Goal: Task Accomplishment & Management: Manage account settings

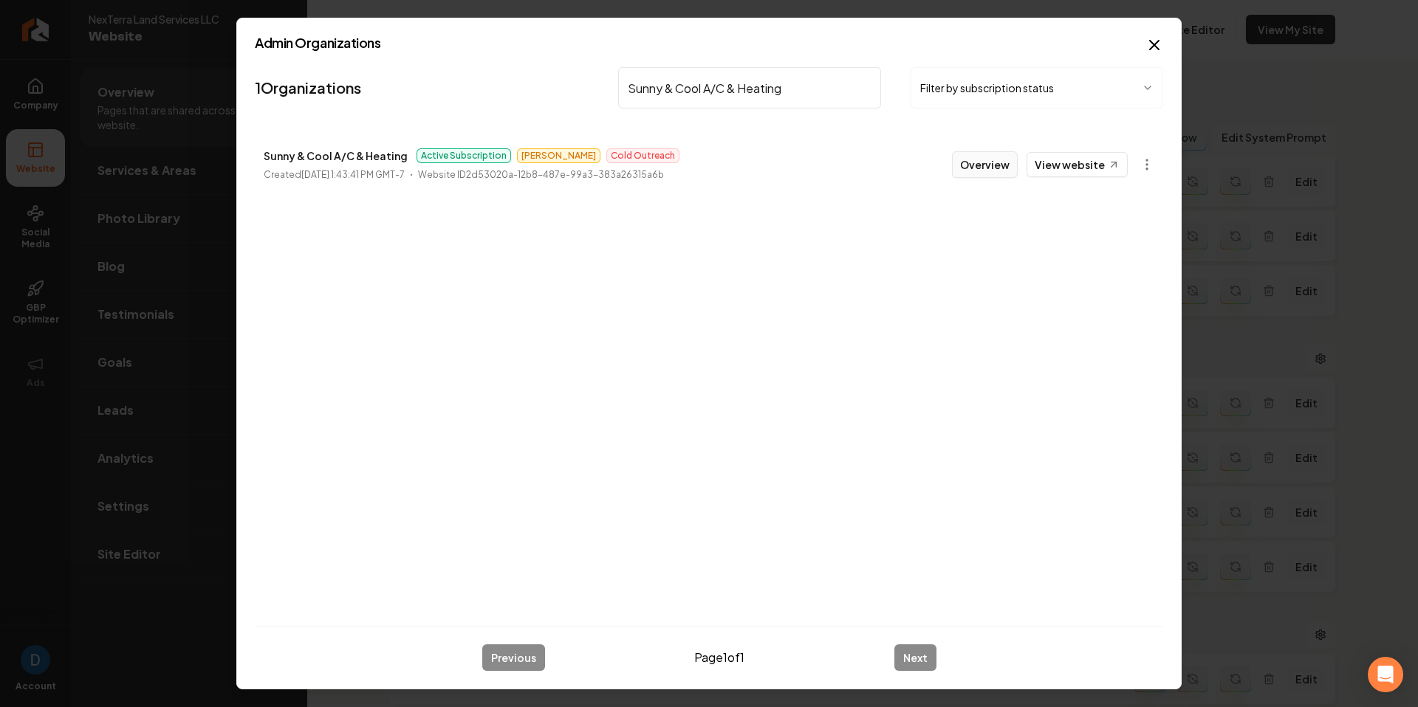
type input "Sunny & Cool A/C & Heating"
click at [987, 159] on button "Overview" at bounding box center [985, 164] width 66 height 27
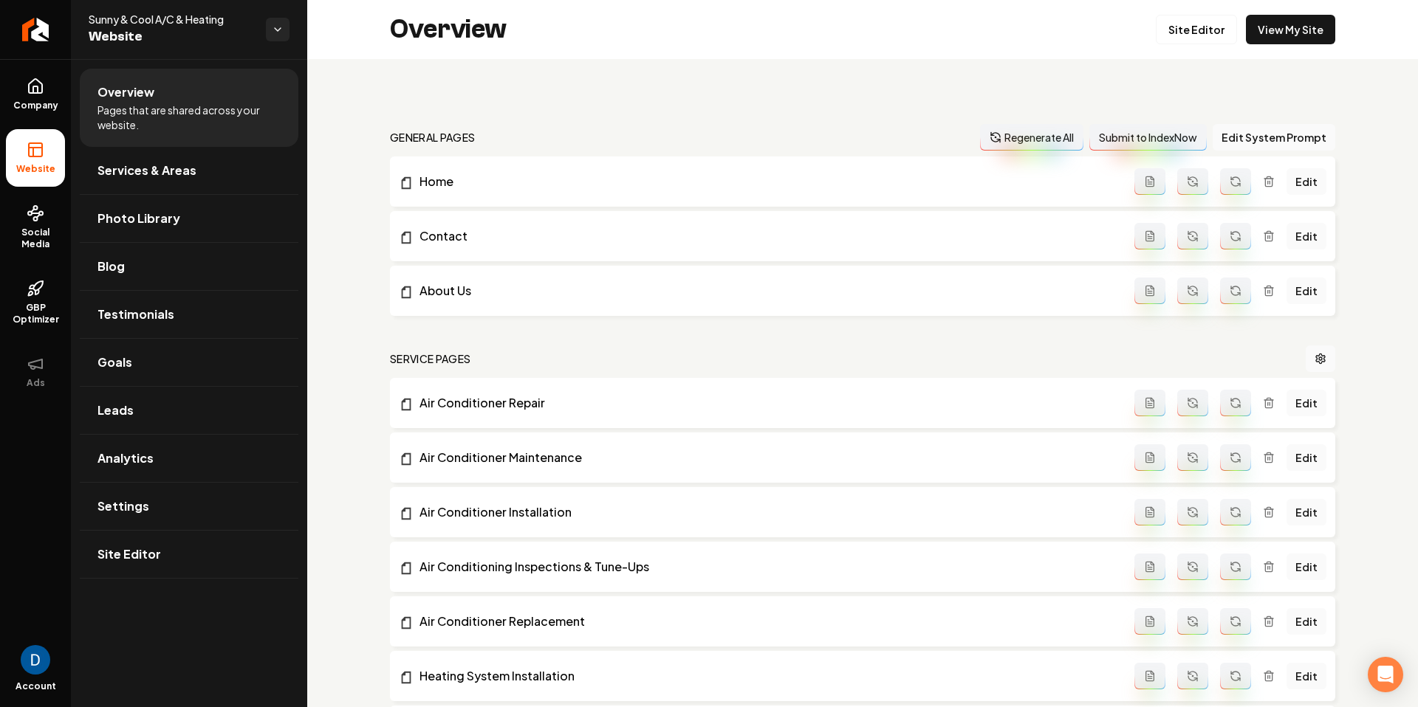
click at [34, 217] on circle at bounding box center [36, 219] width 4 height 4
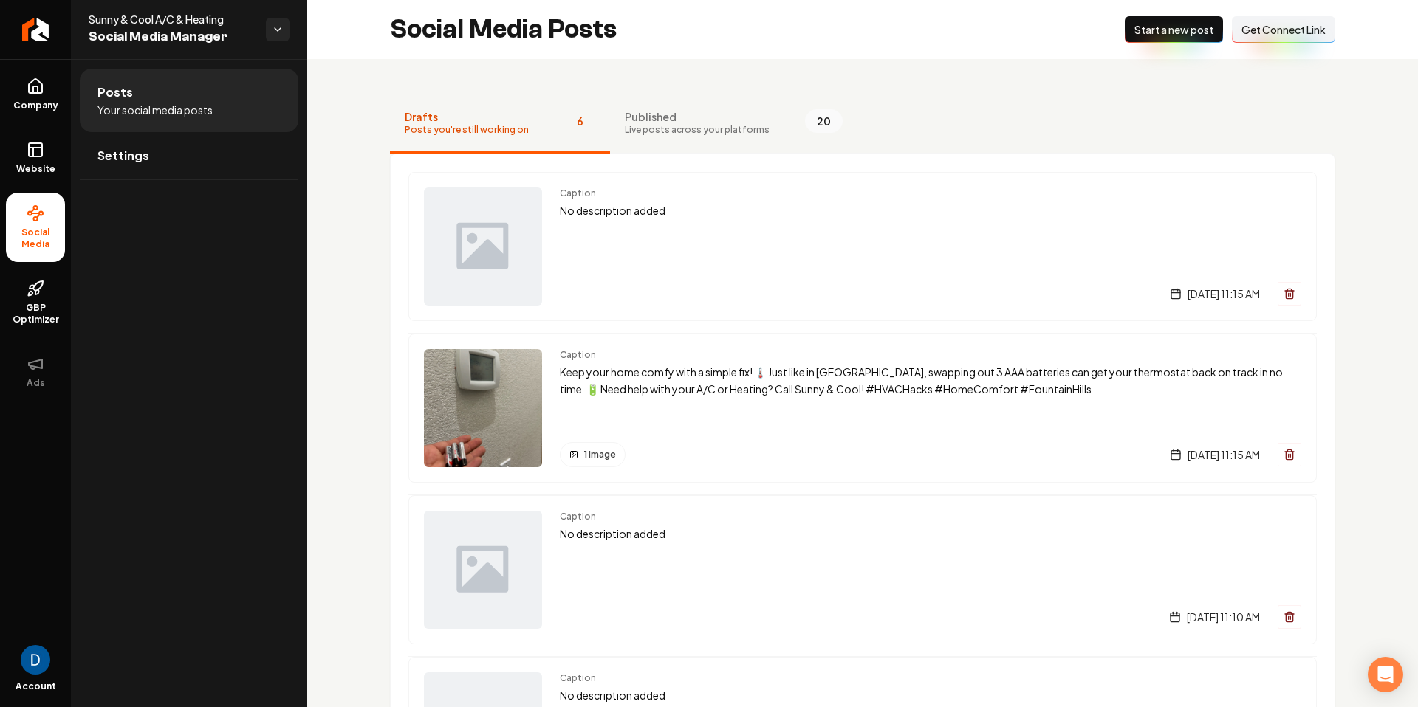
click at [1272, 30] on span "Get Connect Link" at bounding box center [1283, 29] width 84 height 15
click at [657, 129] on span "Live posts across your platforms" at bounding box center [697, 130] width 145 height 12
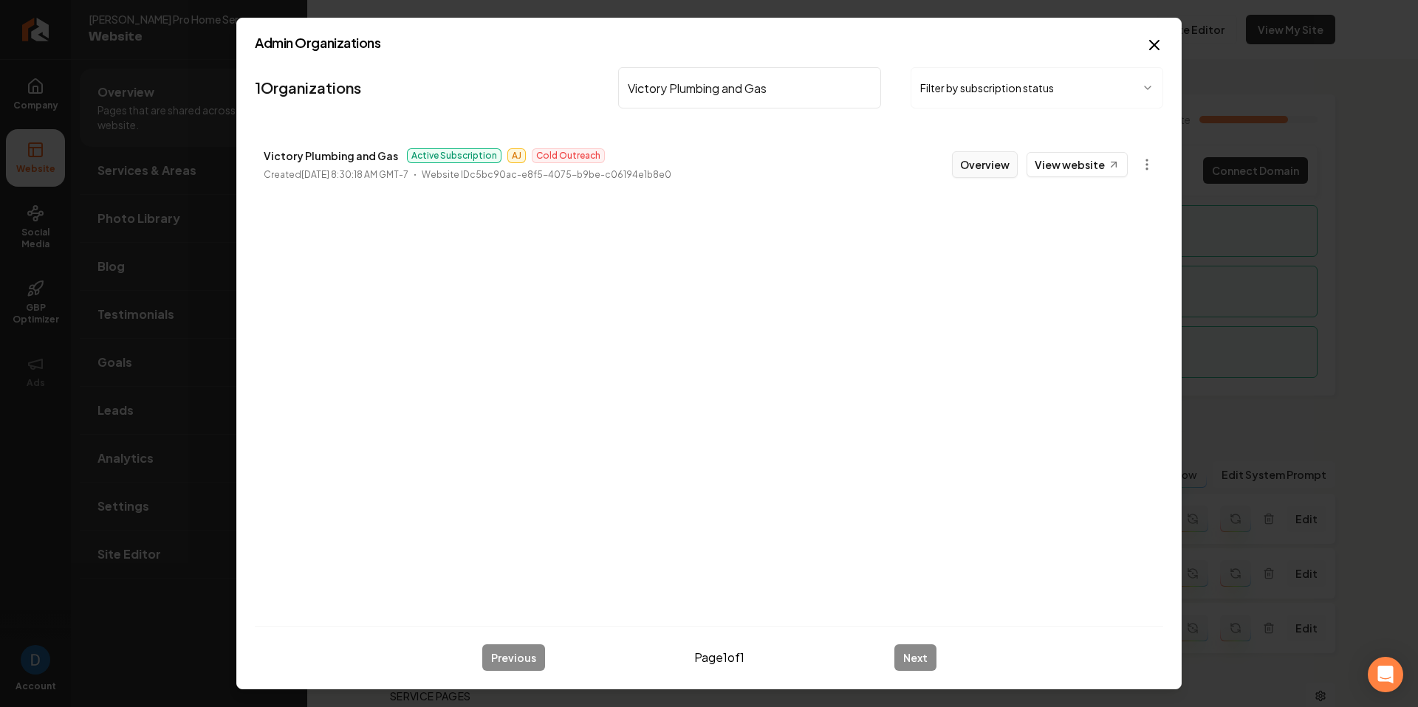
type input "Victory Plumbing and Gas"
click at [1008, 165] on button "Overview" at bounding box center [985, 164] width 66 height 27
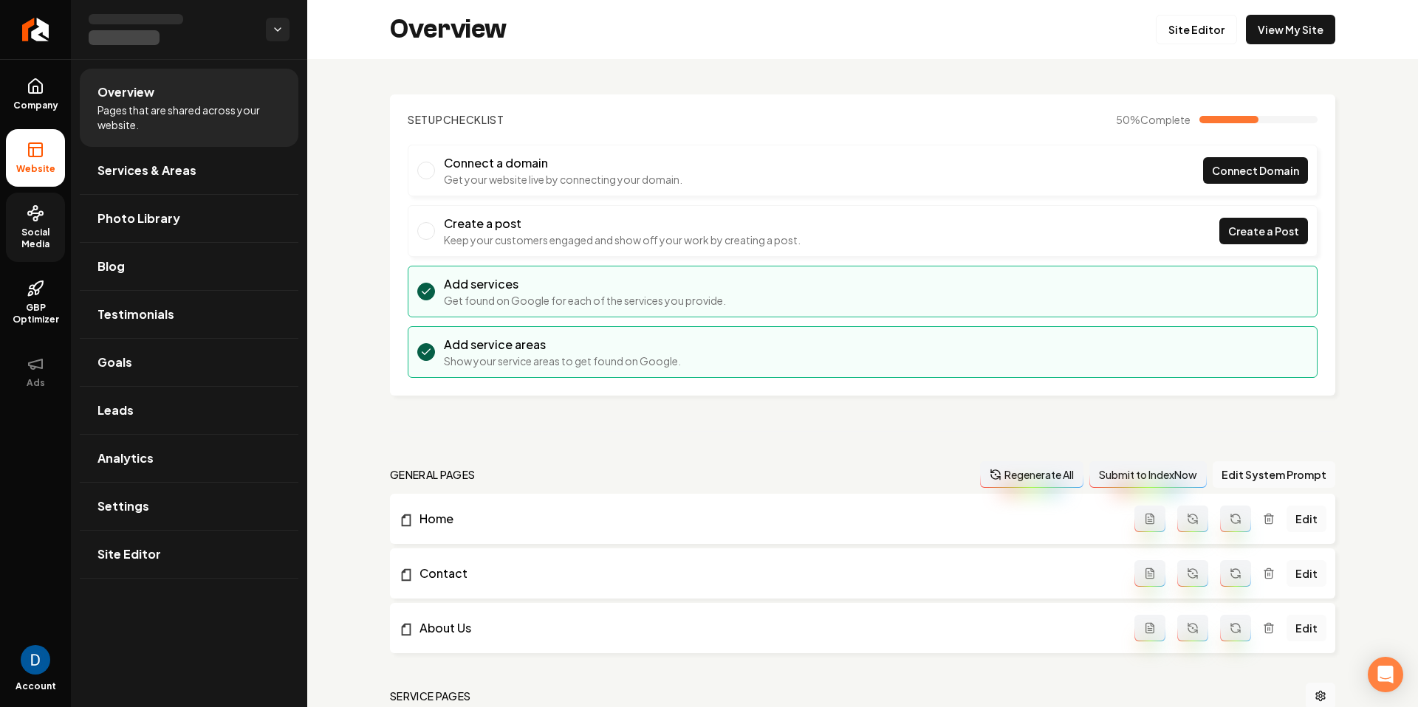
click at [33, 232] on span "Social Media" at bounding box center [35, 239] width 59 height 24
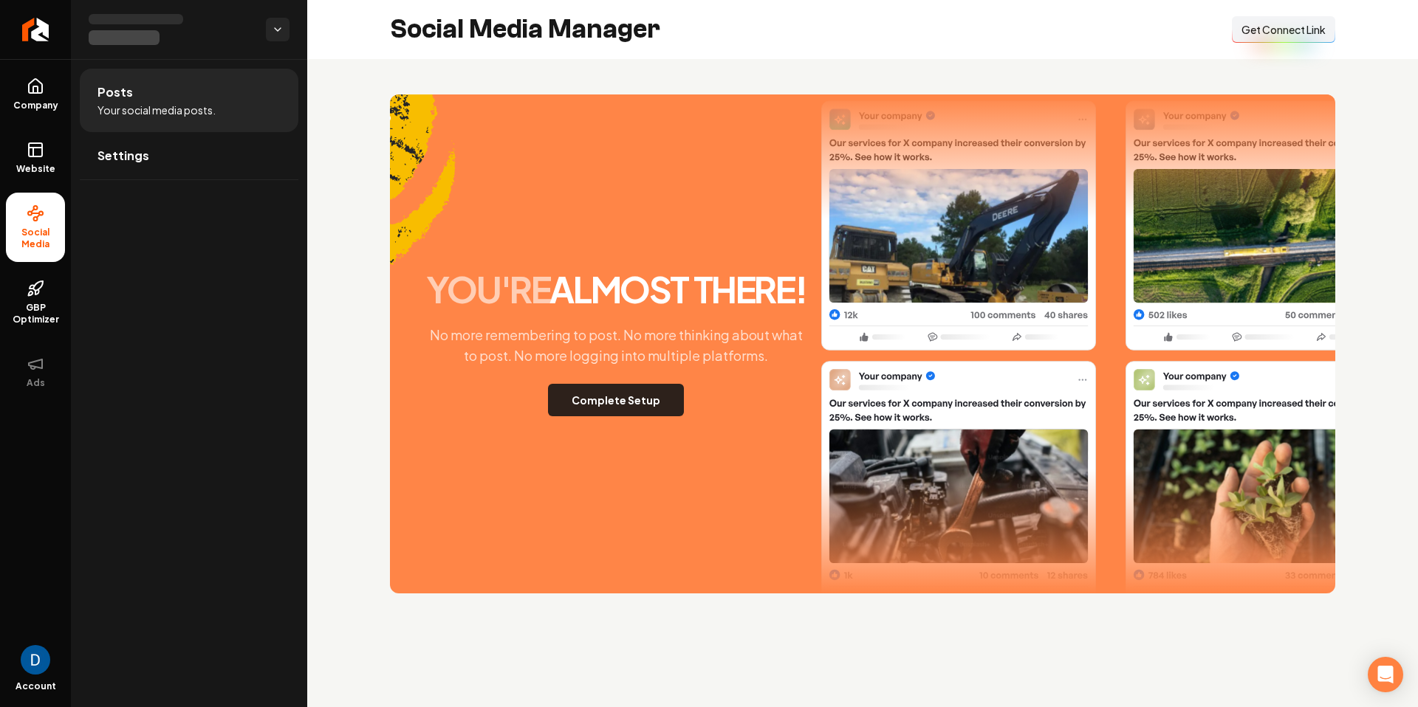
click at [638, 405] on button "Complete Setup" at bounding box center [616, 400] width 136 height 32
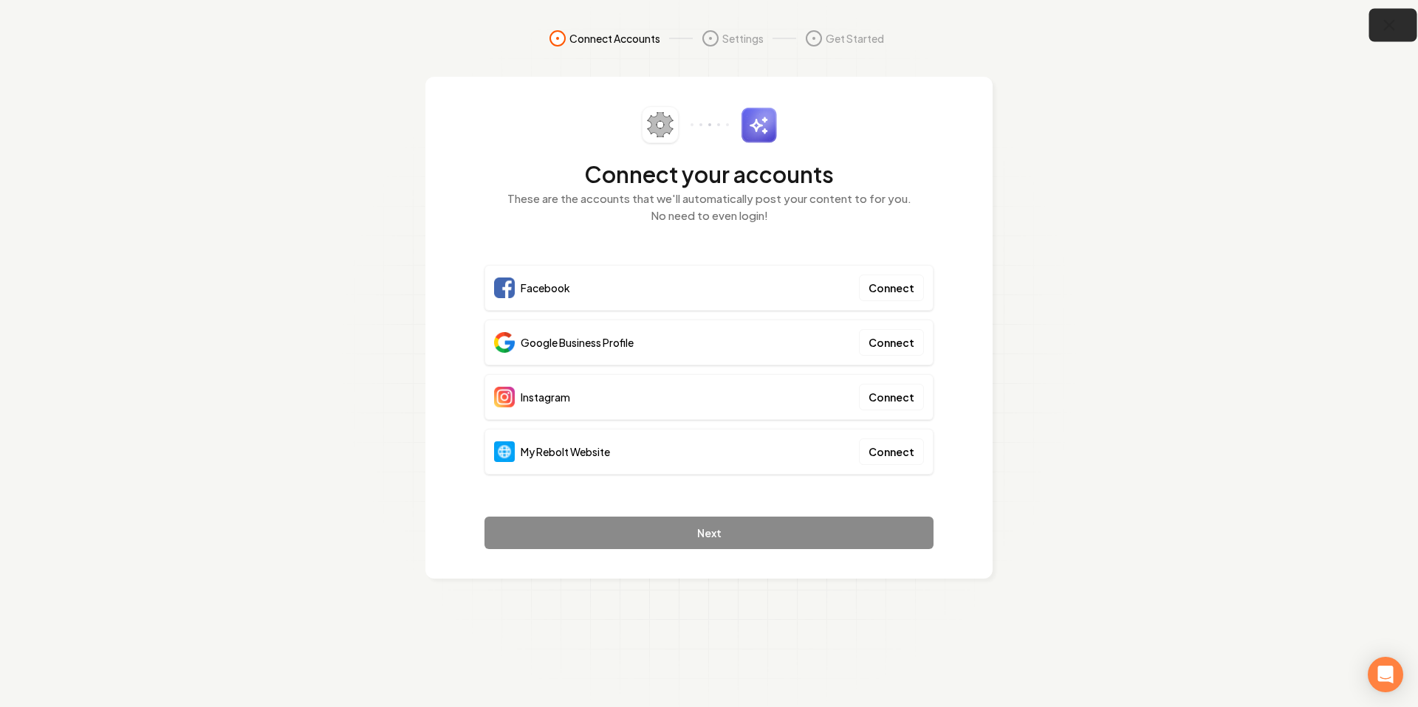
click at [1386, 34] on button "button" at bounding box center [1393, 25] width 48 height 33
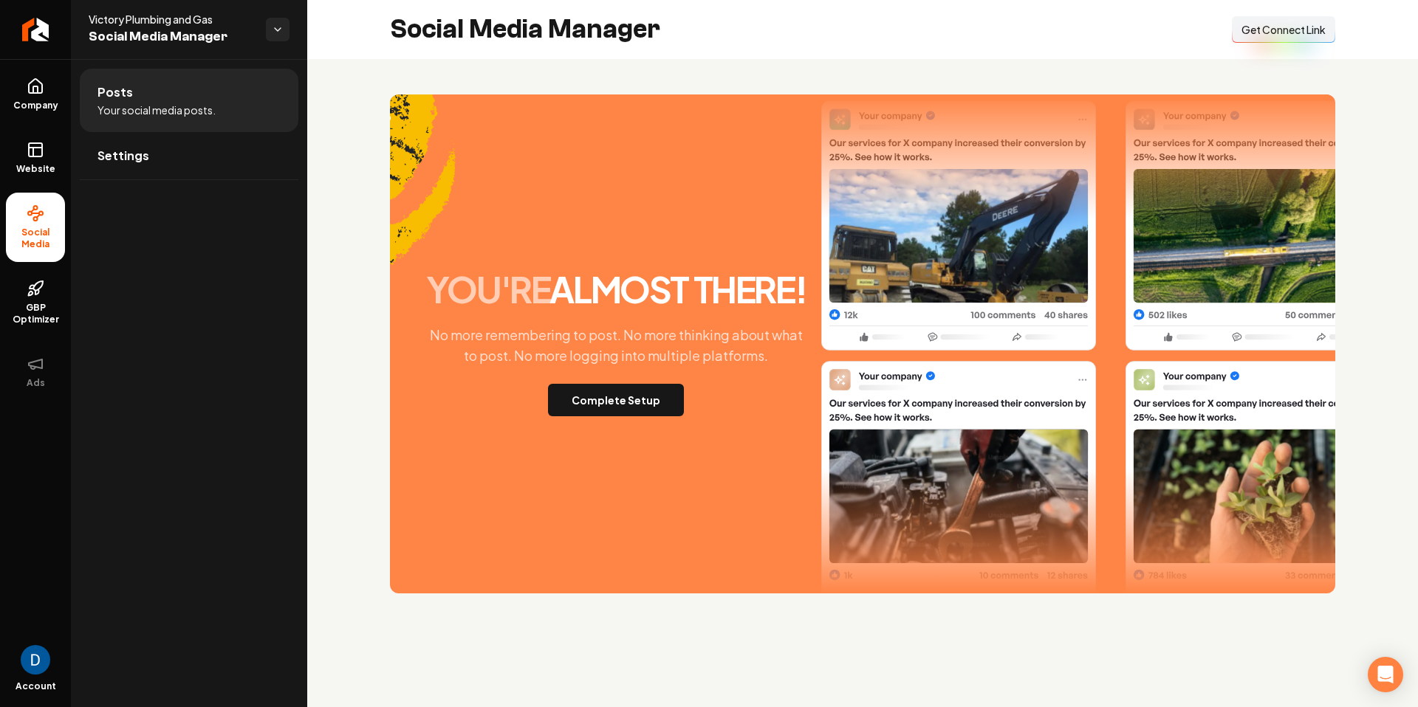
click at [118, 16] on span "Victory Plumbing and Gas" at bounding box center [171, 19] width 165 height 15
copy span "Victory"
click at [1300, 28] on span "Get Connect Link" at bounding box center [1283, 29] width 84 height 15
click at [189, 18] on span "Victory Plumbing and Gas" at bounding box center [171, 19] width 165 height 15
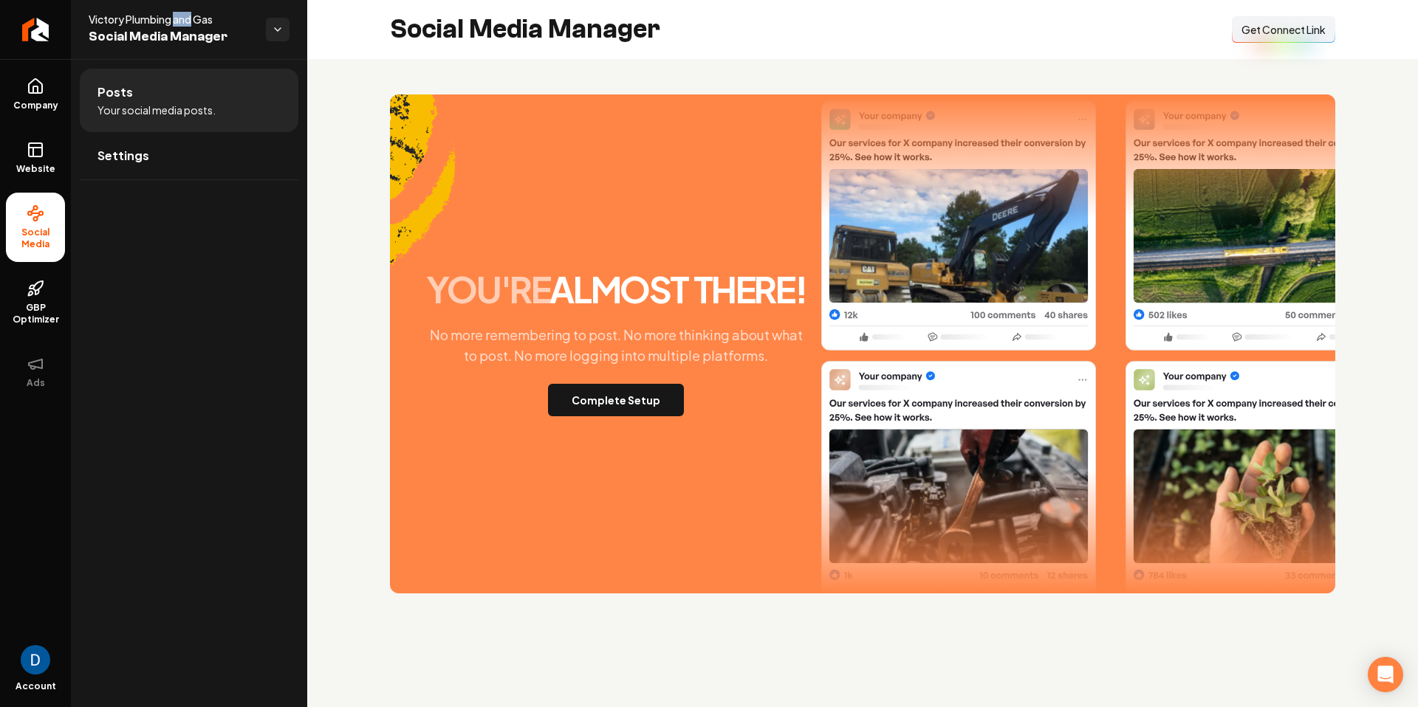
click at [189, 18] on span "Victory Plumbing and Gas" at bounding box center [171, 19] width 165 height 15
copy span "Victory Plumbing and Gas"
click at [1291, 23] on span "Get Connect Link" at bounding box center [1283, 29] width 84 height 15
click at [640, 398] on button "Complete Setup" at bounding box center [616, 400] width 136 height 32
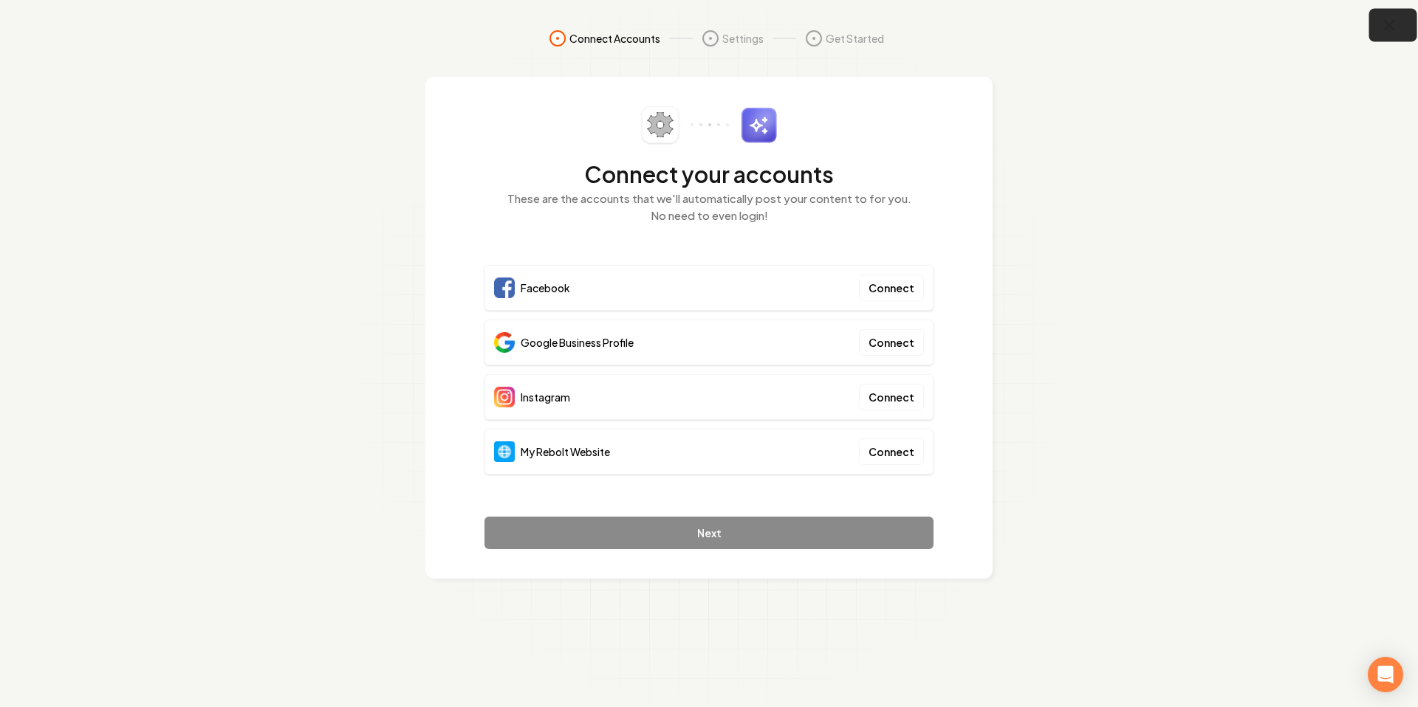
click at [1399, 16] on button "button" at bounding box center [1393, 25] width 48 height 33
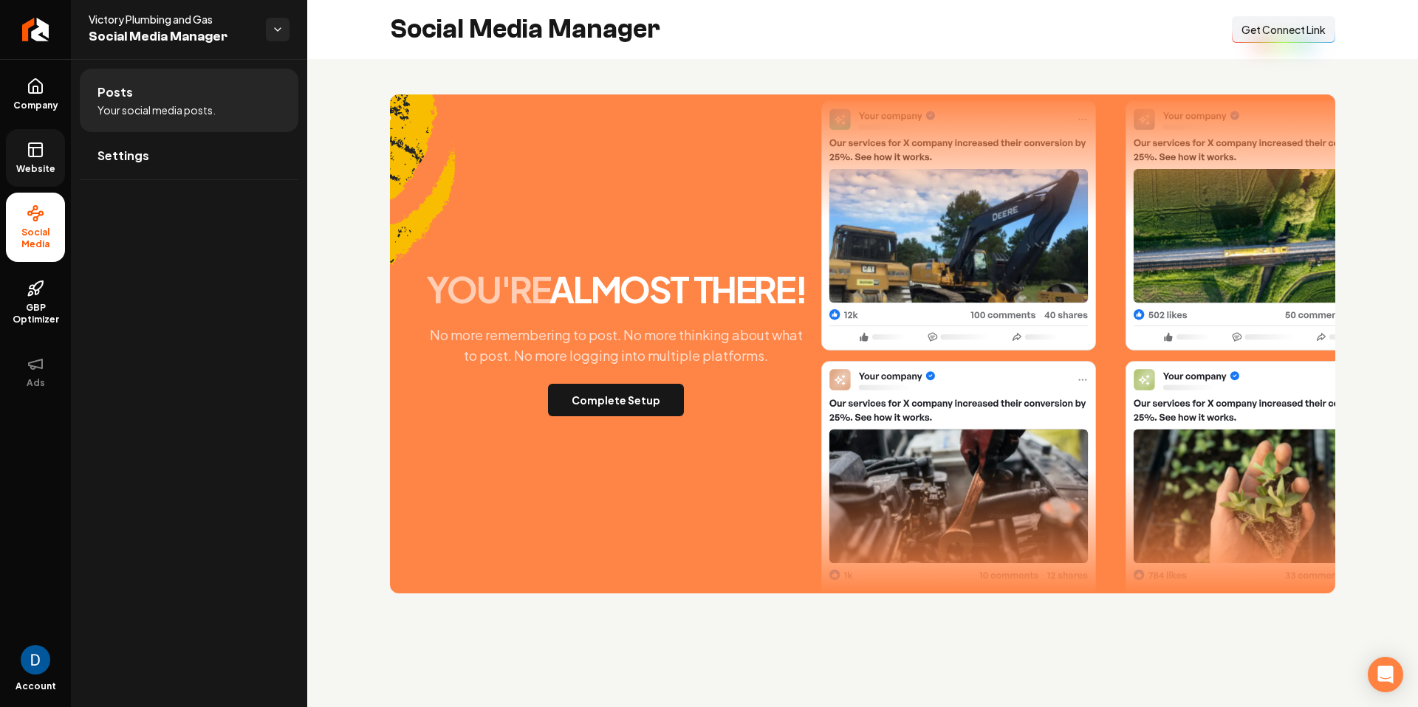
click at [42, 129] on link "Website" at bounding box center [35, 158] width 59 height 58
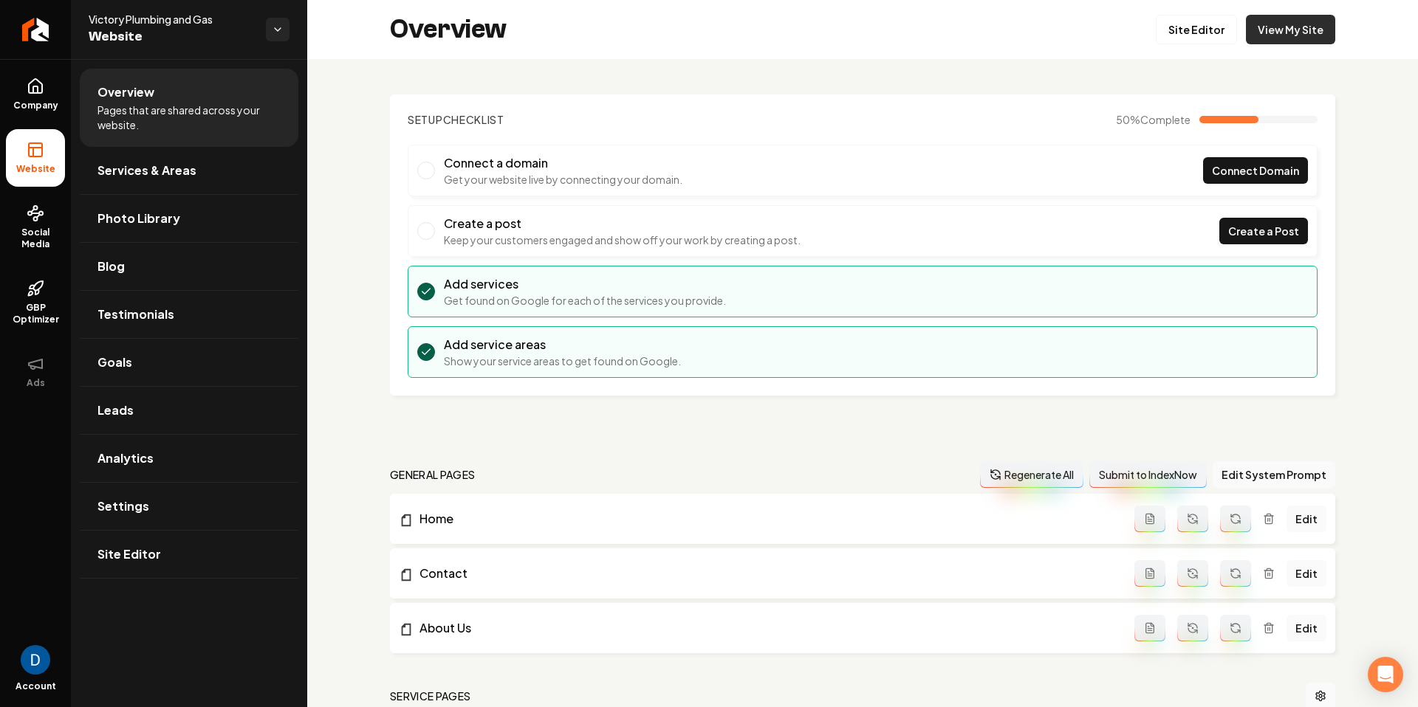
click at [1301, 34] on link "View My Site" at bounding box center [1290, 30] width 89 height 30
click at [50, 89] on link "Company" at bounding box center [35, 95] width 59 height 58
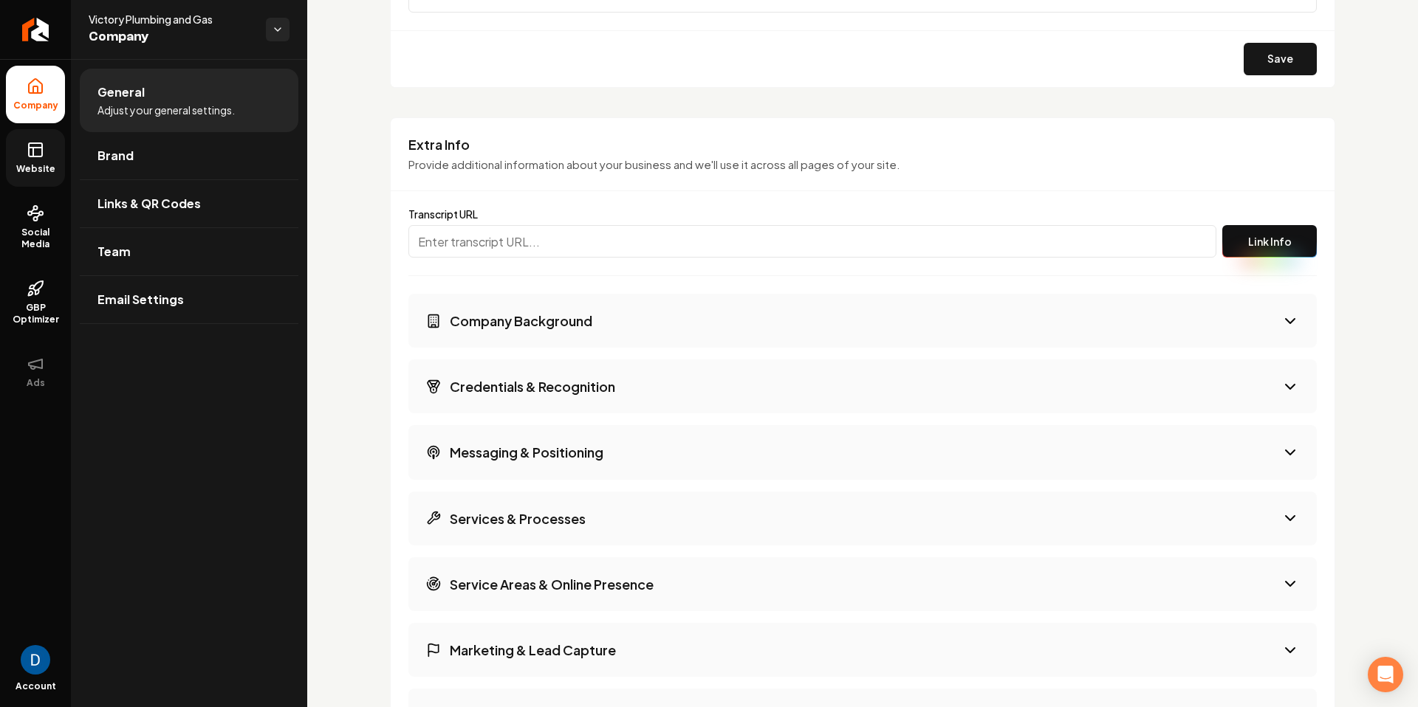
scroll to position [2009, 0]
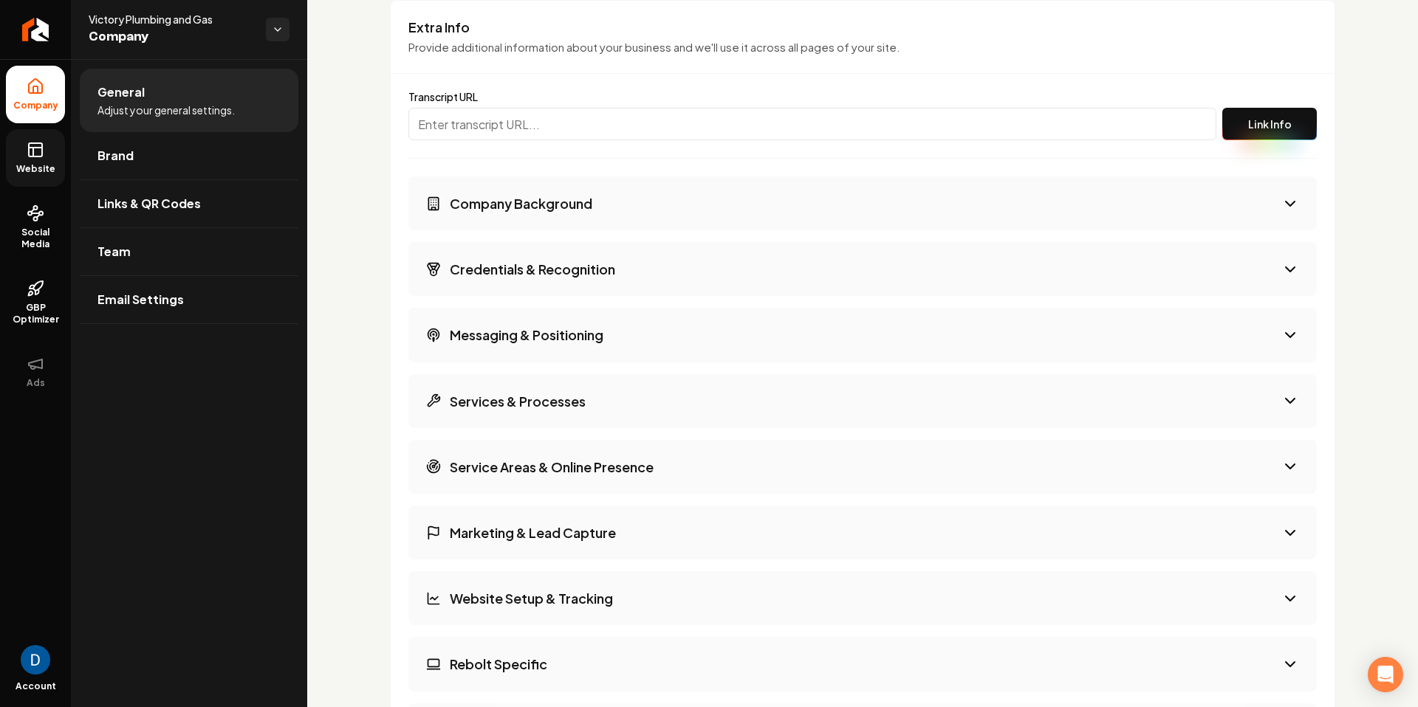
click at [608, 196] on button "Company Background" at bounding box center [862, 204] width 908 height 54
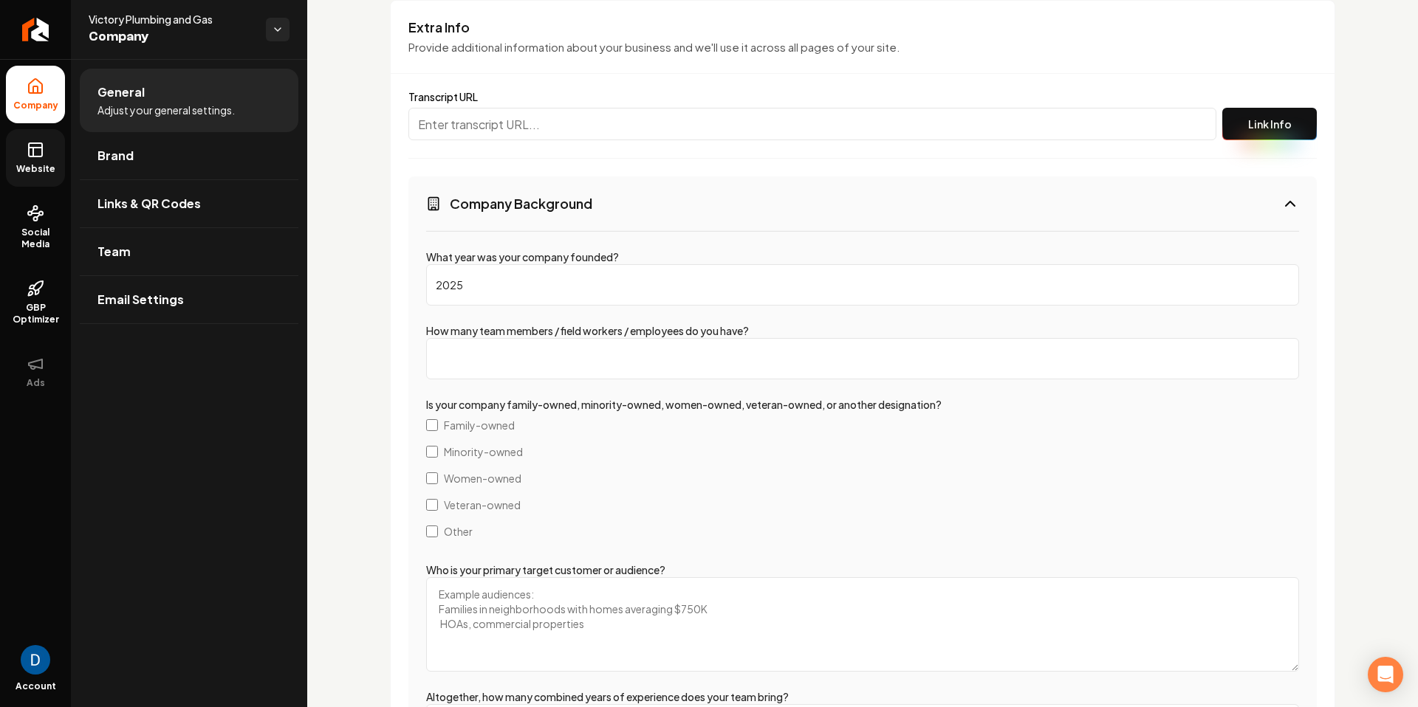
click at [608, 196] on button "Company Background" at bounding box center [862, 204] width 908 height 54
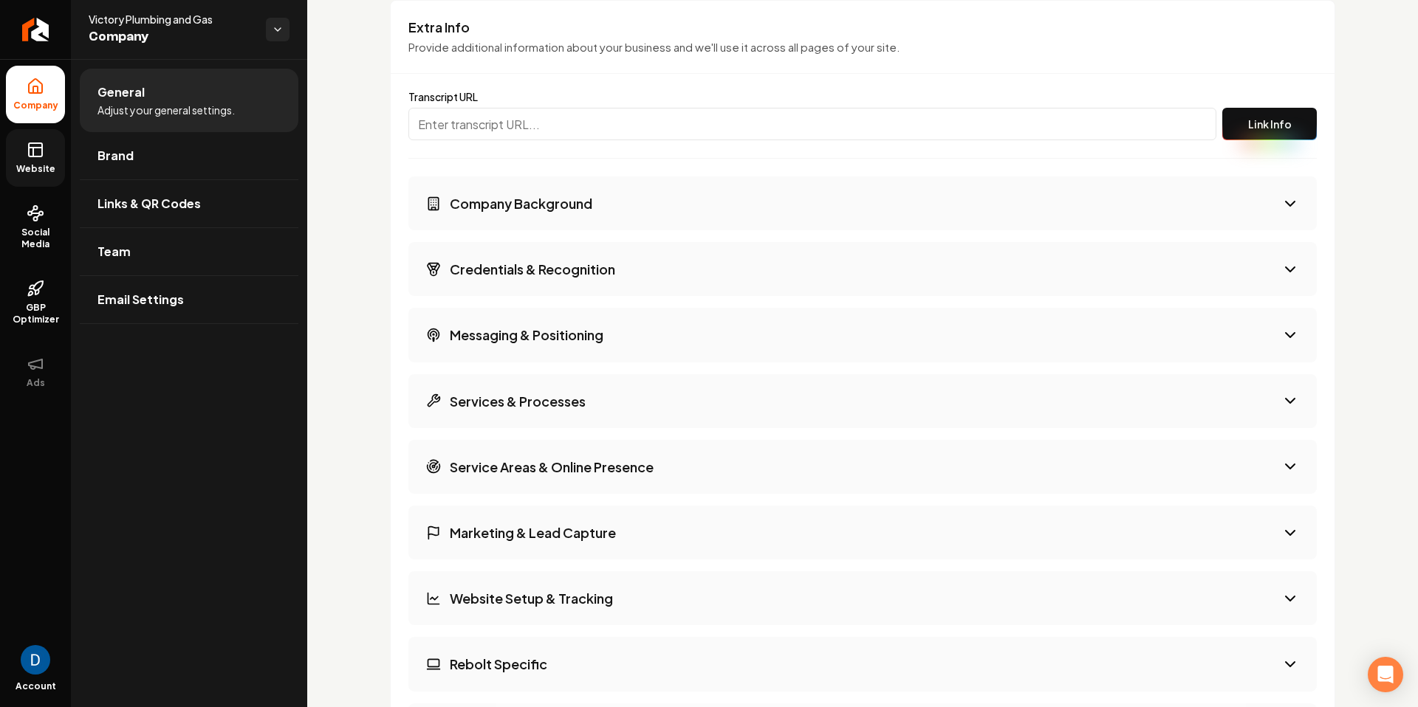
click at [609, 252] on button "Credentials & Recognition" at bounding box center [862, 269] width 908 height 54
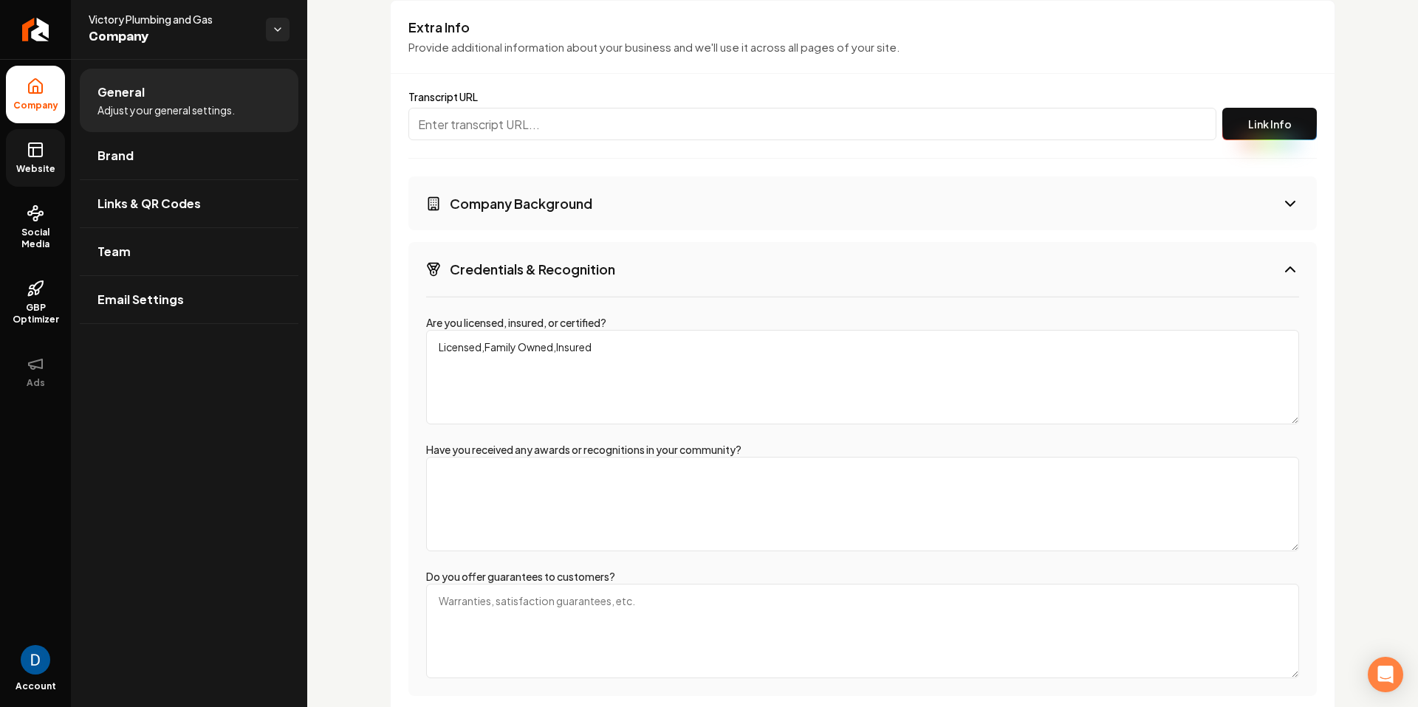
click at [607, 258] on button "Credentials & Recognition" at bounding box center [862, 269] width 908 height 54
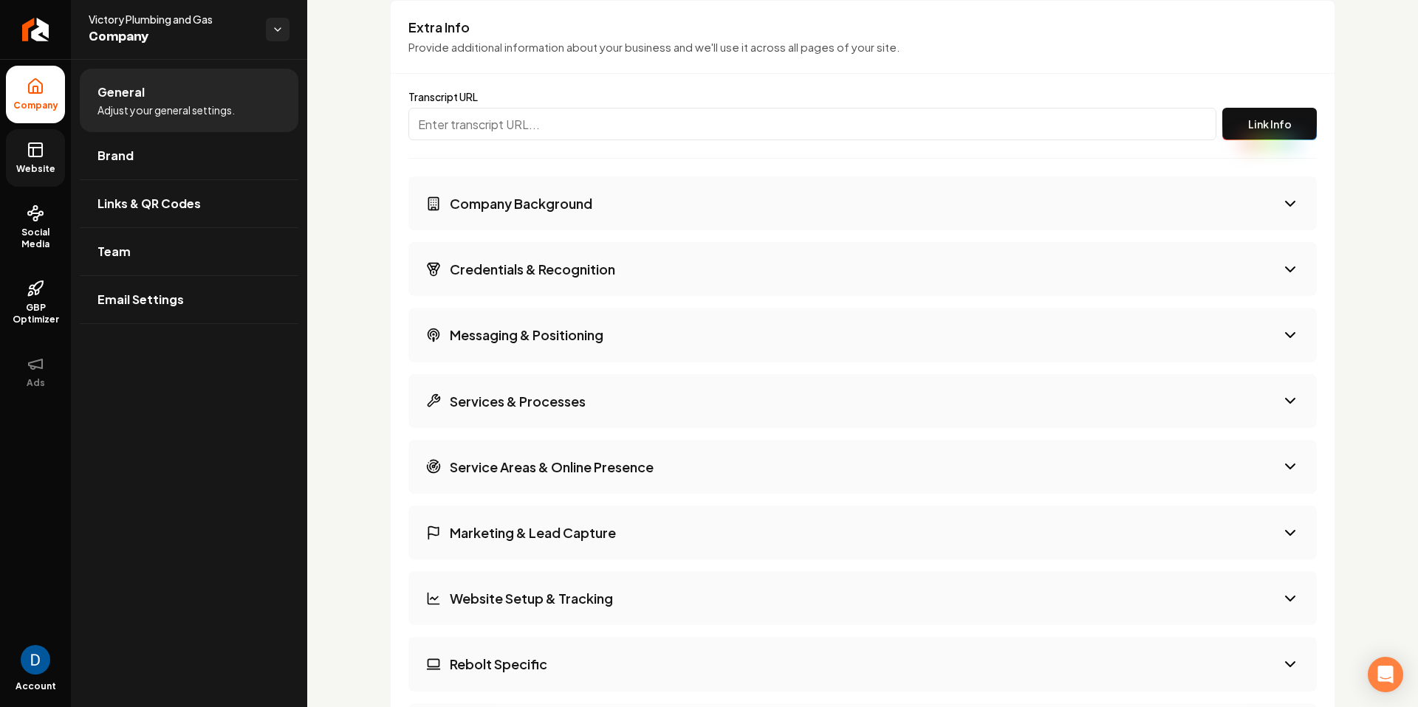
click at [571, 343] on h3 "Messaging & Positioning" at bounding box center [527, 335] width 154 height 18
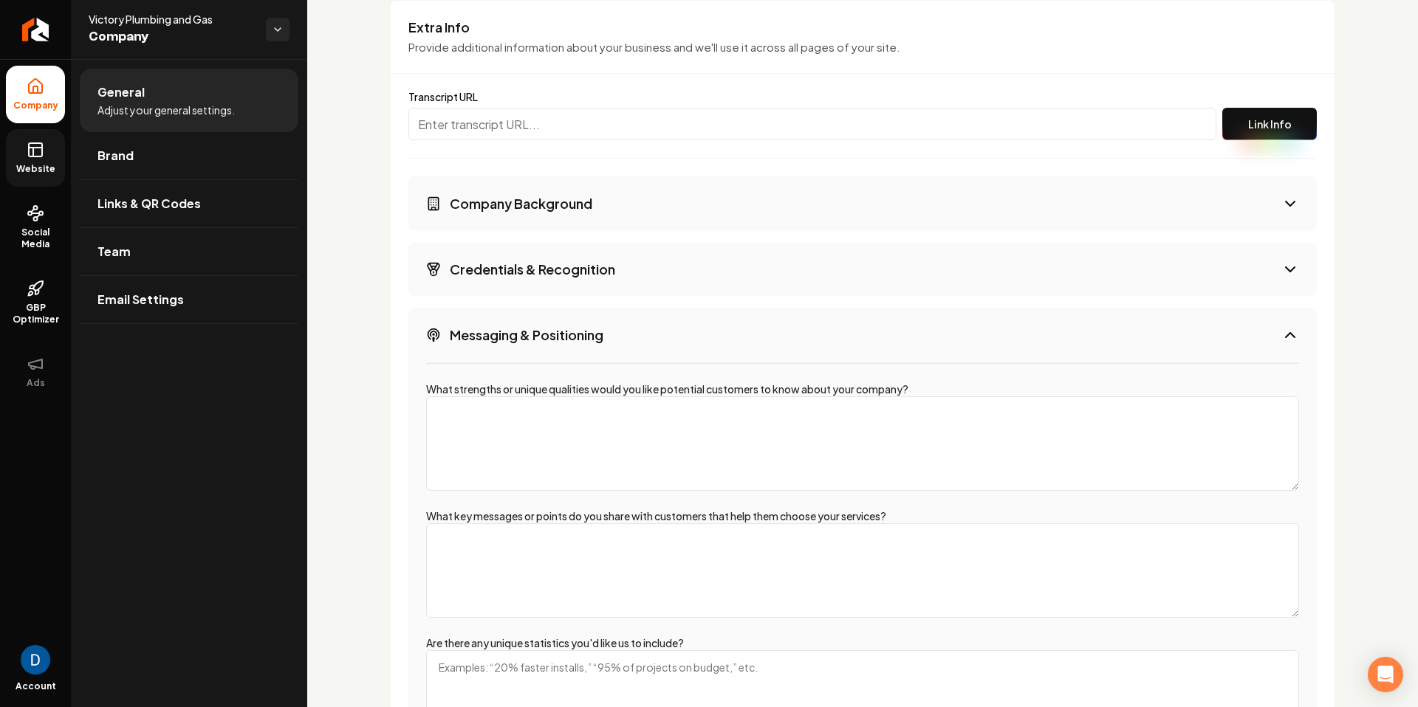
click at [572, 340] on h3 "Messaging & Positioning" at bounding box center [527, 335] width 154 height 18
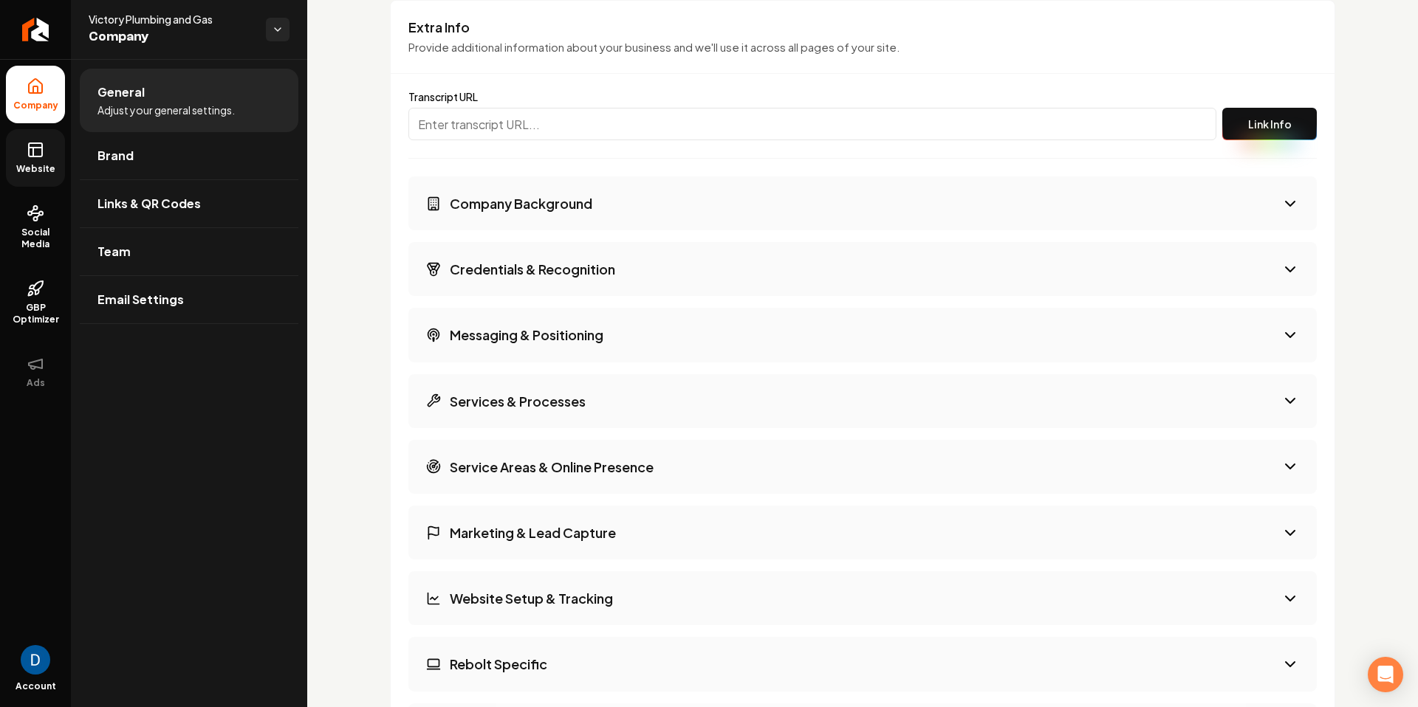
click at [572, 385] on button "Services & Processes" at bounding box center [862, 401] width 908 height 54
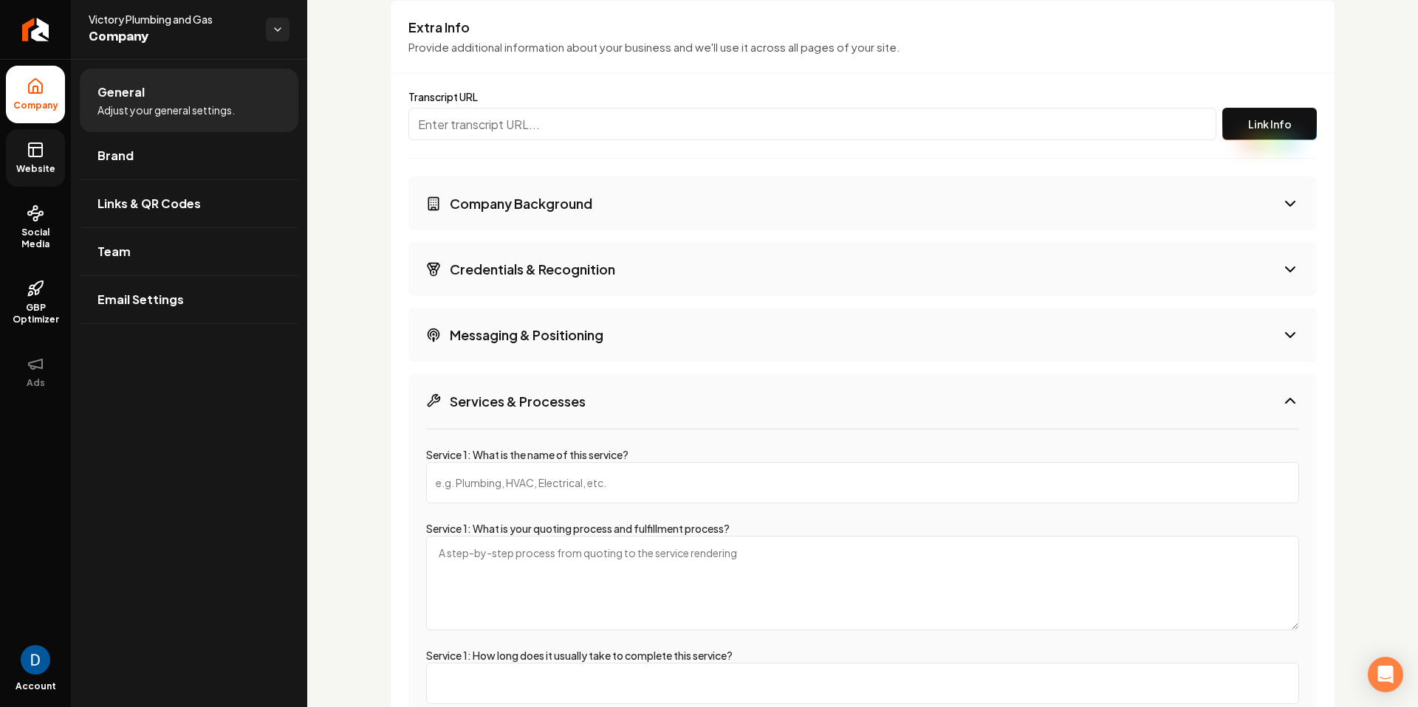
click at [573, 387] on button "Services & Processes" at bounding box center [862, 401] width 908 height 54
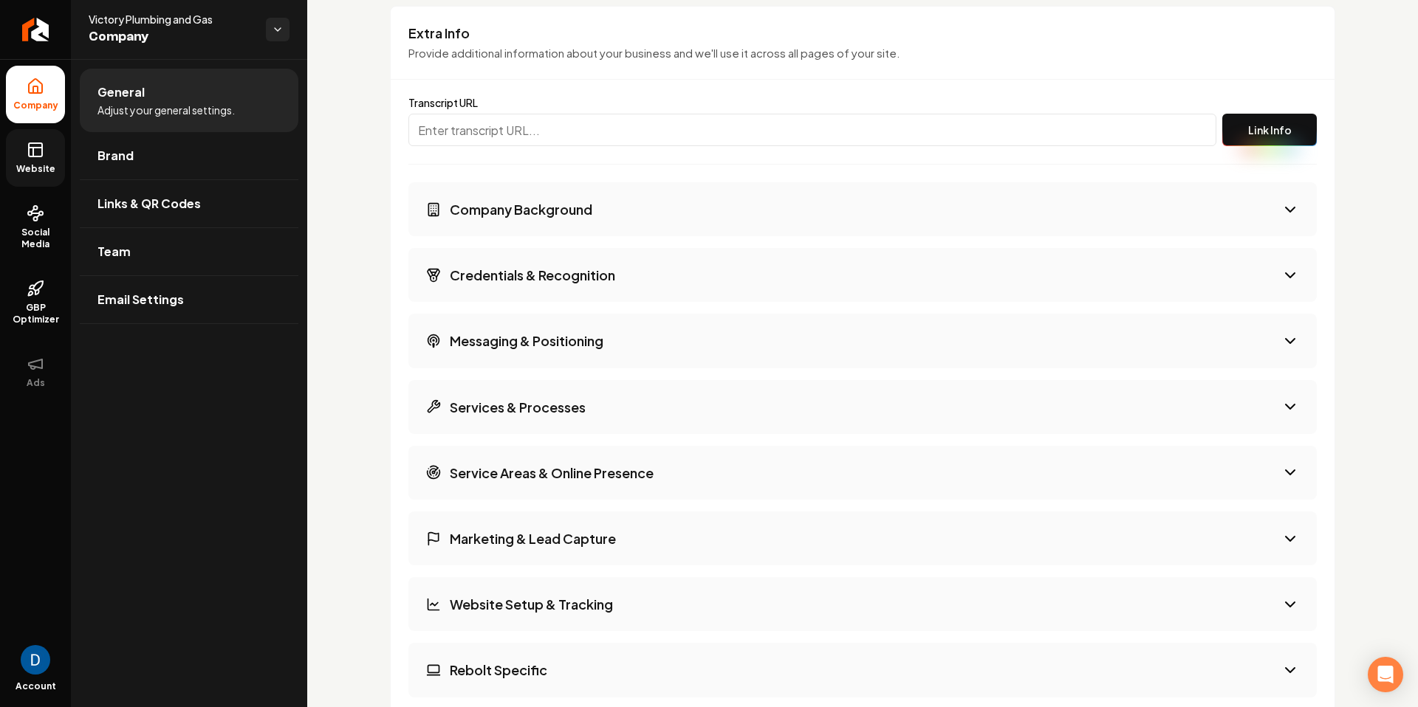
scroll to position [2000, 0]
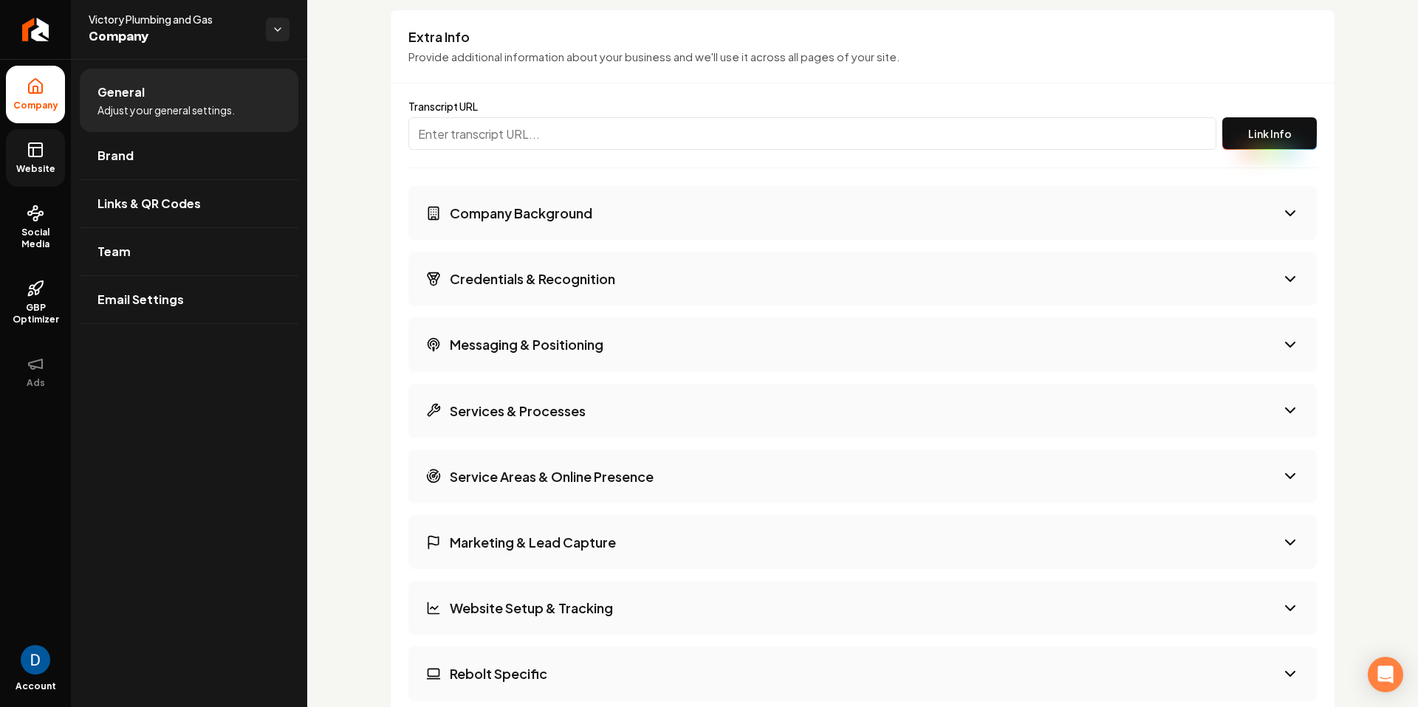
click at [599, 478] on h3 "Service Areas & Online Presence" at bounding box center [552, 476] width 204 height 18
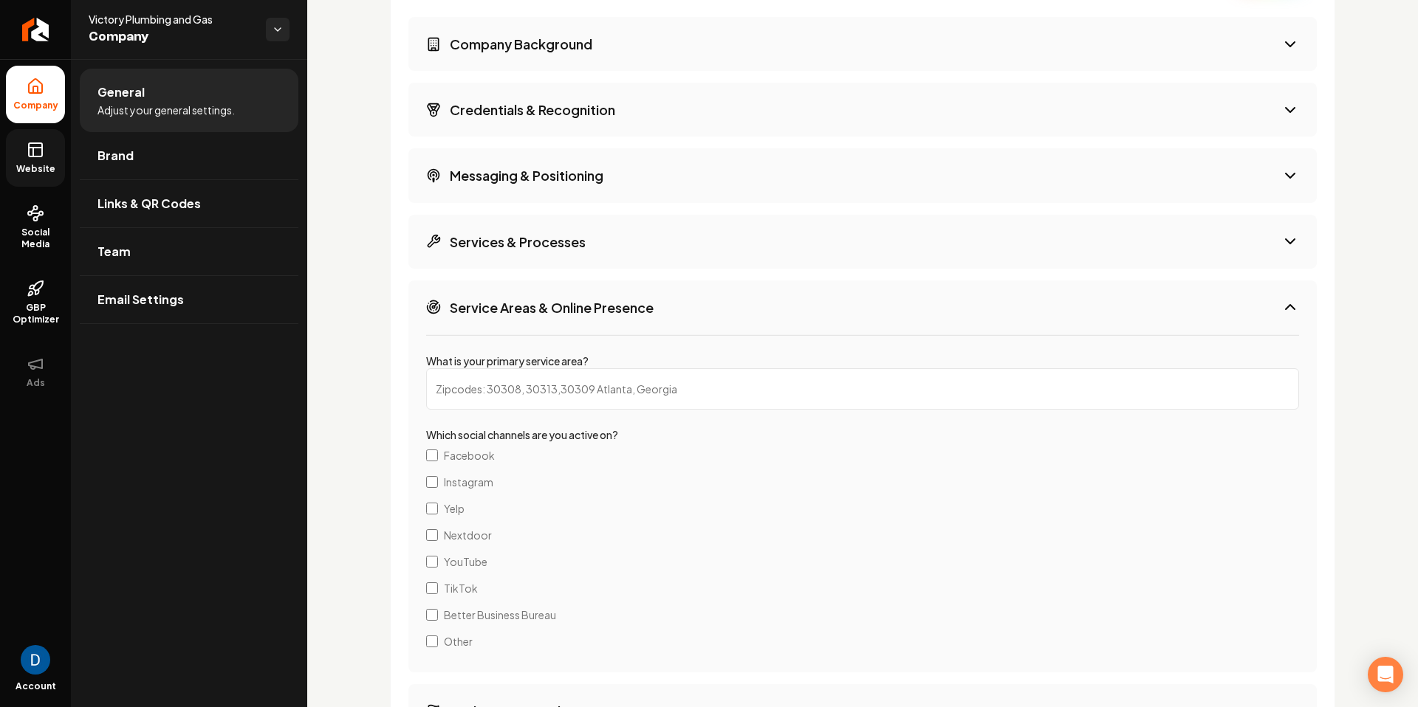
scroll to position [1962, 0]
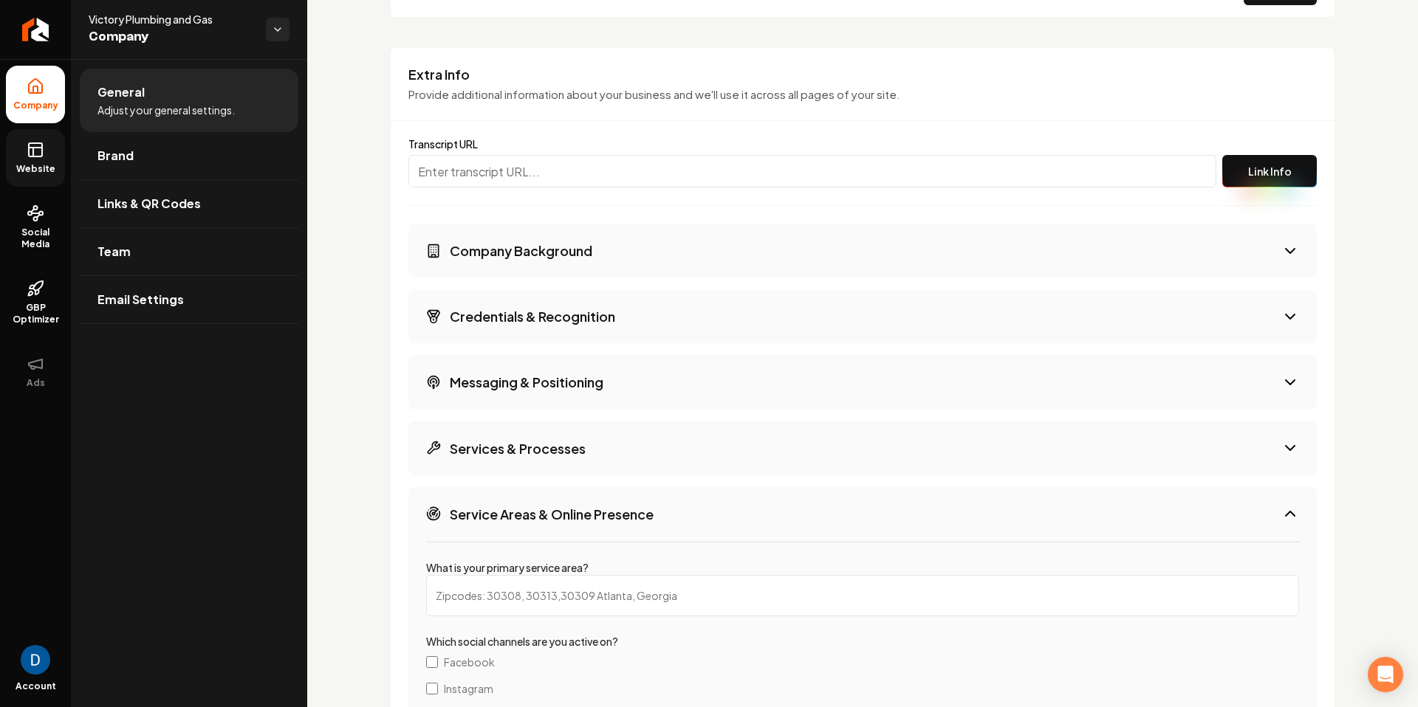
click at [538, 451] on h3 "Services & Processes" at bounding box center [518, 448] width 136 height 18
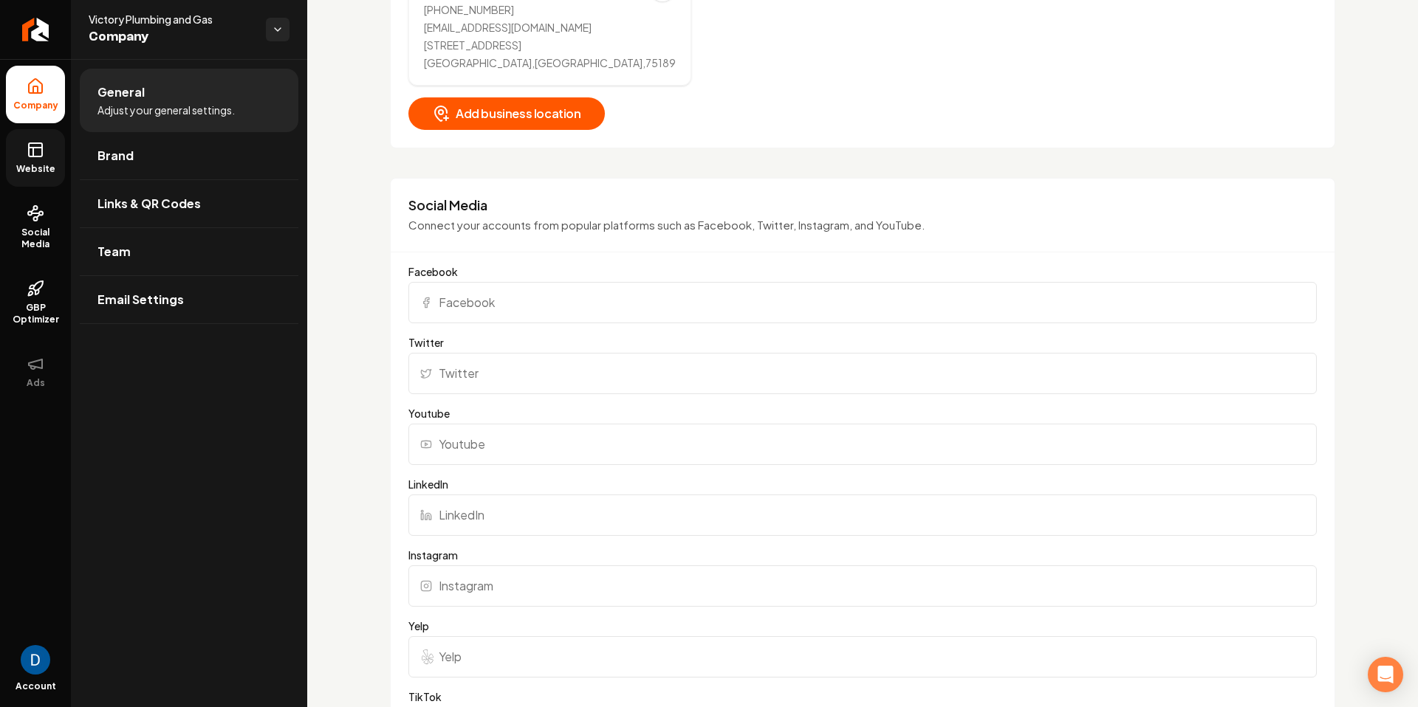
scroll to position [793, 0]
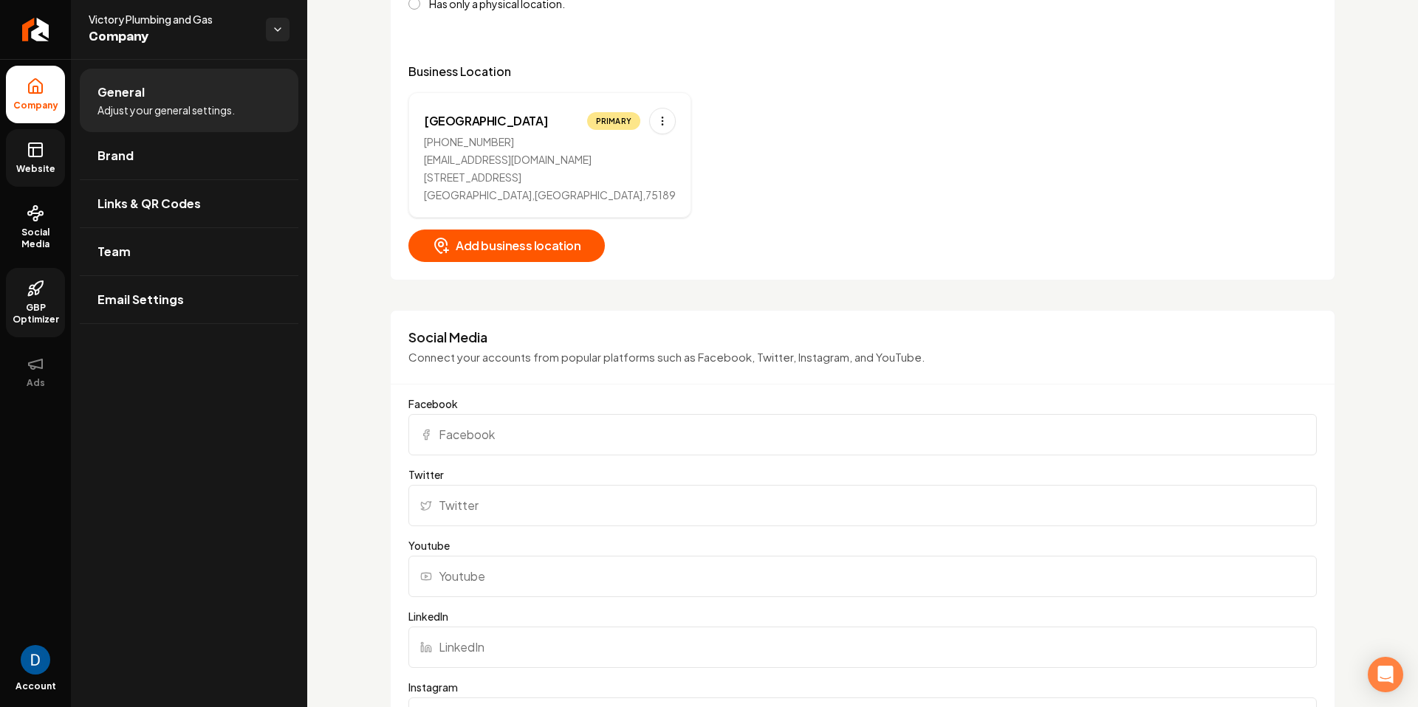
click at [51, 301] on link "GBP Optimizer" at bounding box center [35, 302] width 59 height 69
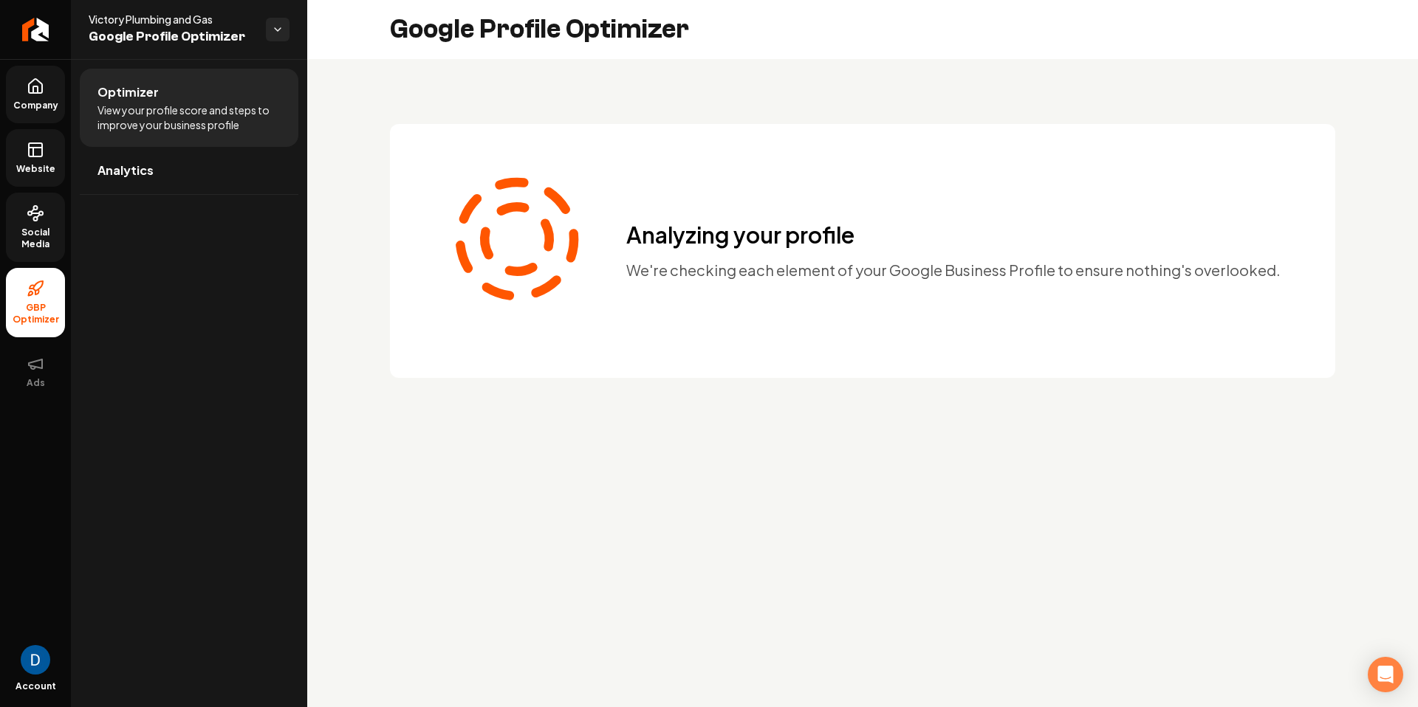
click at [30, 196] on link "Social Media" at bounding box center [35, 227] width 59 height 69
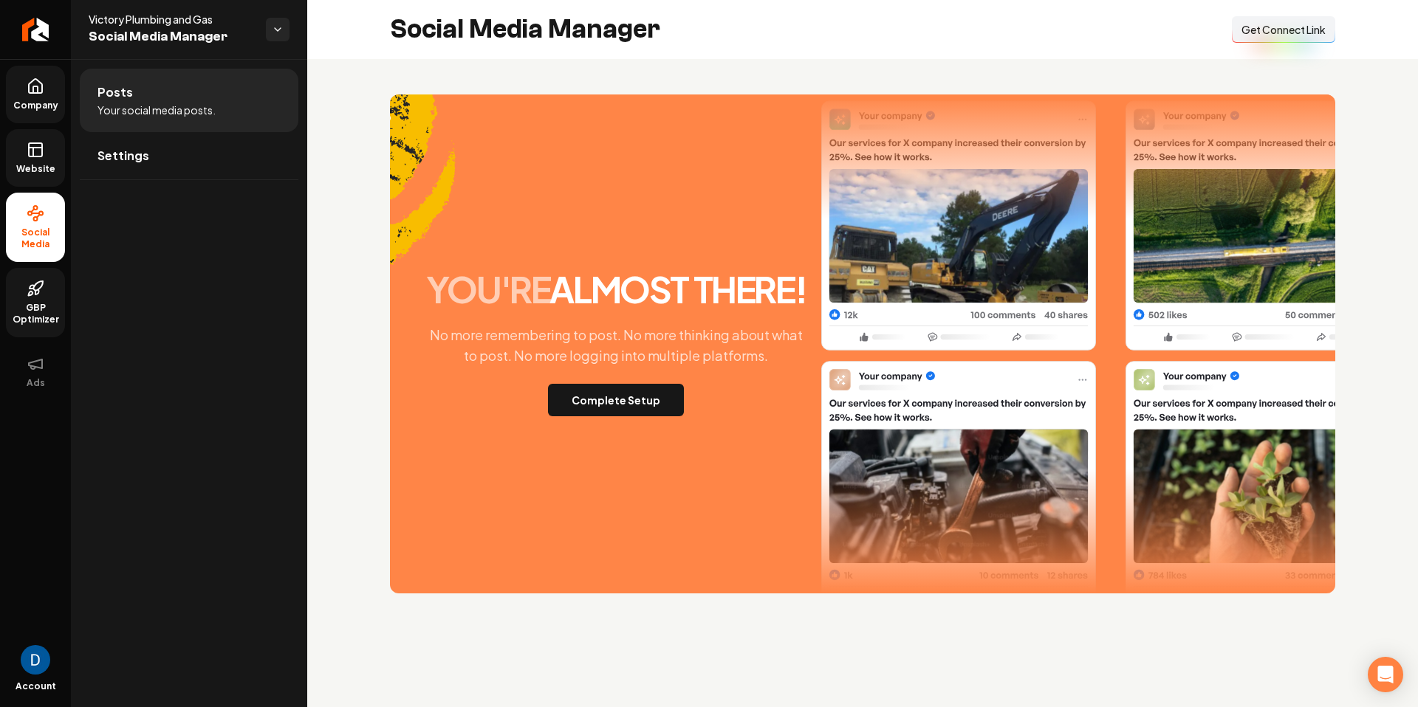
click at [48, 154] on link "Website" at bounding box center [35, 158] width 59 height 58
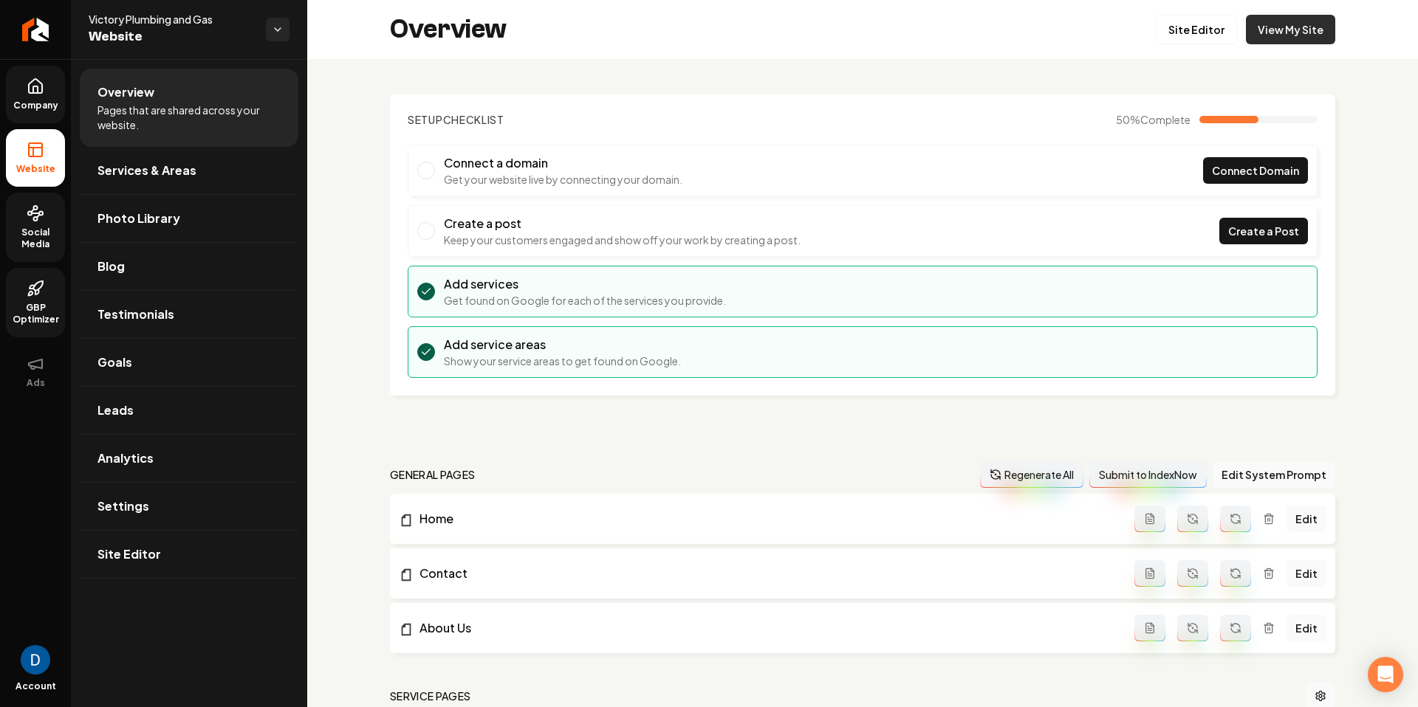
click at [1312, 32] on link "View My Site" at bounding box center [1290, 30] width 89 height 30
click at [122, 561] on span "Site Editor" at bounding box center [129, 555] width 64 height 18
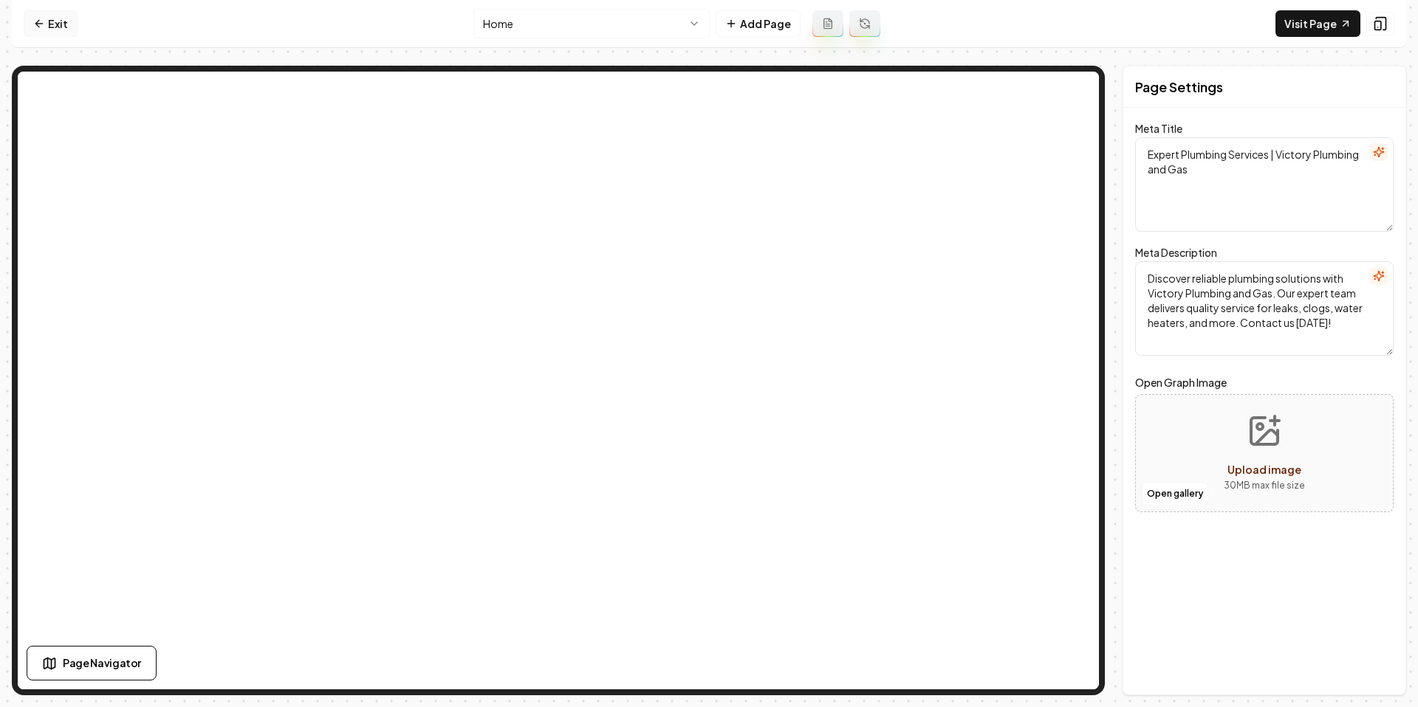
click at [39, 27] on icon at bounding box center [37, 23] width 4 height 7
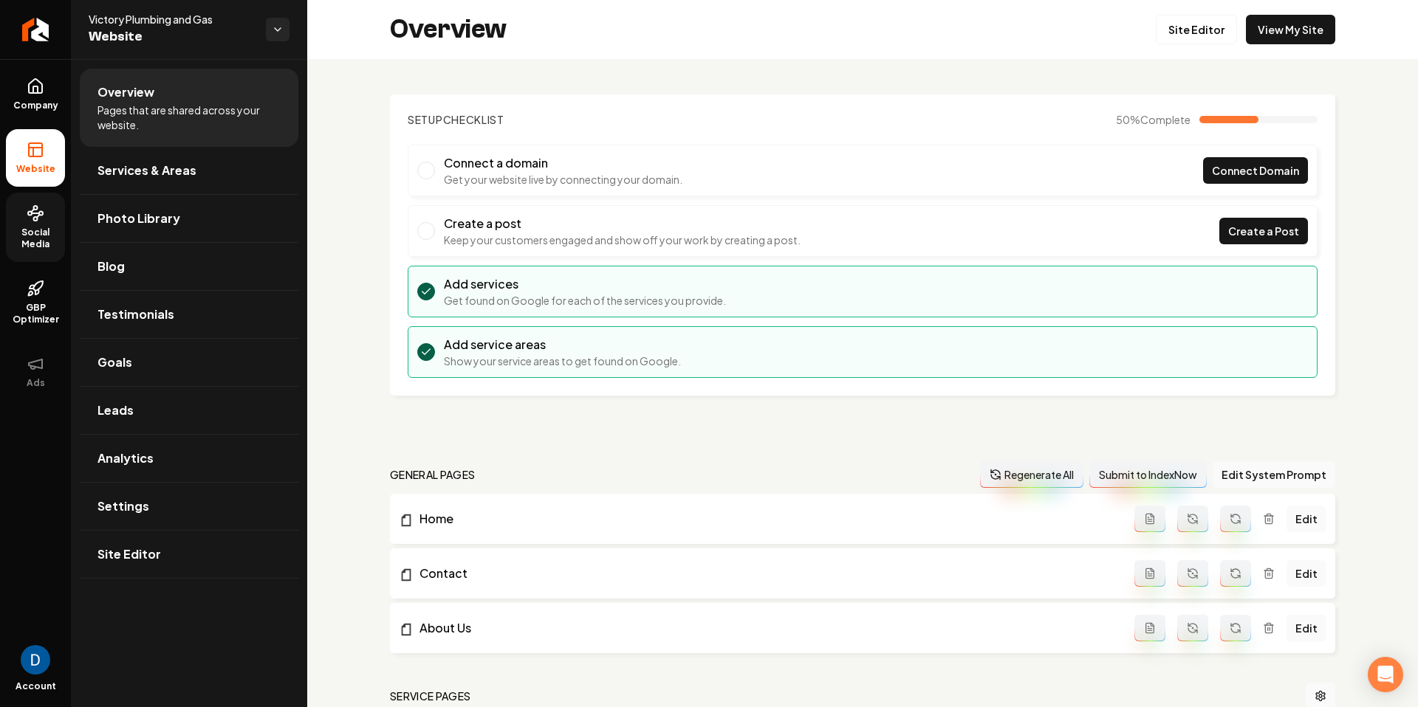
click at [42, 247] on span "Social Media" at bounding box center [35, 239] width 59 height 24
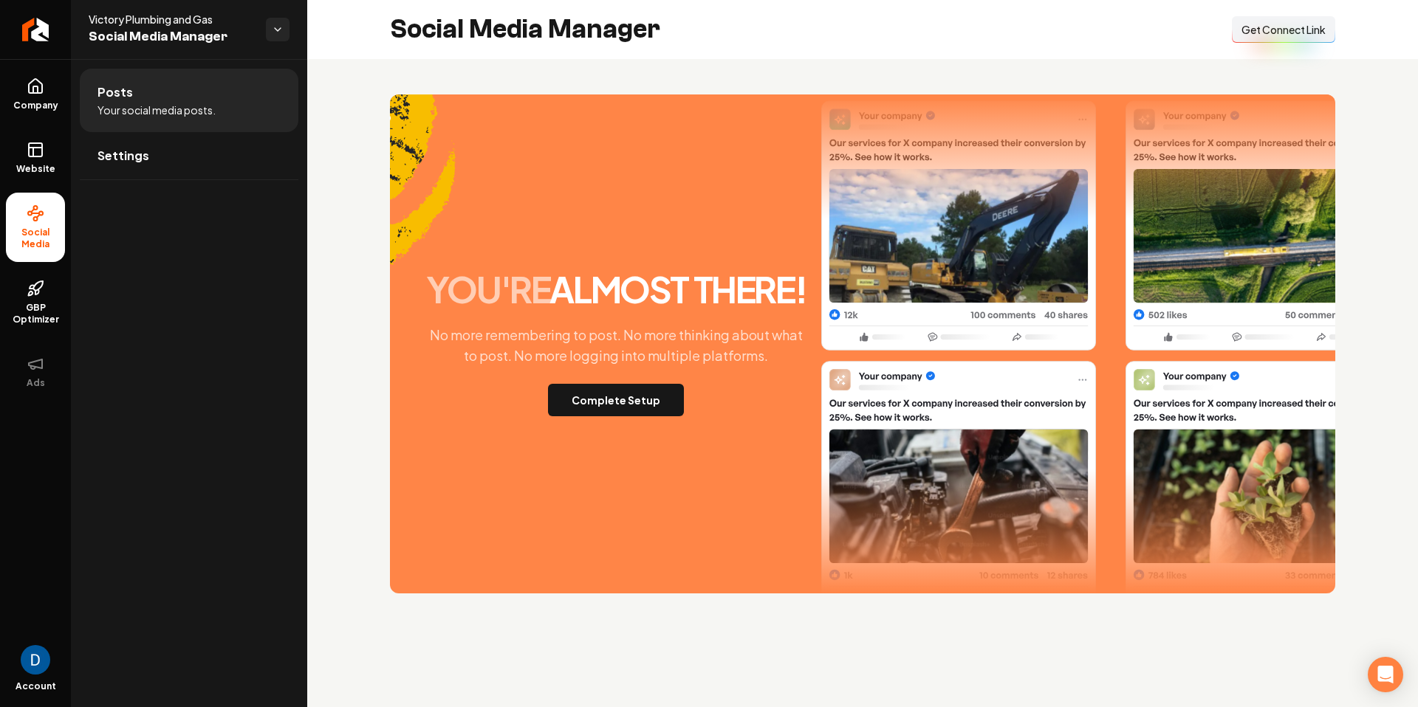
click at [1294, 19] on button "Connect Link Get Connect Link" at bounding box center [1283, 29] width 103 height 27
click at [643, 413] on button "Complete Setup" at bounding box center [616, 400] width 136 height 32
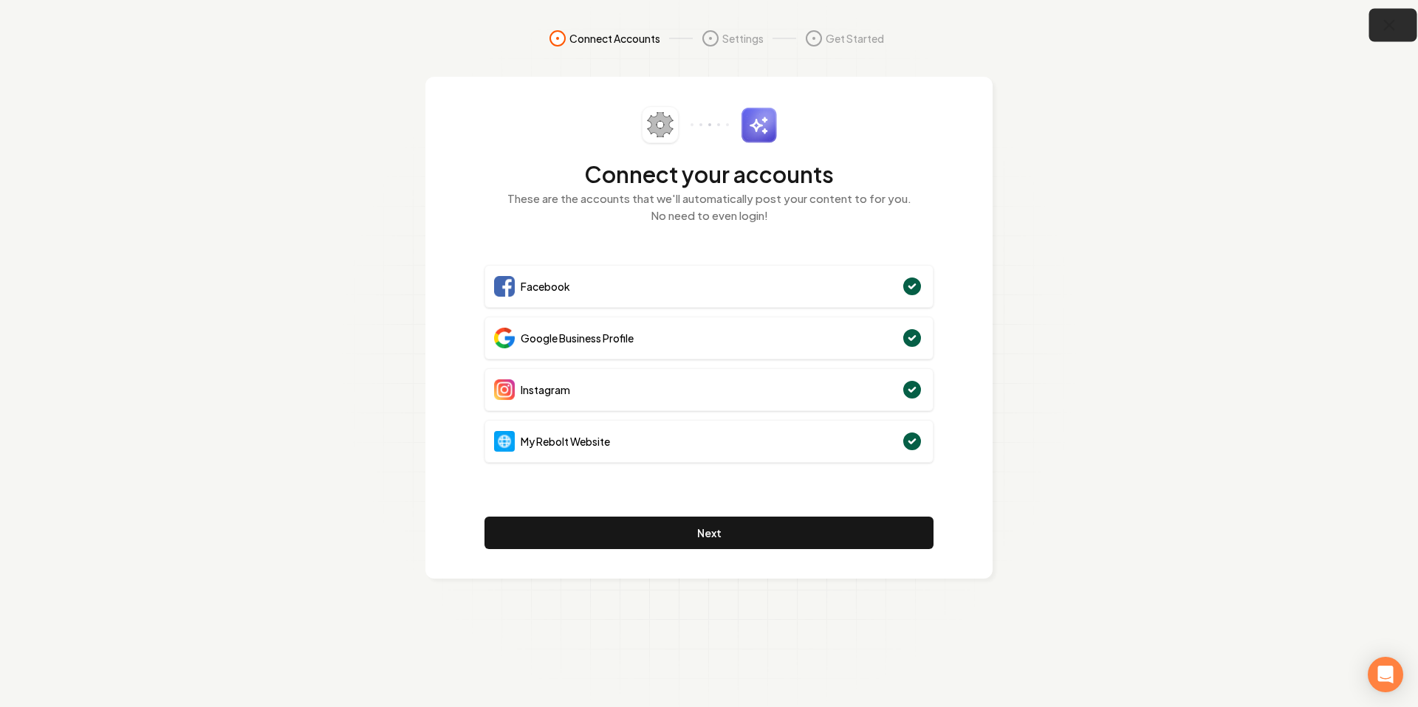
click at [1409, 26] on button "button" at bounding box center [1393, 25] width 48 height 33
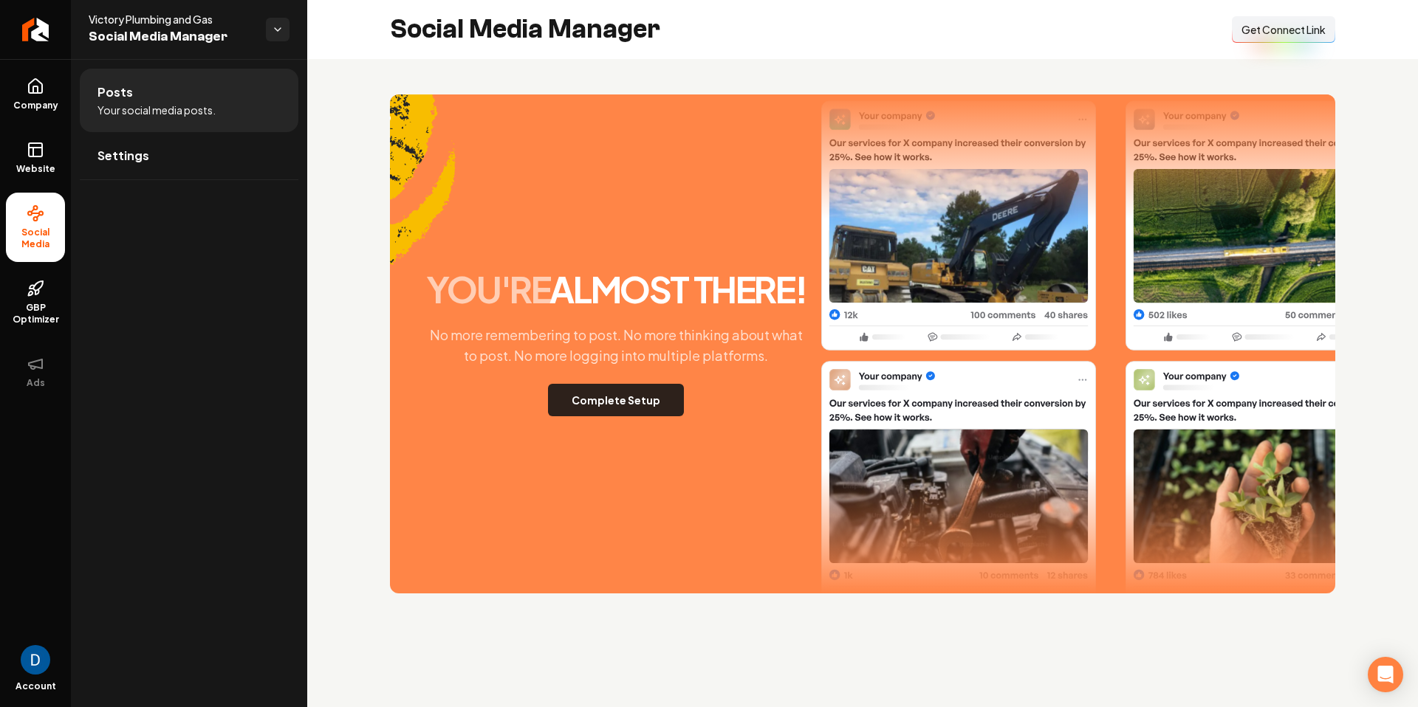
click at [657, 390] on button "Complete Setup" at bounding box center [616, 400] width 136 height 32
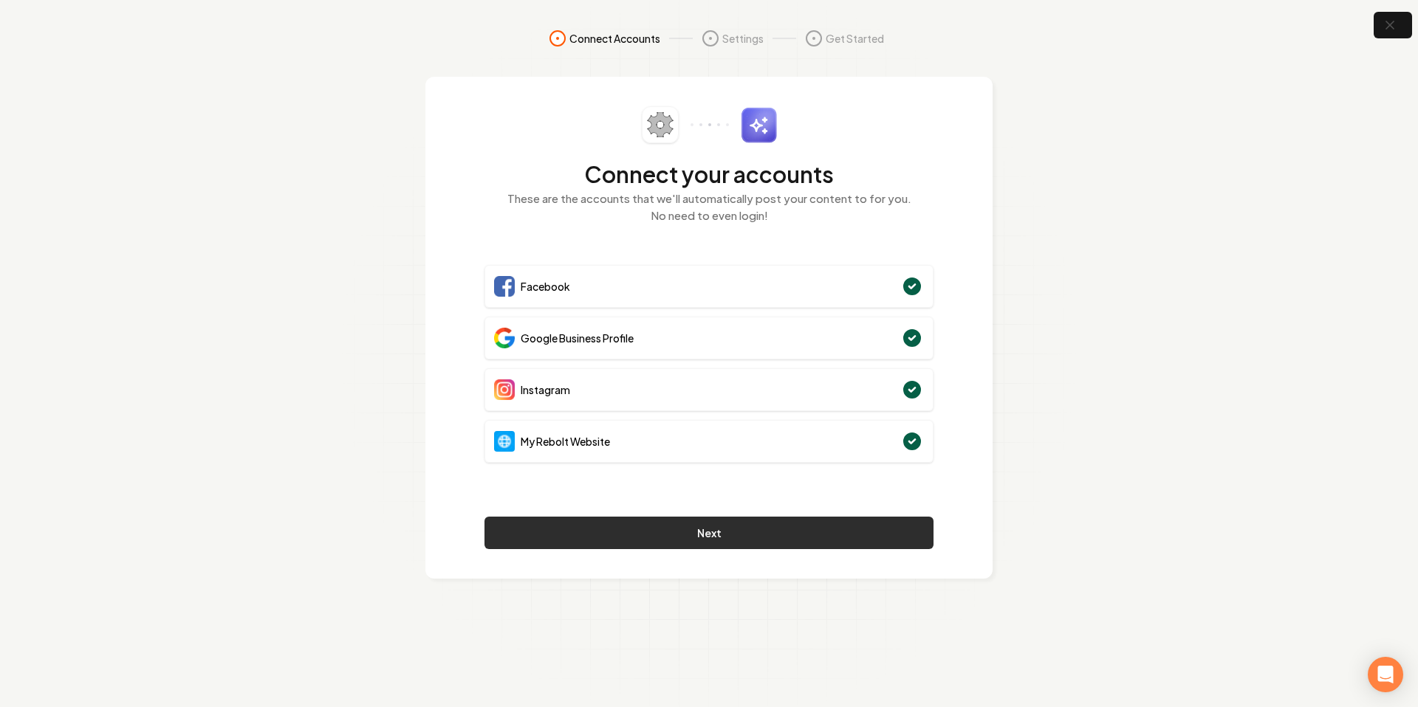
click at [740, 529] on button "Next" at bounding box center [708, 533] width 449 height 32
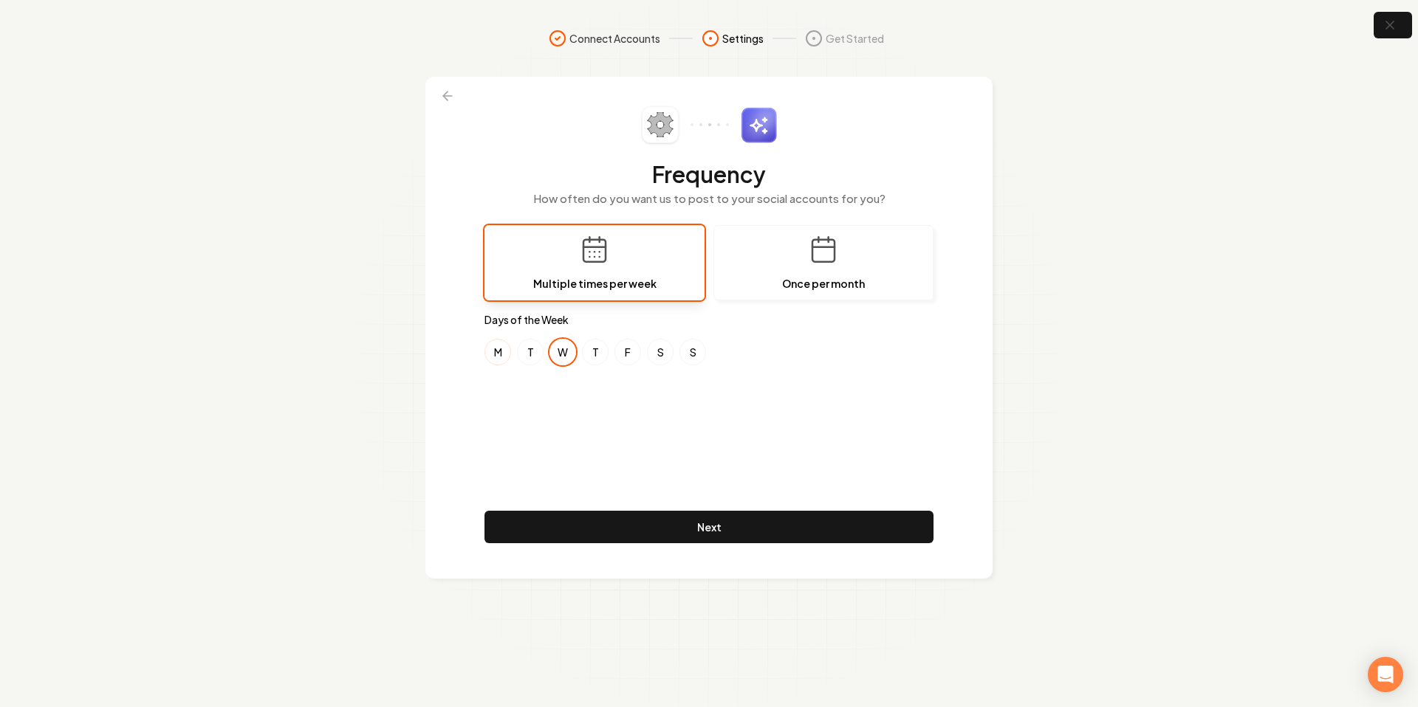
click at [507, 351] on button "M" at bounding box center [497, 352] width 27 height 27
click at [637, 354] on button "F" at bounding box center [627, 352] width 27 height 27
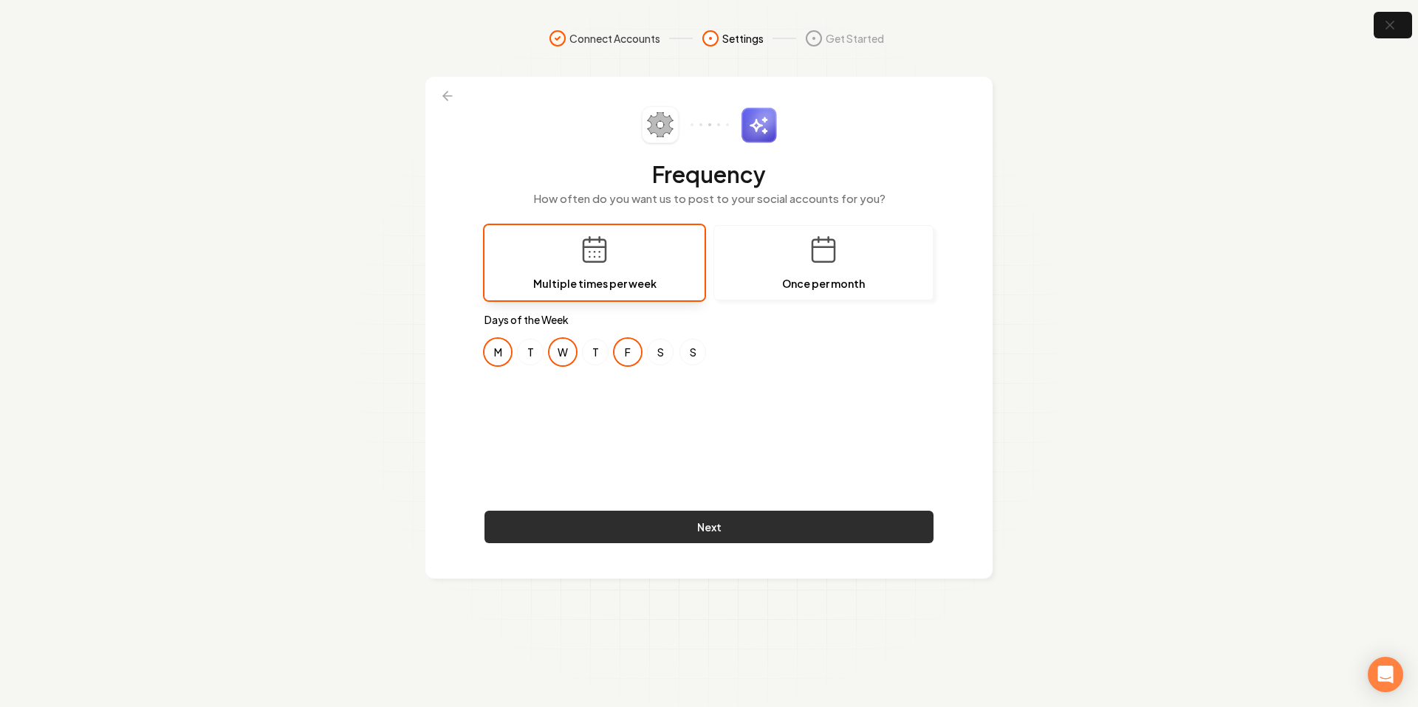
click at [801, 527] on button "Next" at bounding box center [708, 527] width 449 height 32
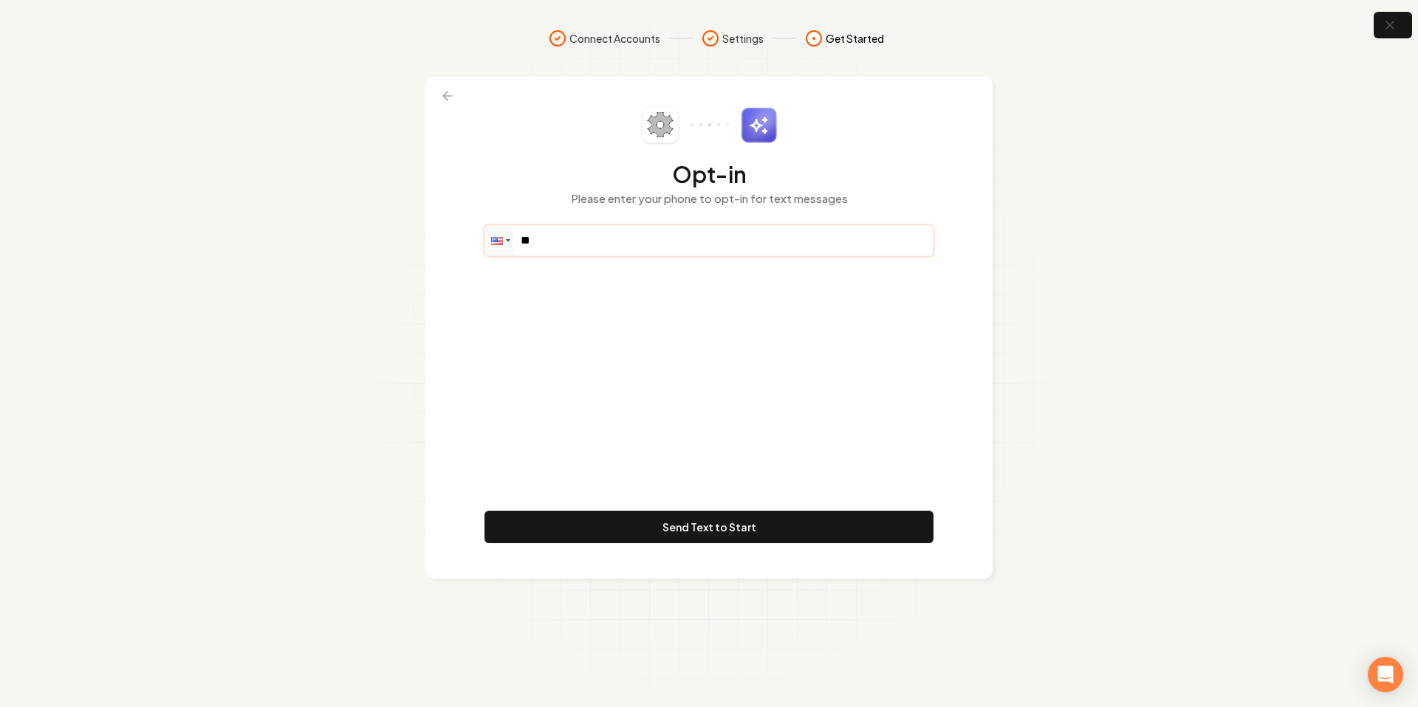
click at [605, 241] on input "**" at bounding box center [709, 241] width 448 height 30
paste input "**********"
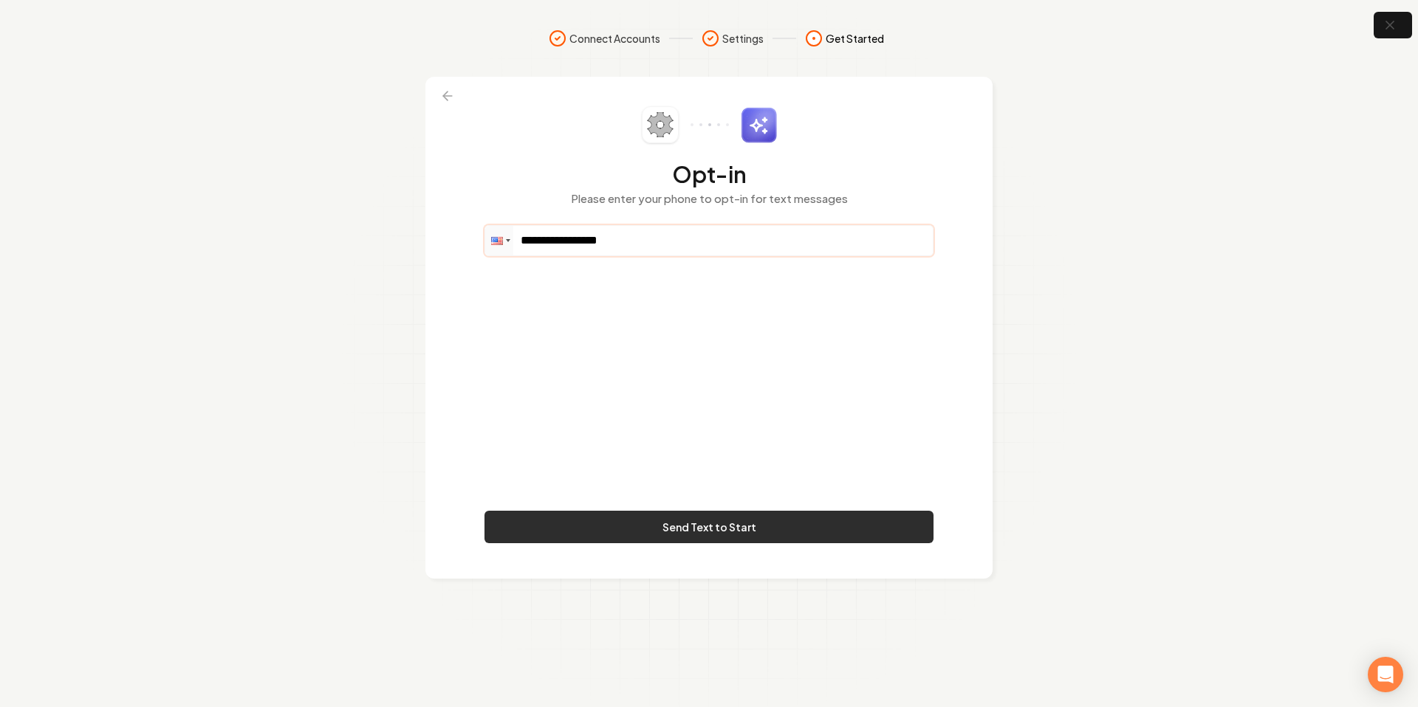
type input "**********"
click at [766, 528] on button "Send Text to Start" at bounding box center [708, 527] width 449 height 32
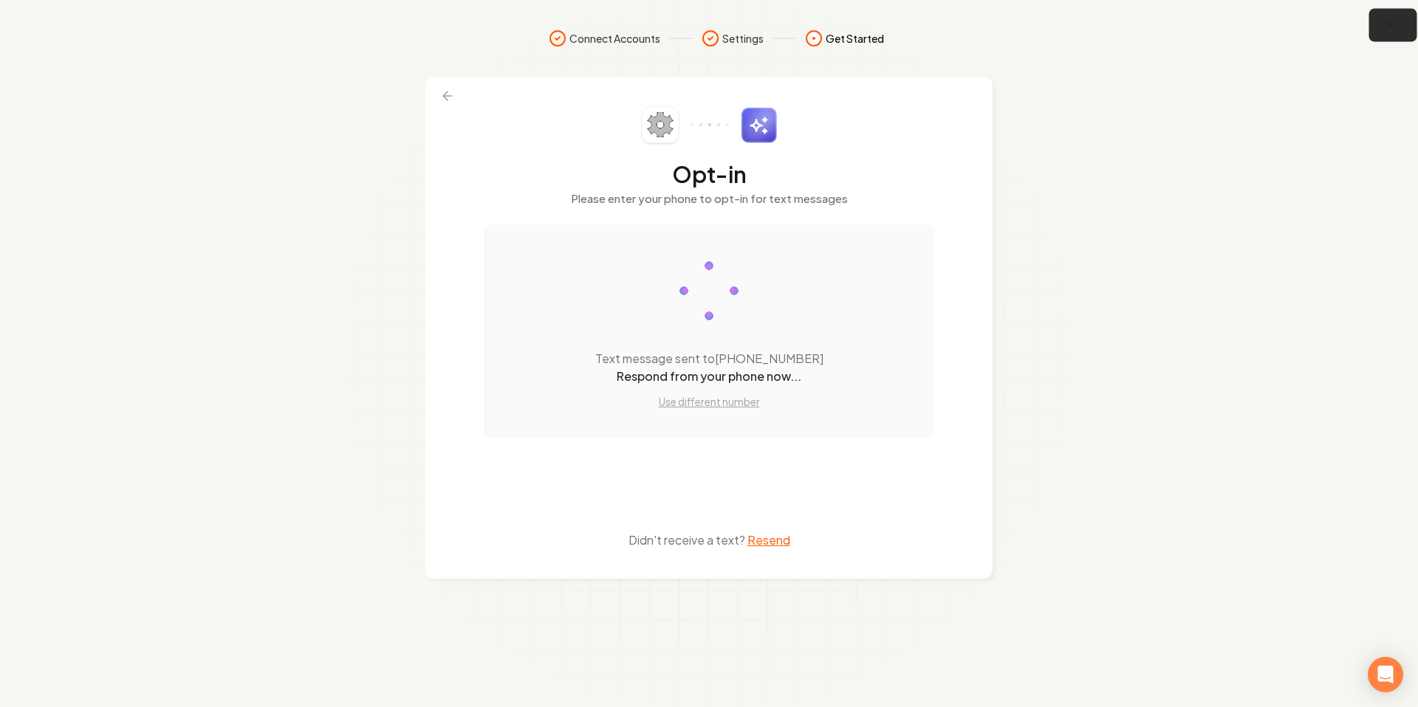
click at [1399, 21] on button "button" at bounding box center [1393, 25] width 48 height 33
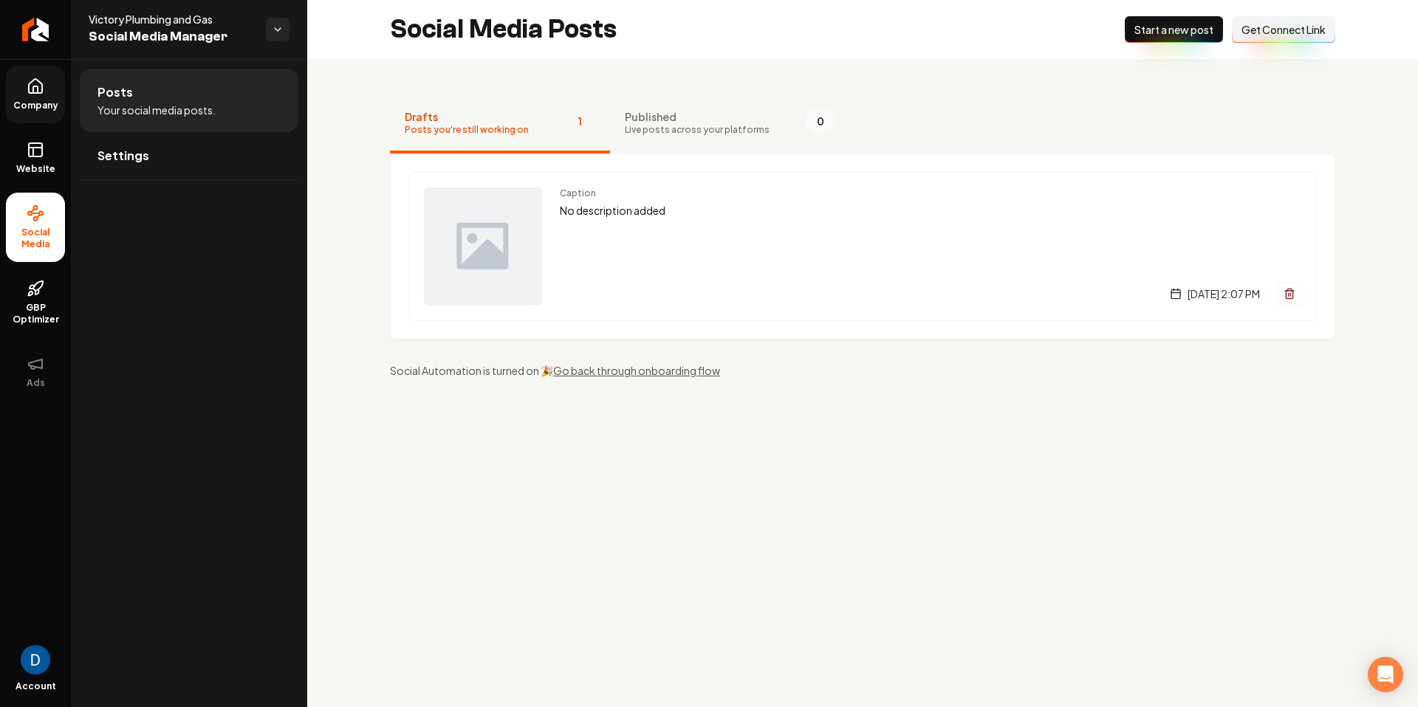
click at [29, 99] on link "Company" at bounding box center [35, 95] width 59 height 58
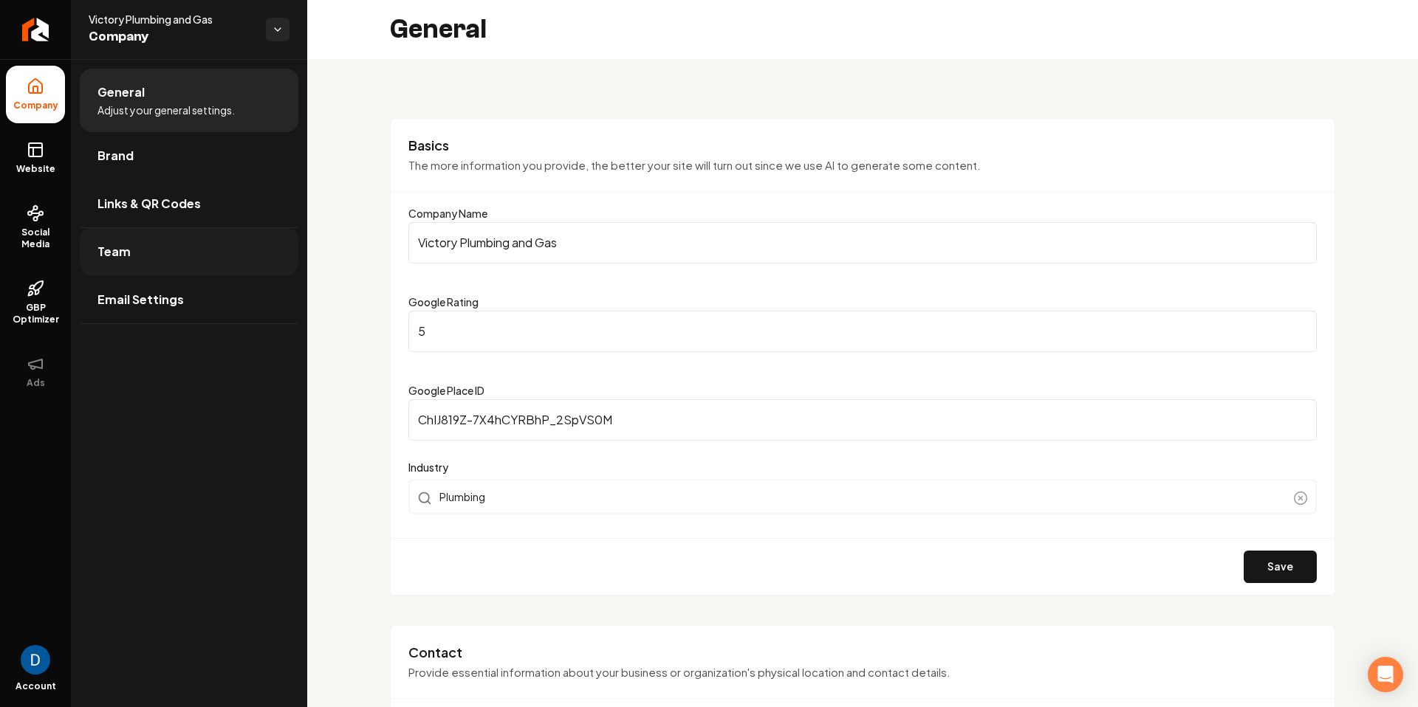
click at [142, 231] on link "Team" at bounding box center [189, 251] width 219 height 47
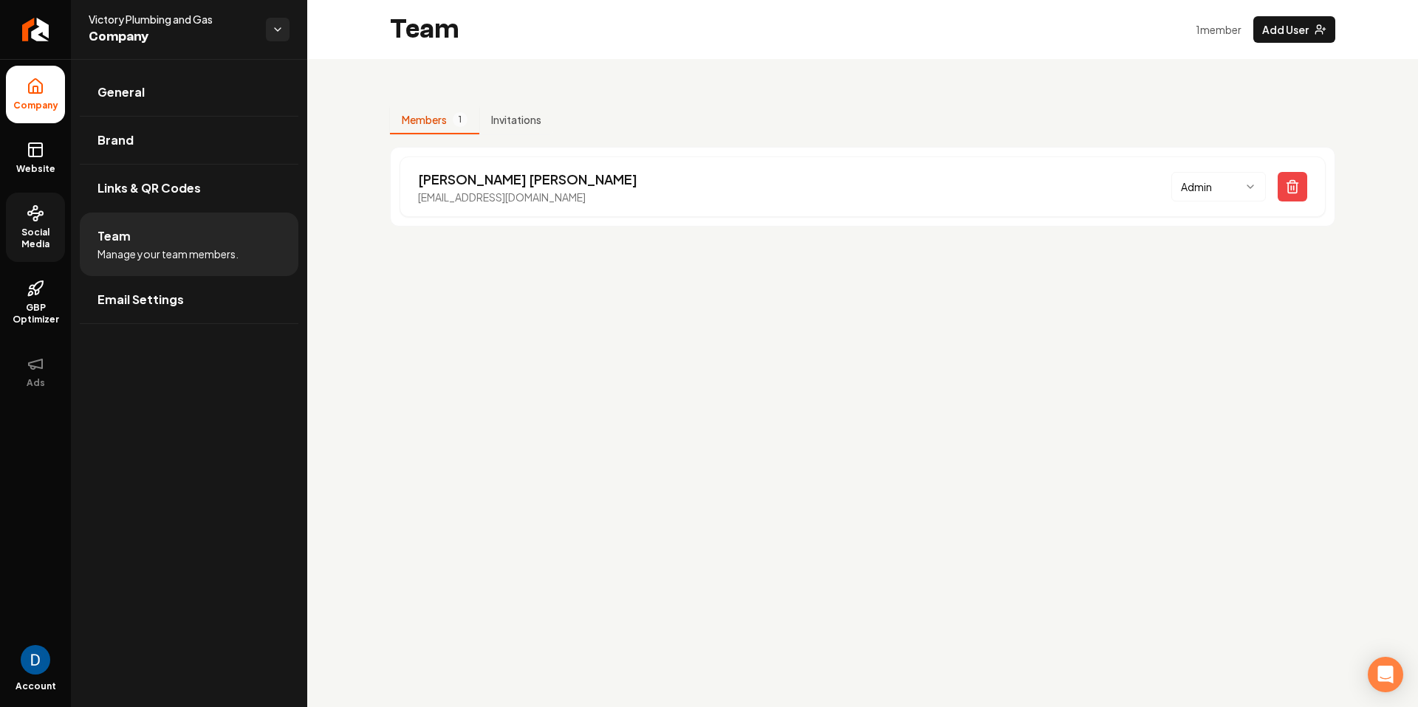
click at [35, 227] on span "Social Media" at bounding box center [35, 239] width 59 height 24
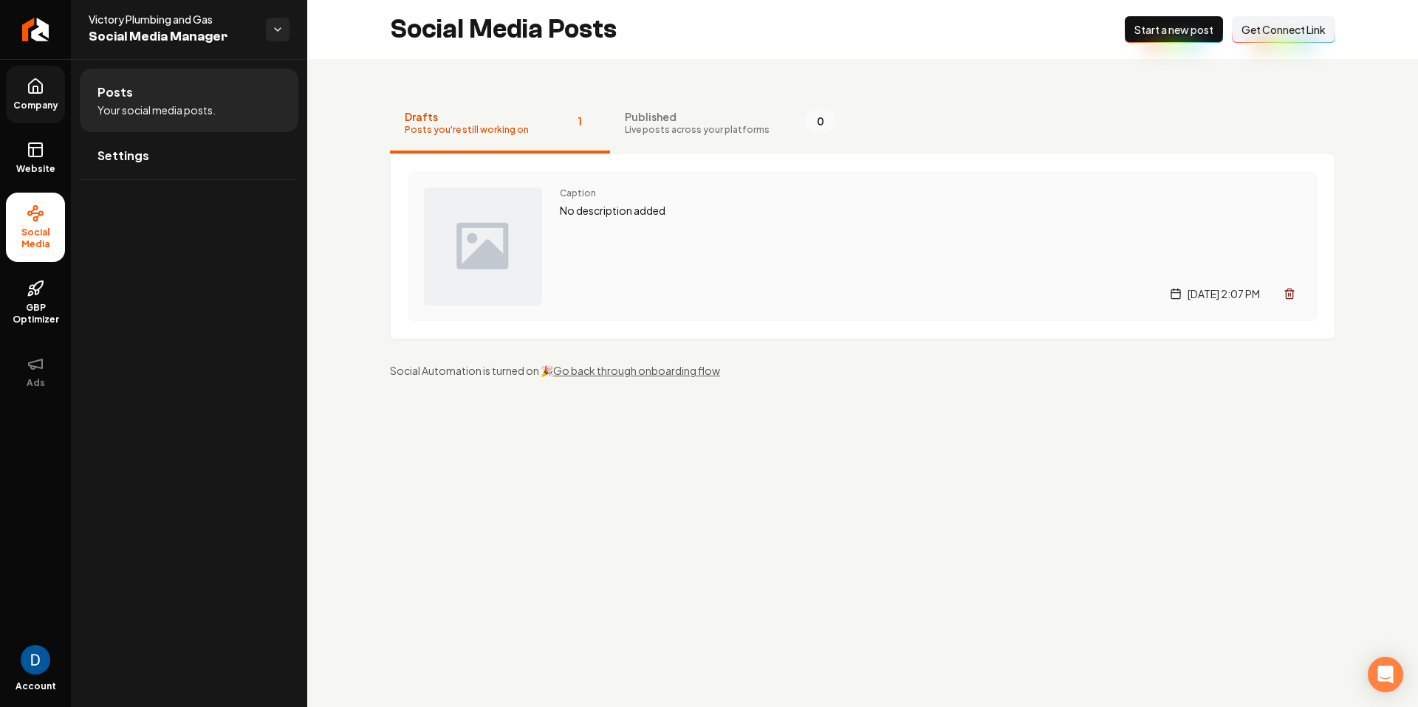
click at [1079, 273] on div "Caption No description added Monday, October 6, 2025 | 2:07 PM" at bounding box center [930, 247] width 741 height 118
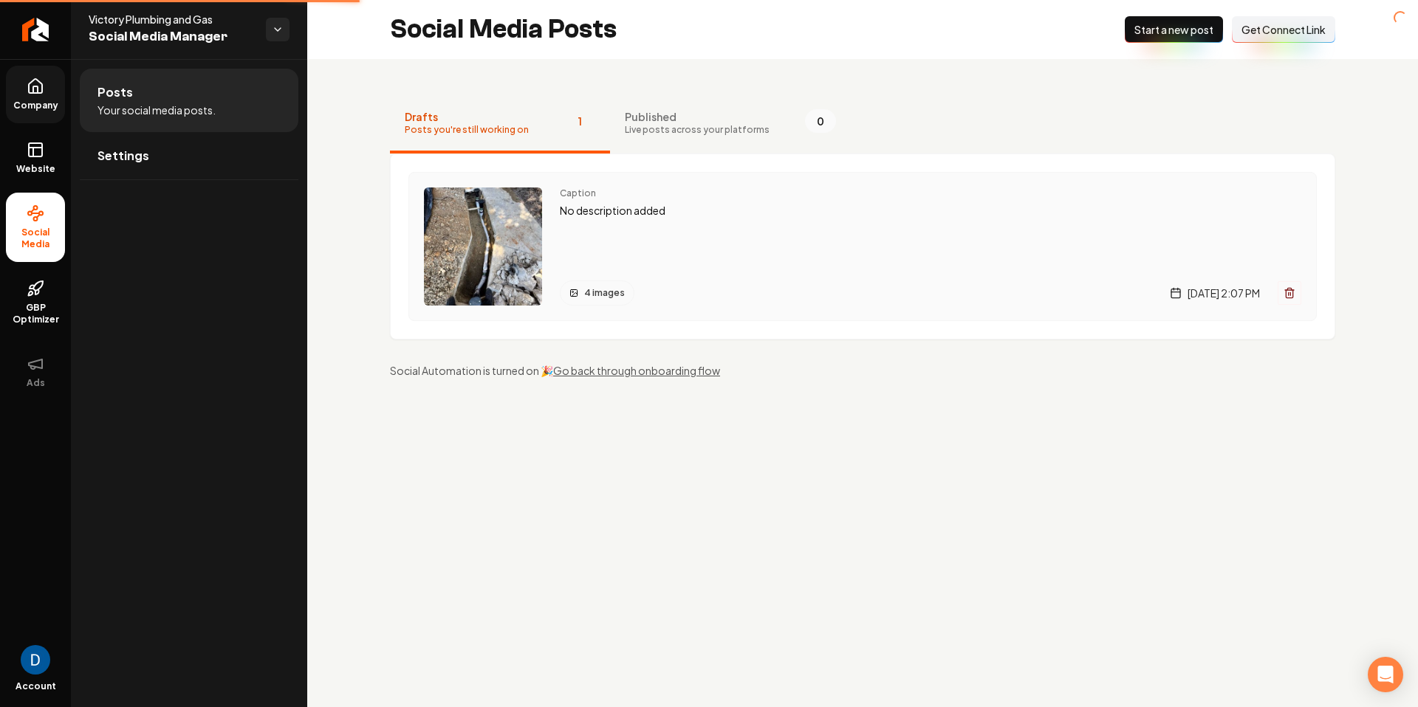
click at [1289, 295] on line "Main content area" at bounding box center [1289, 293] width 0 height 3
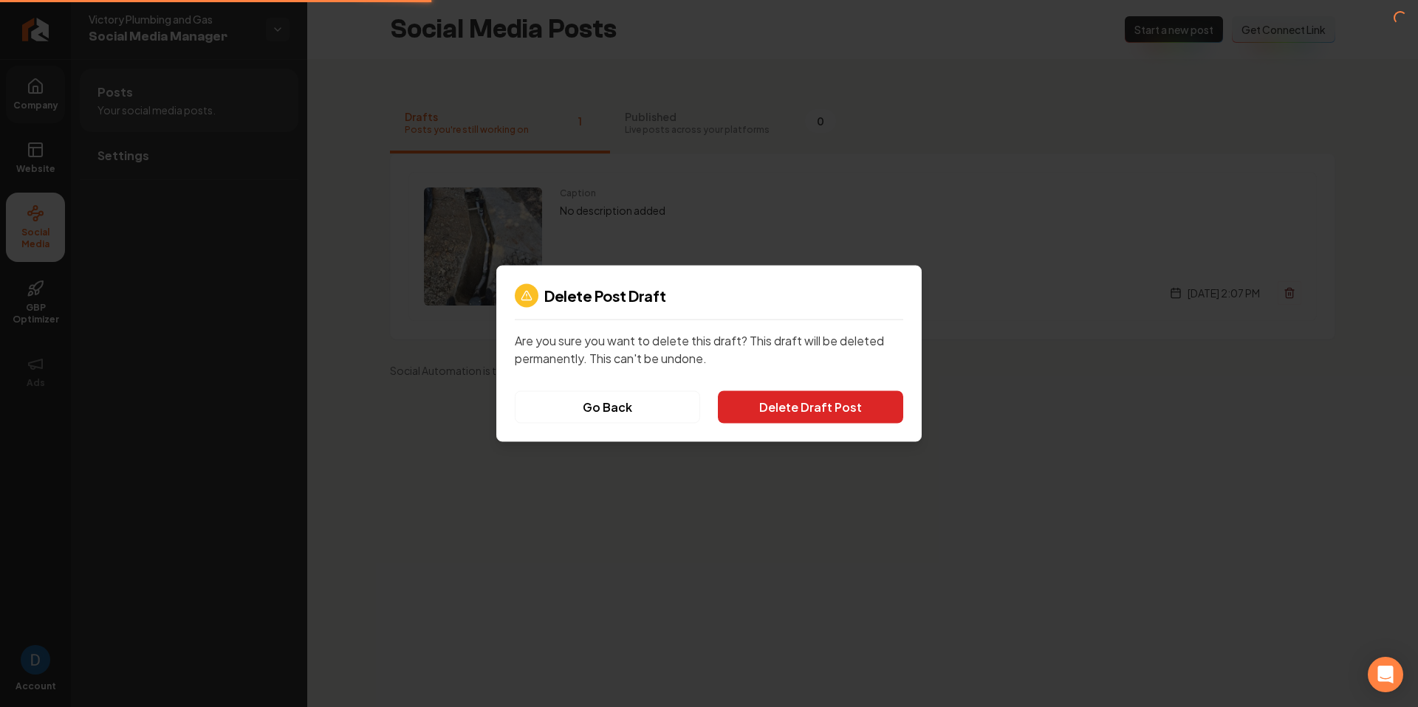
click at [823, 402] on button "Delete Draft Post" at bounding box center [810, 407] width 185 height 32
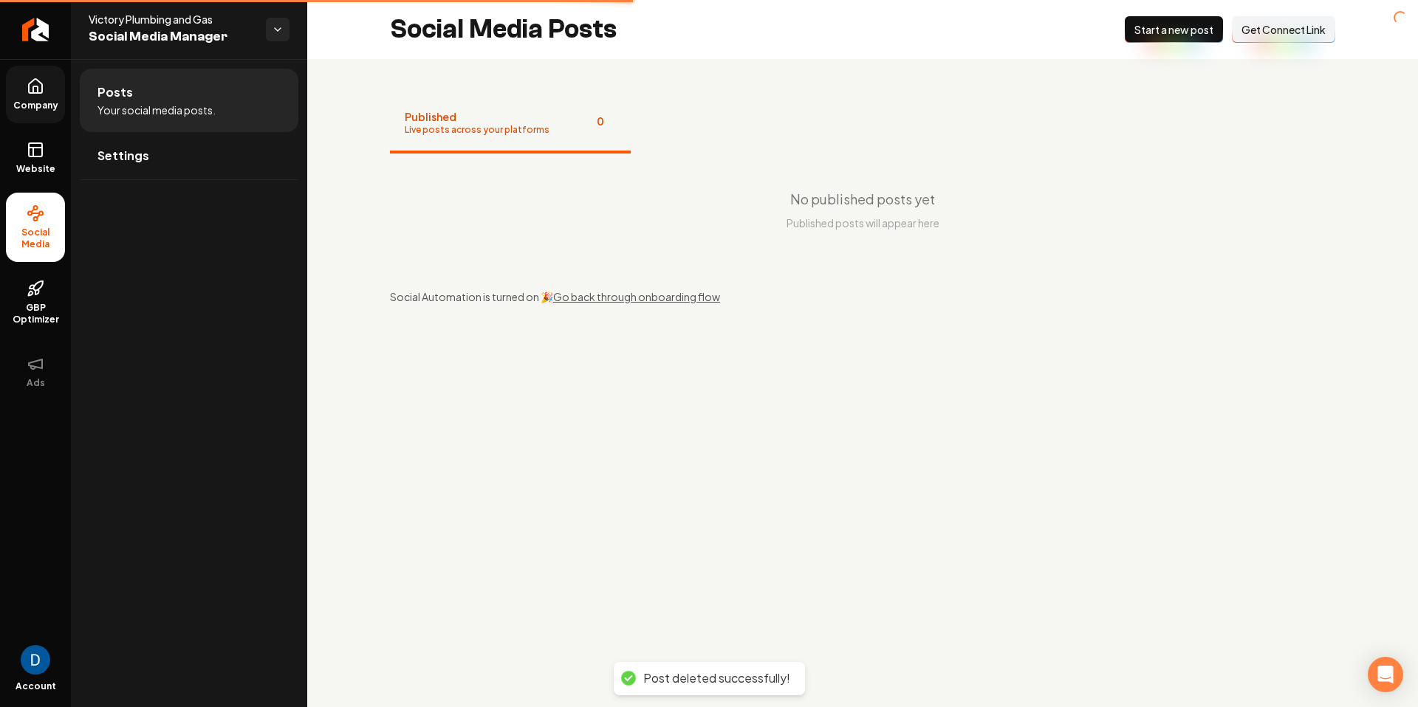
click at [1190, 30] on span "Start a new post" at bounding box center [1173, 29] width 79 height 15
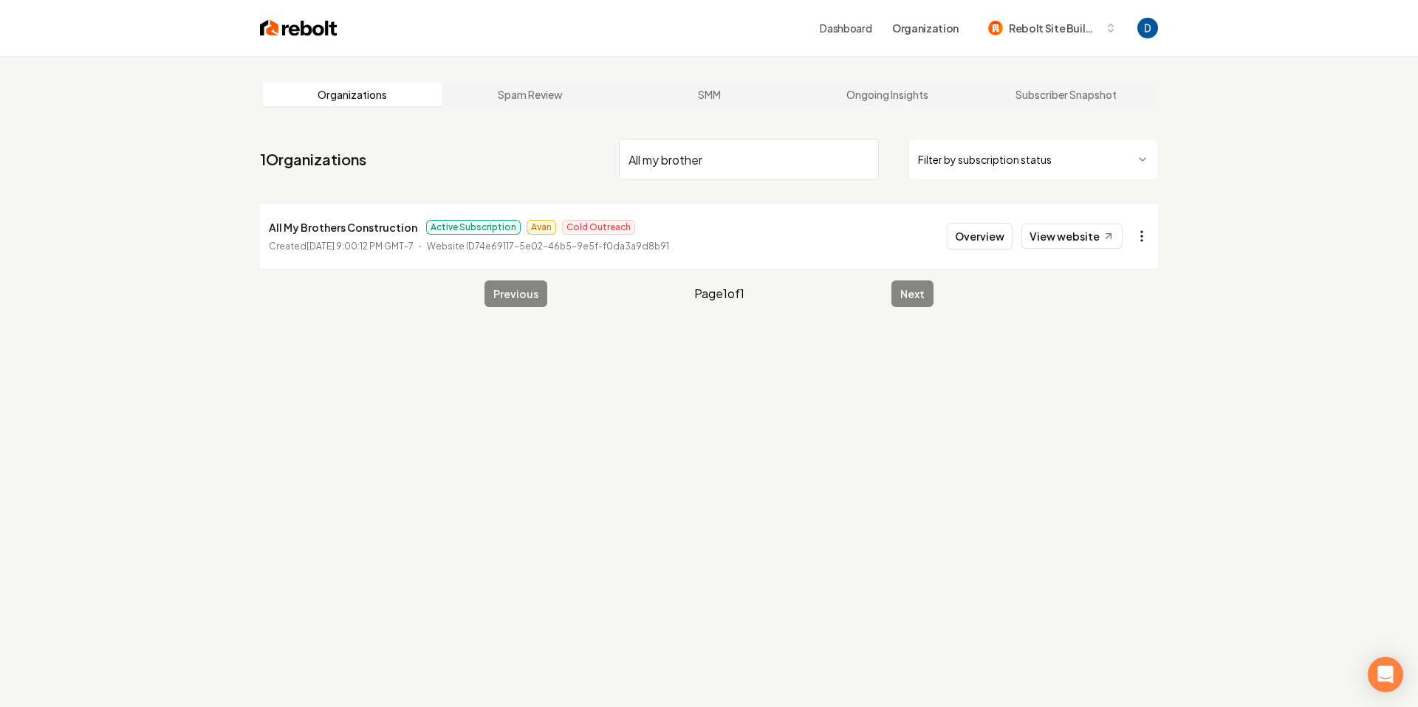
type input "All my brother"
click at [1140, 238] on html "Dashboard Organization Rebolt Site Builder Organizations Spam Review SMM Ongoin…" at bounding box center [709, 353] width 1418 height 707
click at [1097, 361] on link "View in Stripe" at bounding box center [1106, 364] width 94 height 24
drag, startPoint x: 962, startPoint y: 256, endPoint x: 979, endPoint y: 247, distance: 18.9
click at [962, 256] on li "All My Brothers Construction Active Subscription Avan Cold Outreach Created Sep…" at bounding box center [709, 236] width 898 height 65
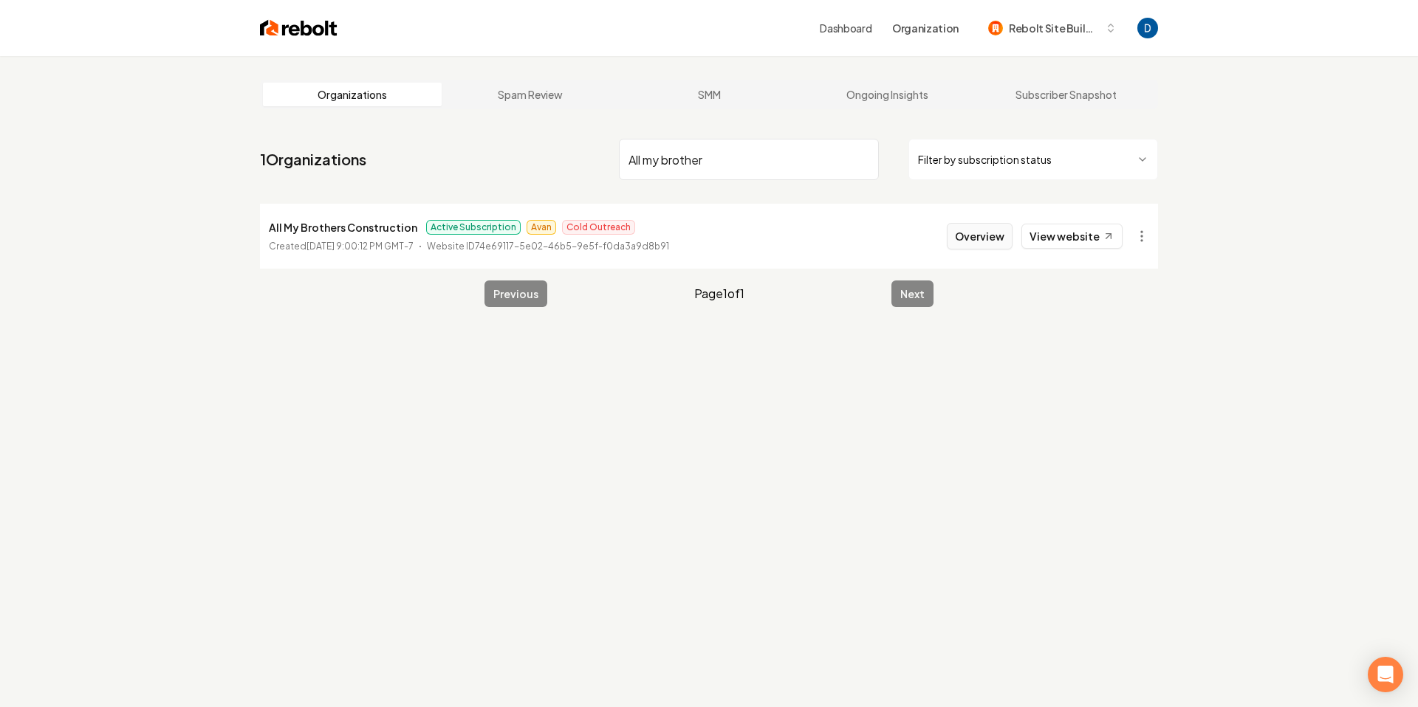
click at [984, 240] on button "Overview" at bounding box center [980, 236] width 66 height 27
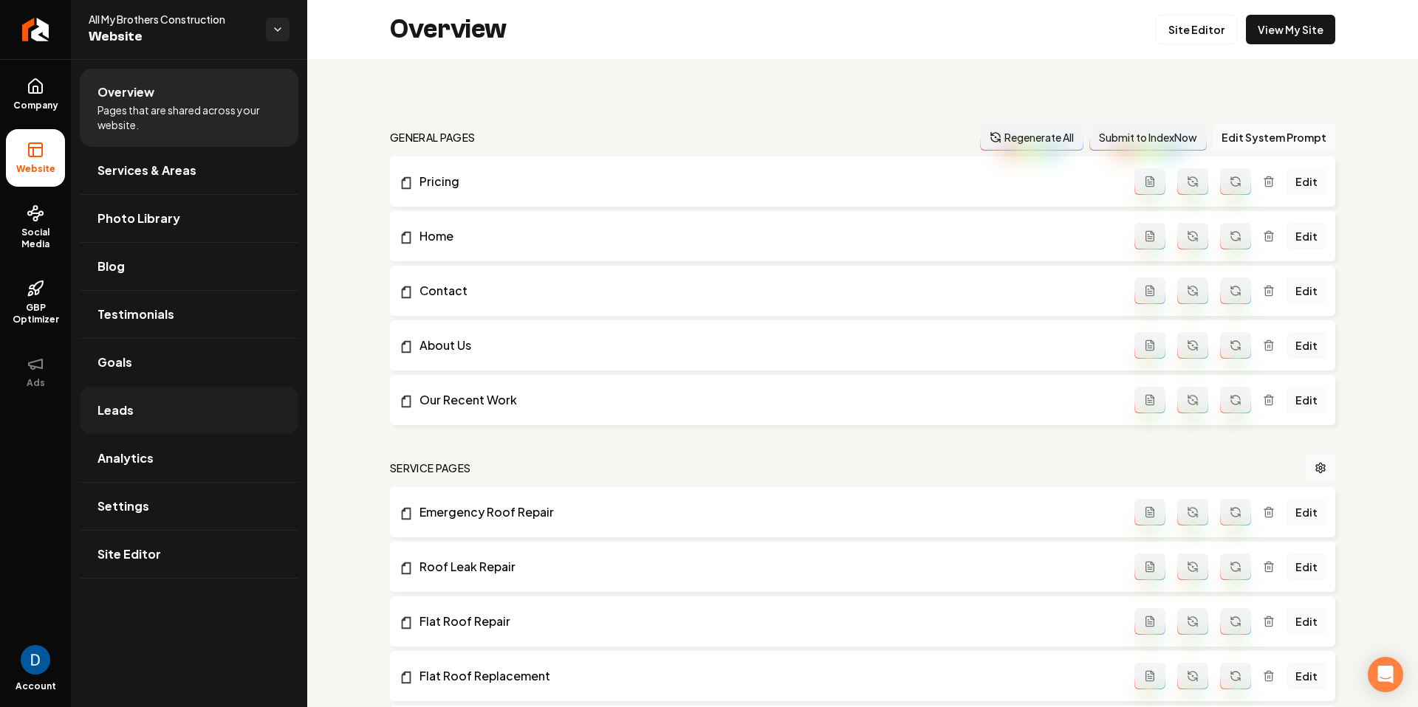
click at [189, 424] on link "Leads" at bounding box center [189, 410] width 219 height 47
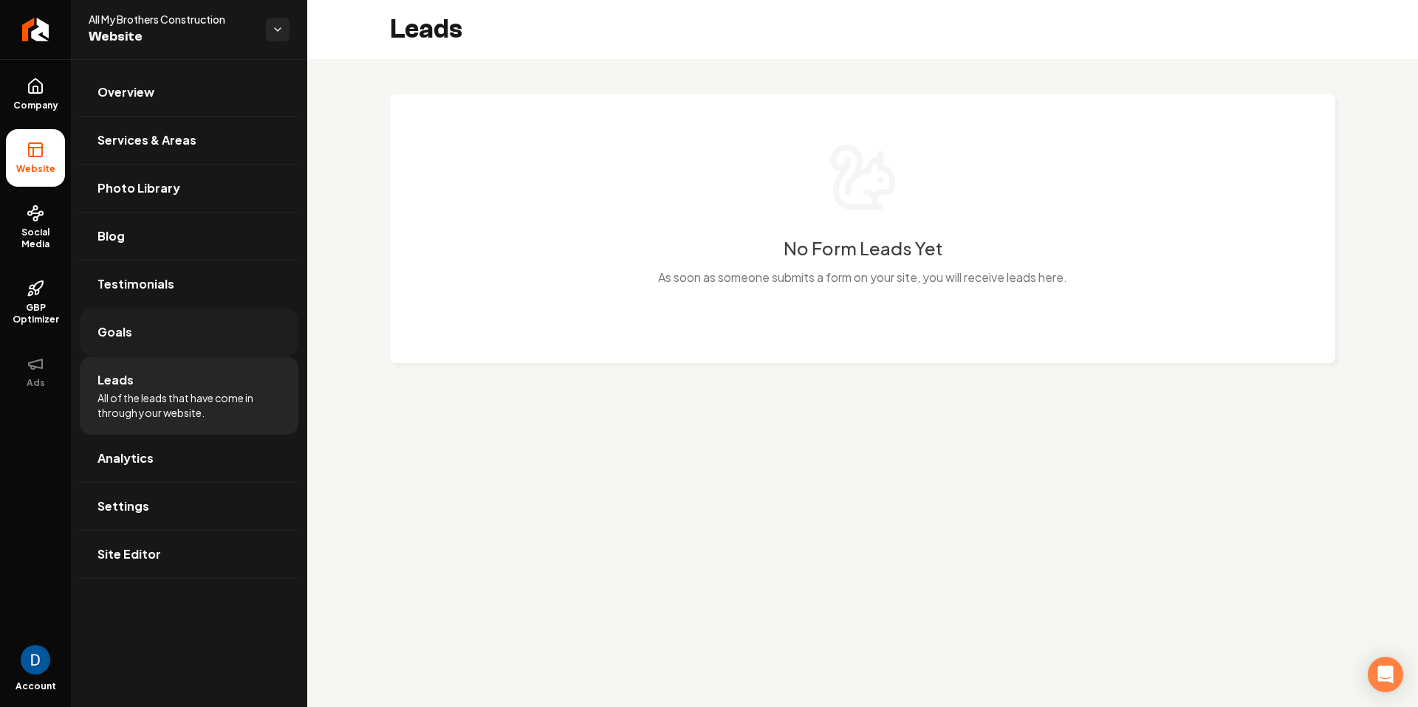
click at [172, 342] on link "Goals" at bounding box center [189, 332] width 219 height 47
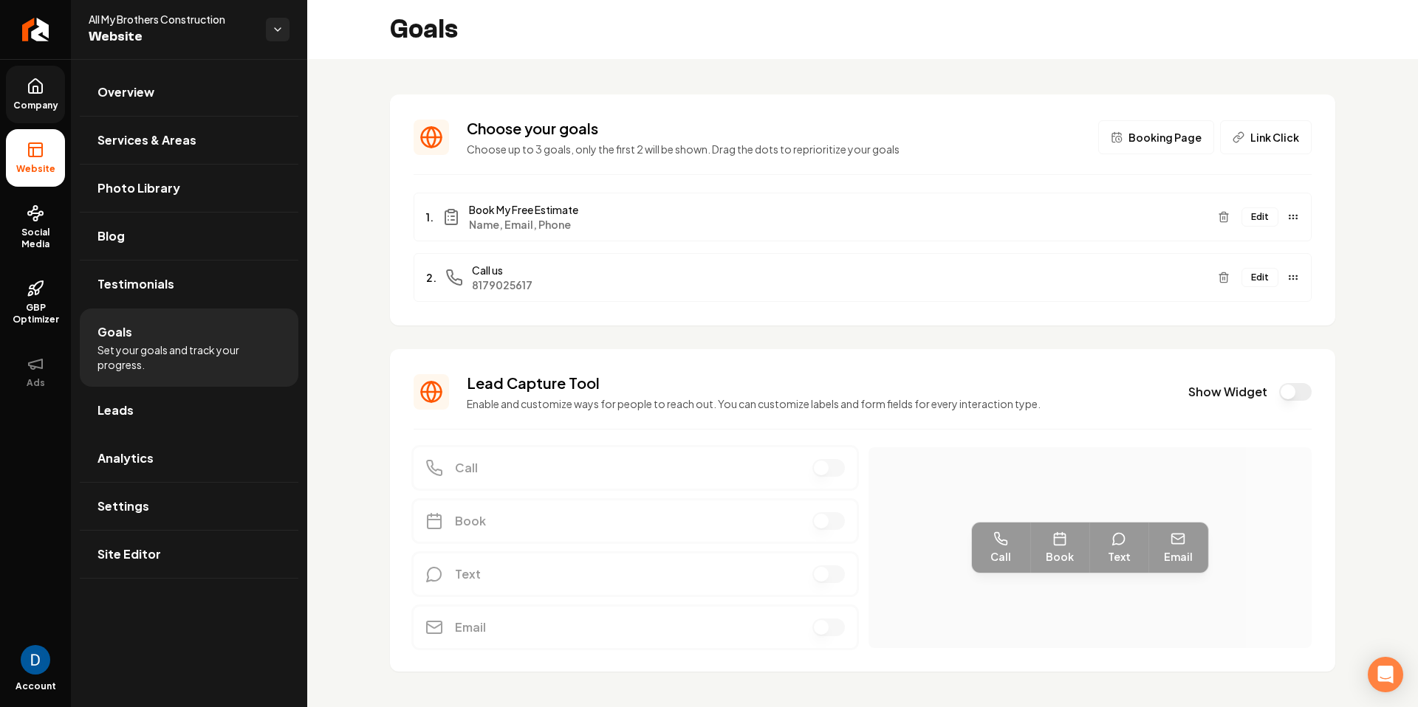
click at [27, 89] on icon at bounding box center [36, 87] width 18 height 18
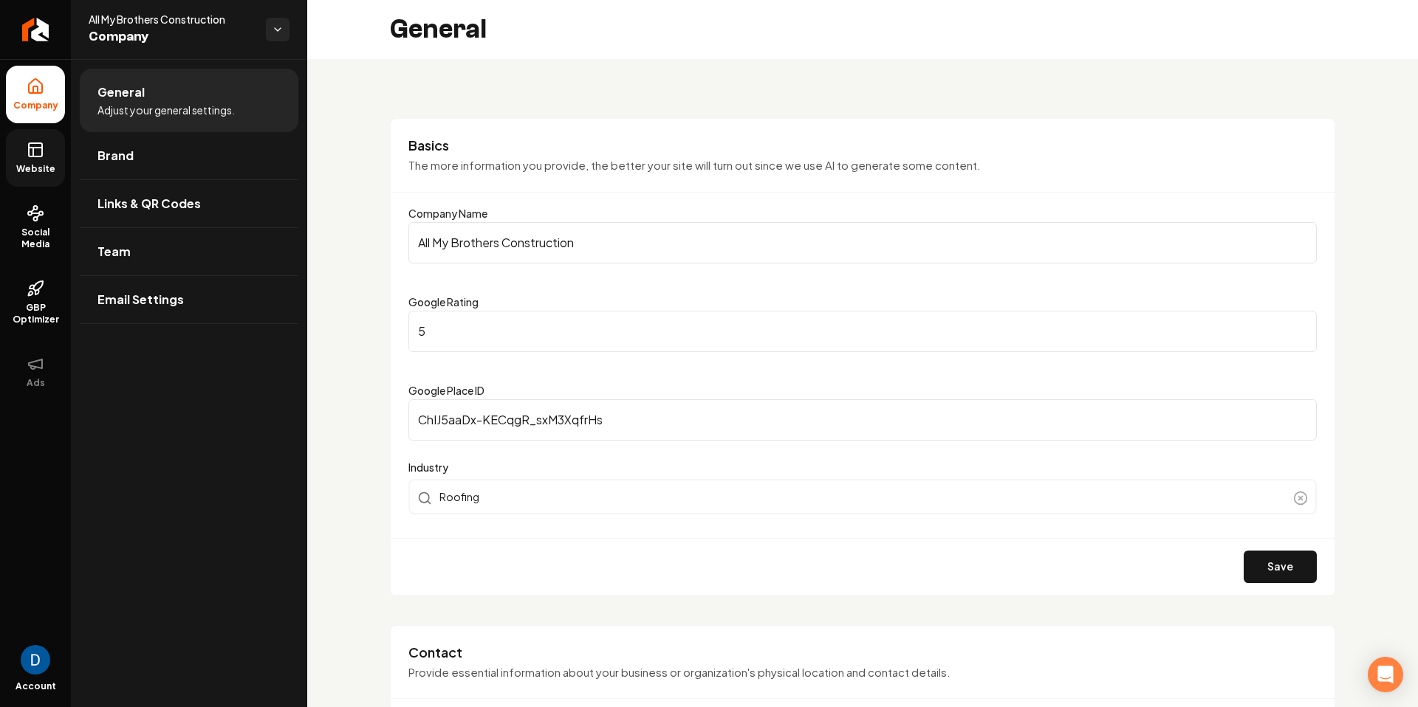
click at [35, 149] on icon at bounding box center [36, 150] width 18 height 18
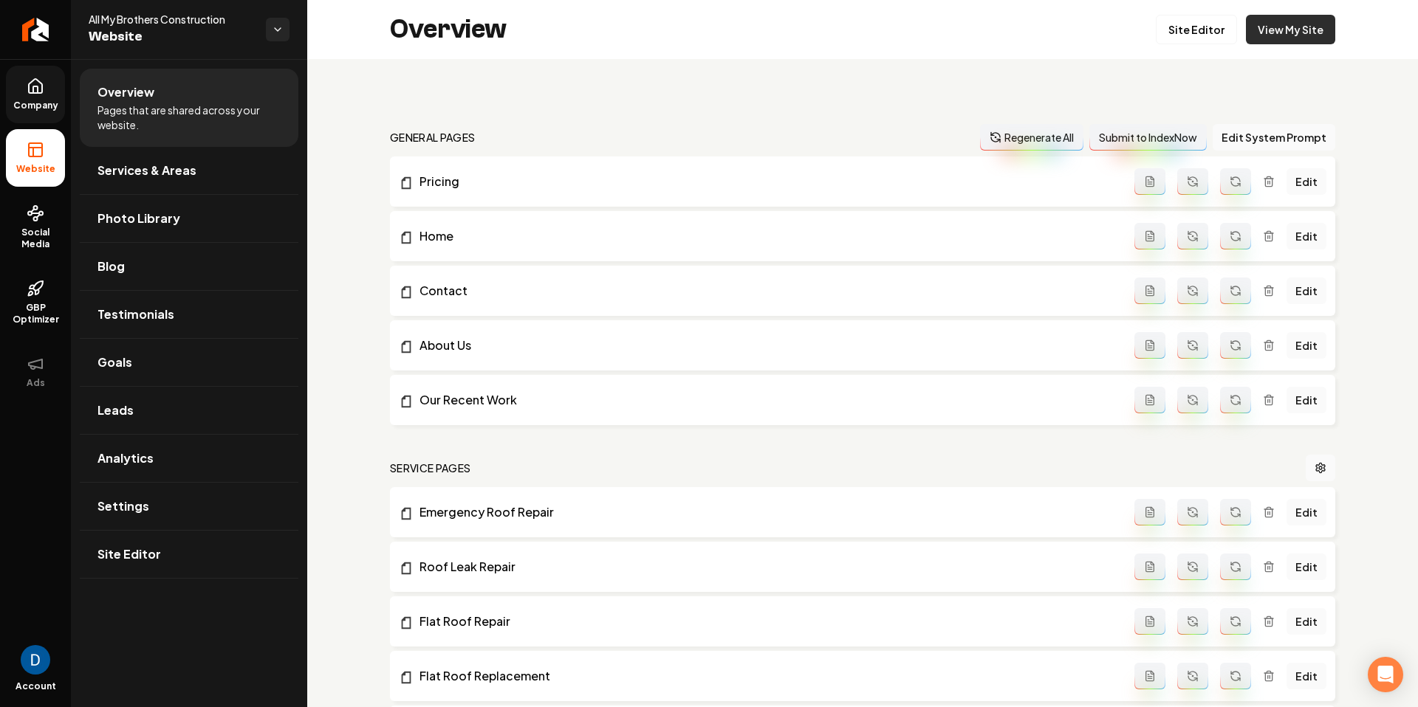
click at [1313, 27] on link "View My Site" at bounding box center [1290, 30] width 89 height 30
click at [98, 22] on span "All My Brothers Construction" at bounding box center [171, 19] width 165 height 15
copy span "All My Brothers Construction"
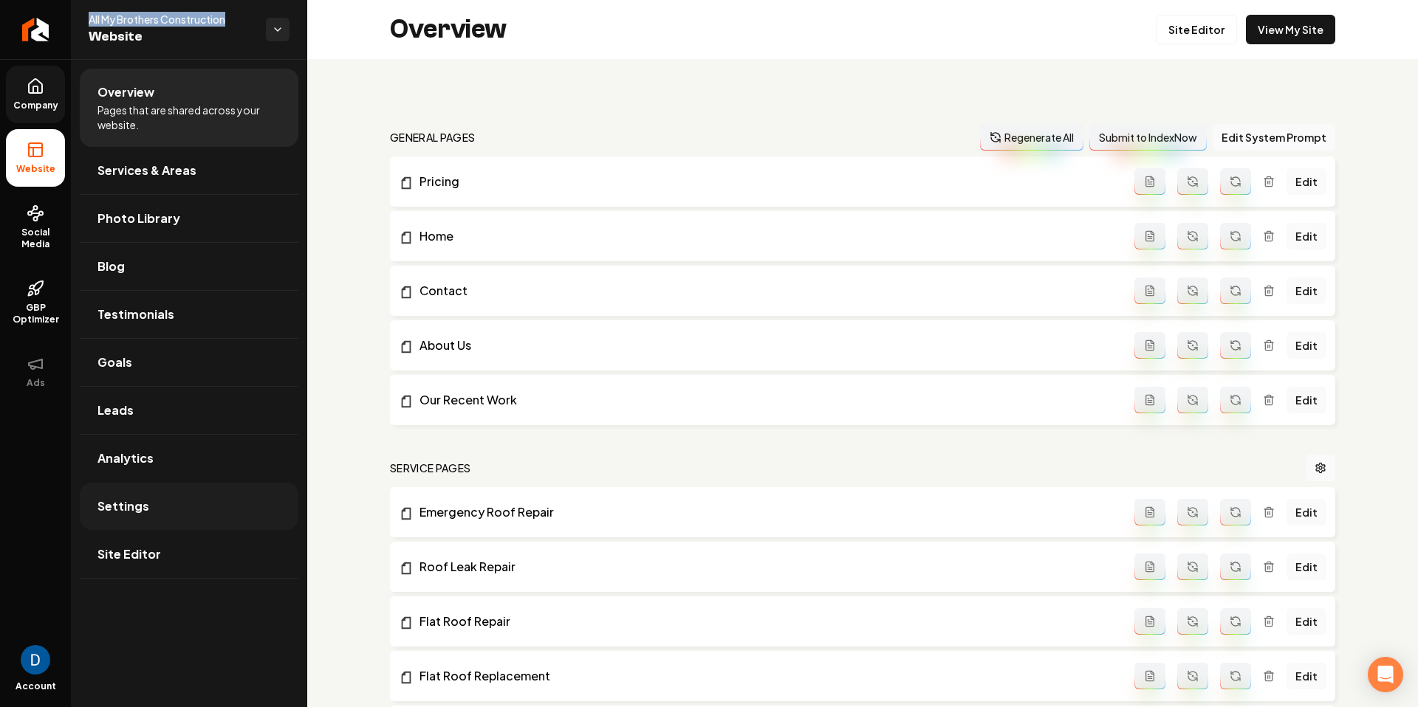
click at [149, 506] on link "Settings" at bounding box center [189, 506] width 219 height 47
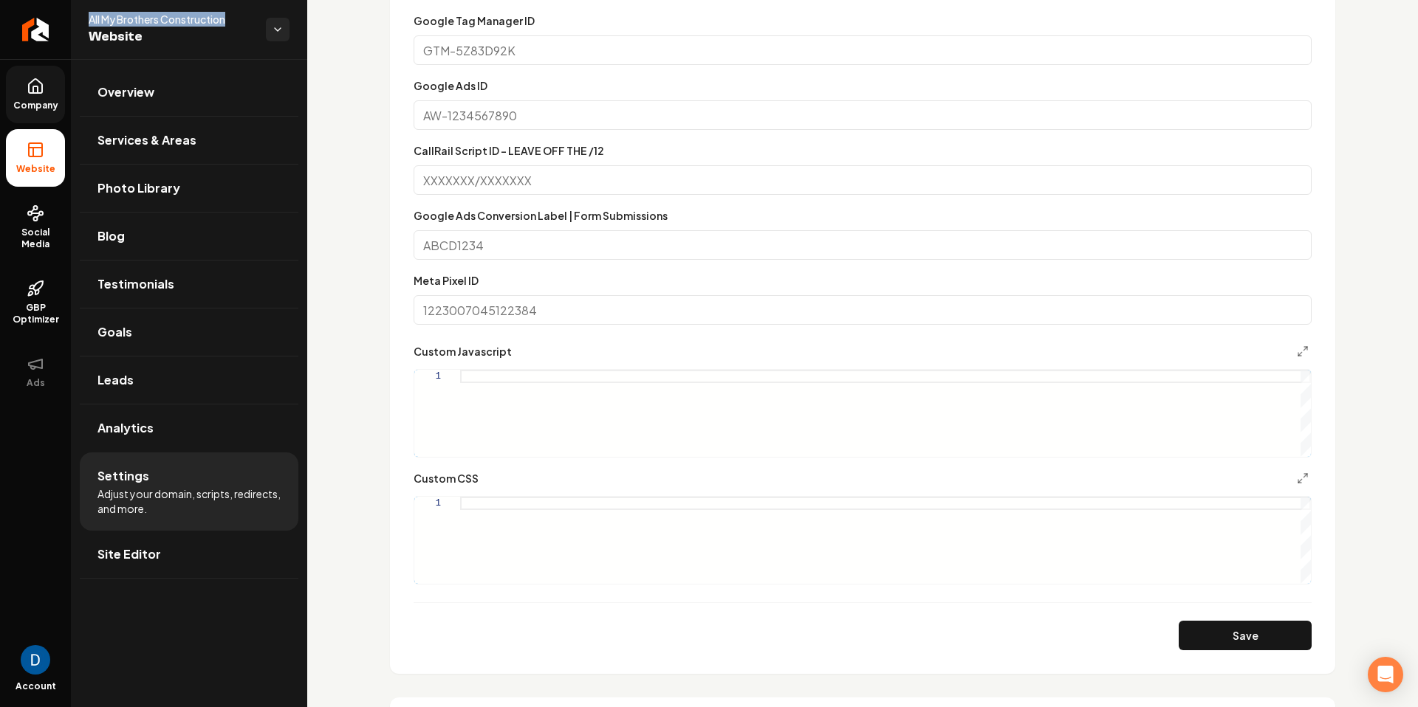
scroll to position [1461, 0]
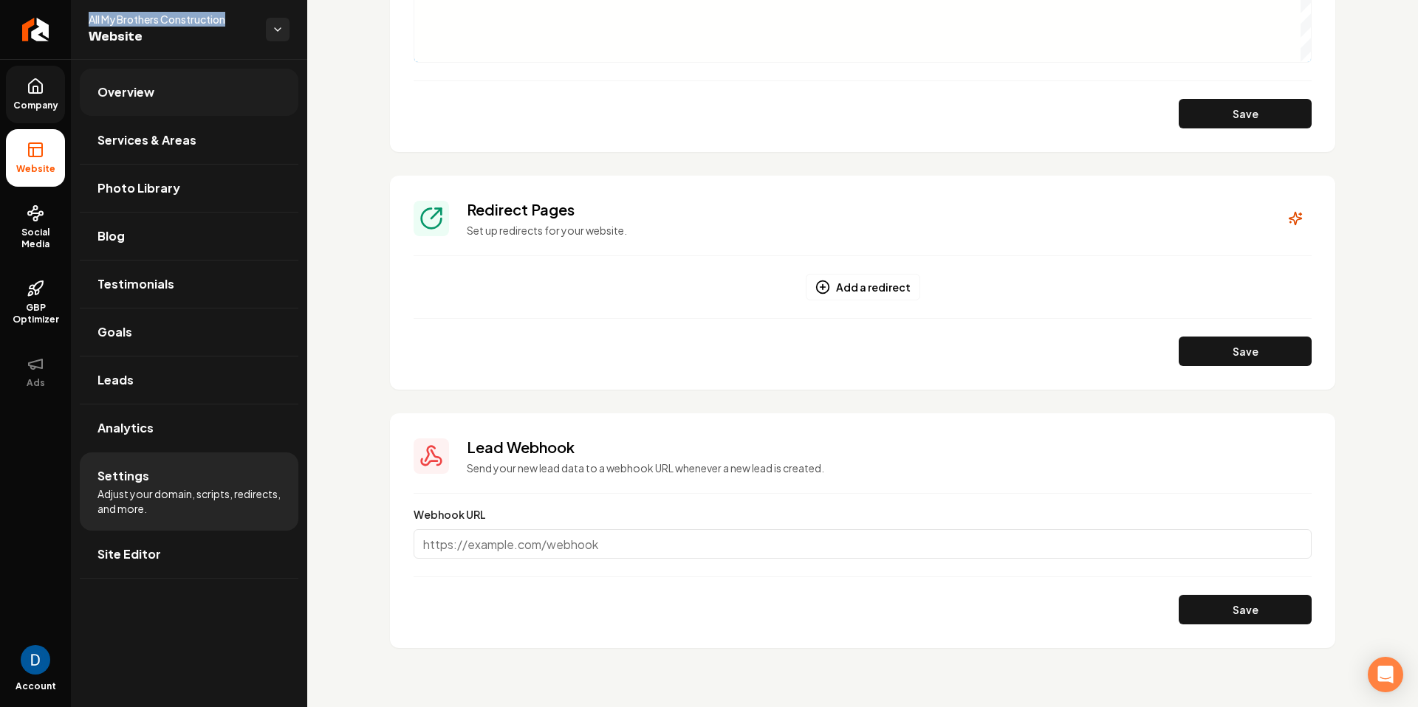
click at [208, 107] on link "Overview" at bounding box center [189, 92] width 219 height 47
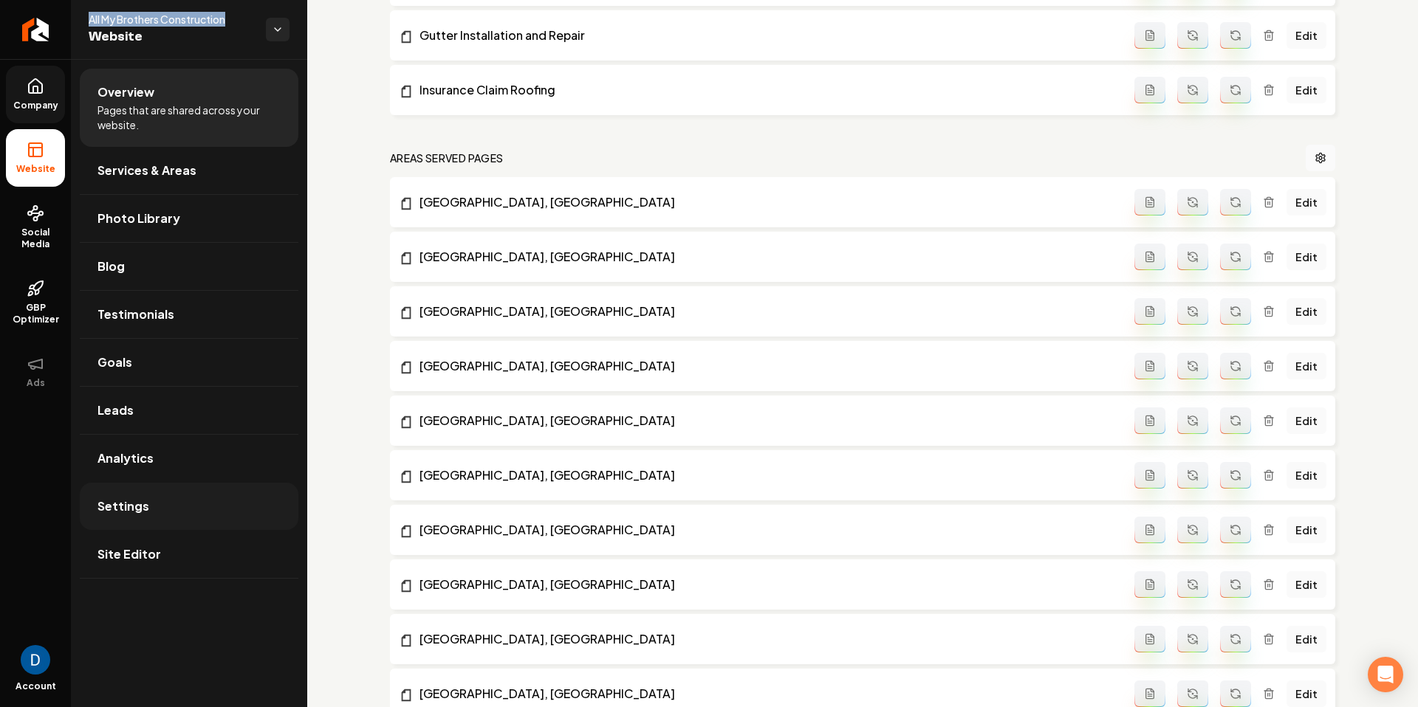
click at [181, 492] on link "Settings" at bounding box center [189, 506] width 219 height 47
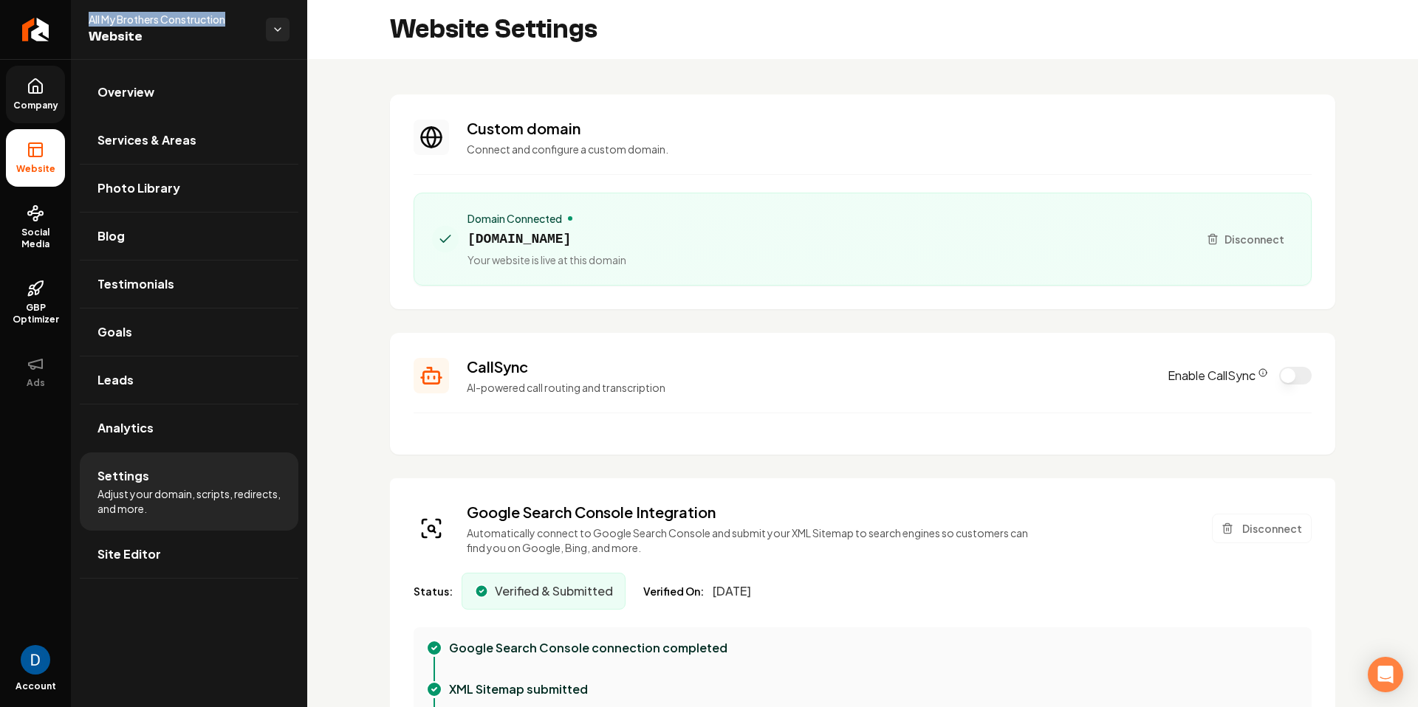
scroll to position [1, 0]
click at [153, 86] on link "Overview" at bounding box center [189, 92] width 219 height 47
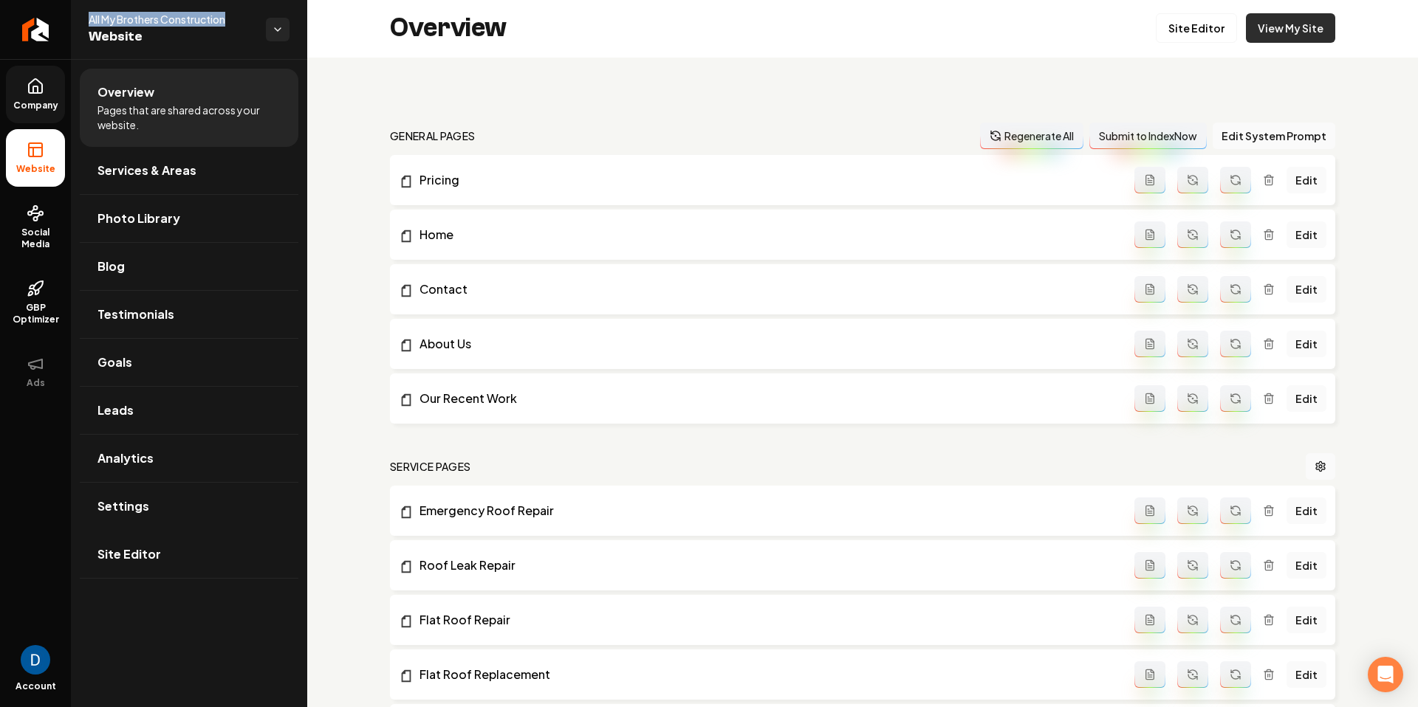
click at [1301, 22] on link "View My Site" at bounding box center [1290, 28] width 89 height 30
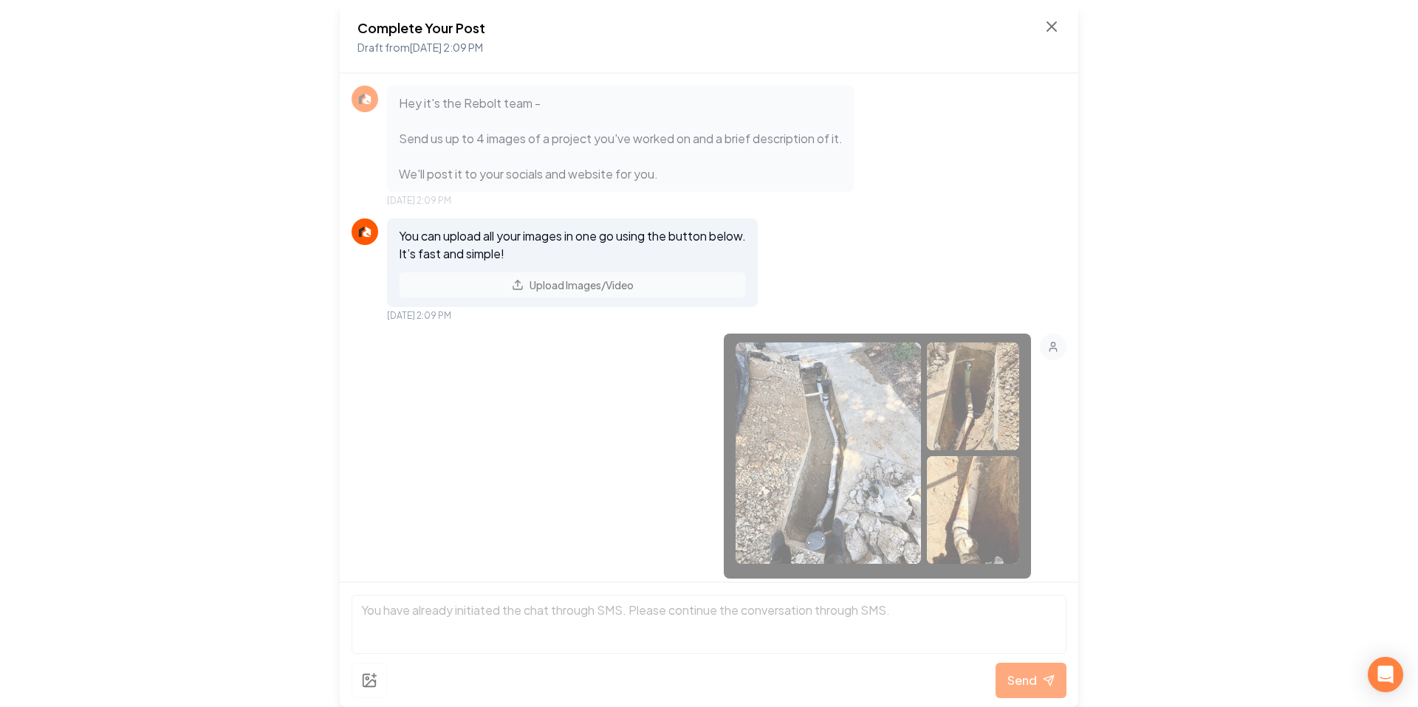
scroll to position [405, 0]
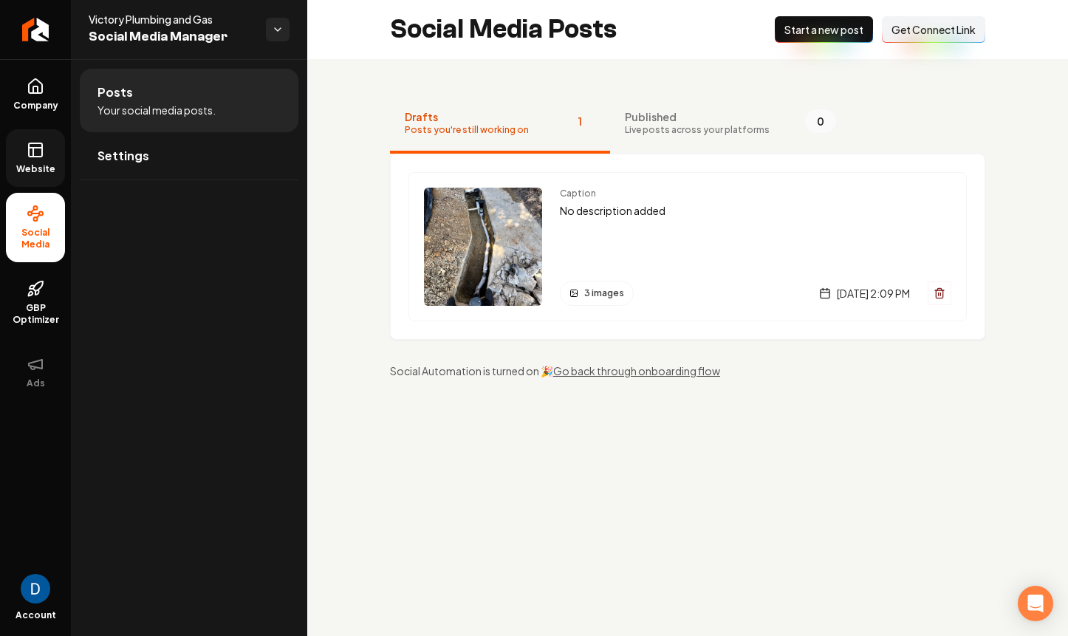
click at [18, 152] on link "Website" at bounding box center [35, 158] width 59 height 58
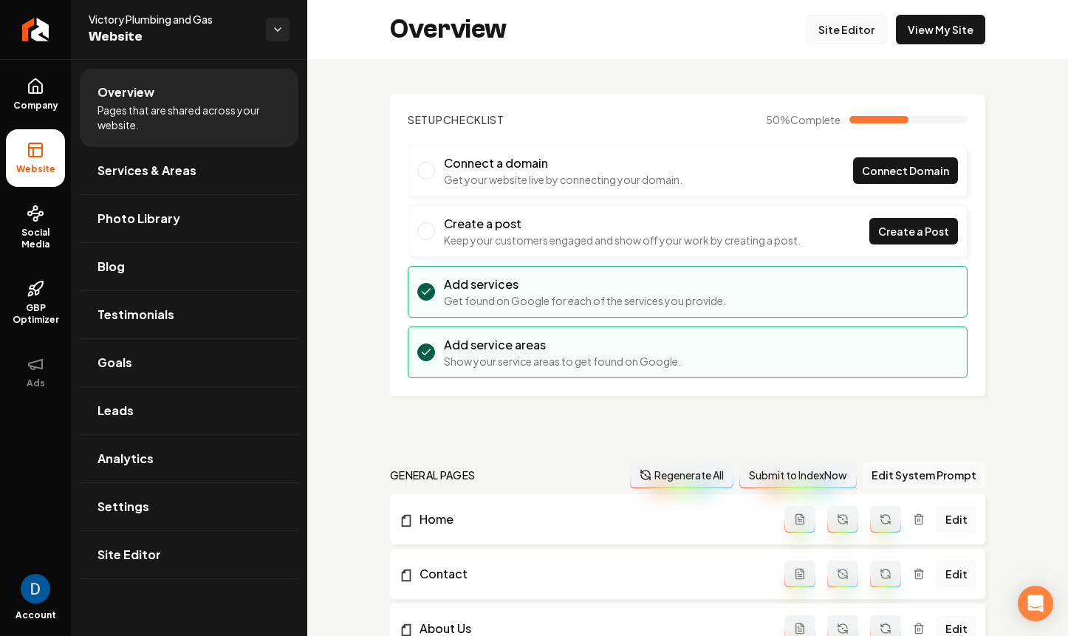
click at [850, 38] on link "Site Editor" at bounding box center [846, 30] width 81 height 30
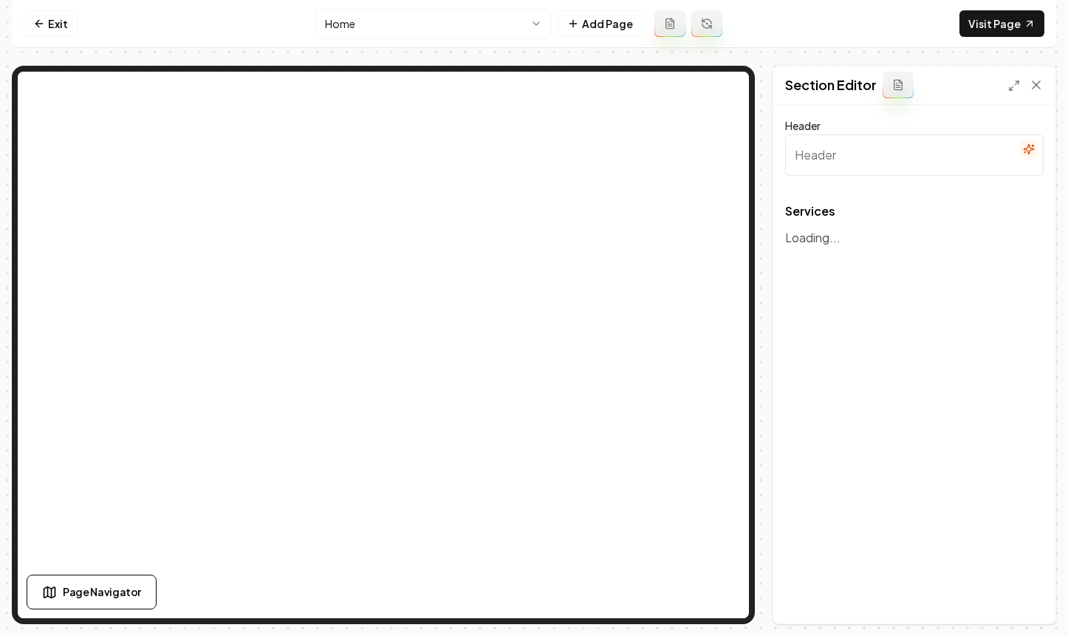
type input "Comprehensive Plumbing Solutions"
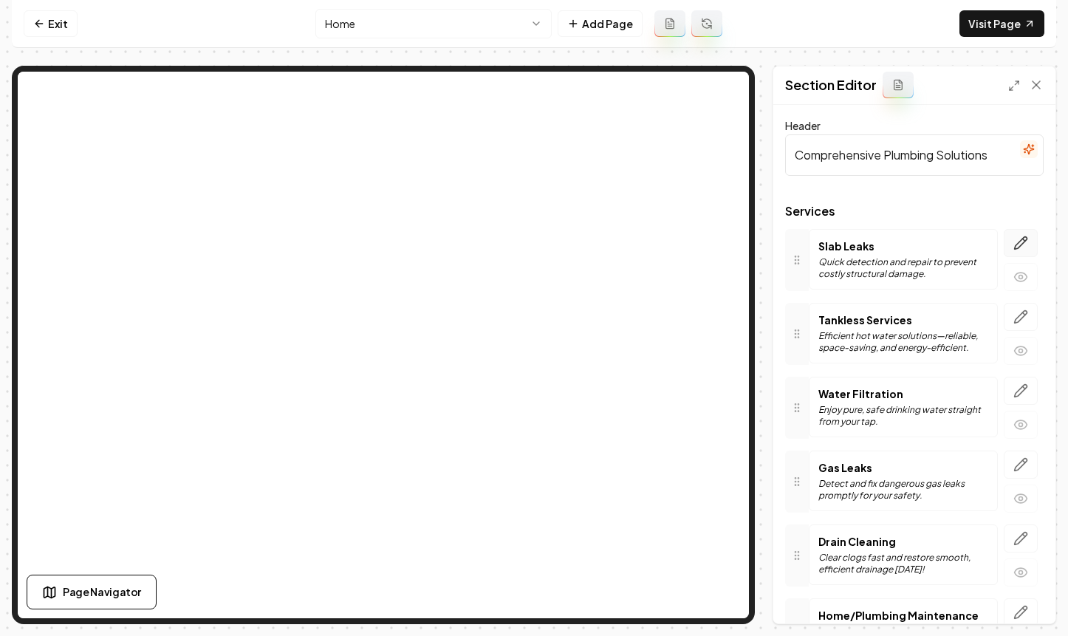
click at [1027, 244] on icon "button" at bounding box center [1020, 243] width 15 height 15
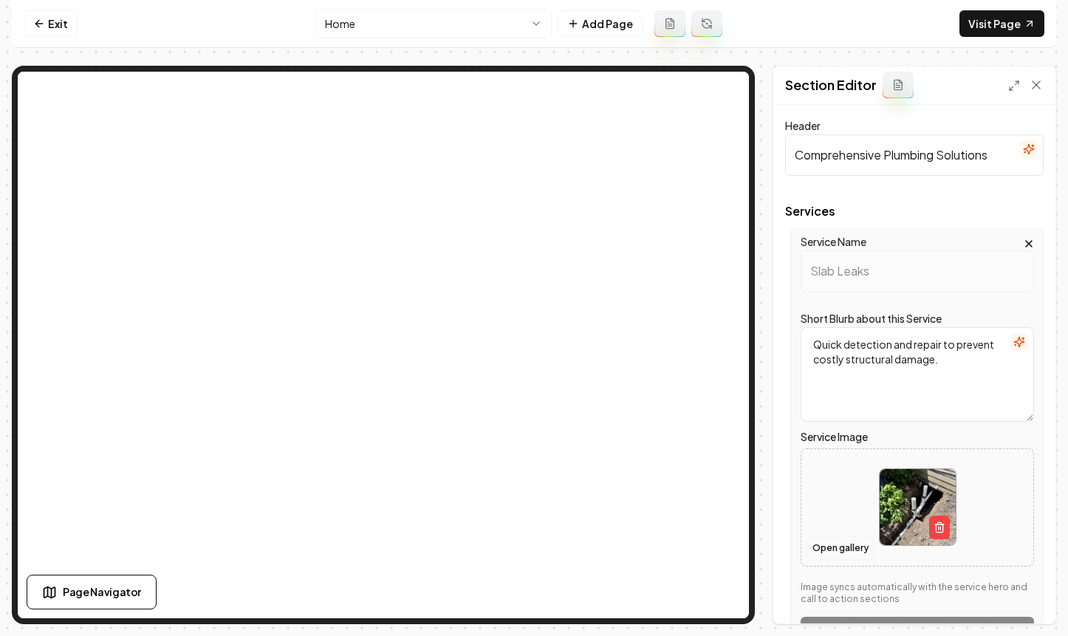
click at [847, 546] on button "Open gallery" at bounding box center [840, 548] width 66 height 24
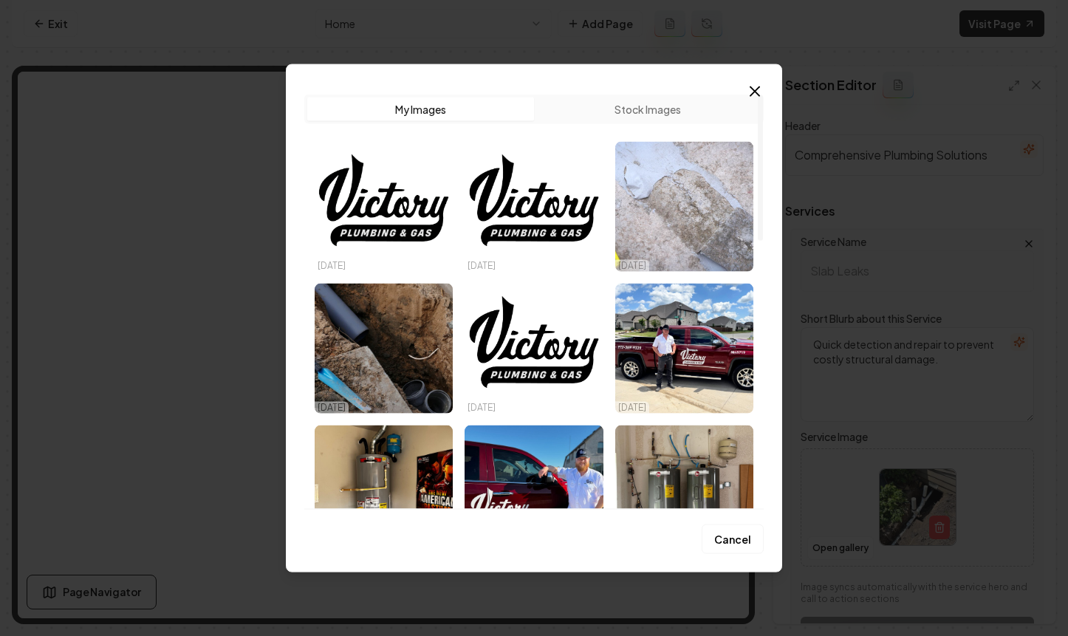
click at [728, 213] on img "Select image image_6892857b5c7cd75eb8a85426.jpg" at bounding box center [684, 206] width 138 height 130
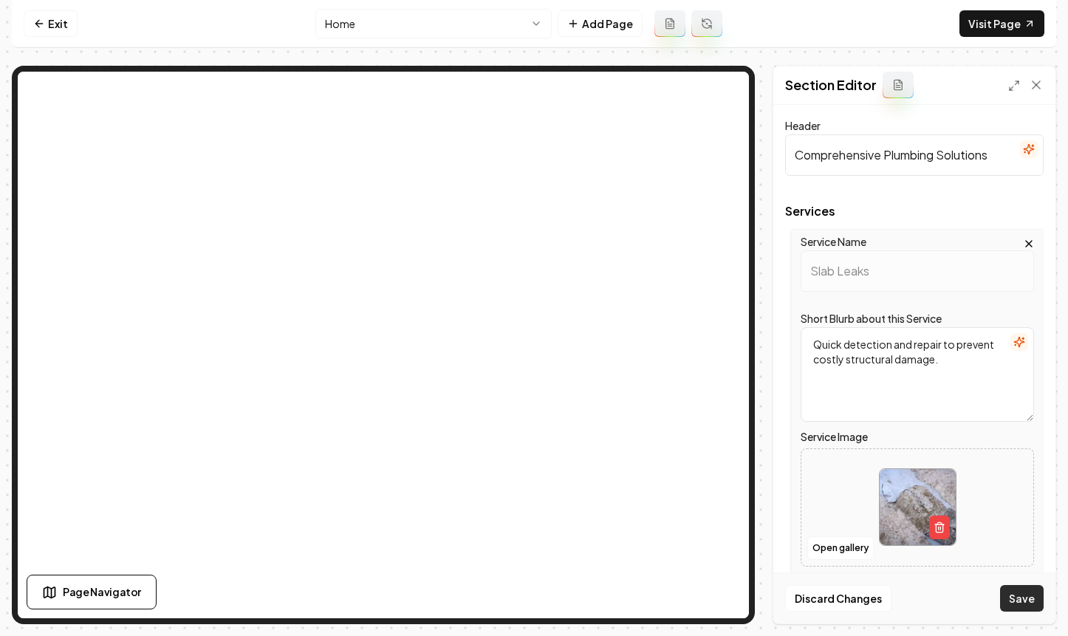
click at [1030, 600] on button "Save" at bounding box center [1022, 598] width 44 height 27
click at [1035, 84] on icon at bounding box center [1035, 84] width 7 height 7
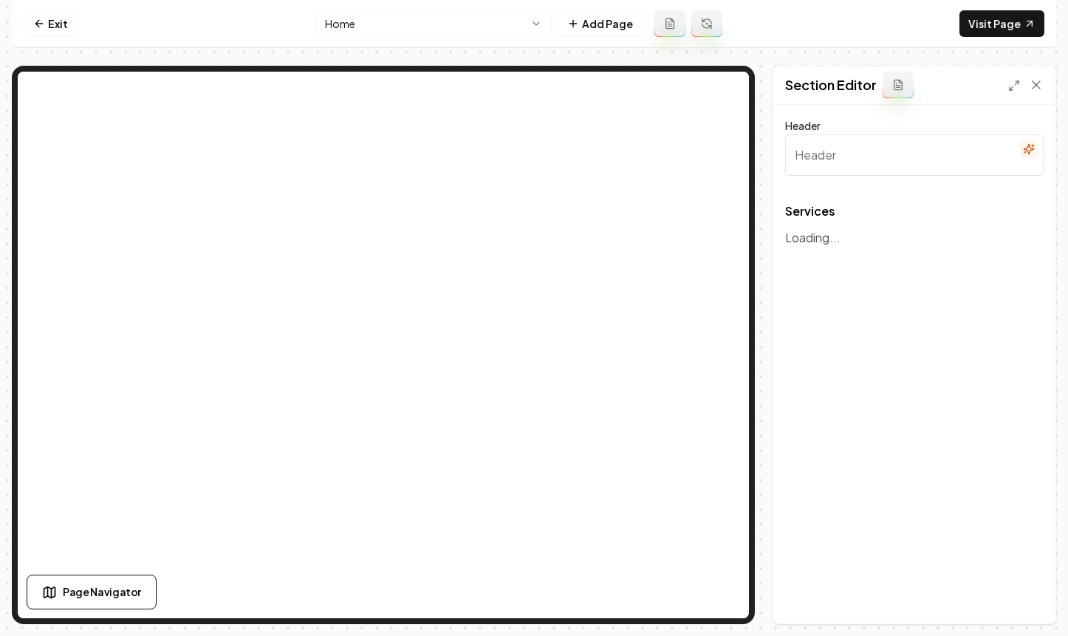
type input "Comprehensive Plumbing Solutions"
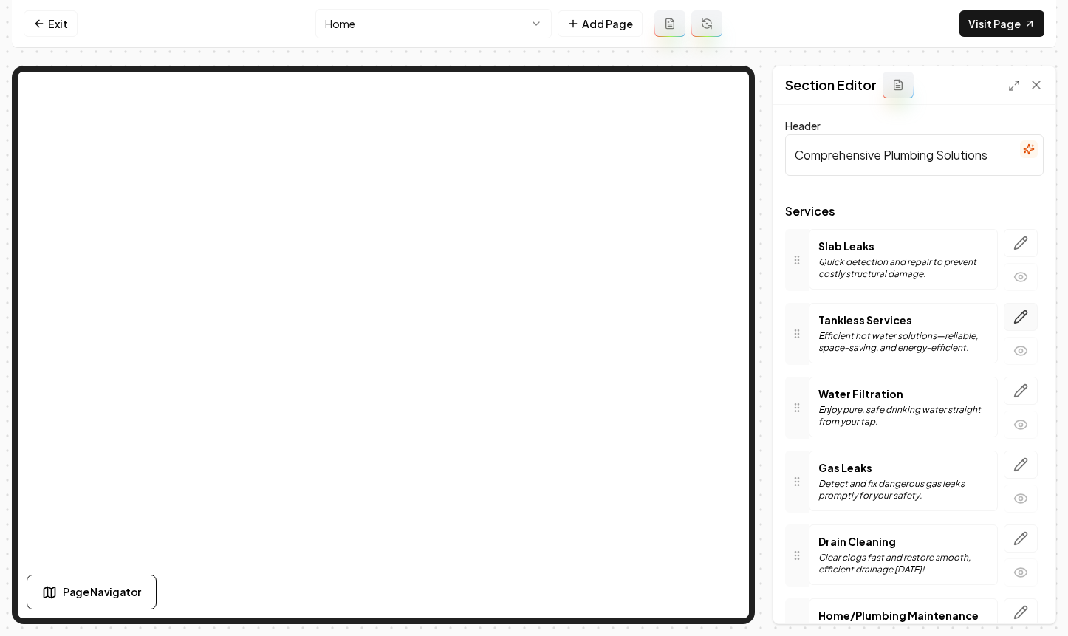
click at [1029, 317] on button "button" at bounding box center [1021, 317] width 34 height 28
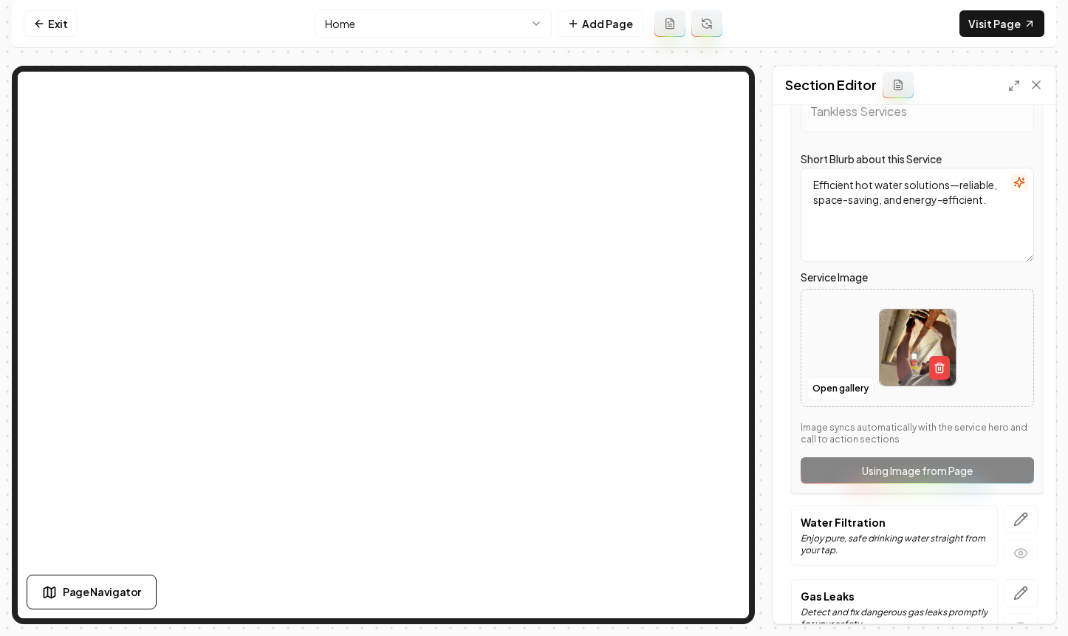
scroll to position [242, 0]
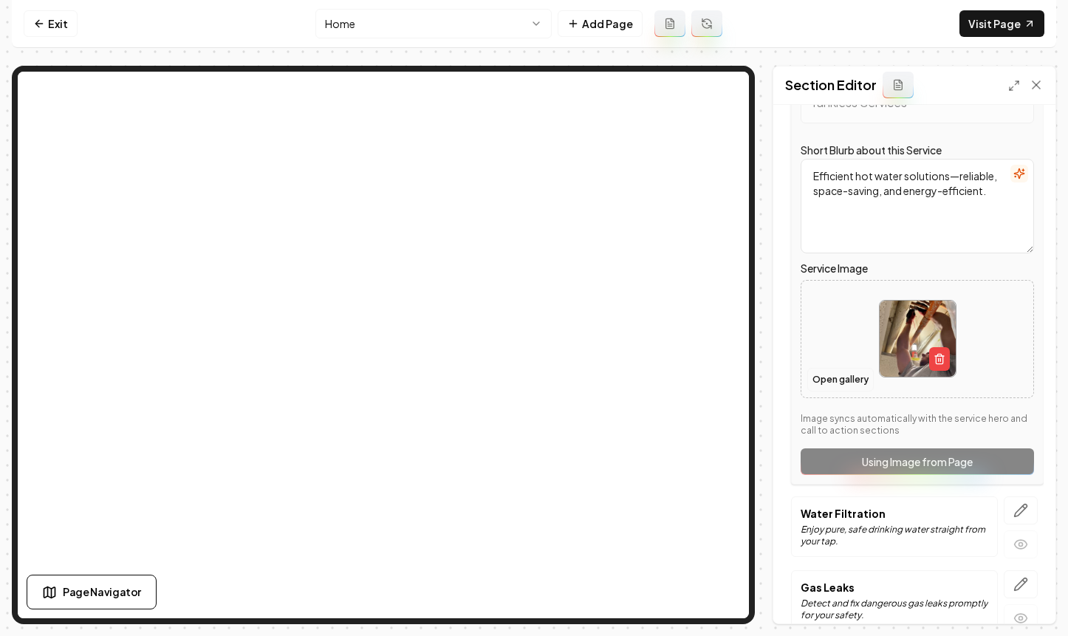
click at [850, 383] on button "Open gallery" at bounding box center [840, 380] width 66 height 24
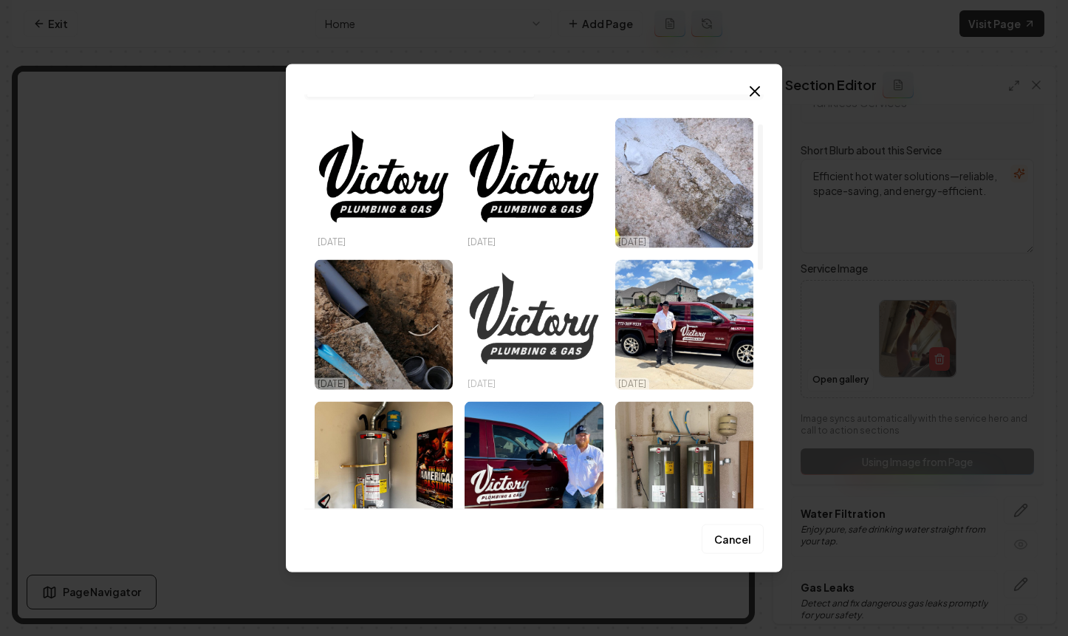
scroll to position [0, 0]
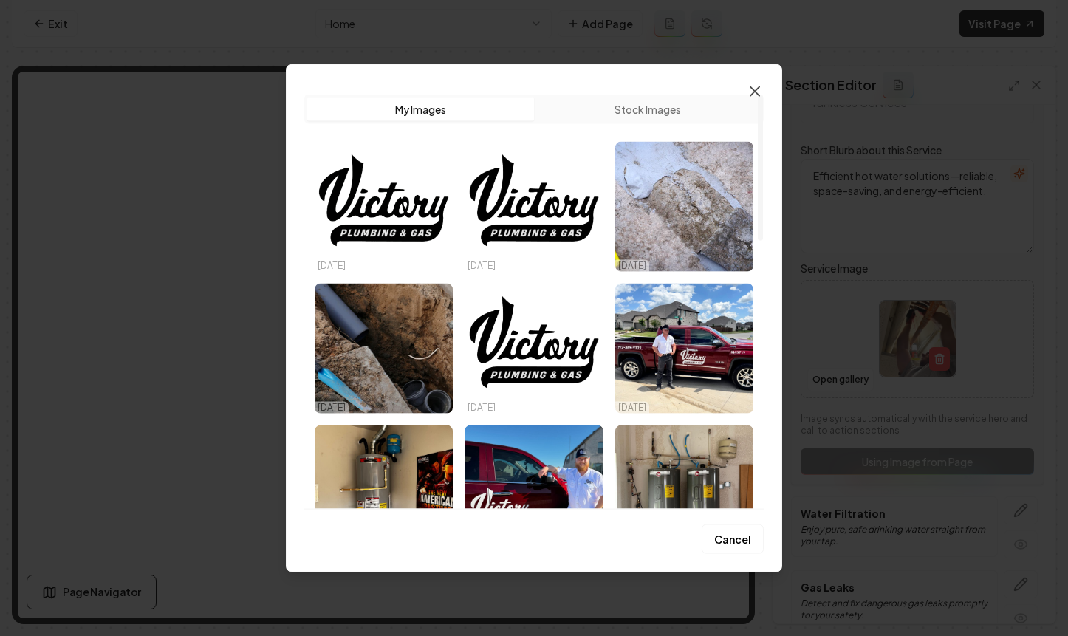
click at [758, 91] on icon "button" at bounding box center [755, 91] width 18 height 18
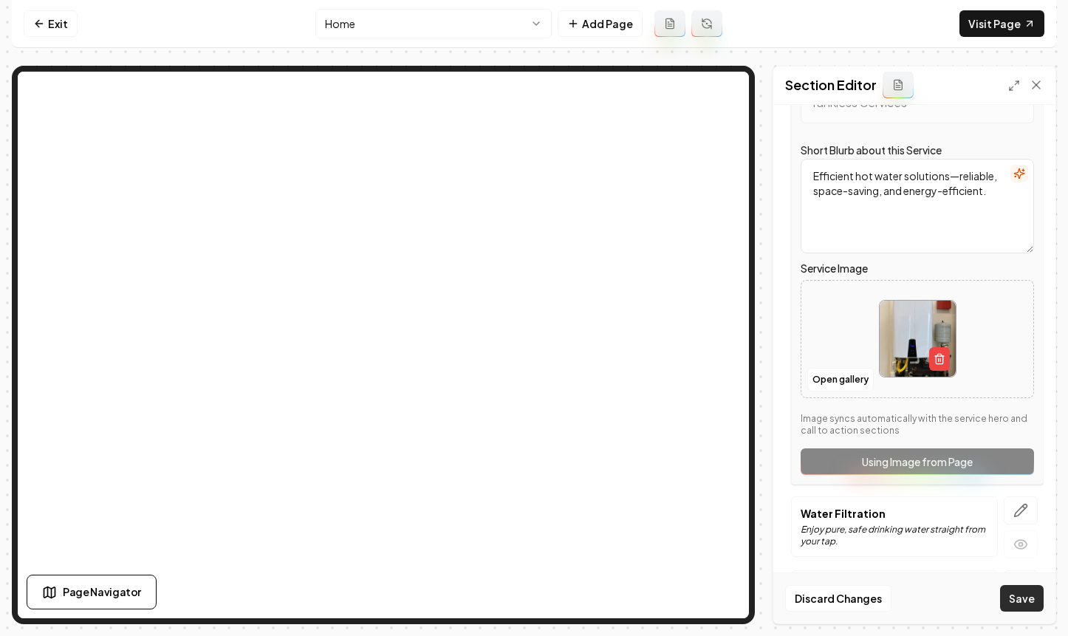
click at [1035, 600] on button "Save" at bounding box center [1022, 598] width 44 height 27
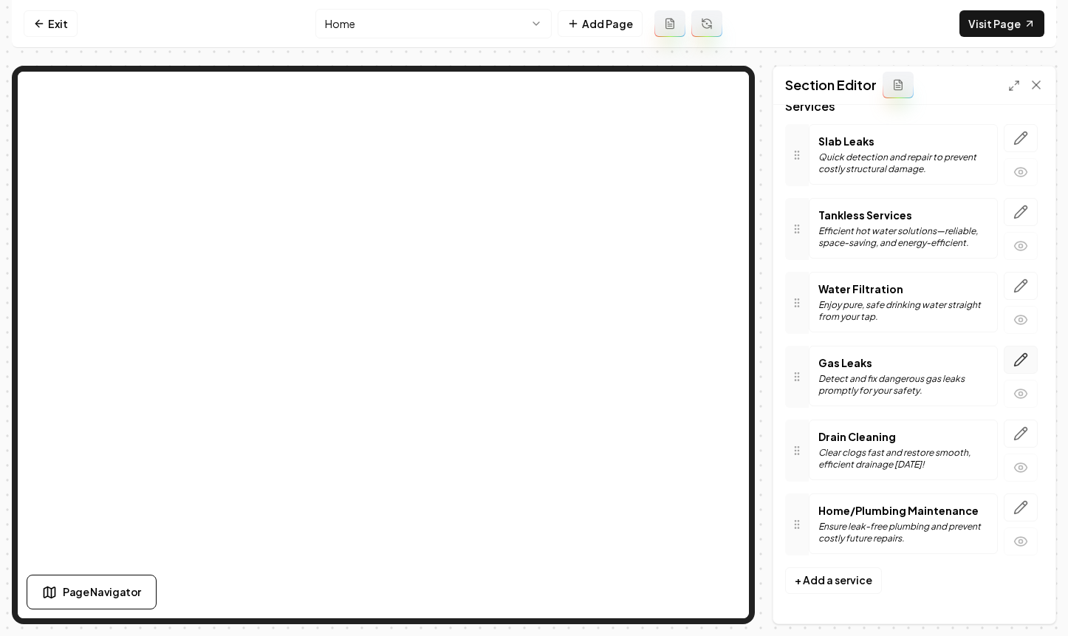
click at [1024, 354] on icon "button" at bounding box center [1021, 360] width 13 height 13
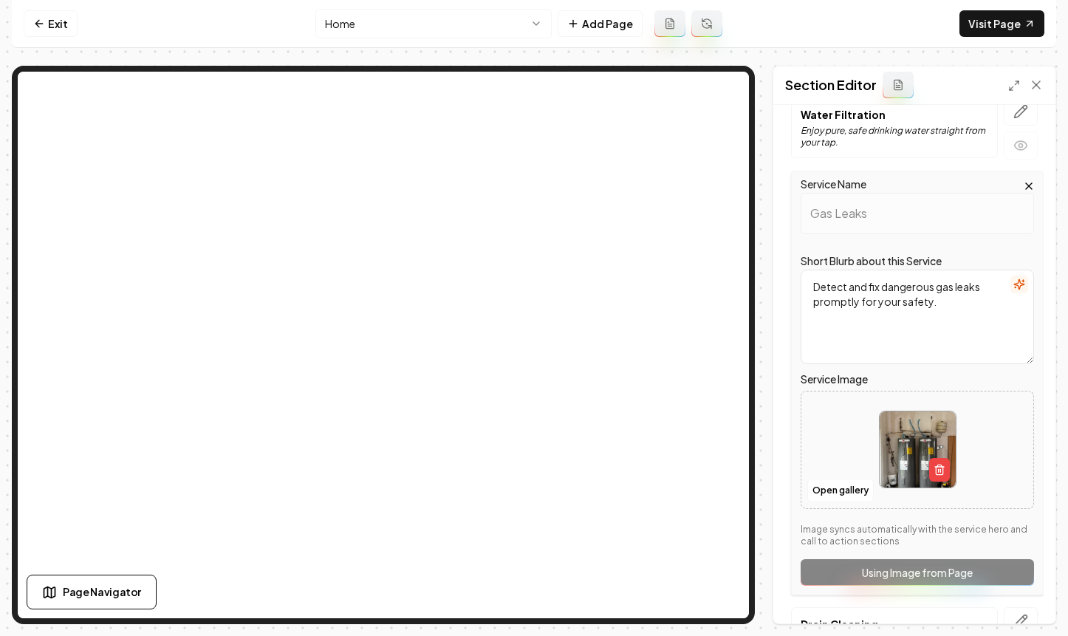
scroll to position [440, 0]
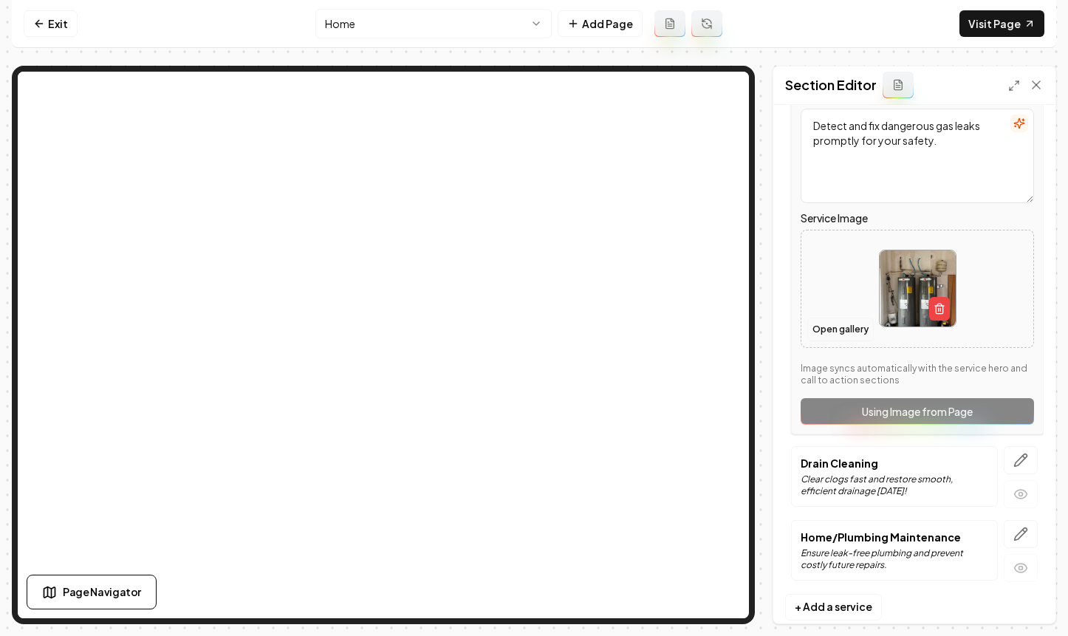
click at [843, 327] on button "Open gallery" at bounding box center [840, 330] width 66 height 24
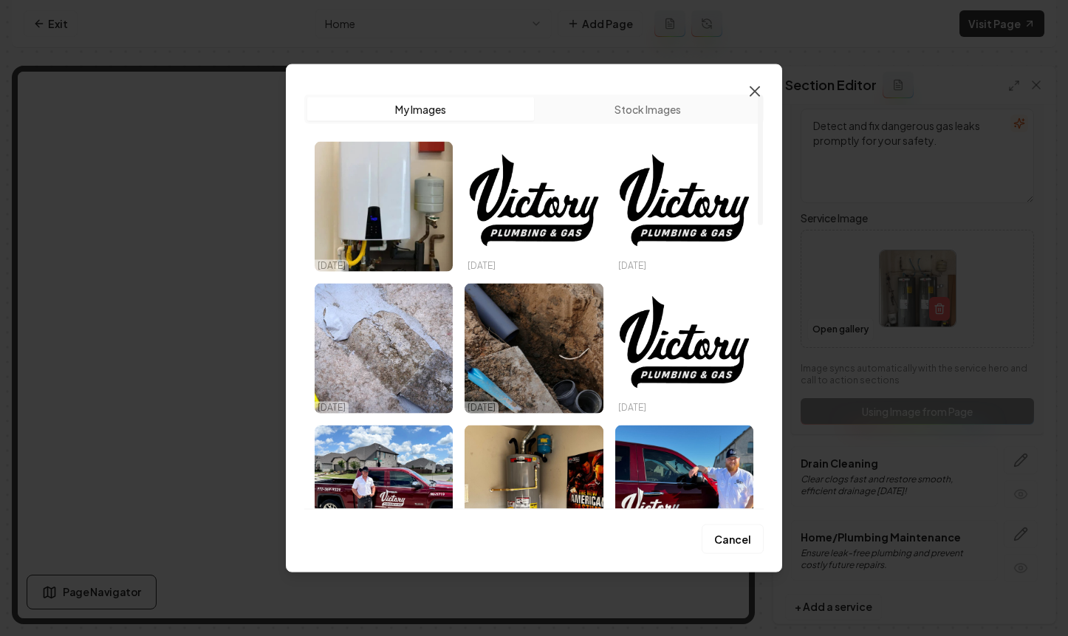
click at [755, 85] on icon "button" at bounding box center [755, 91] width 18 height 18
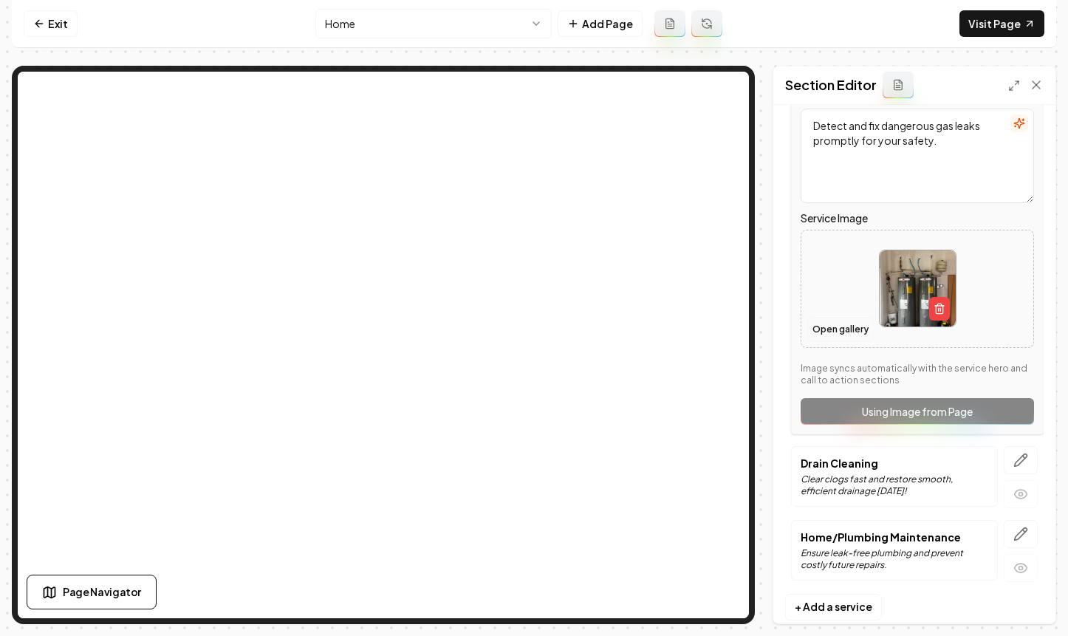
click at [854, 334] on button "Open gallery" at bounding box center [840, 330] width 66 height 24
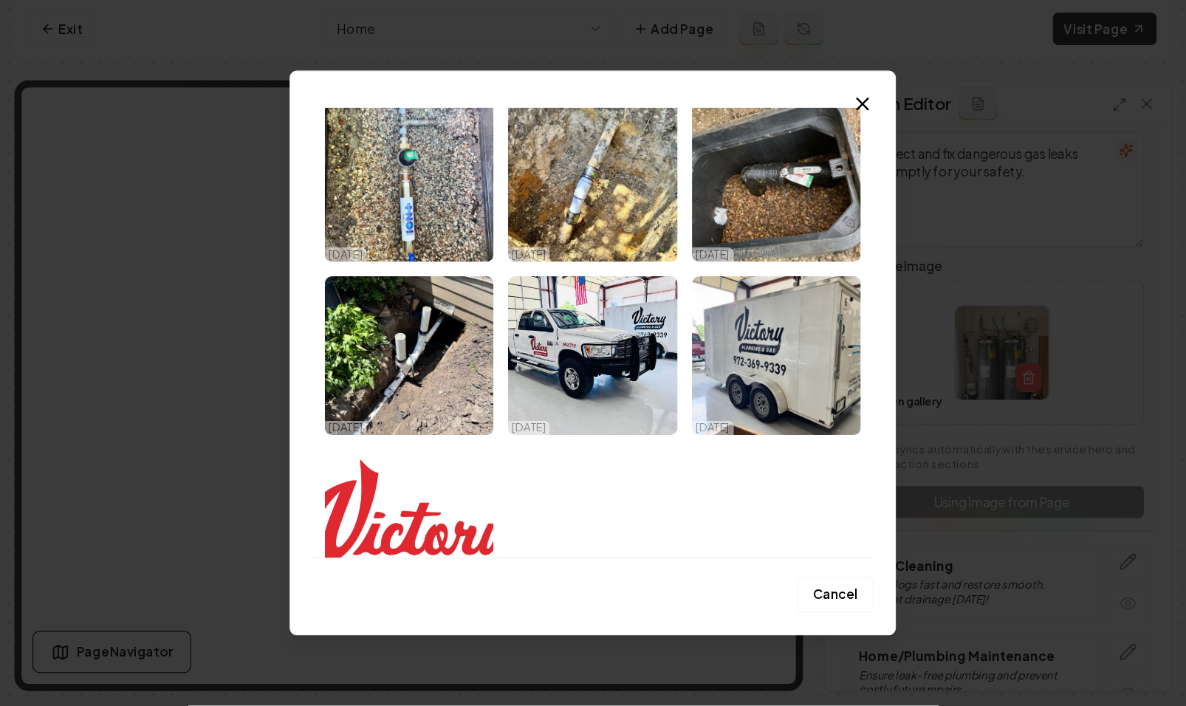
scroll to position [902, 0]
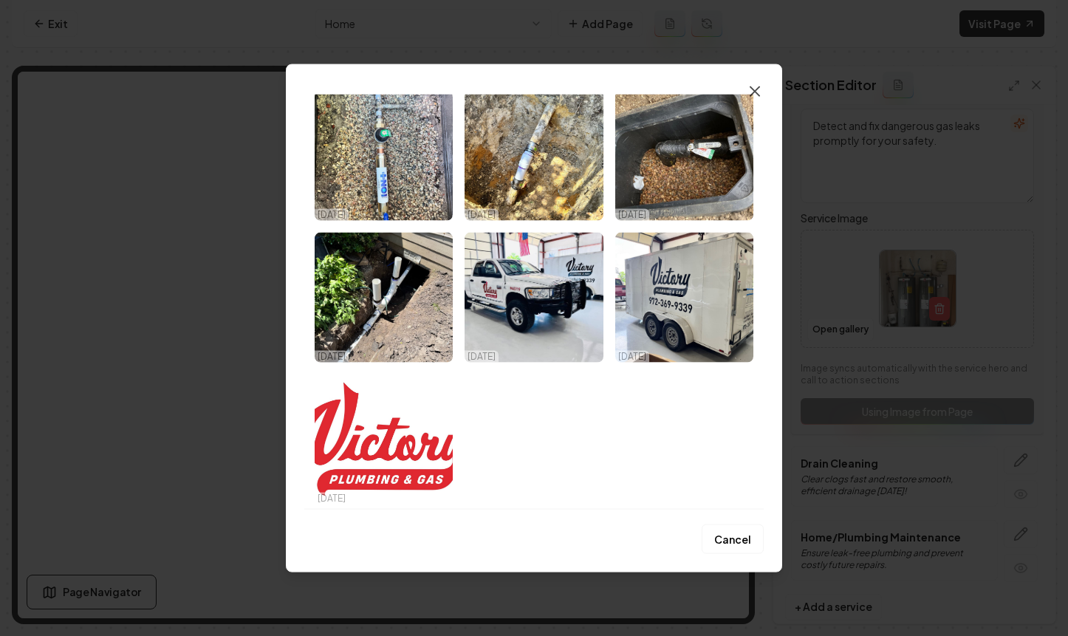
click at [758, 89] on icon "button" at bounding box center [755, 91] width 18 height 18
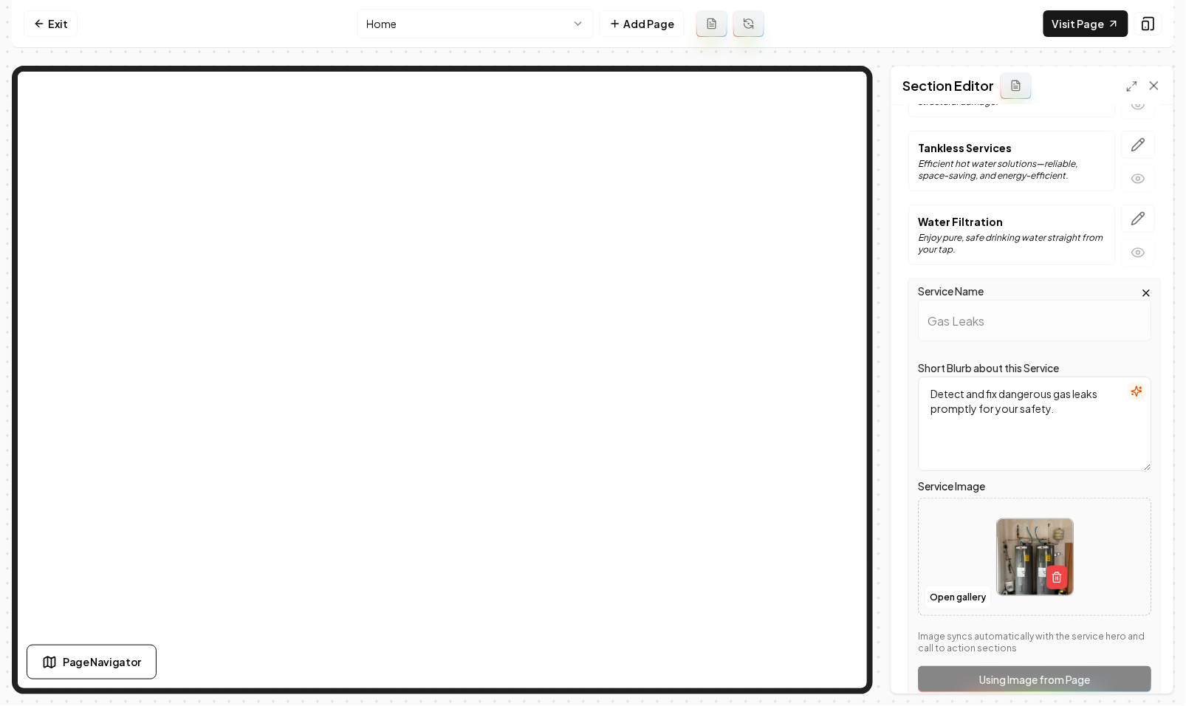
scroll to position [262, 0]
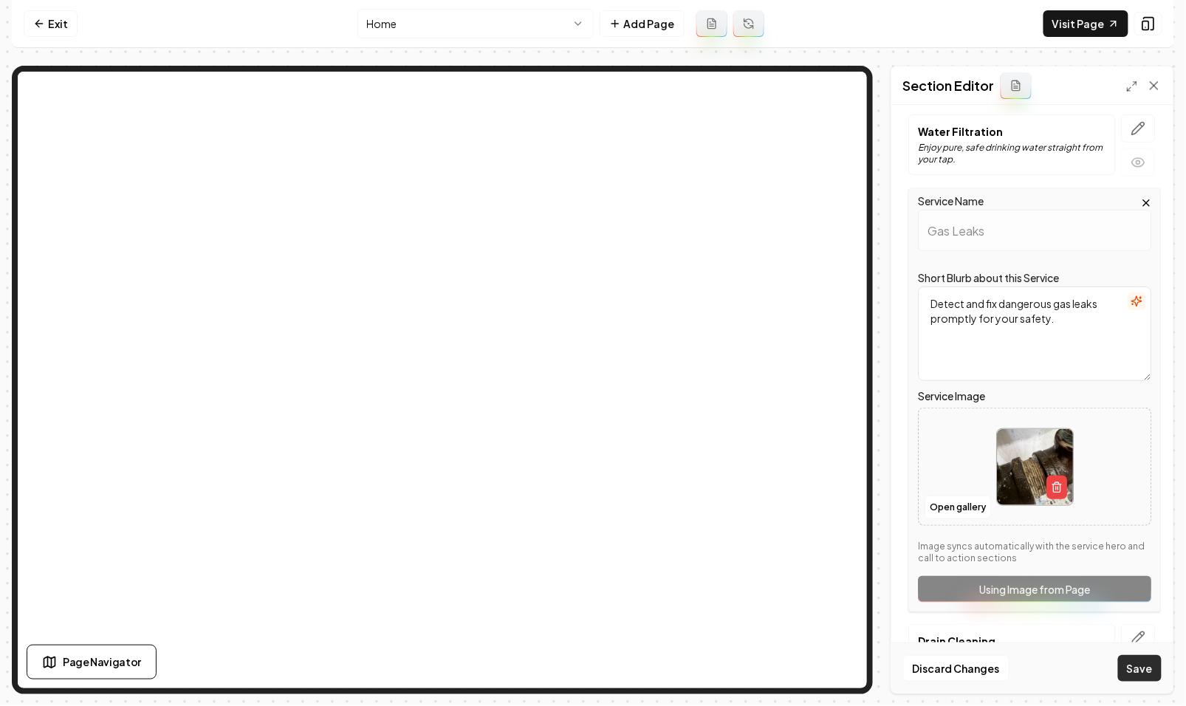
click at [1140, 668] on button "Save" at bounding box center [1140, 668] width 44 height 27
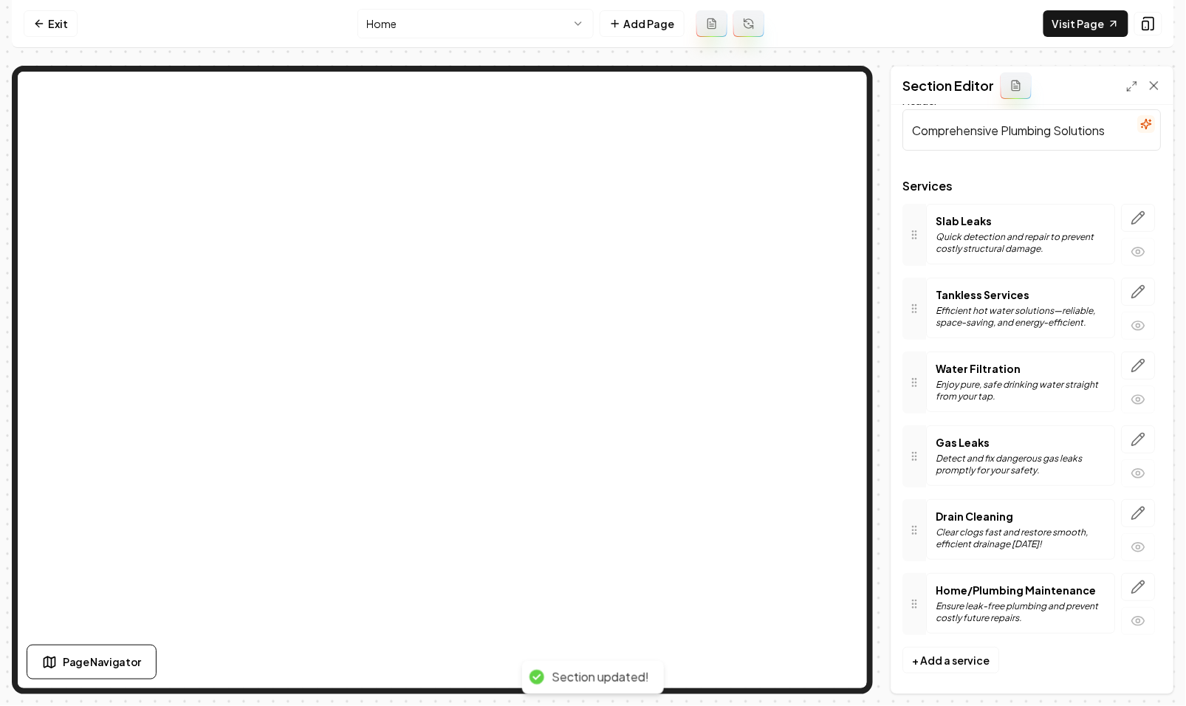
click at [479, 20] on html "Computer Required This feature is only available on a computer. Please switch t…" at bounding box center [593, 353] width 1186 height 706
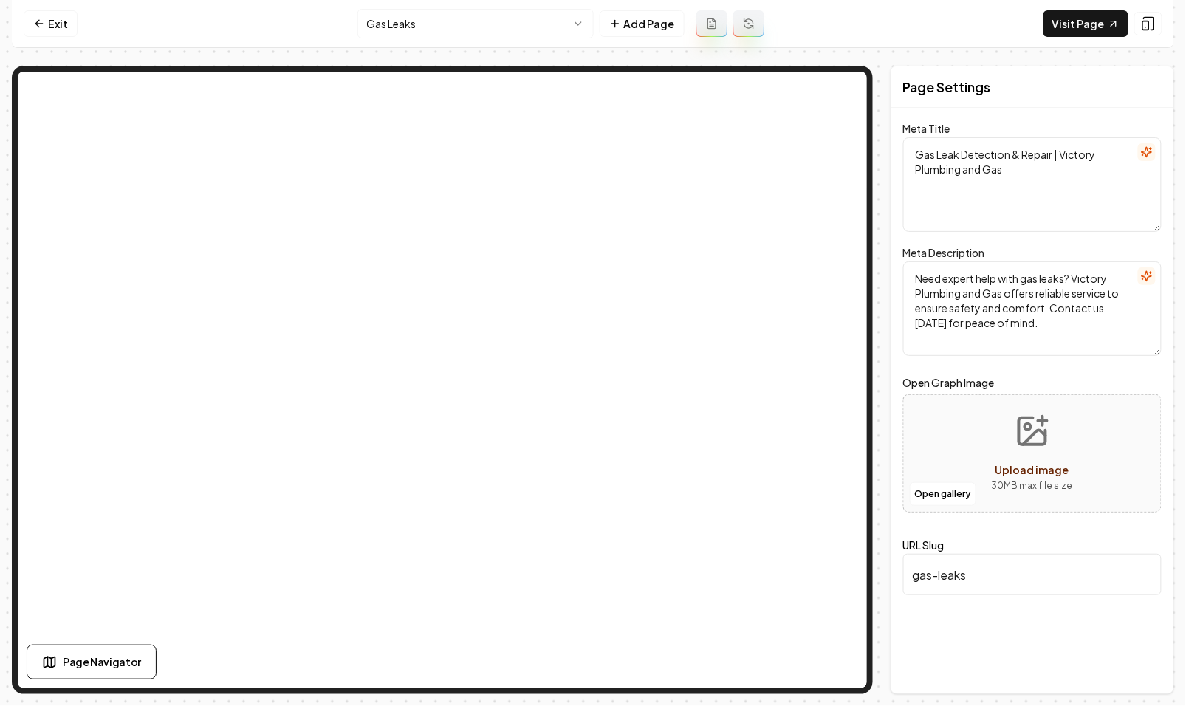
click at [476, 32] on html "Computer Required This feature is only available on a computer. Please switch t…" at bounding box center [593, 353] width 1186 height 706
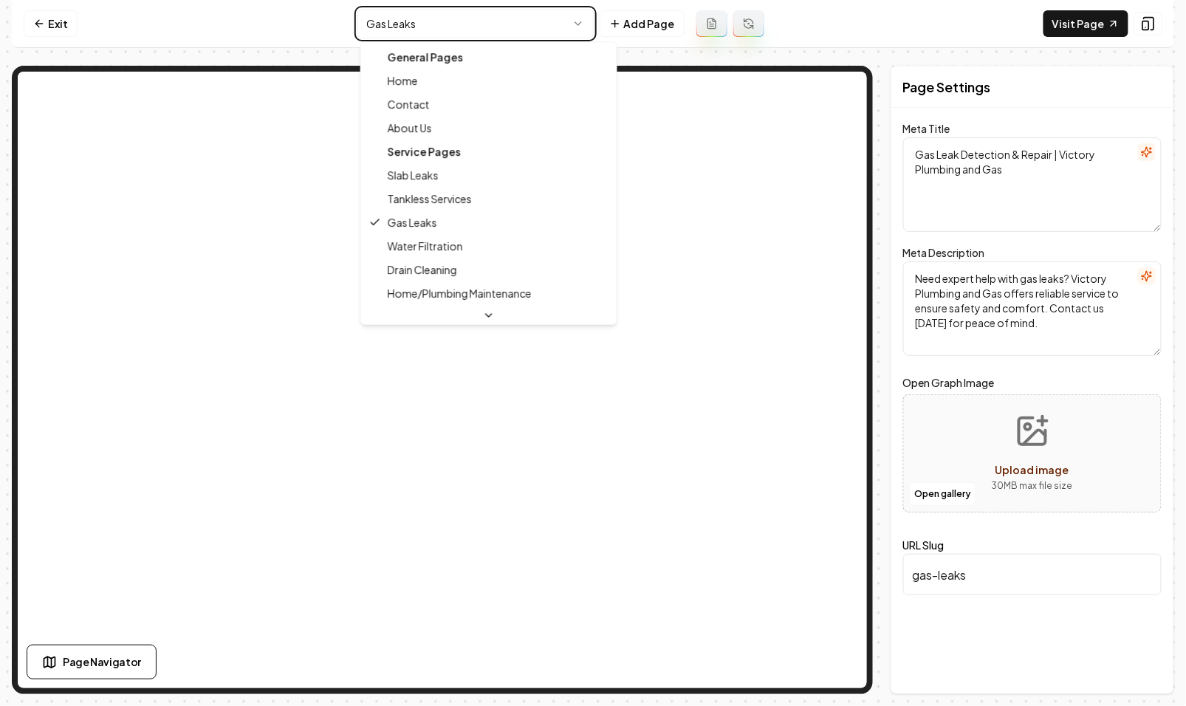
type textarea "Expert Plumbing Services | Victory Plumbing and Gas"
type textarea "Discover reliable plumbing solutions with Victory Plumbing and Gas. Our expert …"
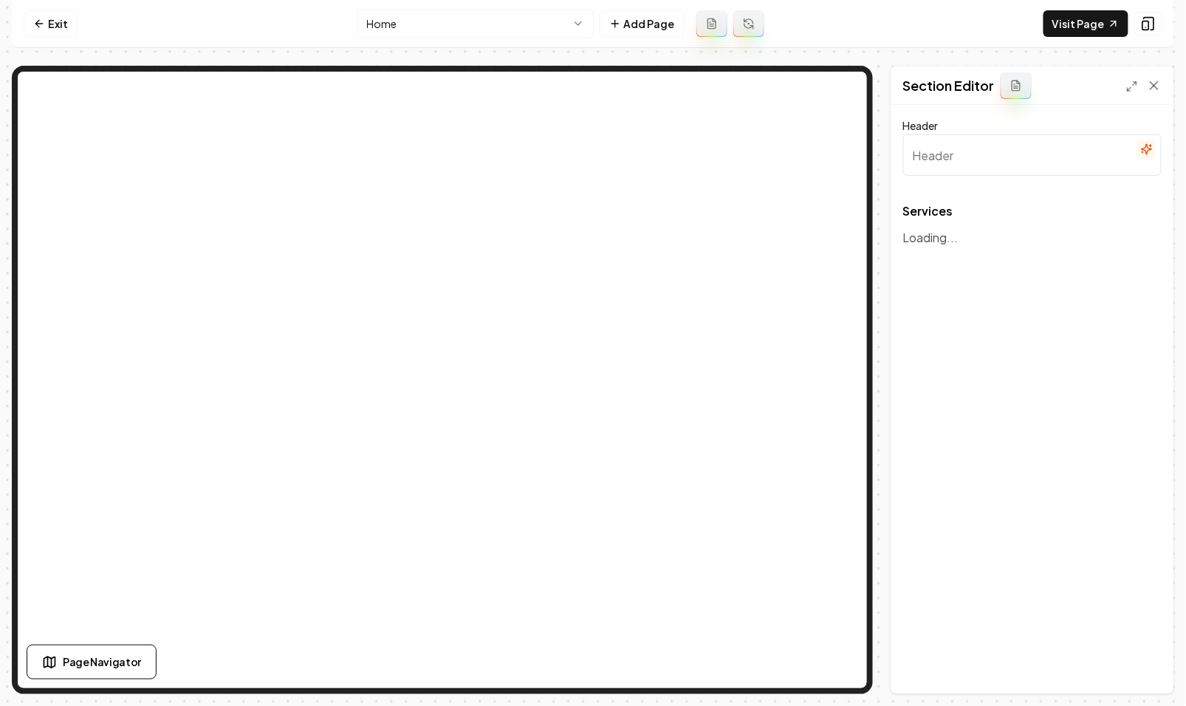
type input "Comprehensive Plumbing Solutions"
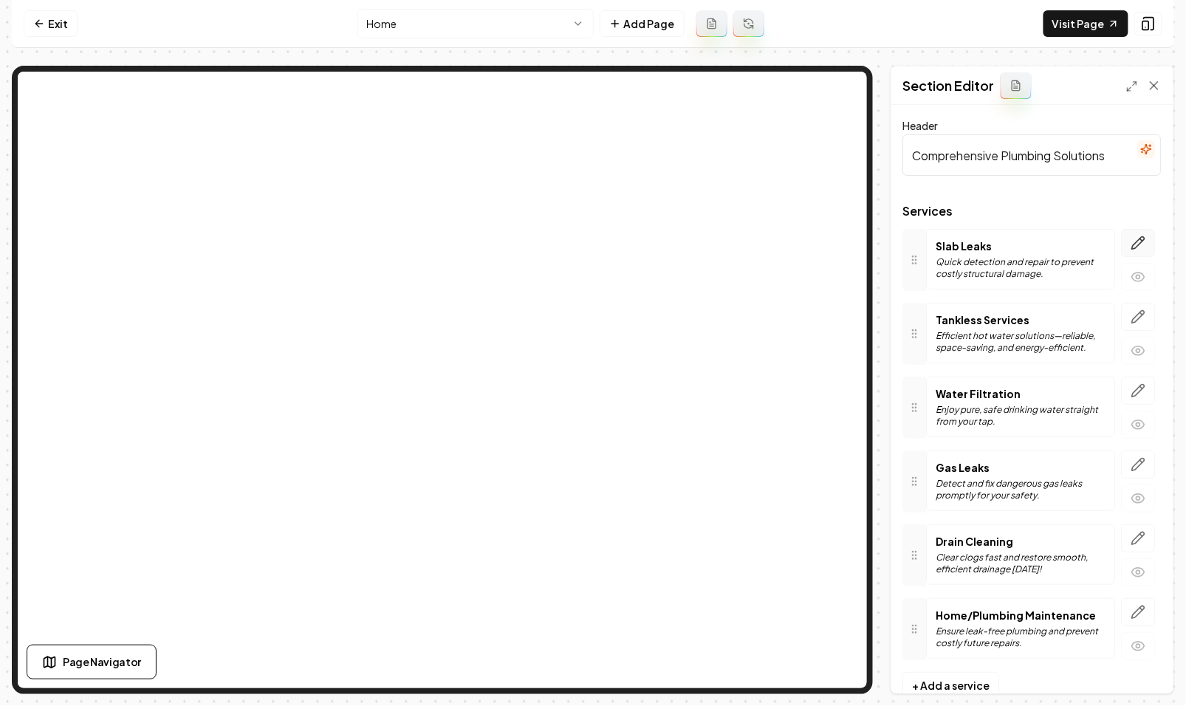
click at [1123, 239] on button "button" at bounding box center [1139, 243] width 34 height 28
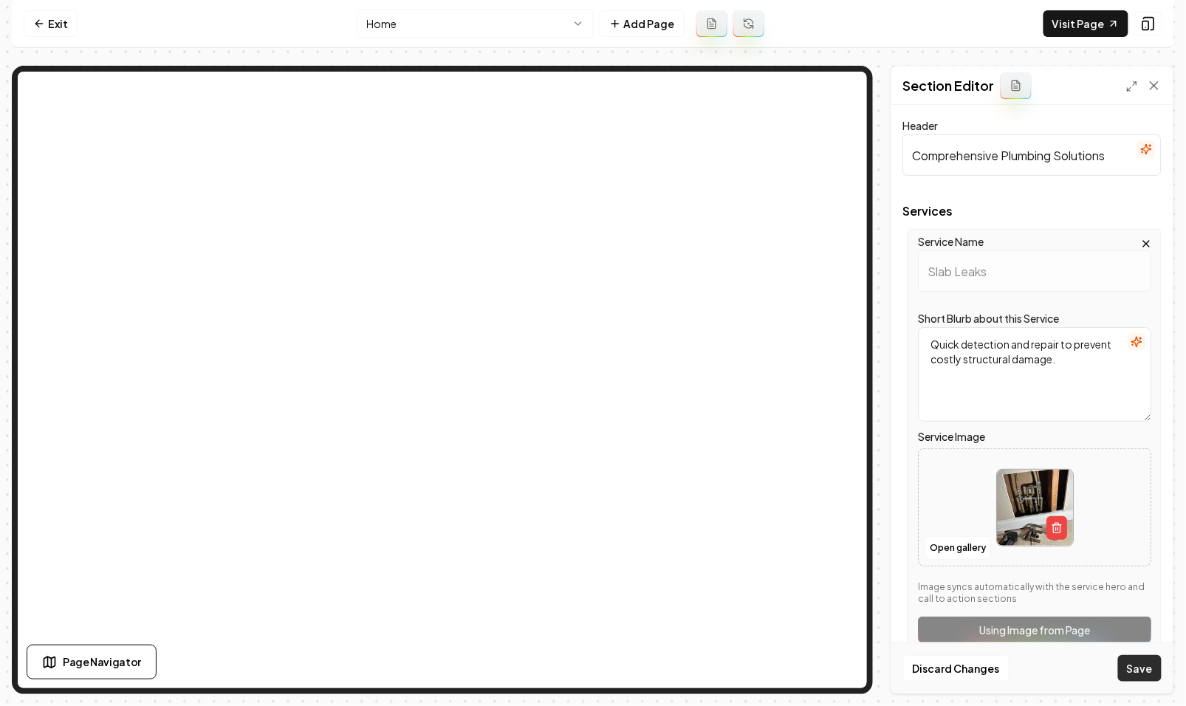
click at [1140, 676] on button "Save" at bounding box center [1140, 668] width 44 height 27
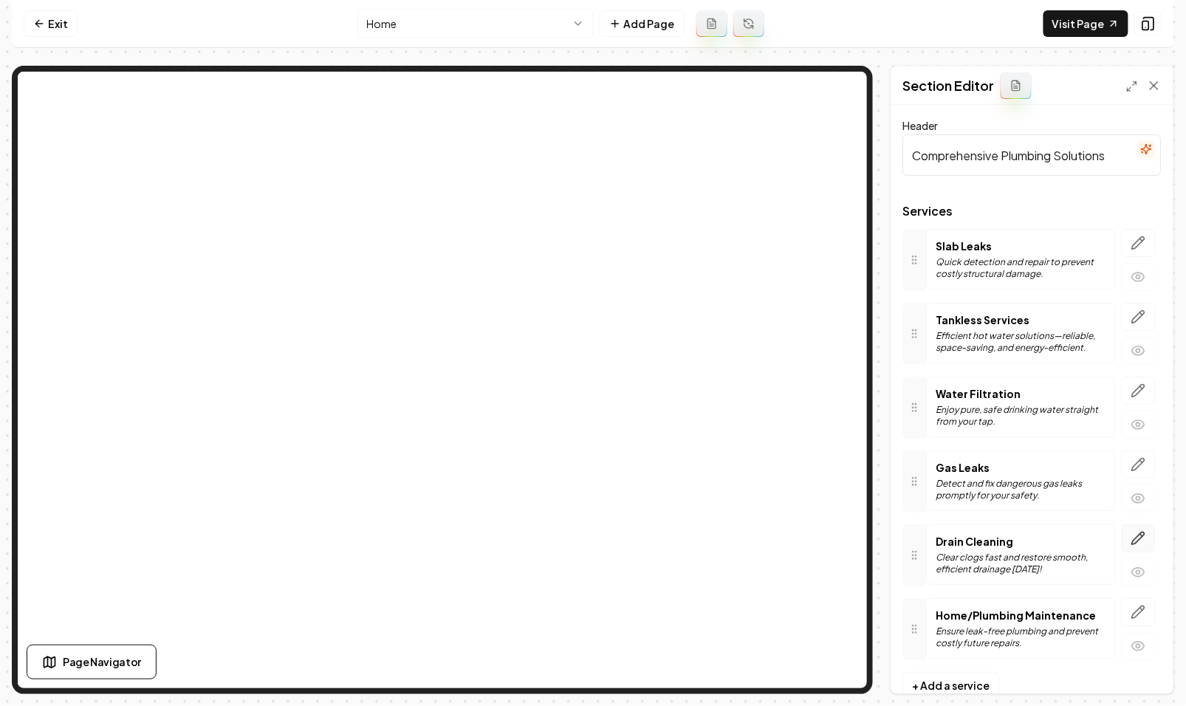
click at [1142, 532] on icon "button" at bounding box center [1139, 538] width 13 height 13
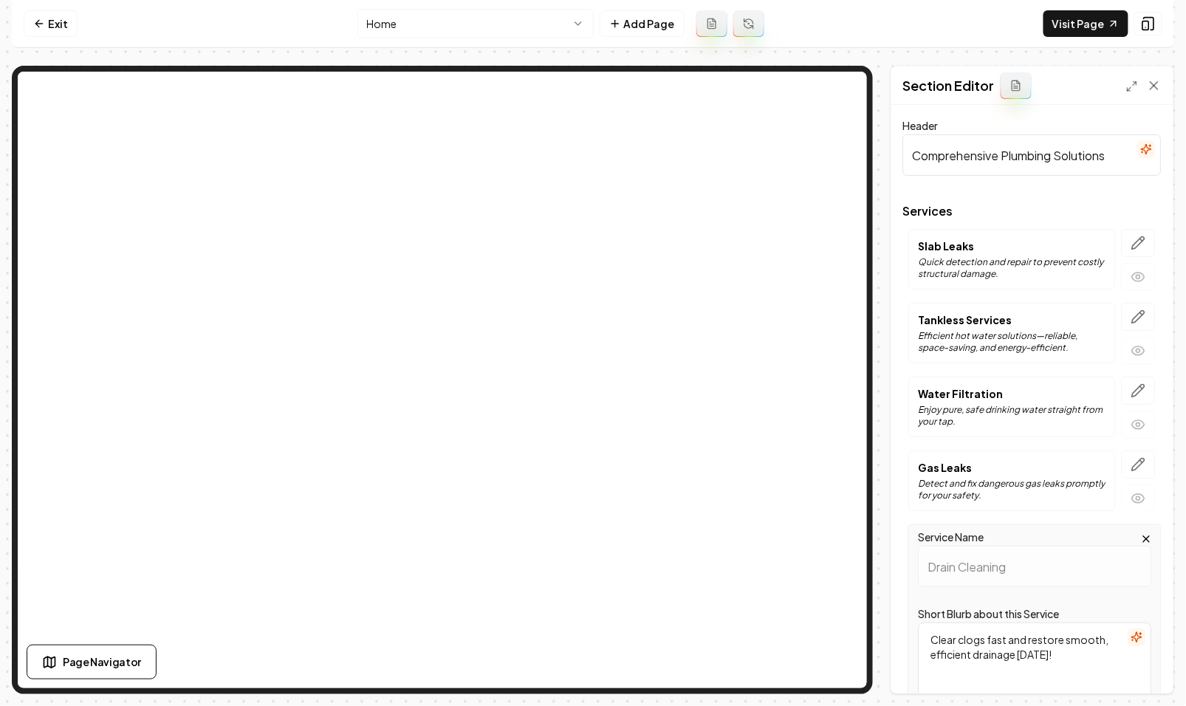
scroll to position [388, 0]
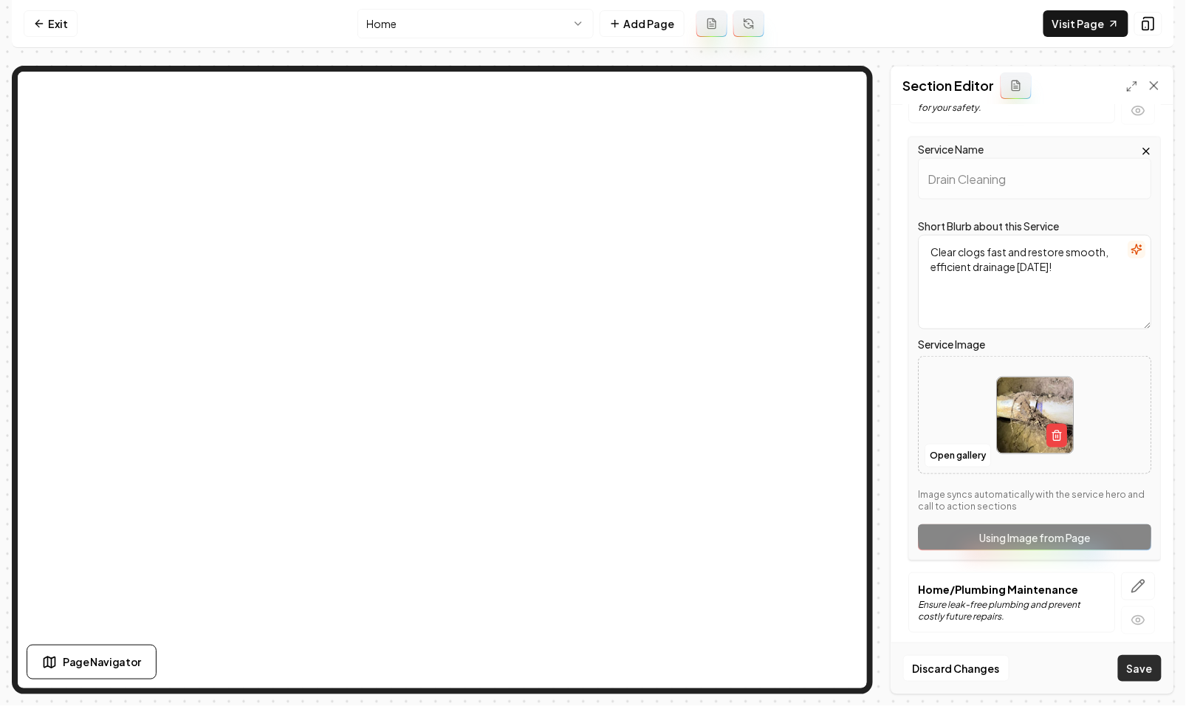
click at [1151, 671] on button "Save" at bounding box center [1140, 668] width 44 height 27
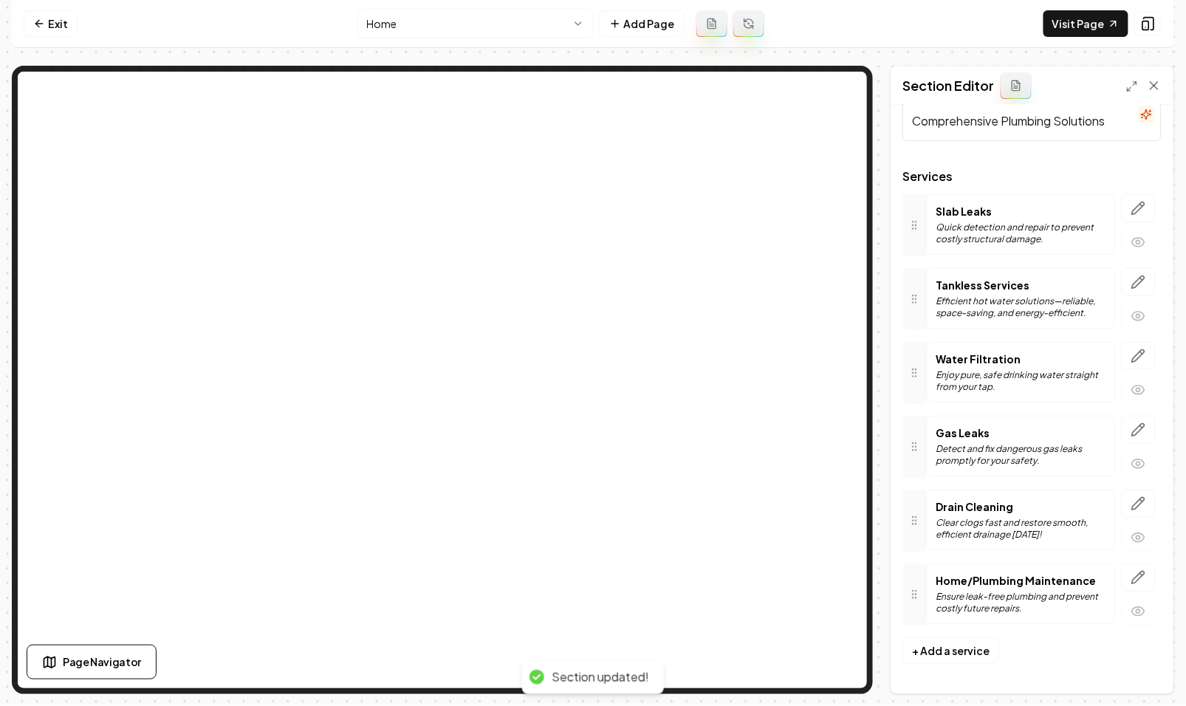
scroll to position [25, 0]
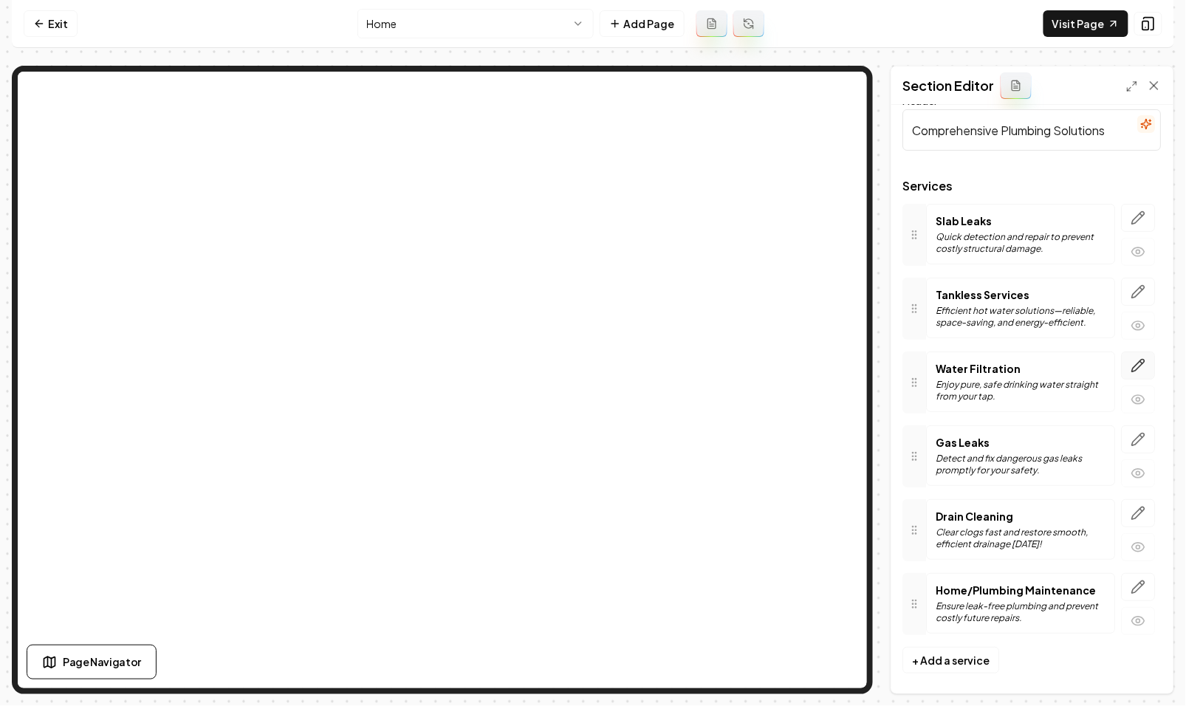
click at [1150, 354] on button "button" at bounding box center [1139, 366] width 34 height 28
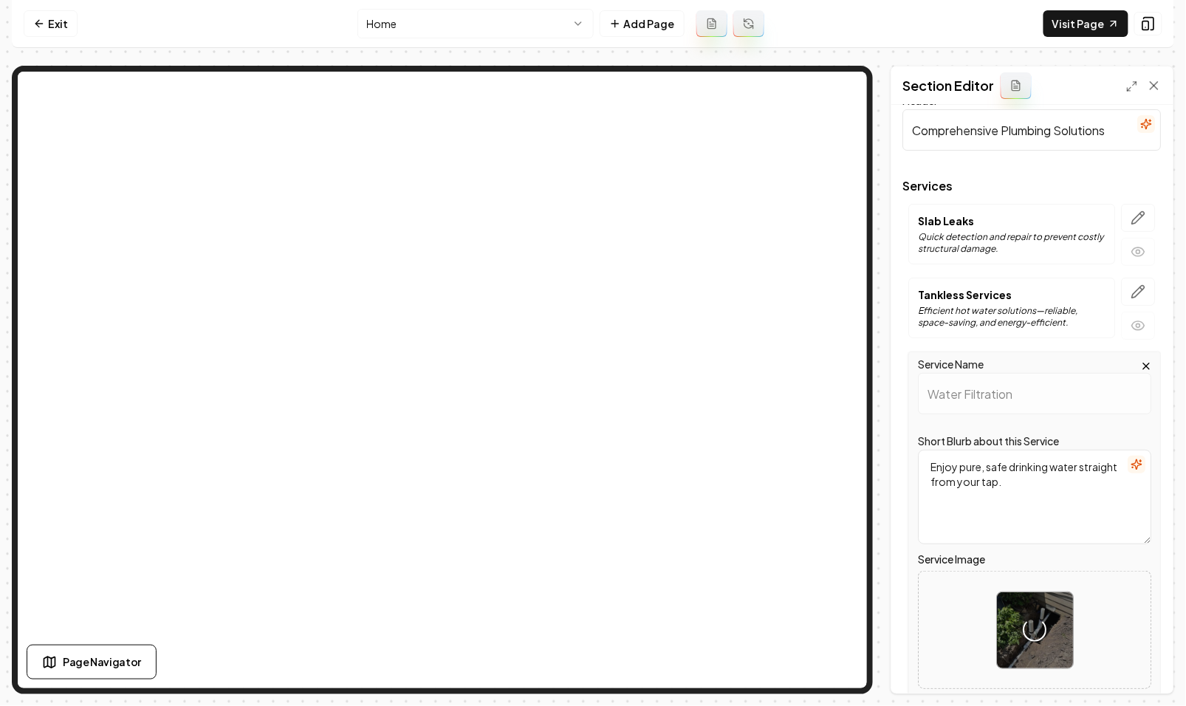
scroll to position [70, 0]
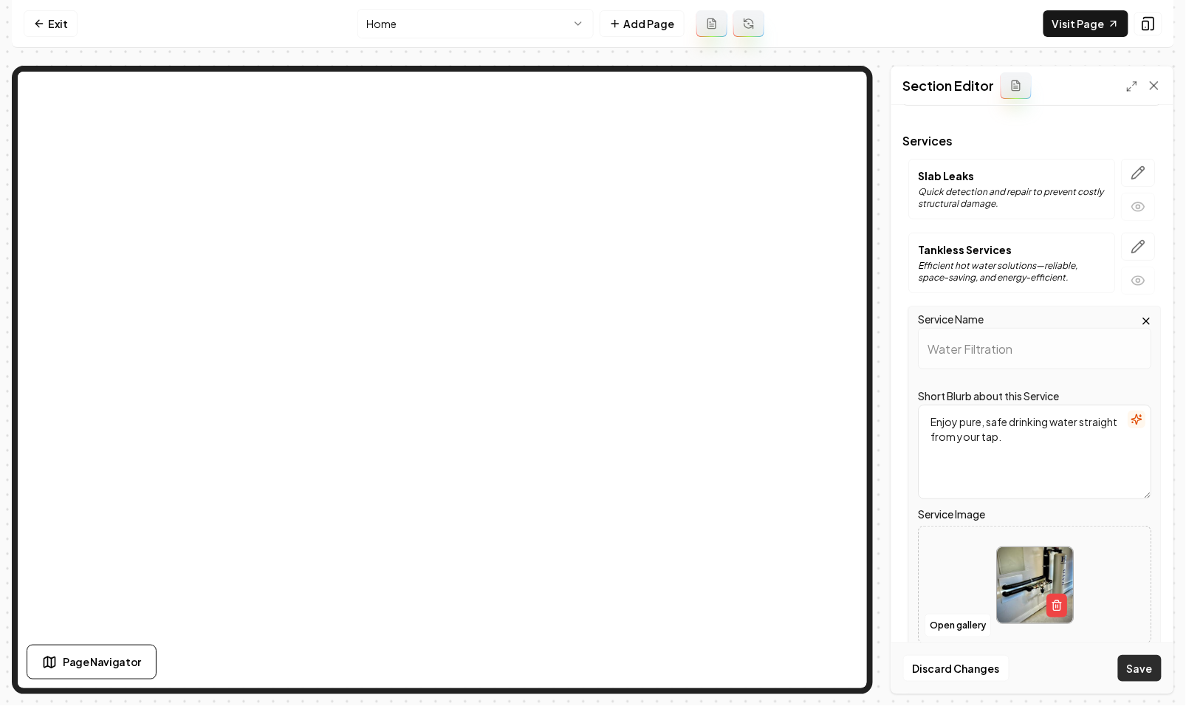
click at [1141, 667] on button "Save" at bounding box center [1140, 668] width 44 height 27
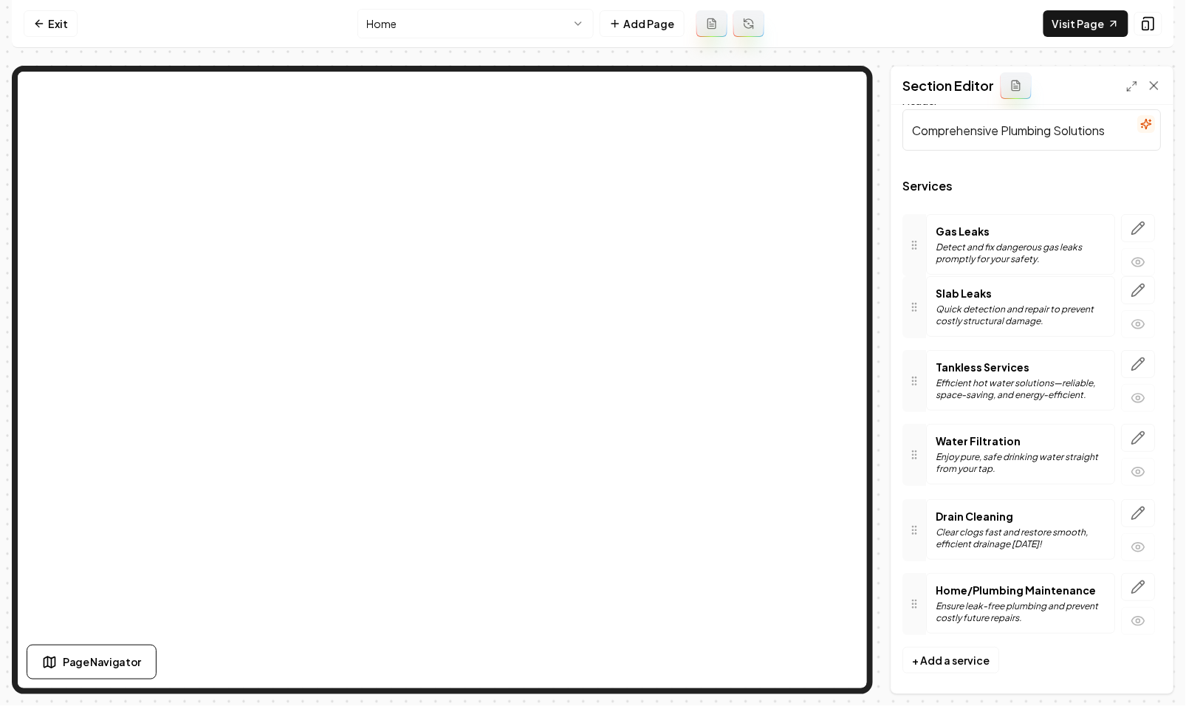
drag, startPoint x: 911, startPoint y: 453, endPoint x: 900, endPoint y: 241, distance: 212.2
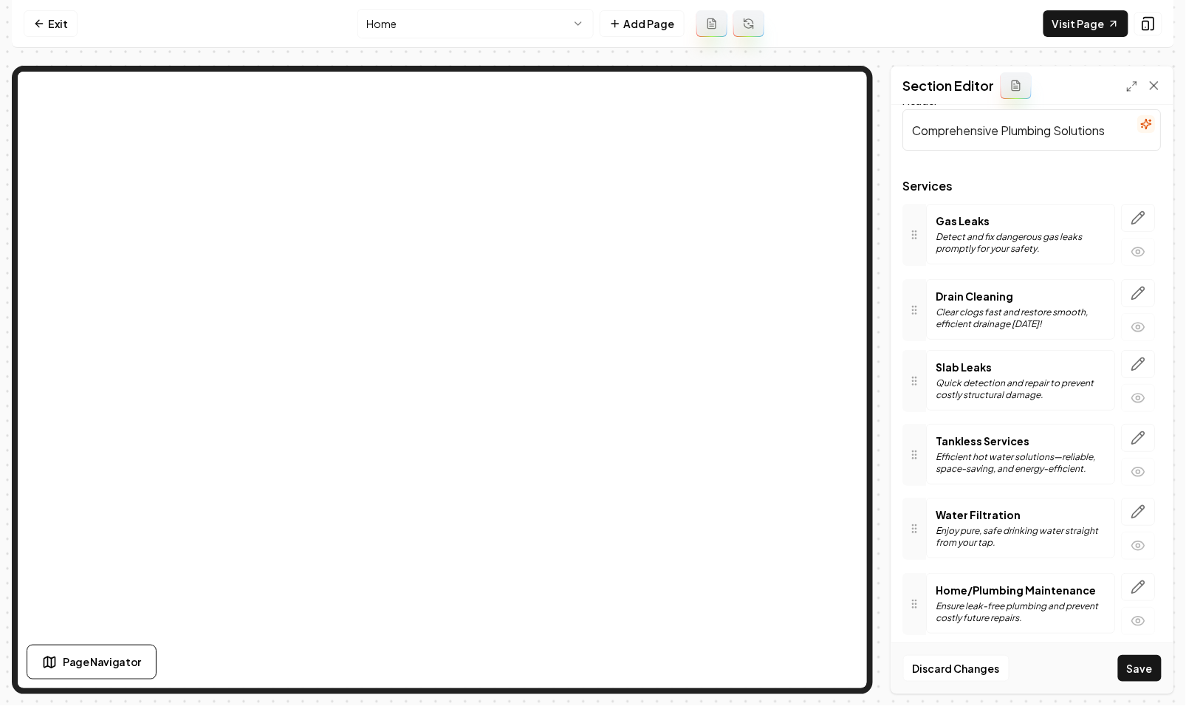
drag, startPoint x: 917, startPoint y: 524, endPoint x: 903, endPoint y: 304, distance: 220.5
click at [1141, 662] on button "Save" at bounding box center [1140, 668] width 44 height 27
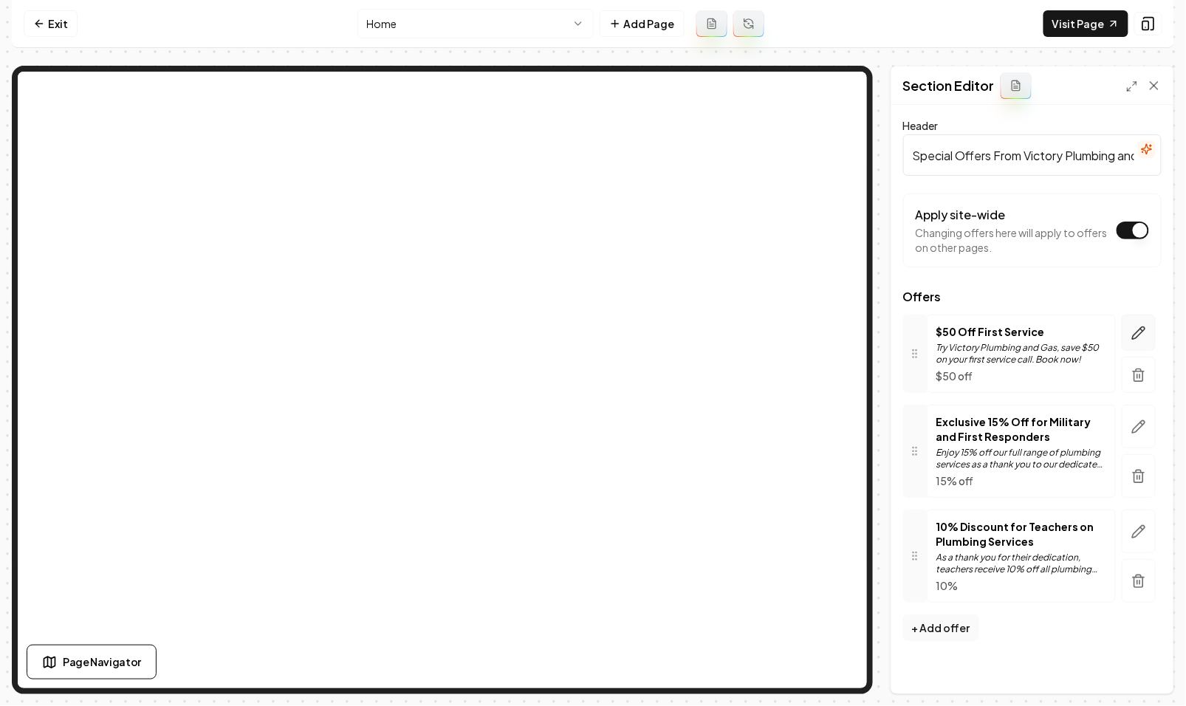
click at [1140, 328] on icon "button" at bounding box center [1138, 333] width 15 height 15
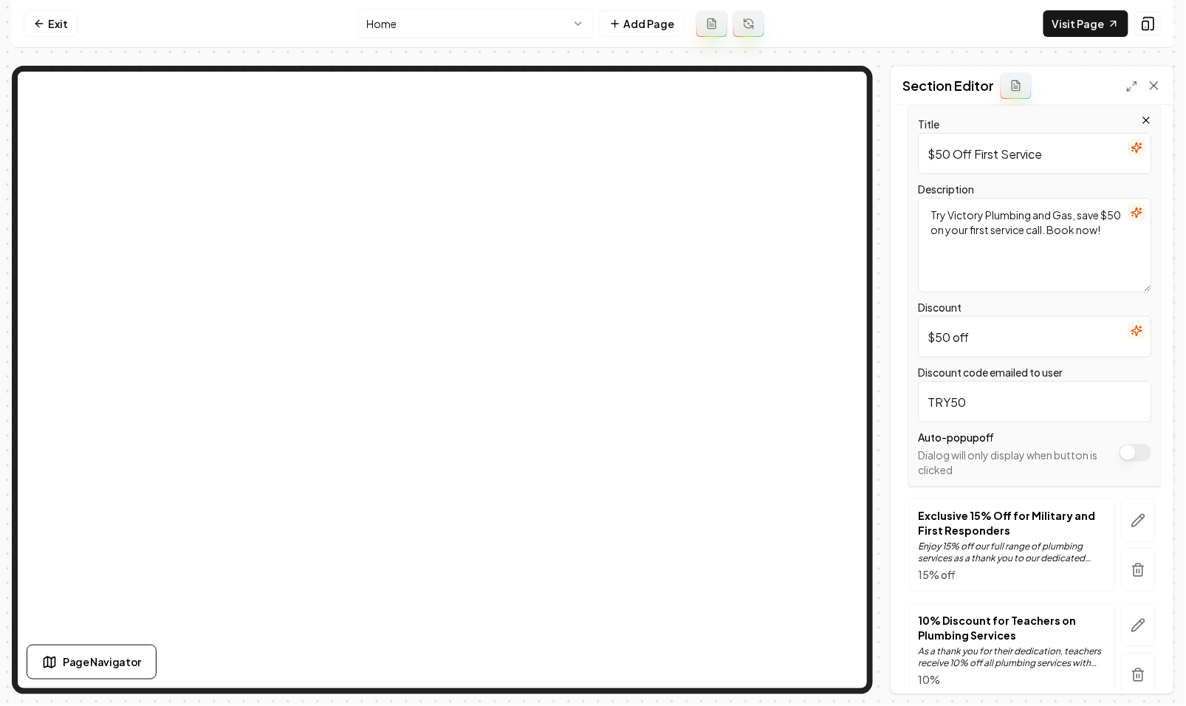
scroll to position [211, 0]
click at [1139, 448] on button "Apply site-wide" at bounding box center [1136, 451] width 32 height 18
click at [1141, 655] on div "Discard Changes Save" at bounding box center [1032, 668] width 282 height 51
click at [1134, 659] on button "Save" at bounding box center [1140, 668] width 44 height 27
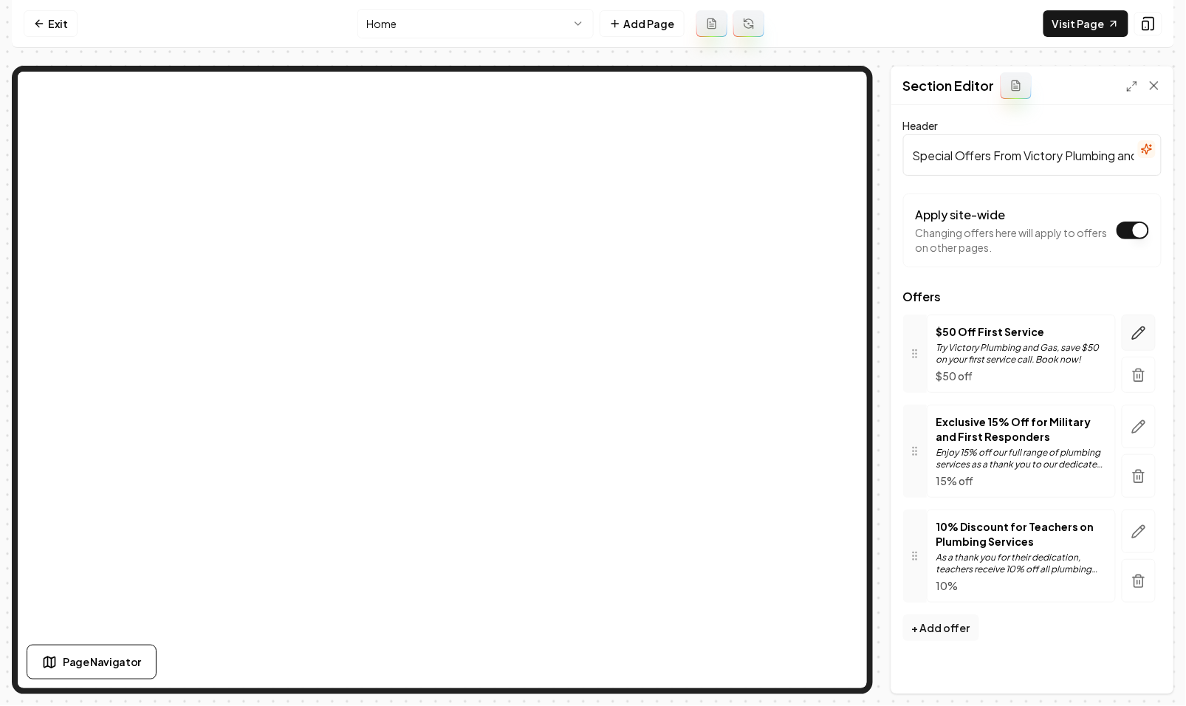
click at [1134, 326] on icon "button" at bounding box center [1138, 333] width 15 height 15
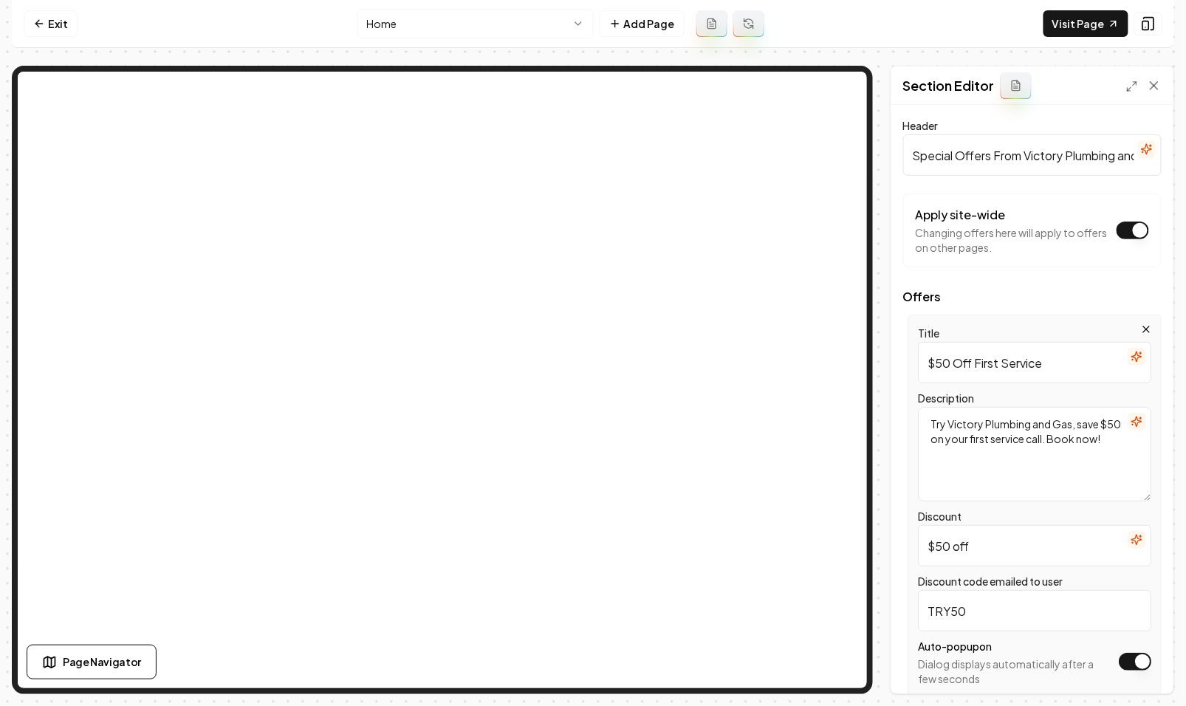
scroll to position [109, 0]
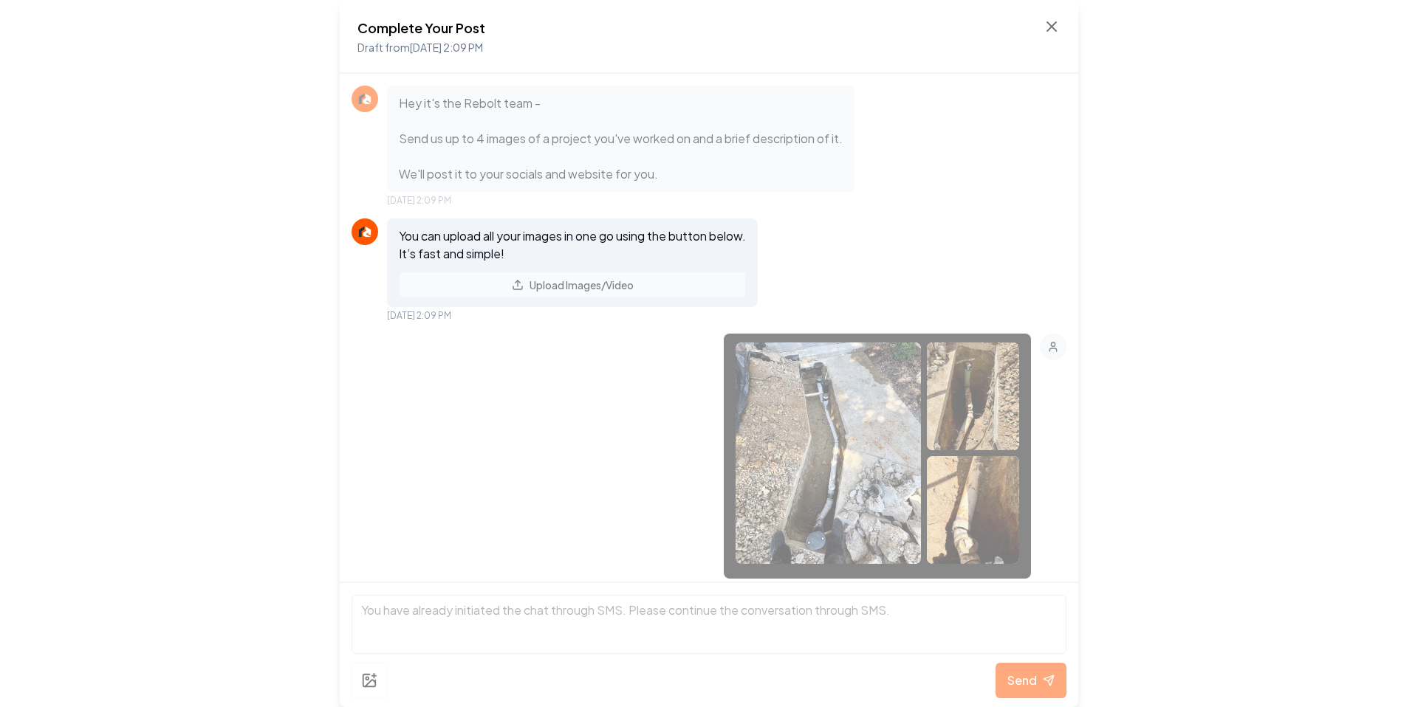
scroll to position [653, 0]
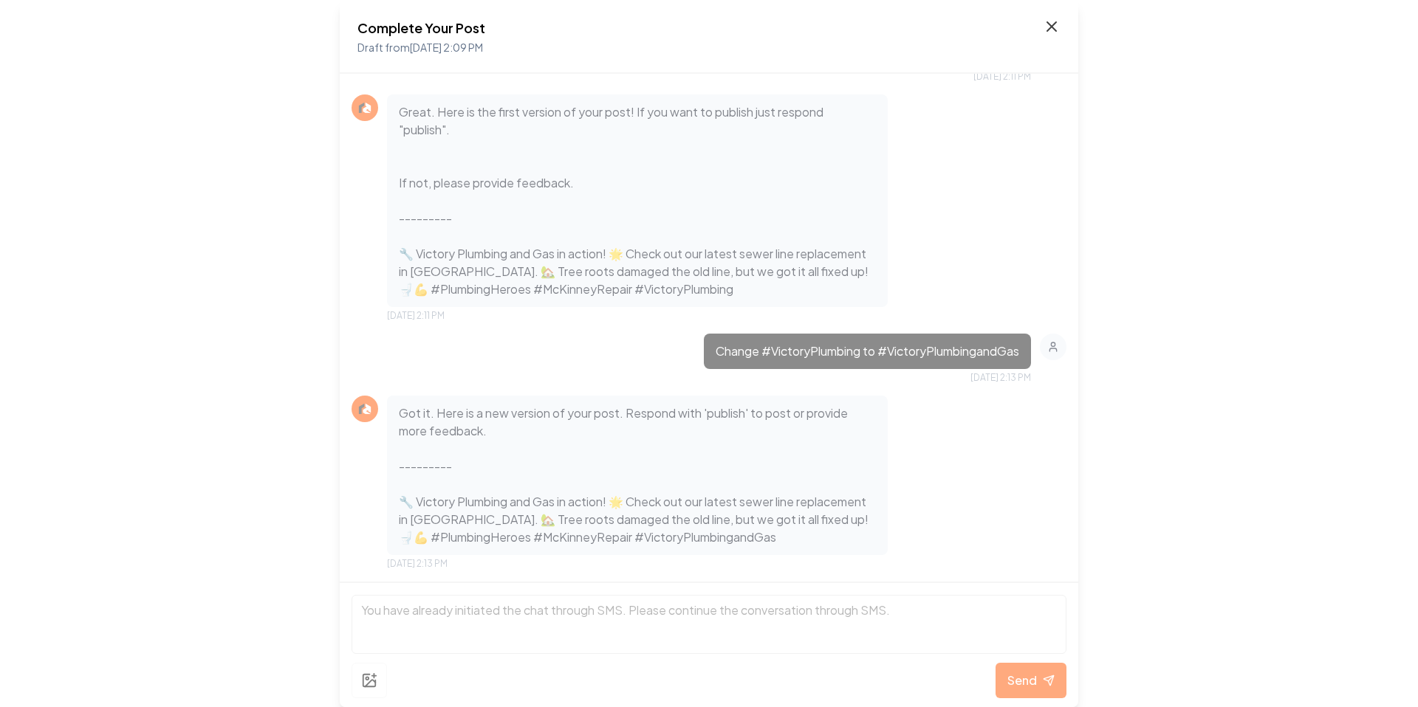
click at [1052, 24] on icon at bounding box center [1051, 26] width 9 height 9
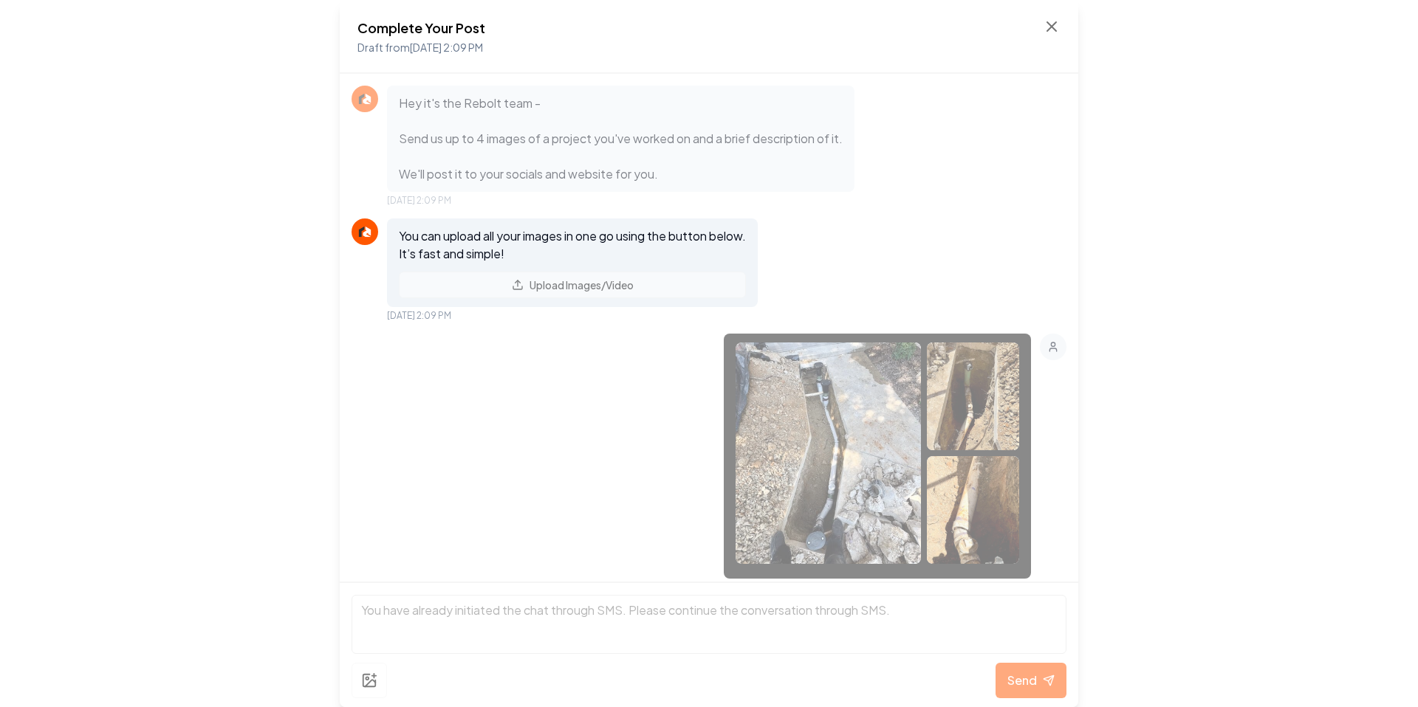
scroll to position [715, 0]
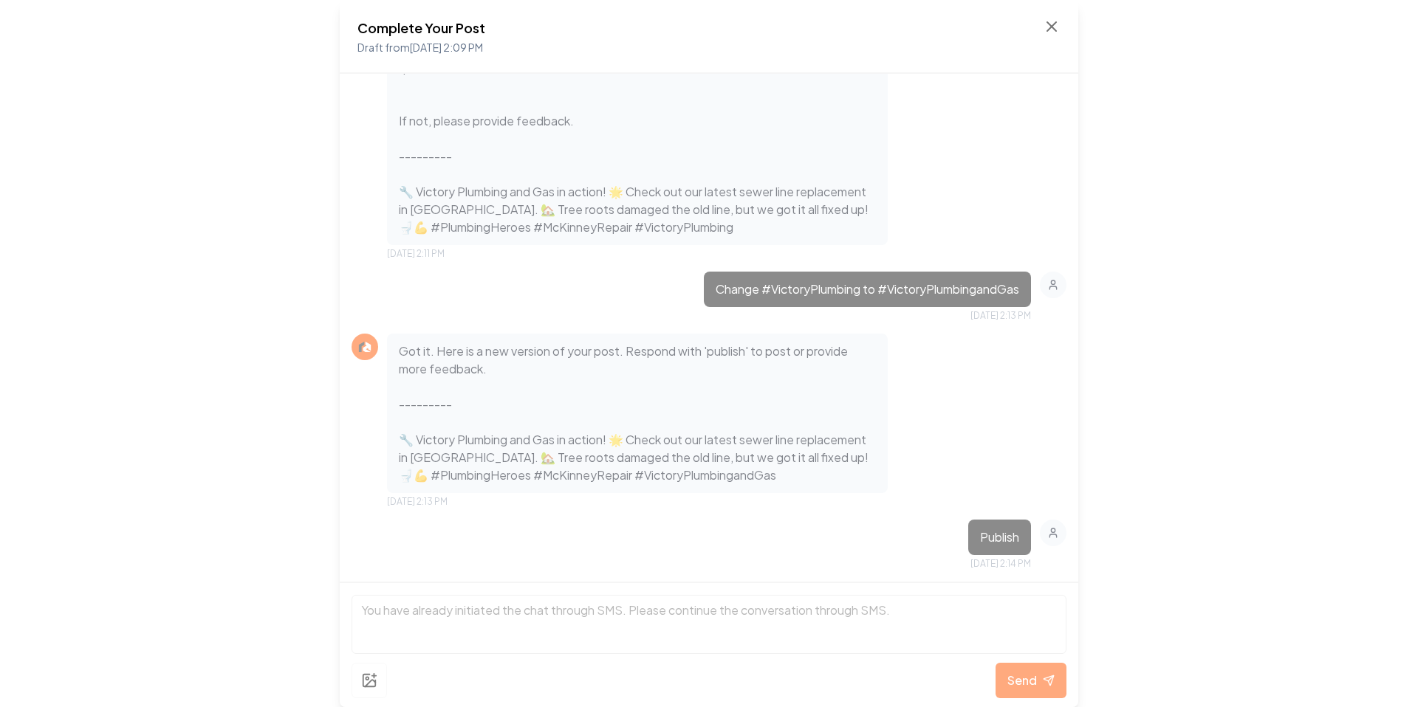
click at [1061, 24] on div "Complete Your Post Draft from [DATE] 2:09 PM" at bounding box center [709, 37] width 739 height 74
click at [1050, 24] on icon at bounding box center [1051, 26] width 9 height 9
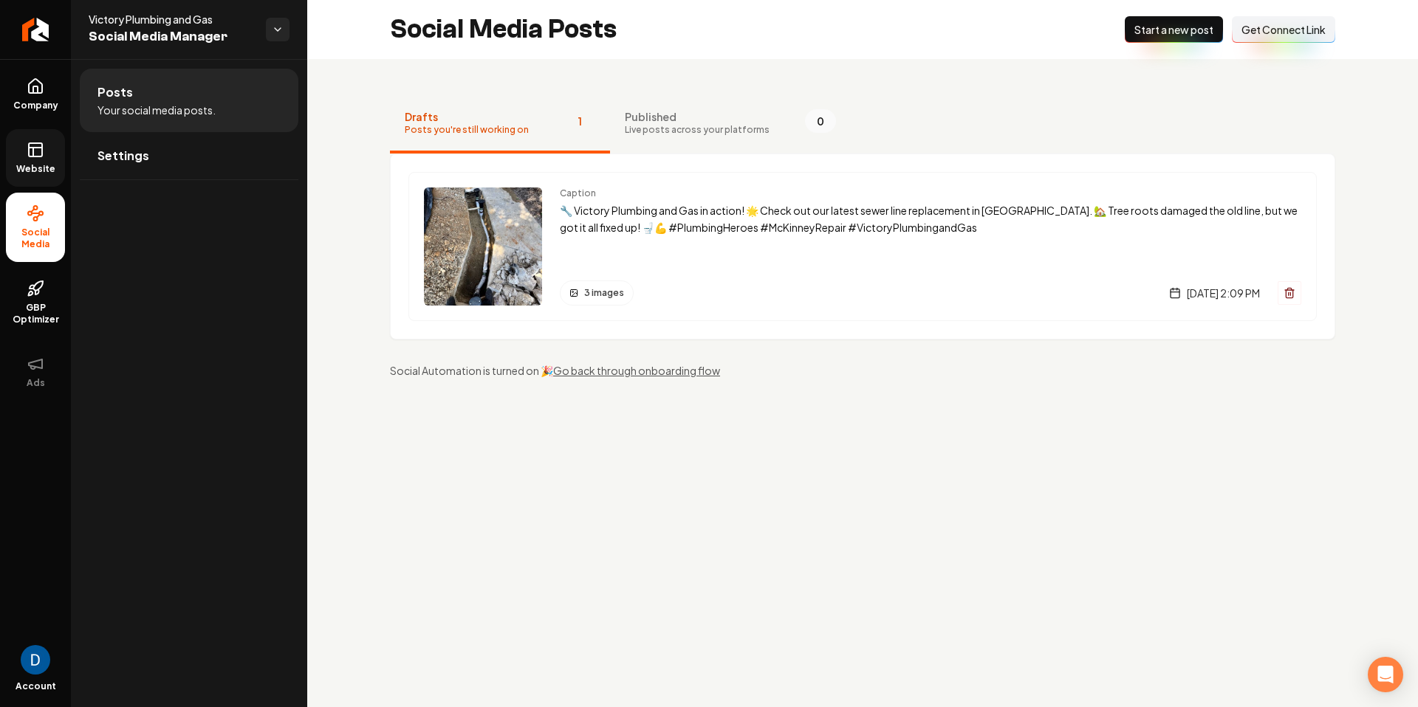
click at [52, 157] on link "Website" at bounding box center [35, 158] width 59 height 58
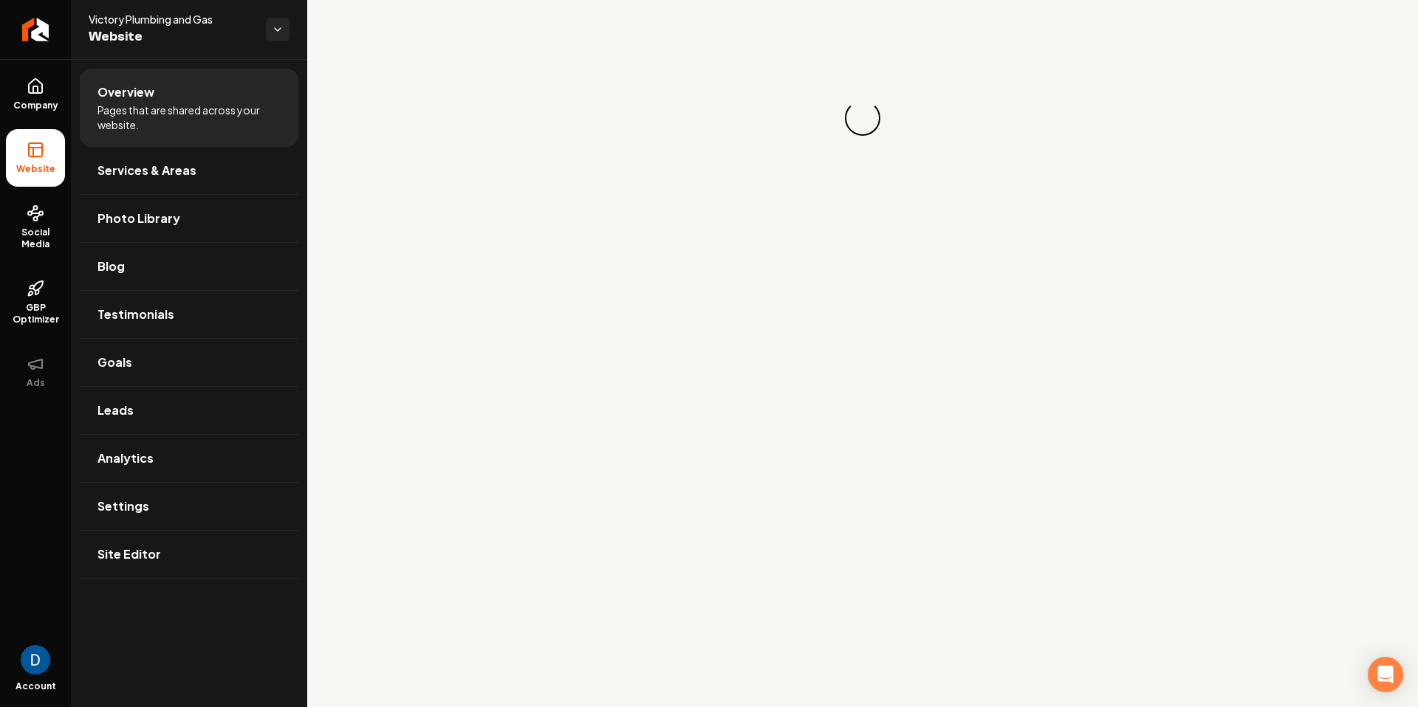
click at [2, 80] on ul "Company Website Social Media GBP Optimizer Ads" at bounding box center [35, 233] width 71 height 348
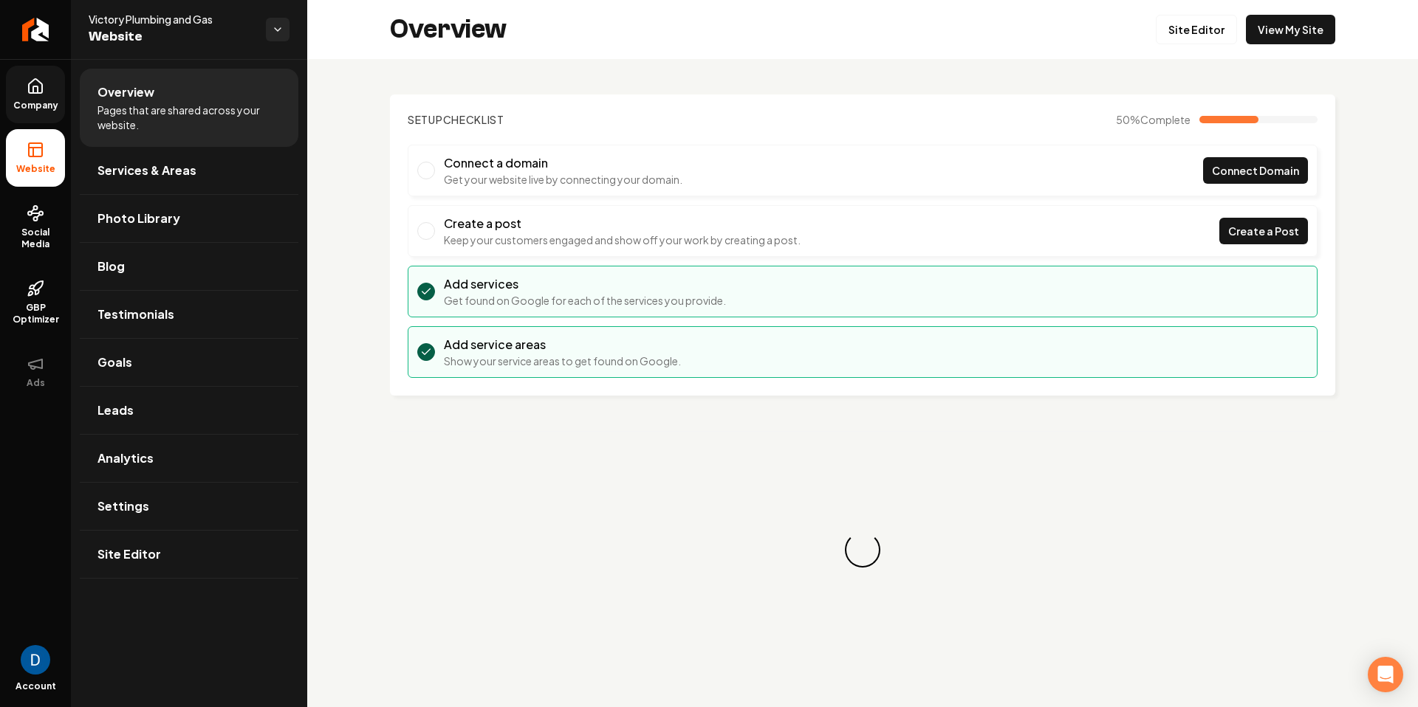
click at [34, 90] on icon at bounding box center [36, 87] width 18 height 18
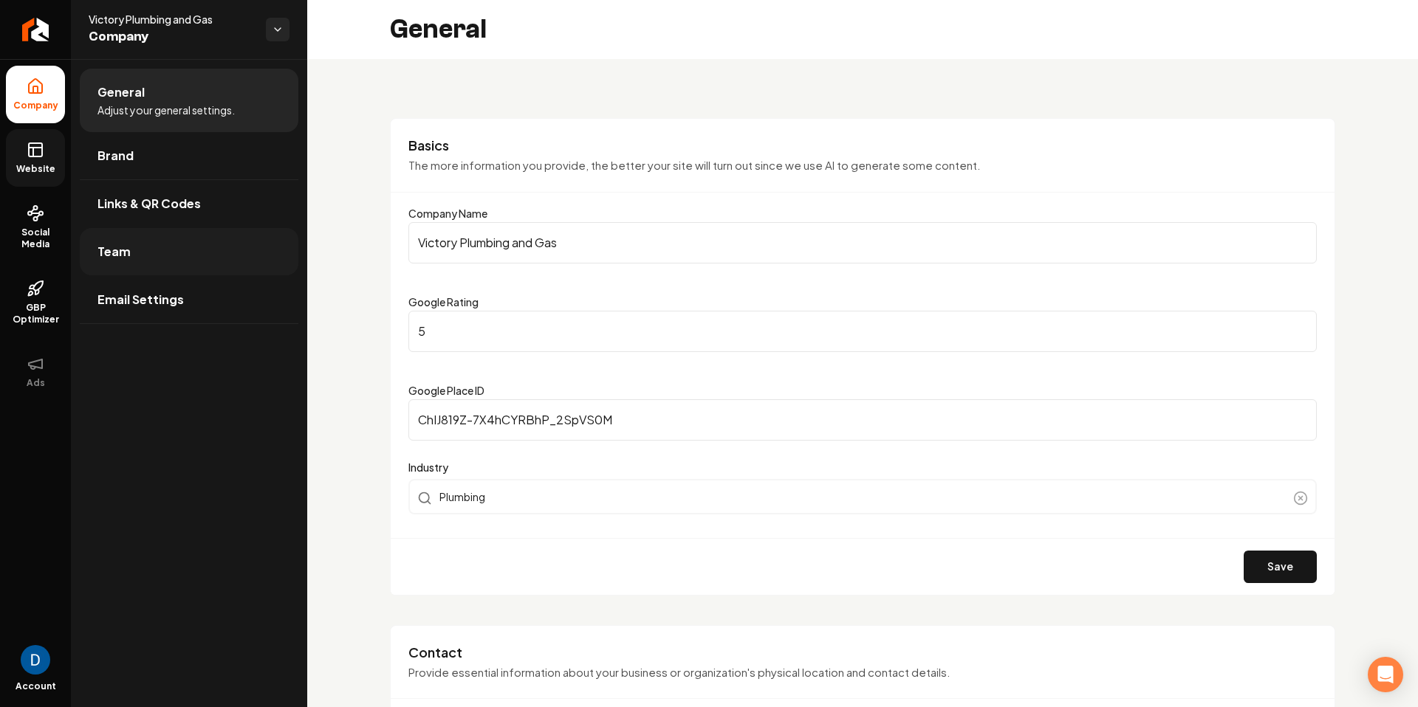
click at [151, 247] on link "Team" at bounding box center [189, 251] width 219 height 47
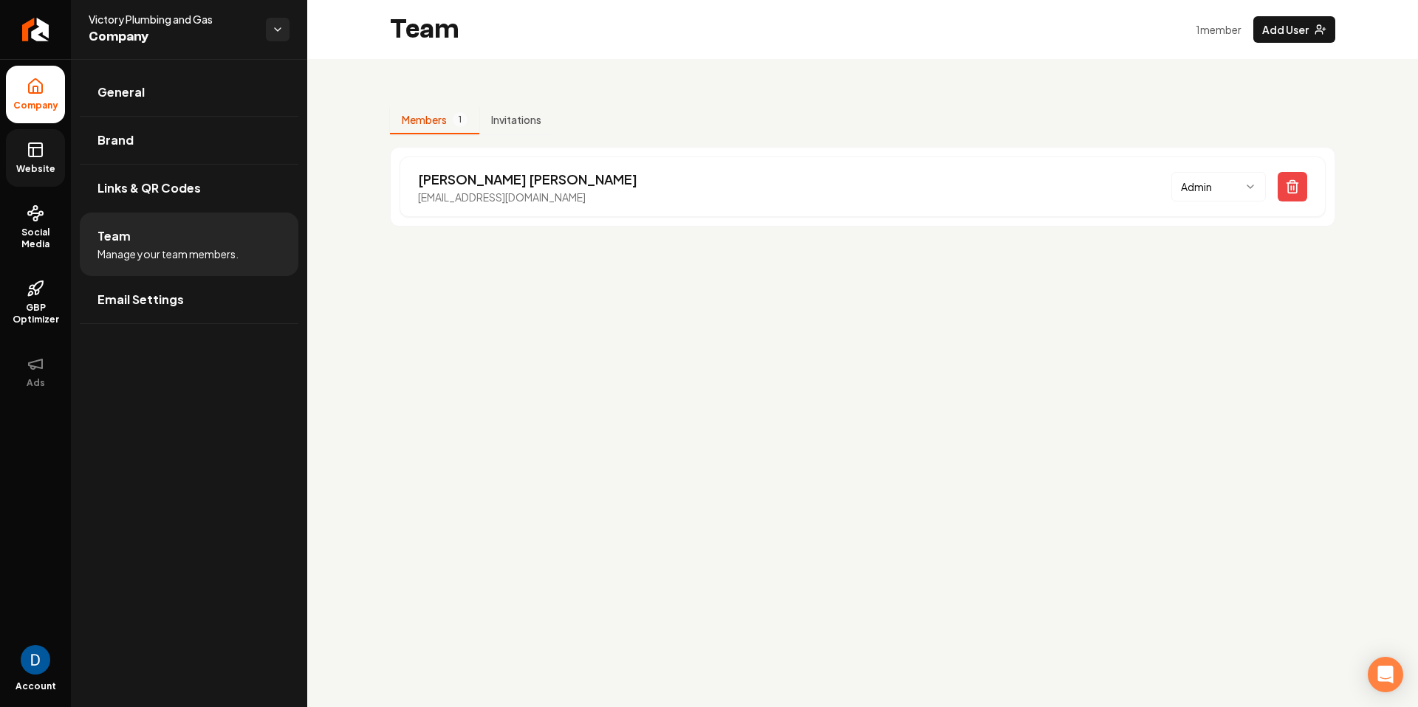
click at [524, 224] on div "Jonathan Bueche victorypandg@gmail.com Admin" at bounding box center [862, 187] width 945 height 80
click at [453, 195] on p "victorypandg@gmail.com" at bounding box center [527, 197] width 219 height 15
copy p "[EMAIL_ADDRESS][DOMAIN_NAME]"
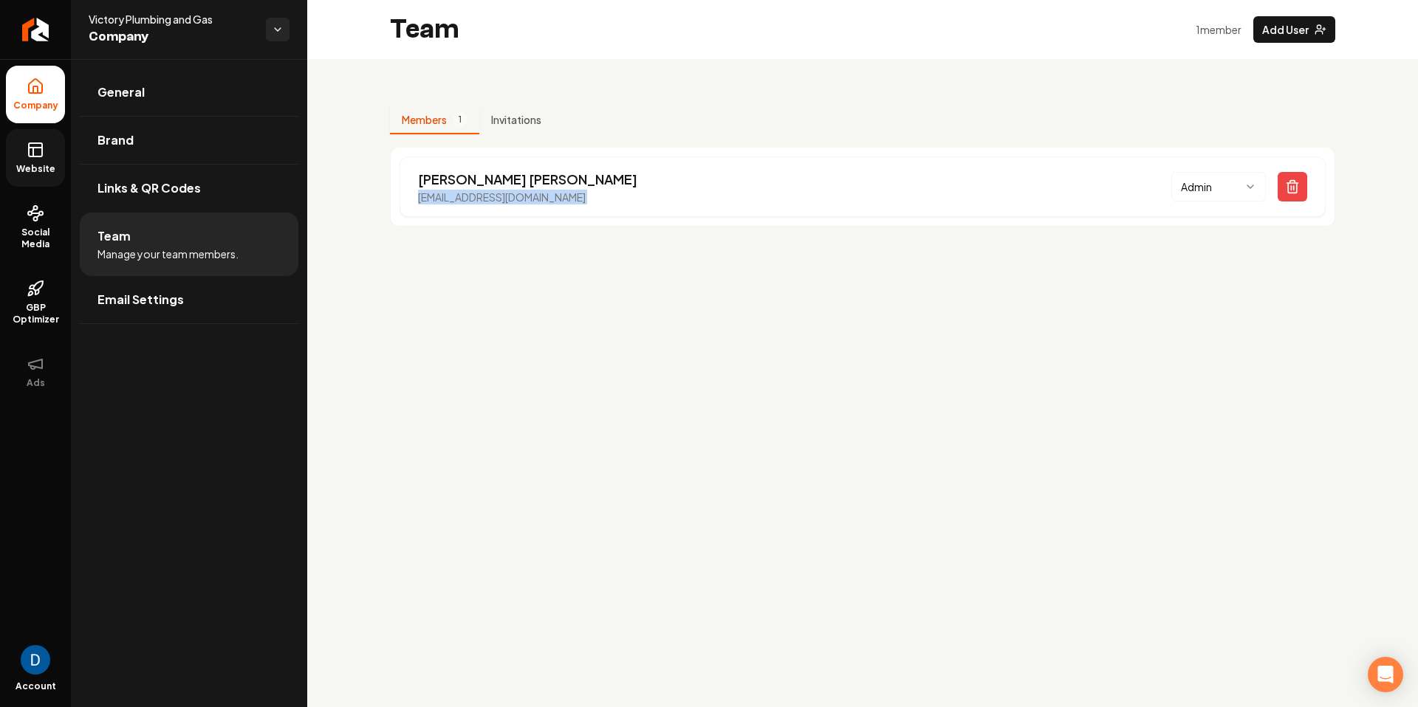
click at [47, 139] on link "Website" at bounding box center [35, 158] width 59 height 58
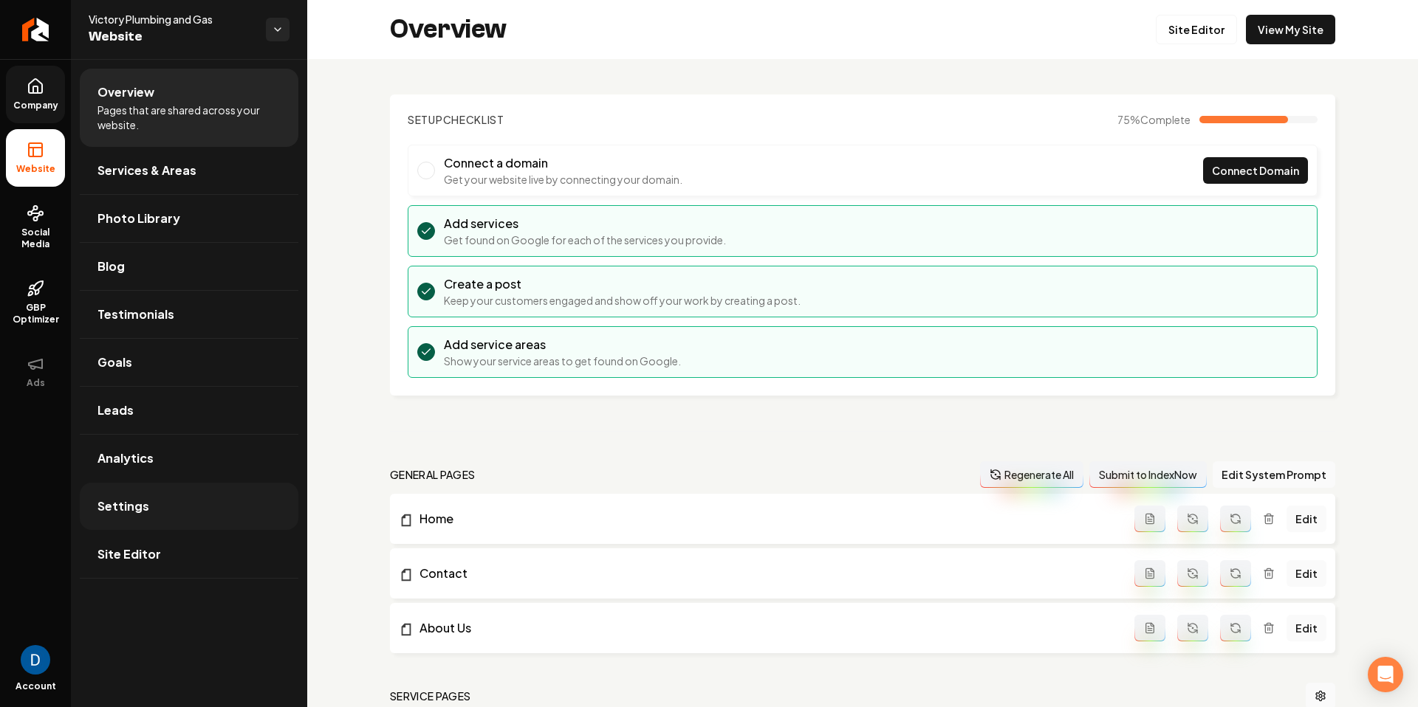
click at [216, 525] on link "Settings" at bounding box center [189, 506] width 219 height 47
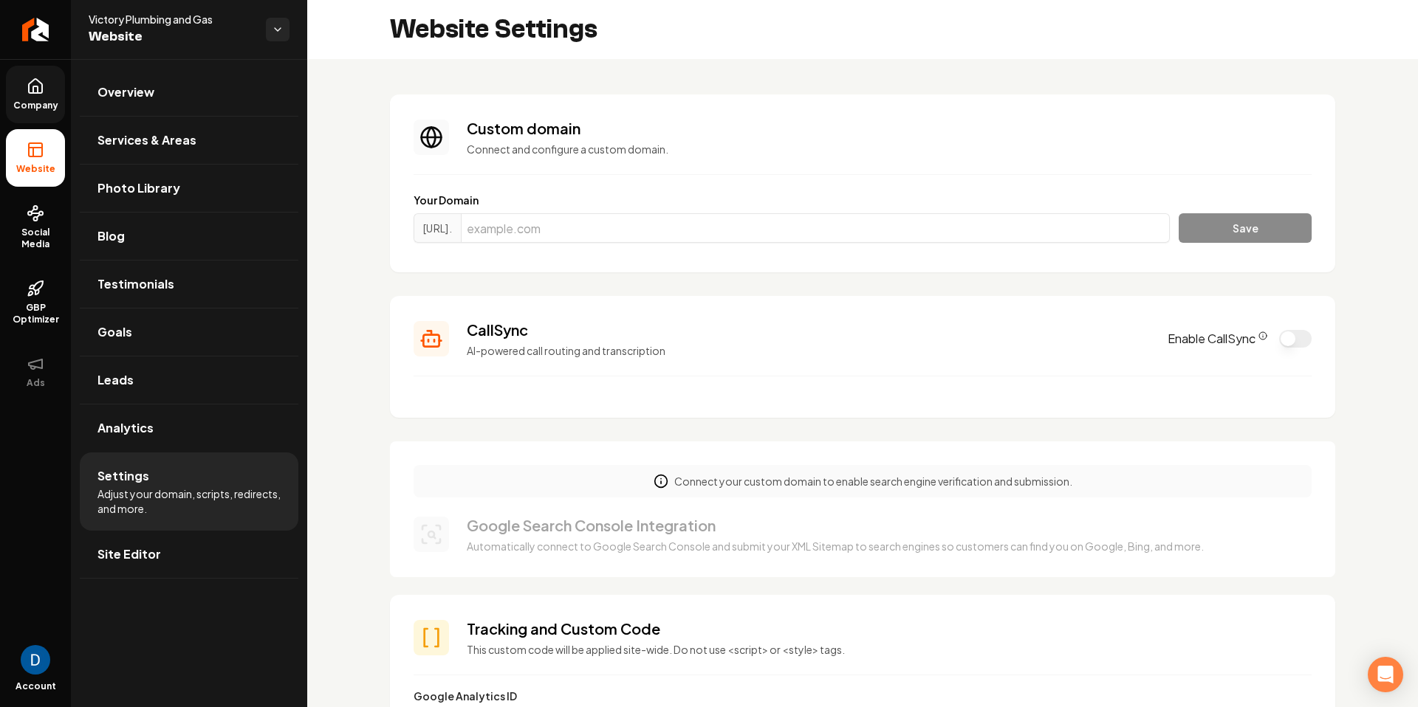
scroll to position [1, 0]
click at [1262, 332] on circle "CallSync Info" at bounding box center [1262, 335] width 7 height 7
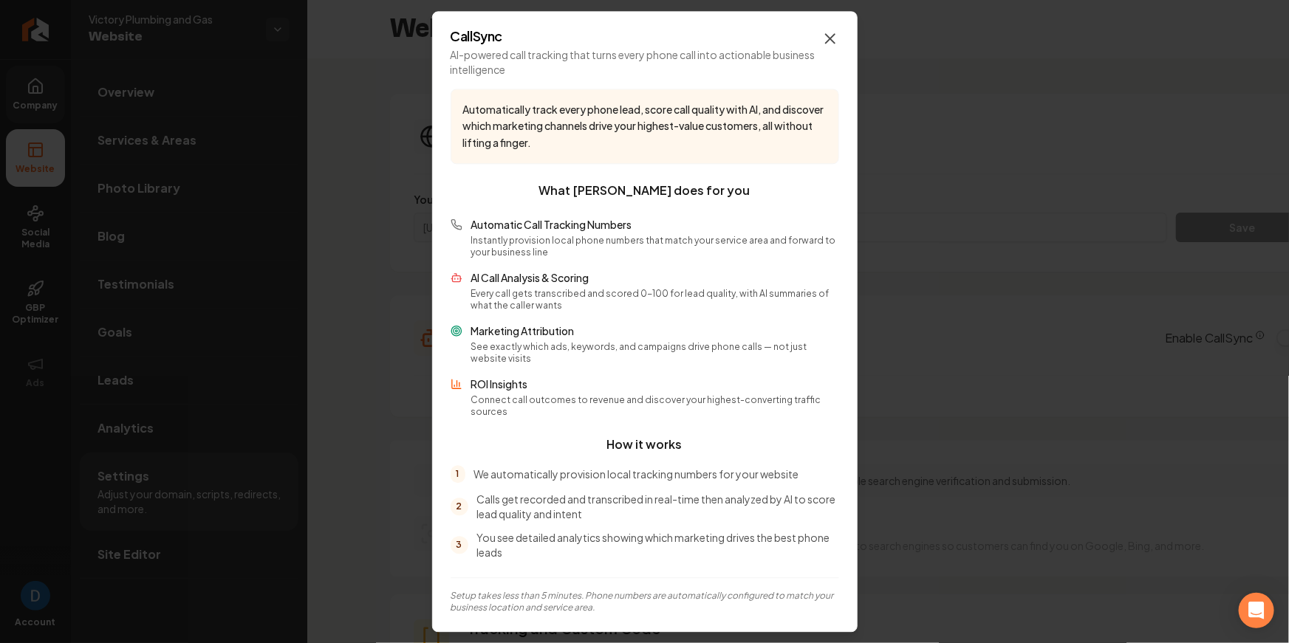
click at [831, 42] on icon "button" at bounding box center [830, 38] width 9 height 9
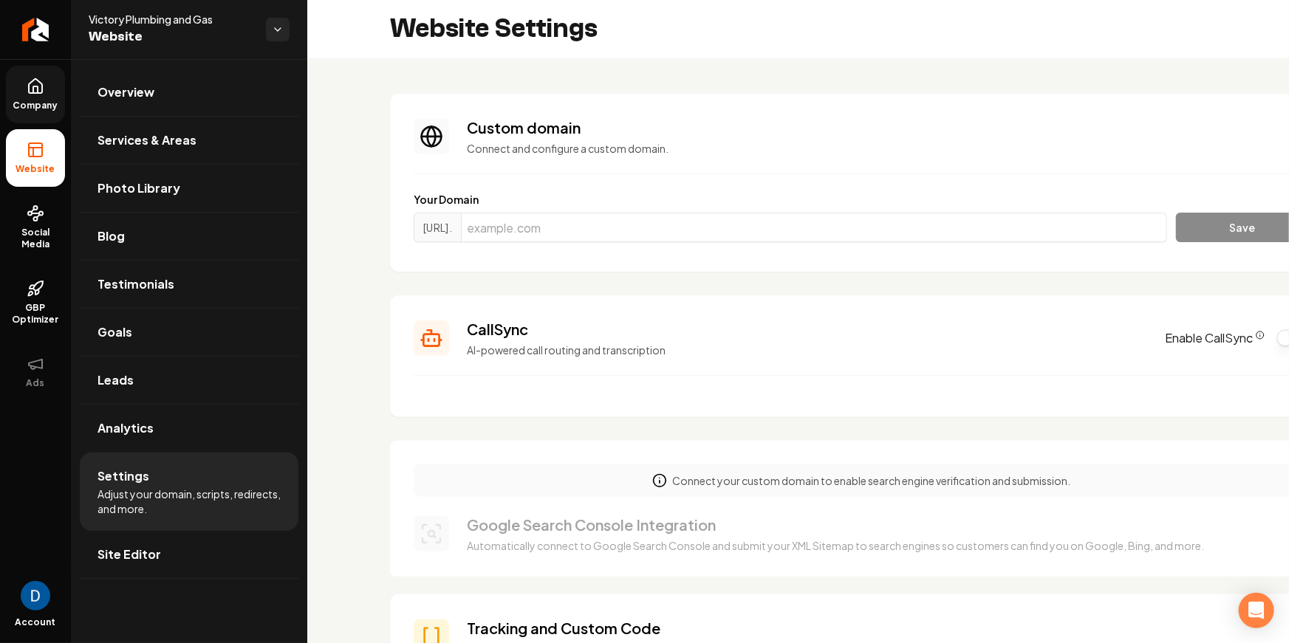
click at [1279, 338] on button "Enable CallSync" at bounding box center [1292, 338] width 32 height 18
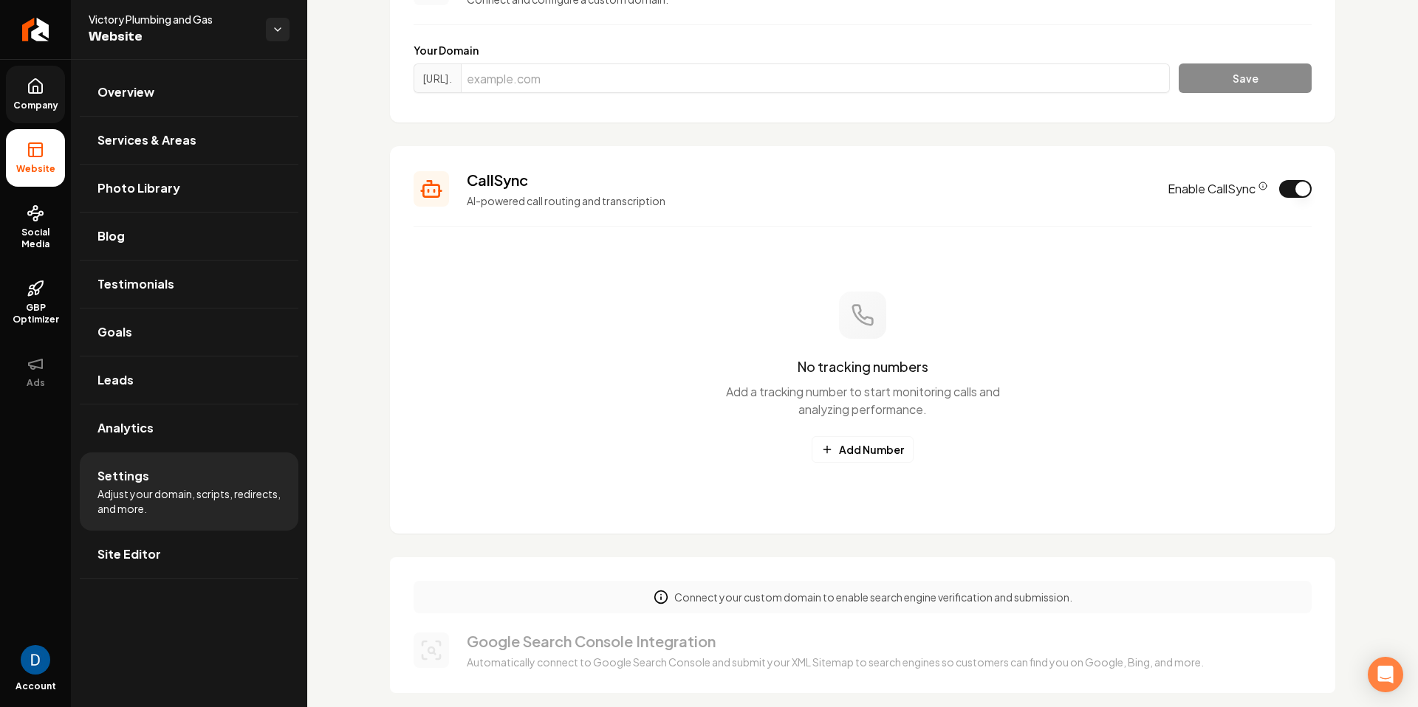
scroll to position [159, 0]
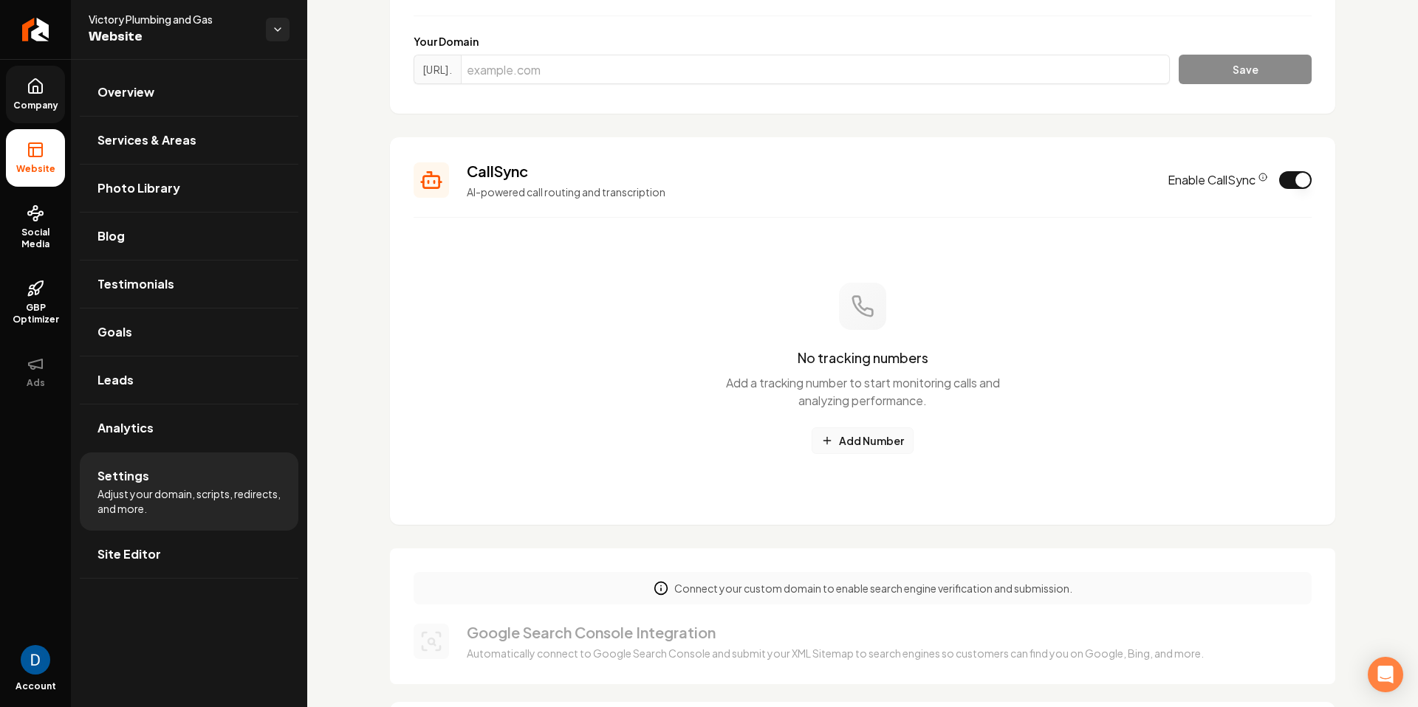
click at [878, 452] on button "Add Number" at bounding box center [863, 441] width 102 height 27
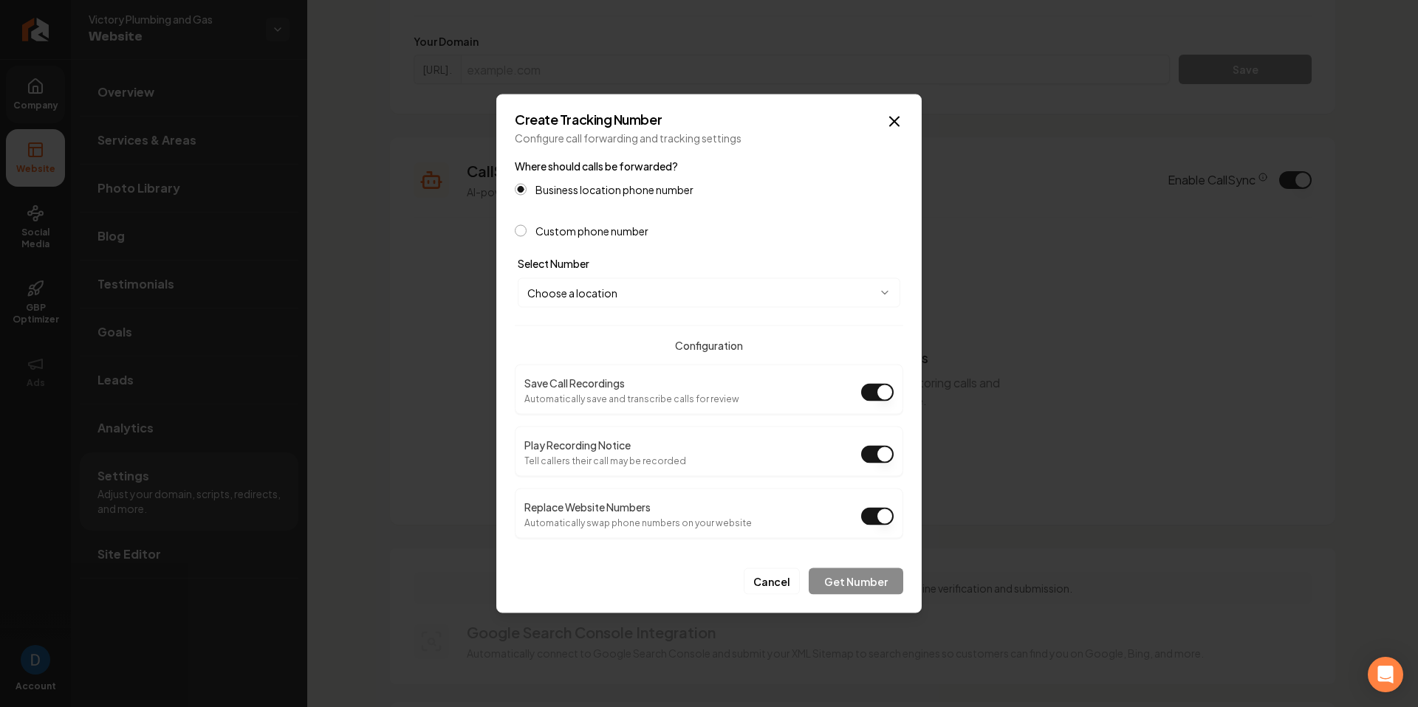
click at [614, 287] on body "Company Website Social Media GBP Optimizer Ads Account Victory Plumbing and Gas…" at bounding box center [709, 353] width 1418 height 707
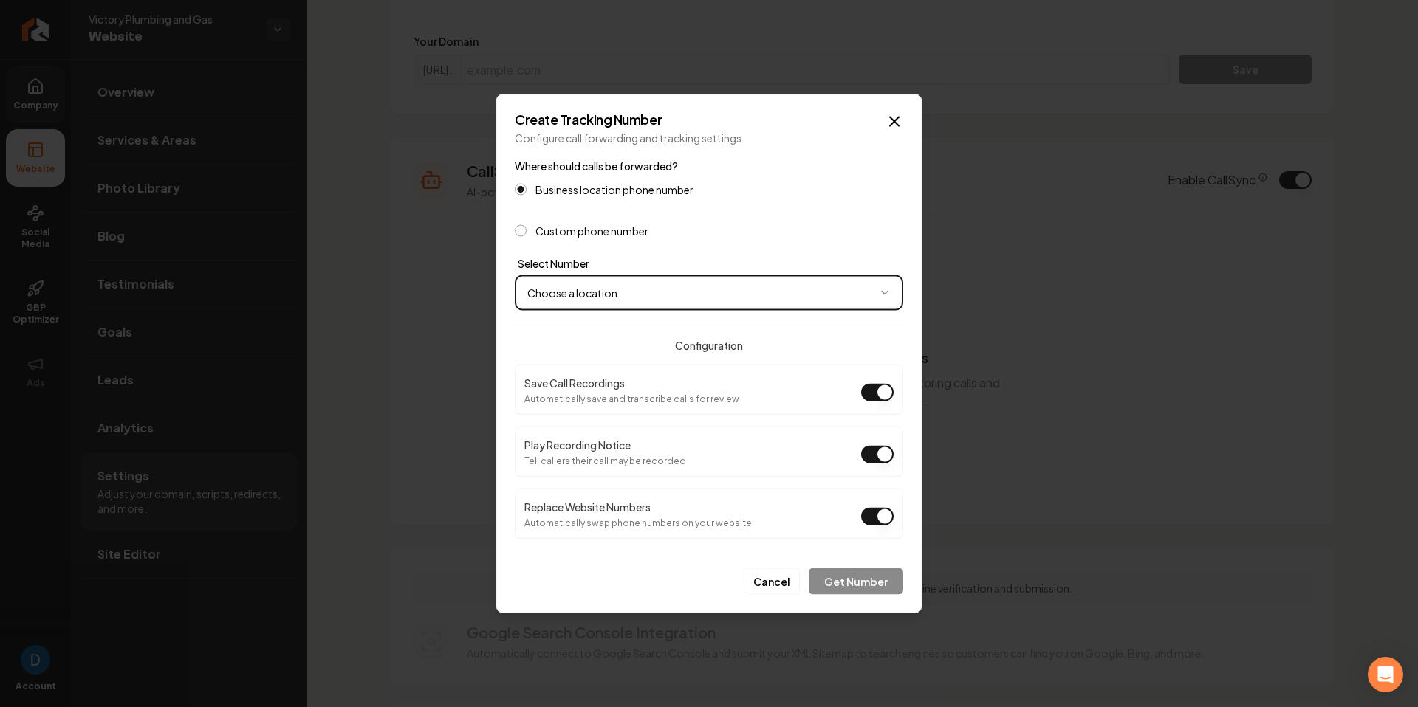
click at [601, 291] on body "Company Website Social Media GBP Optimizer Ads Account Victory Plumbing and Gas…" at bounding box center [709, 353] width 1418 height 707
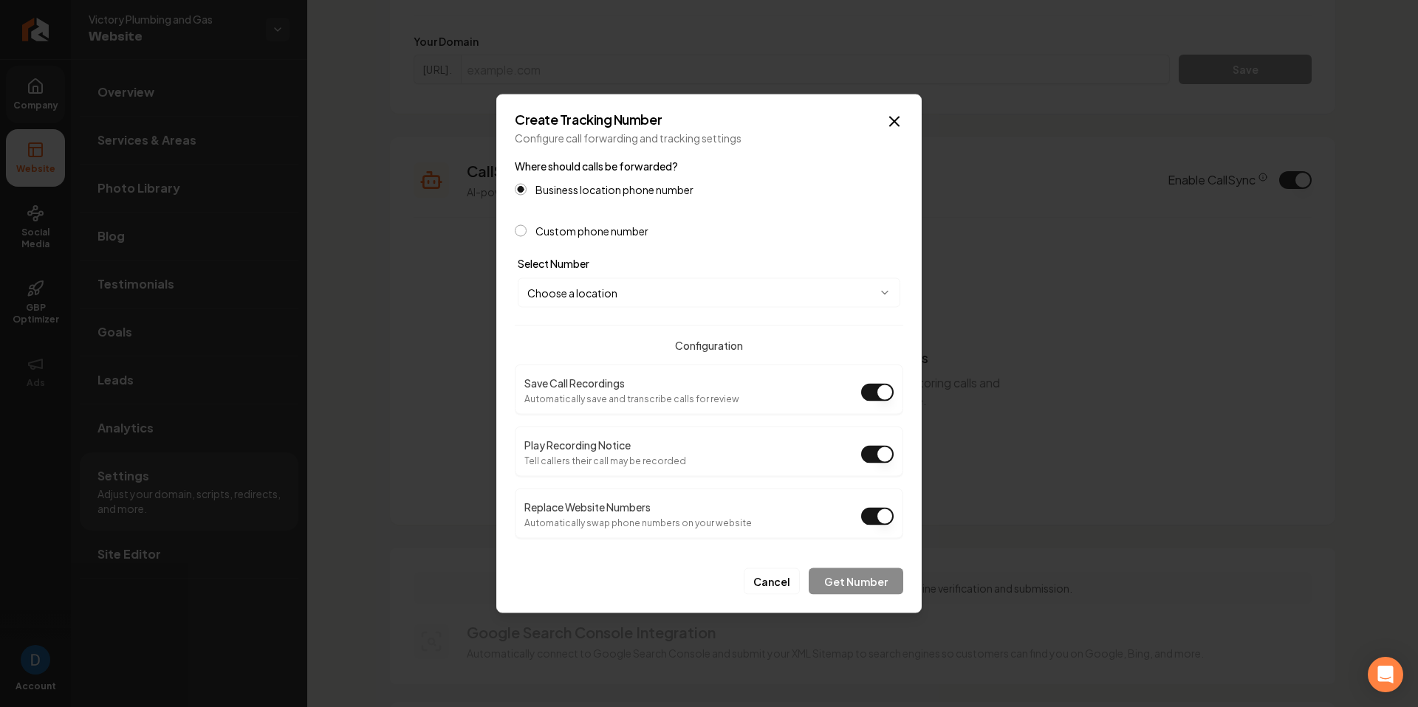
click at [874, 457] on button "Play Recording Notice" at bounding box center [877, 455] width 32 height 18
click at [688, 299] on body "Company Website Social Media GBP Optimizer Ads Account Victory Plumbing and Gas…" at bounding box center [709, 353] width 1418 height 707
select select "**********"
click at [857, 579] on button "Get Number" at bounding box center [856, 582] width 95 height 27
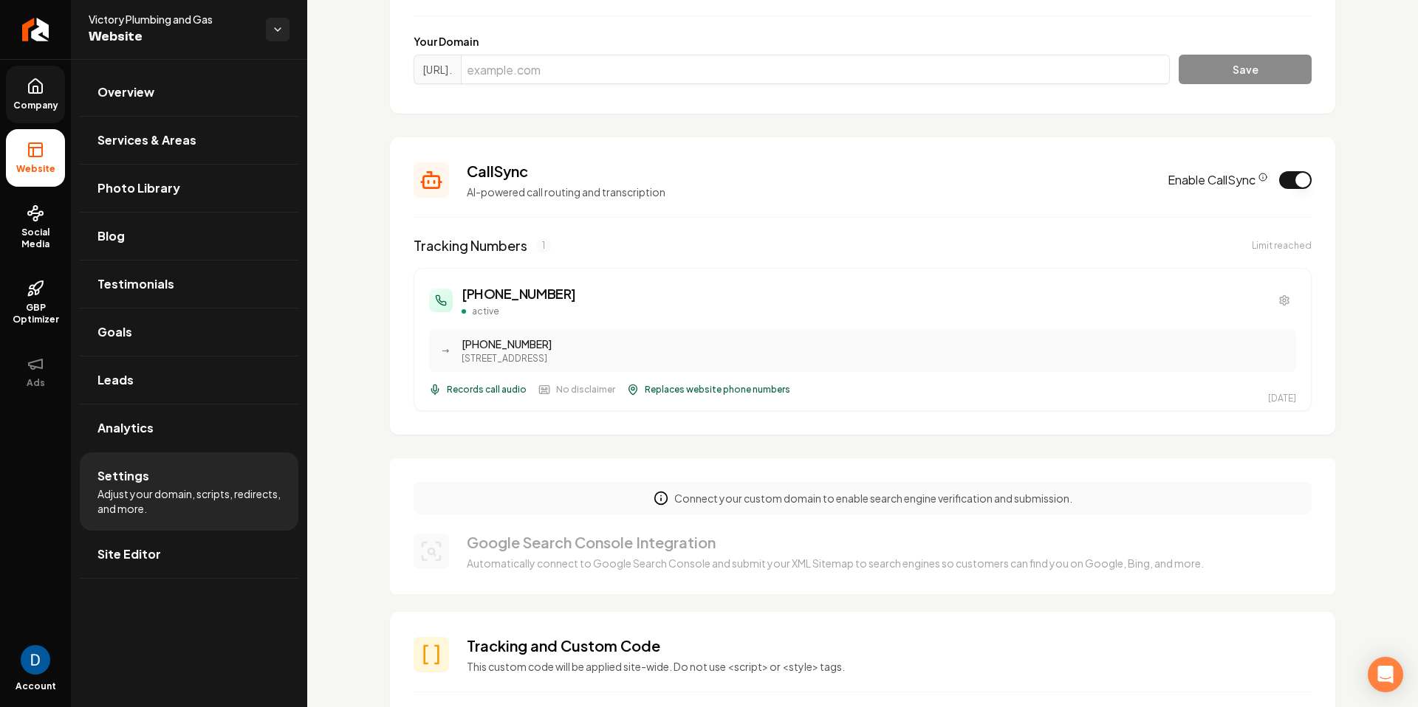
click at [521, 346] on div "[PHONE_NUMBER]" at bounding box center [875, 344] width 826 height 15
click at [521, 344] on div "[PHONE_NUMBER]" at bounding box center [875, 344] width 826 height 15
click at [535, 342] on div "[PHONE_NUMBER]" at bounding box center [875, 344] width 826 height 15
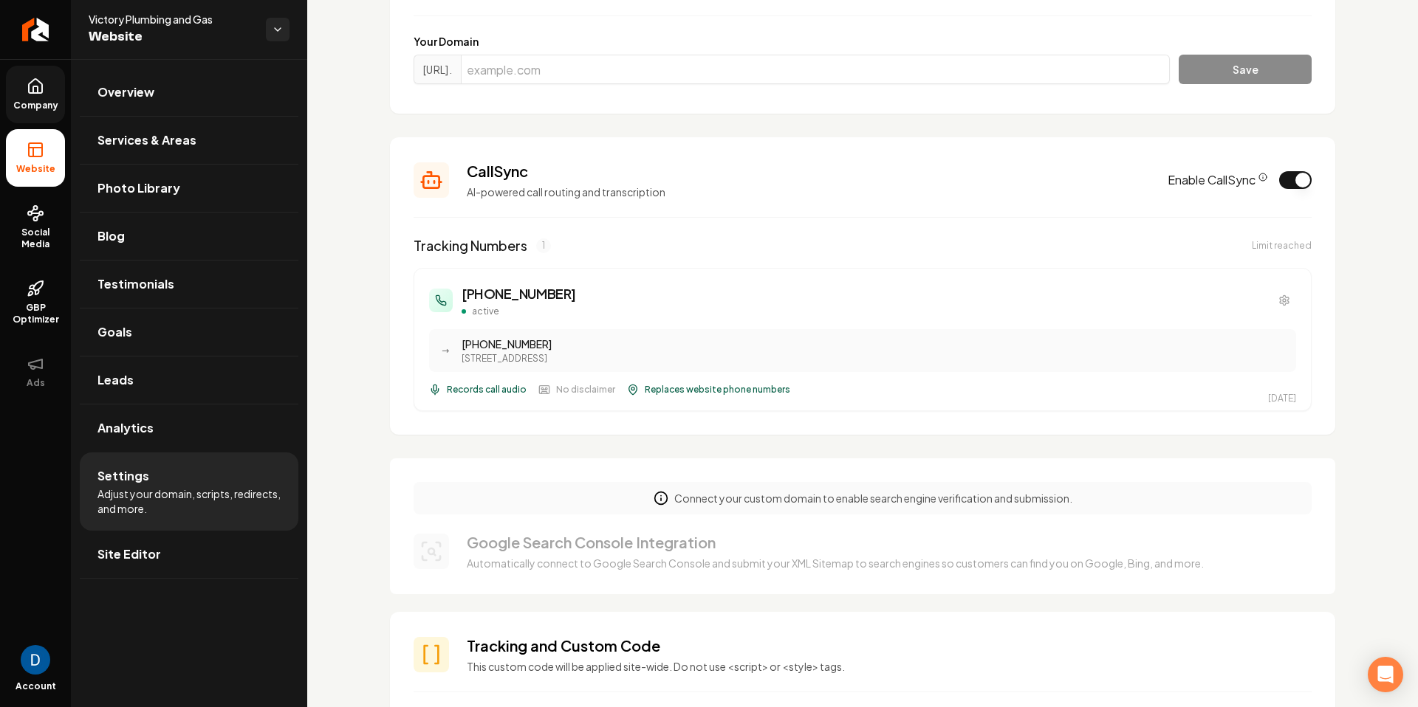
click at [519, 346] on div "[PHONE_NUMBER]" at bounding box center [875, 344] width 826 height 15
click at [484, 297] on h3 "[PHONE_NUMBER]" at bounding box center [519, 294] width 114 height 21
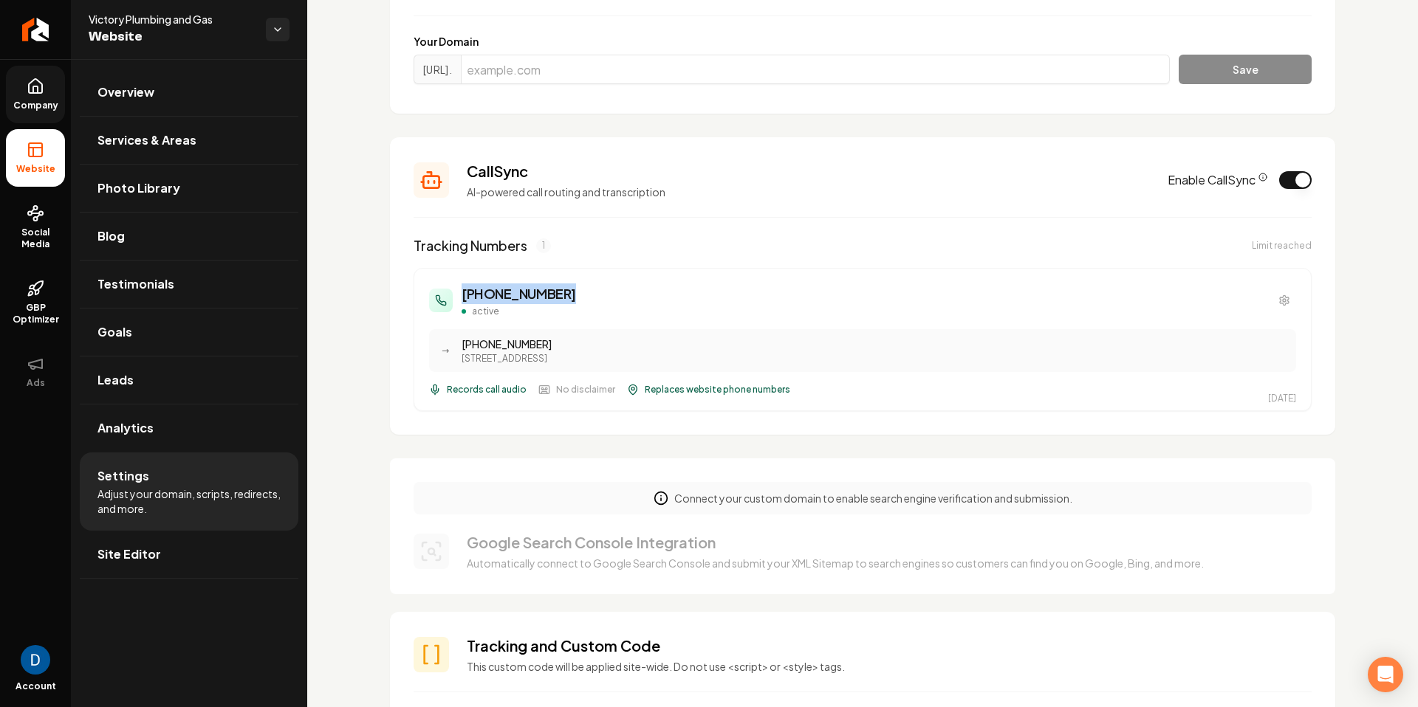
click at [484, 297] on h3 "[PHONE_NUMBER]" at bounding box center [519, 294] width 114 height 21
click at [527, 299] on h3 "[PHONE_NUMBER]" at bounding box center [519, 294] width 114 height 21
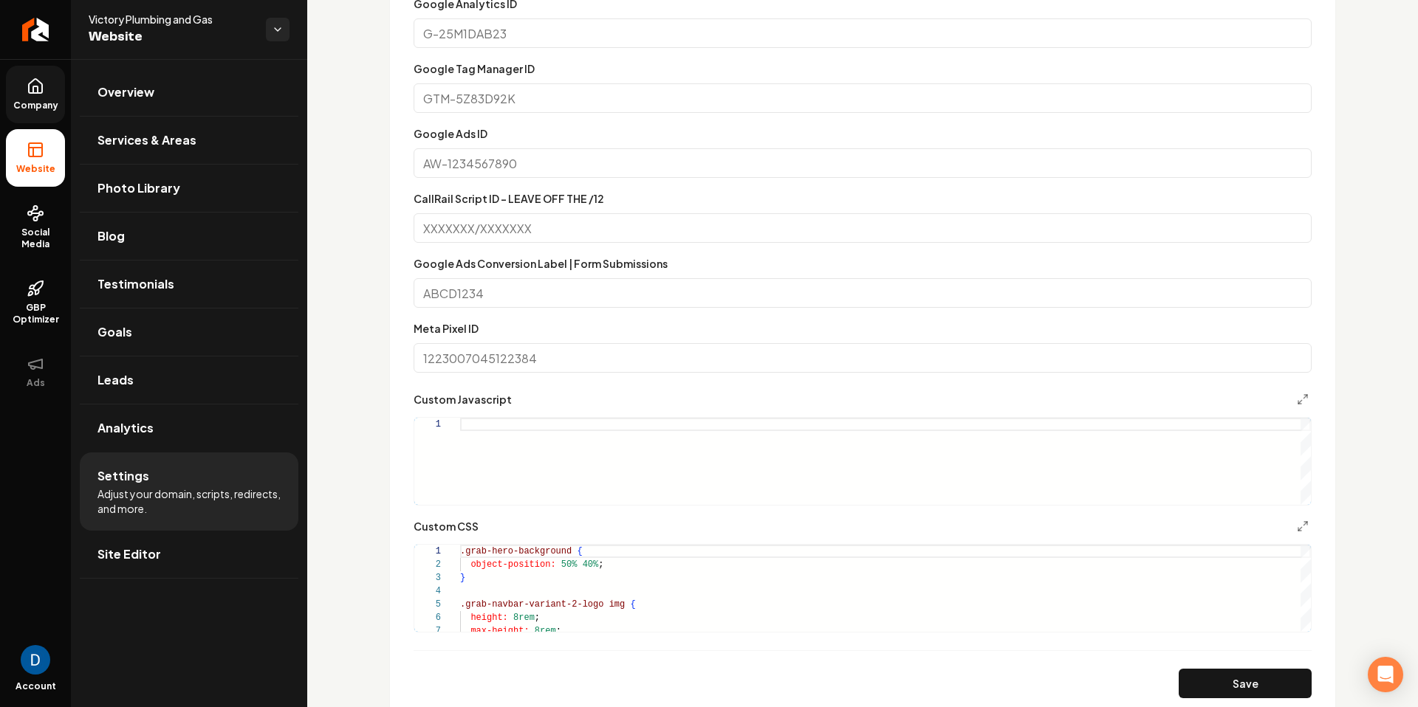
scroll to position [1439, 0]
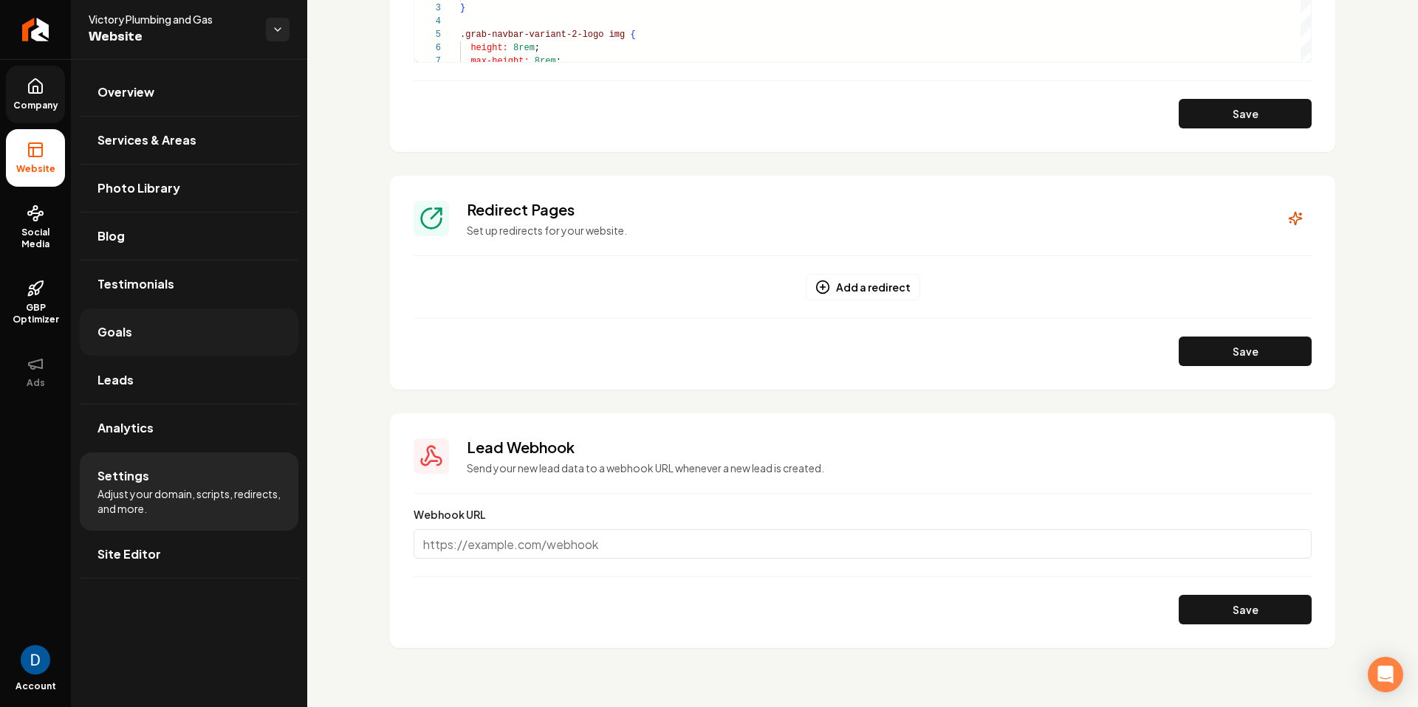
click at [148, 329] on link "Goals" at bounding box center [189, 332] width 219 height 47
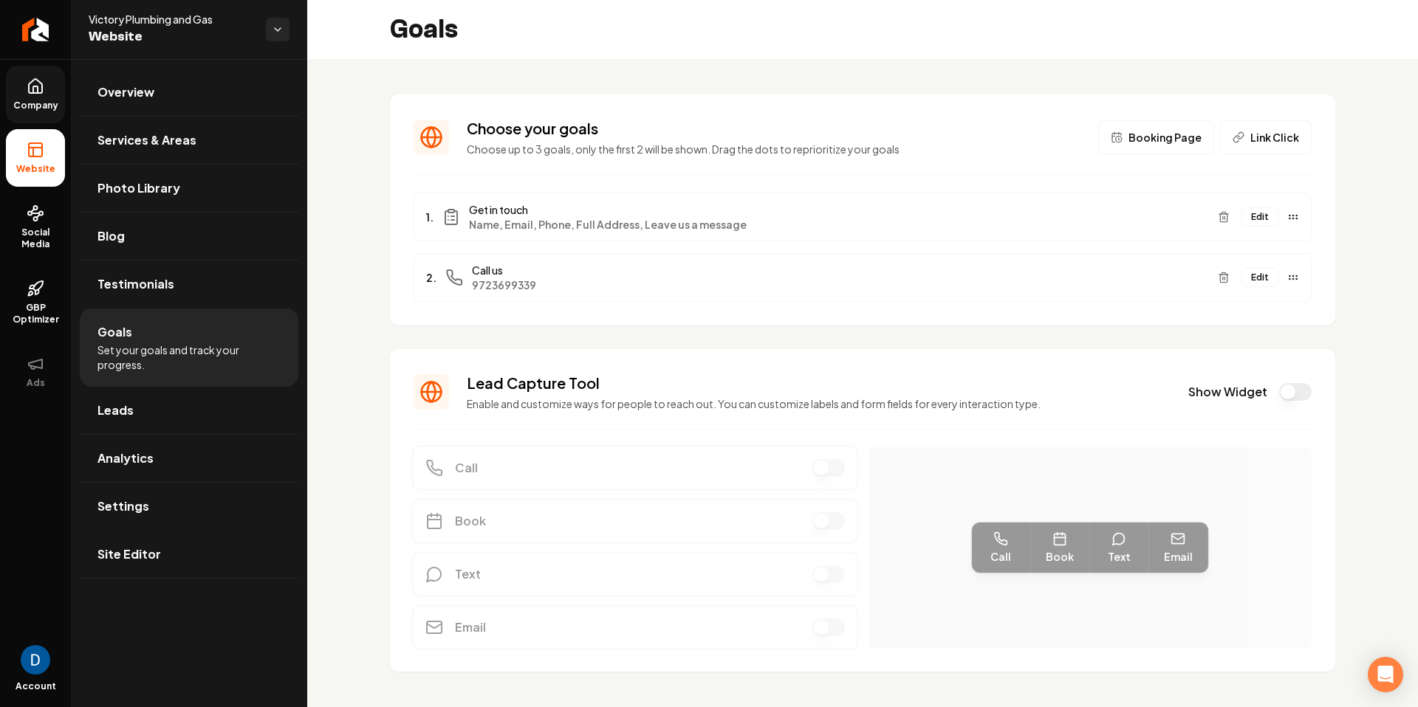
scroll to position [24, 0]
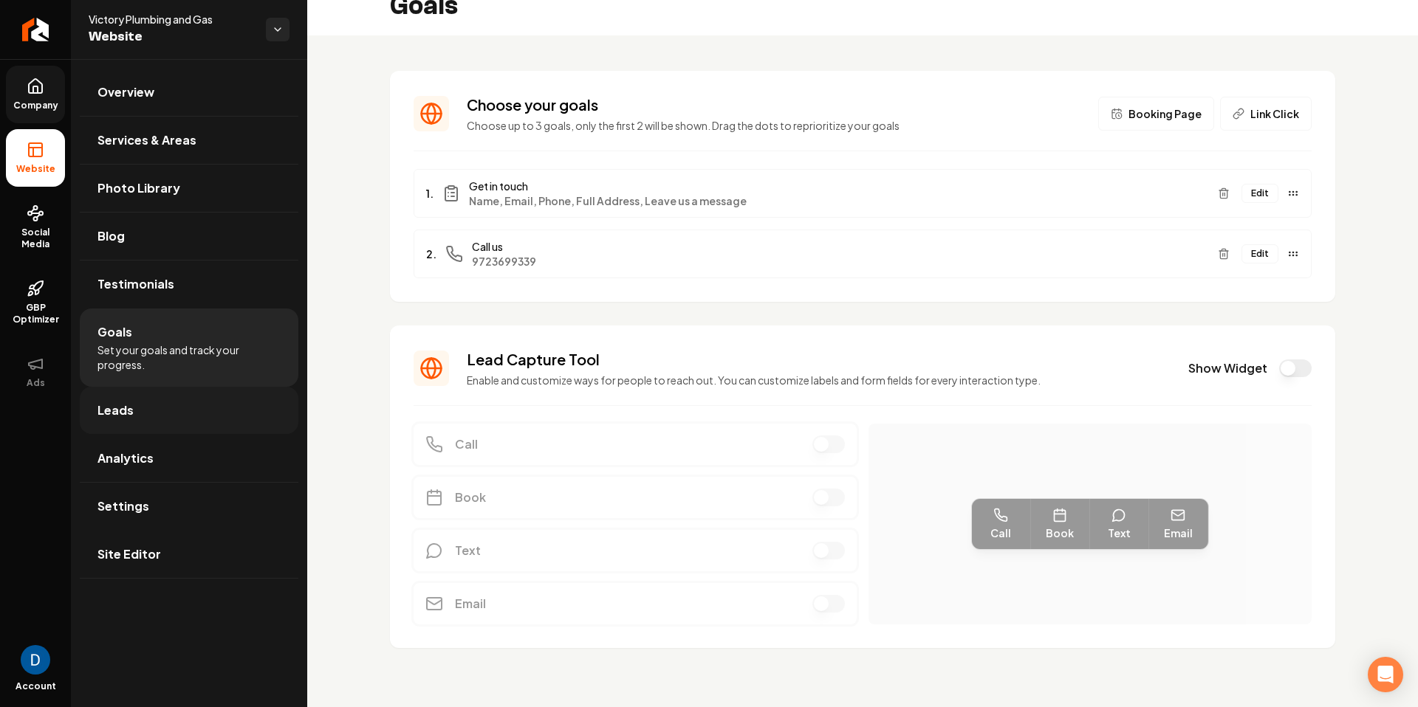
click at [184, 413] on link "Leads" at bounding box center [189, 410] width 219 height 47
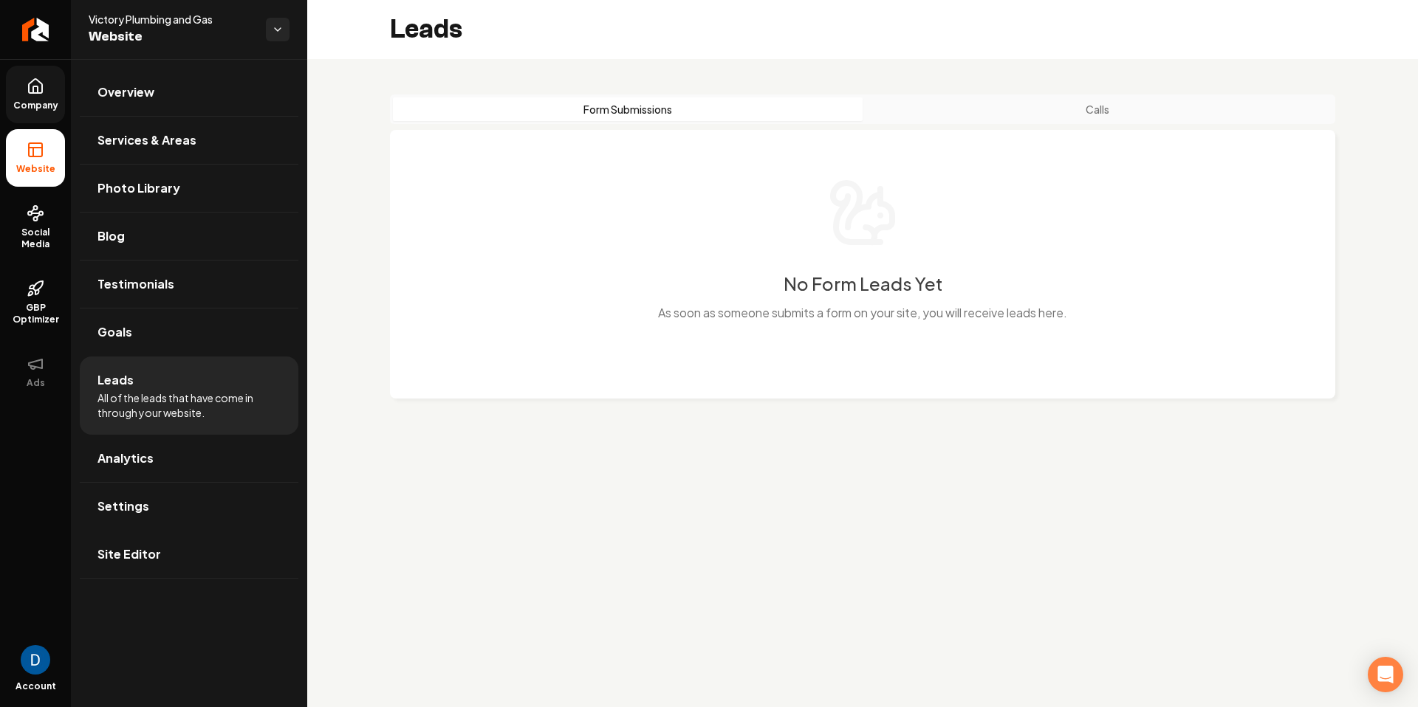
click at [1059, 92] on div "Form Submissions Calls No Form Leads Yet As soon as someone submits a form on y…" at bounding box center [862, 258] width 1111 height 399
click at [1051, 112] on button "Calls" at bounding box center [1098, 109] width 470 height 24
click at [11, 227] on span "Social Media" at bounding box center [35, 239] width 59 height 24
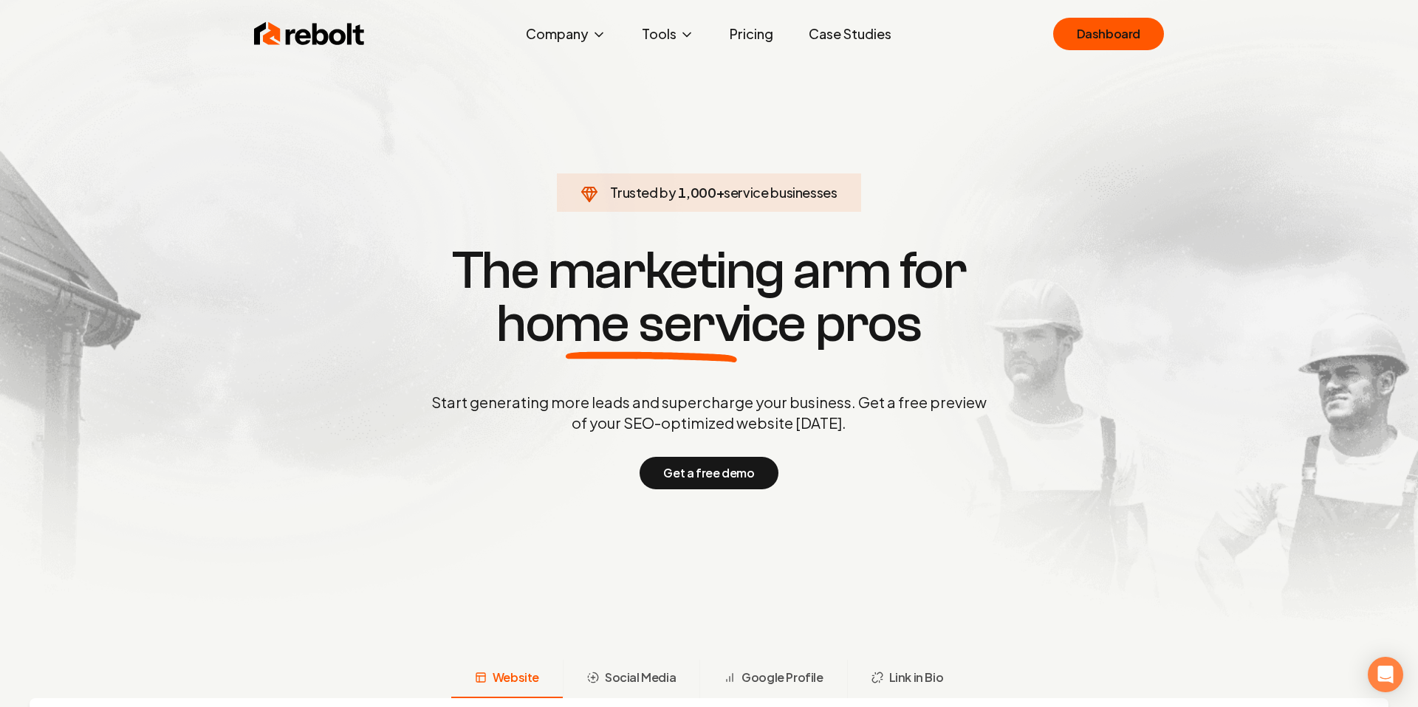
click at [1025, 25] on div "Rebolt Company About Blog Jobs Help Center Tools Google Review QR Code Generato…" at bounding box center [708, 34] width 945 height 44
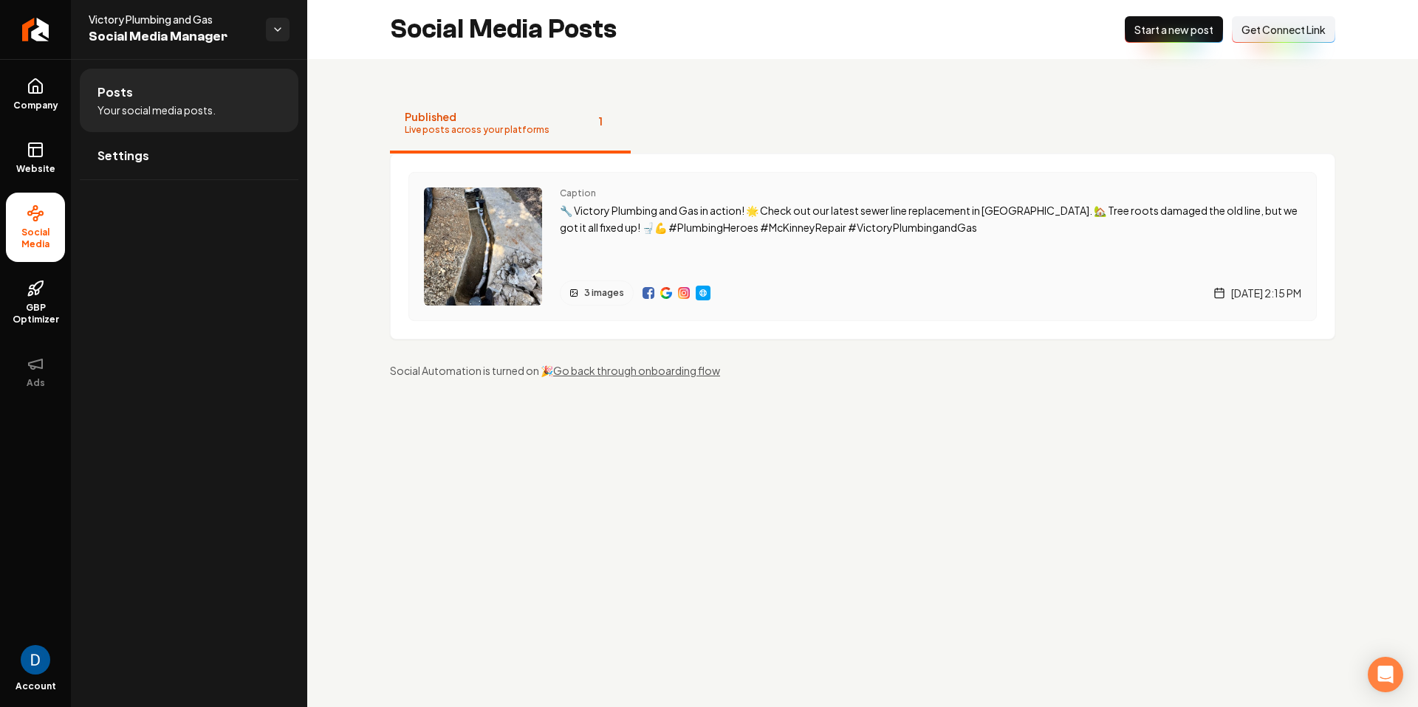
click at [685, 291] on img "Main content area" at bounding box center [684, 293] width 12 height 12
click at [645, 289] on img "Main content area" at bounding box center [649, 293] width 12 height 12
click at [661, 294] on img "Main content area" at bounding box center [666, 293] width 12 height 12
click at [705, 293] on img "Main content area" at bounding box center [703, 293] width 12 height 12
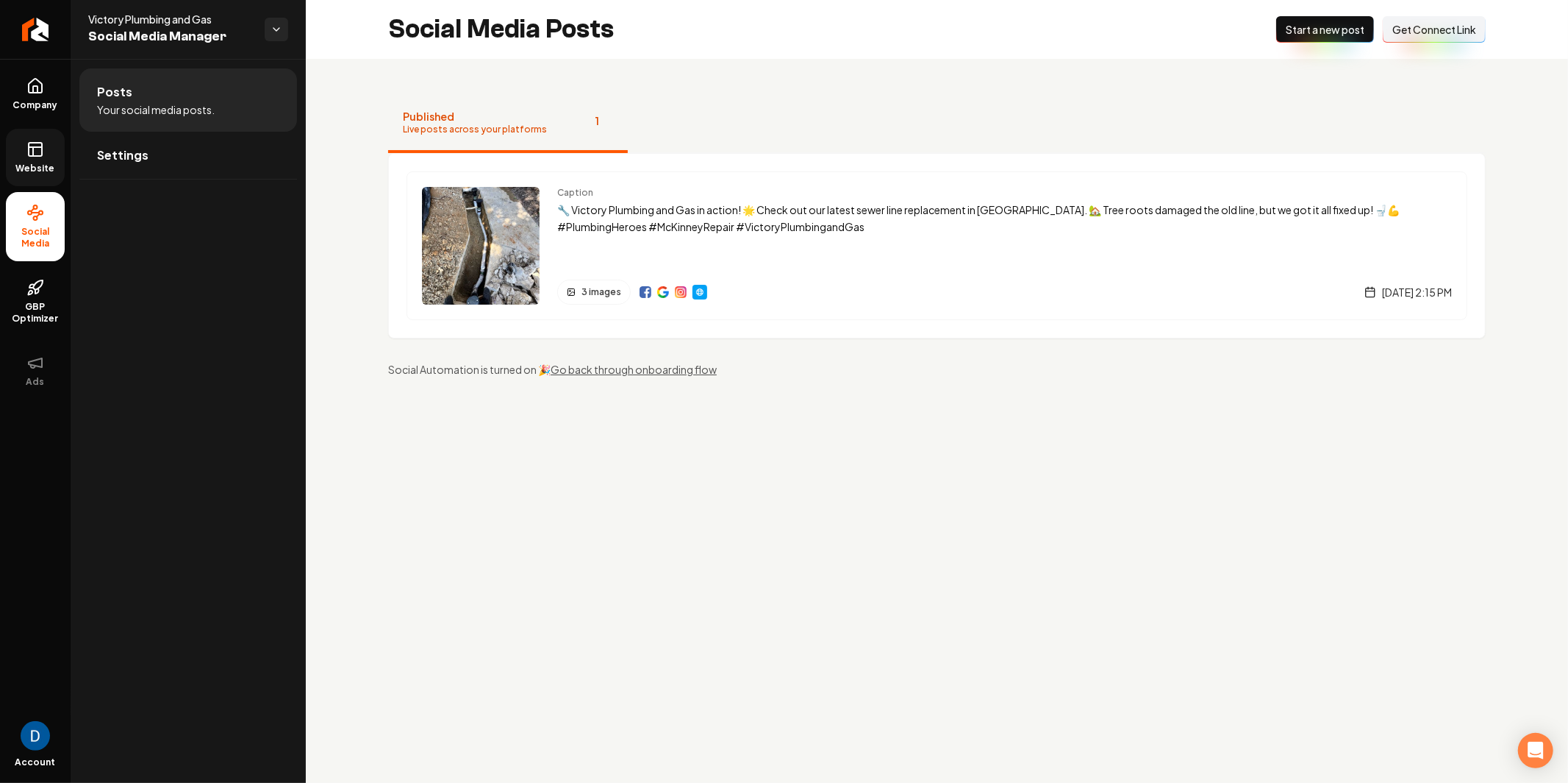
click at [57, 175] on link "Website" at bounding box center [35, 157] width 59 height 58
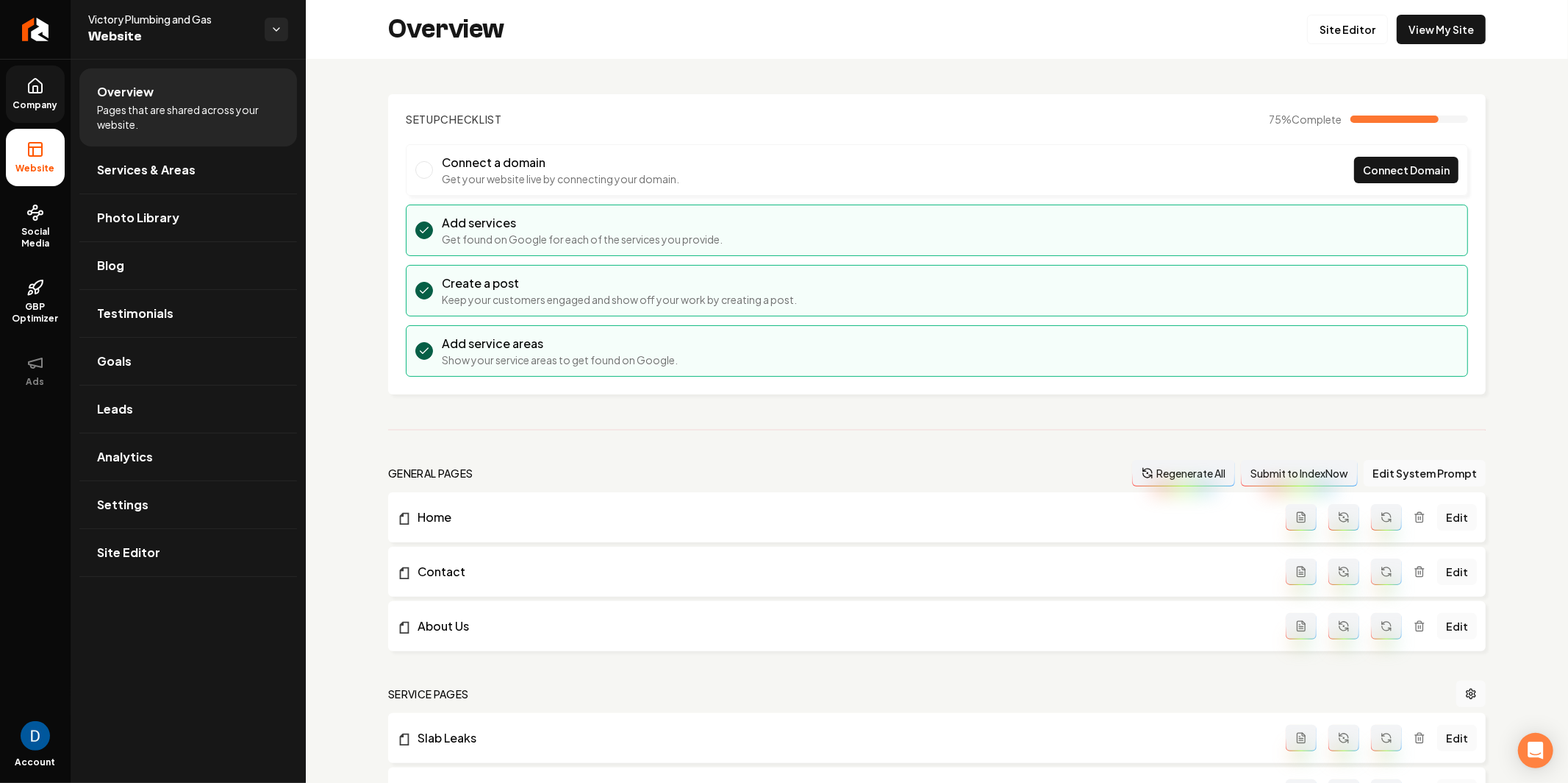
click at [39, 83] on icon at bounding box center [36, 87] width 18 height 18
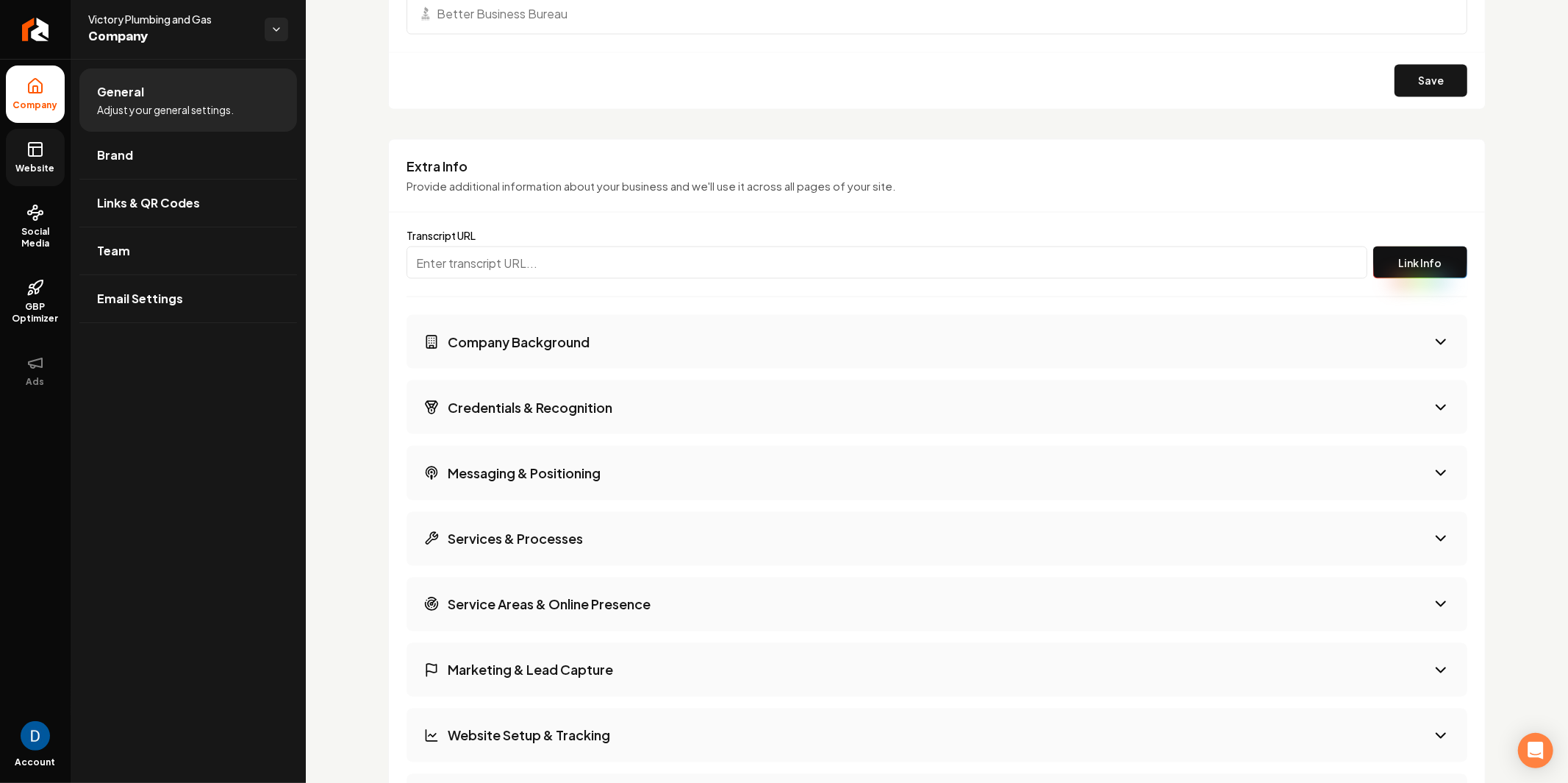
scroll to position [1973, 0]
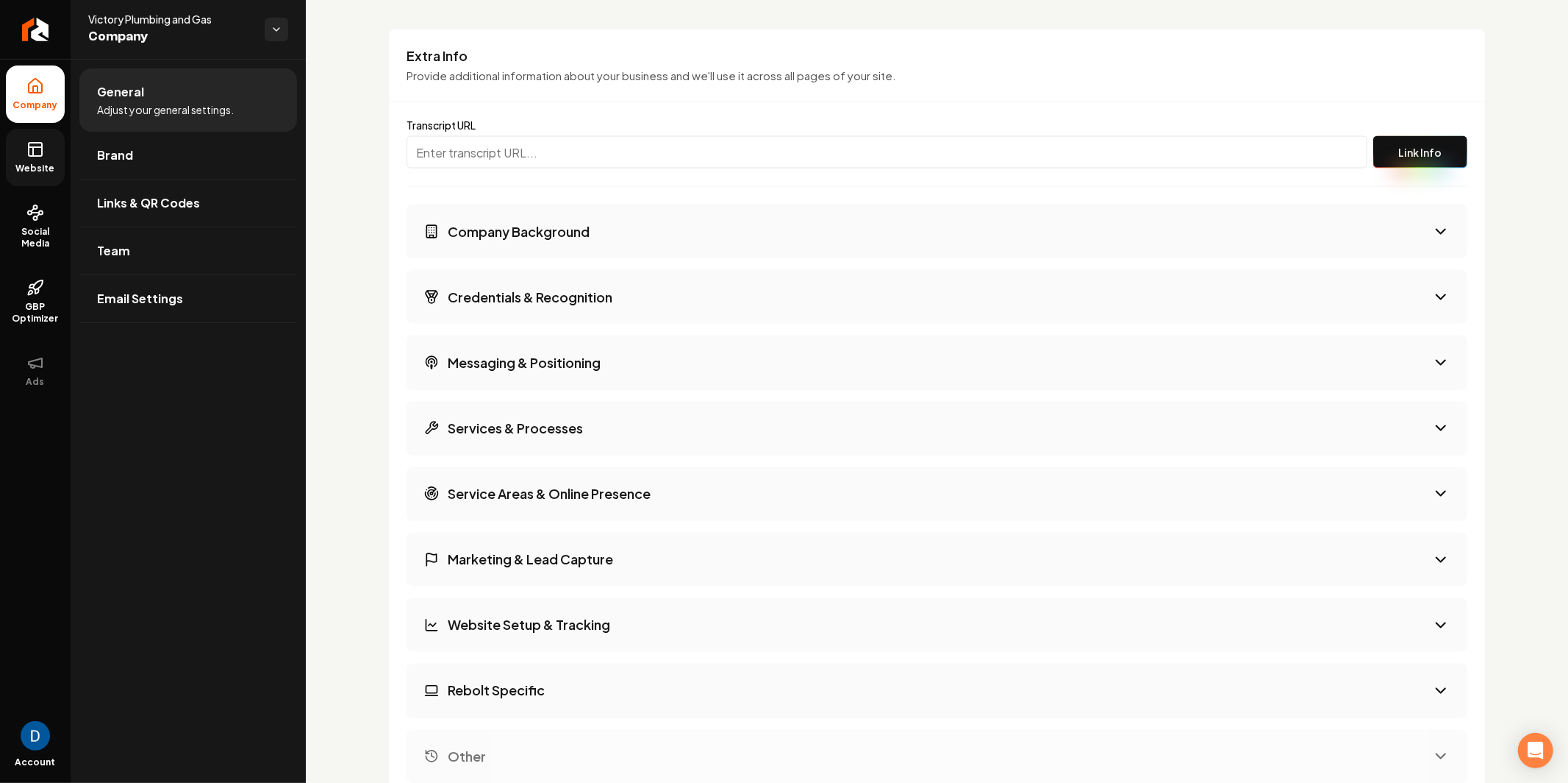
click at [541, 425] on h3 "Services & Processes" at bounding box center [516, 428] width 135 height 18
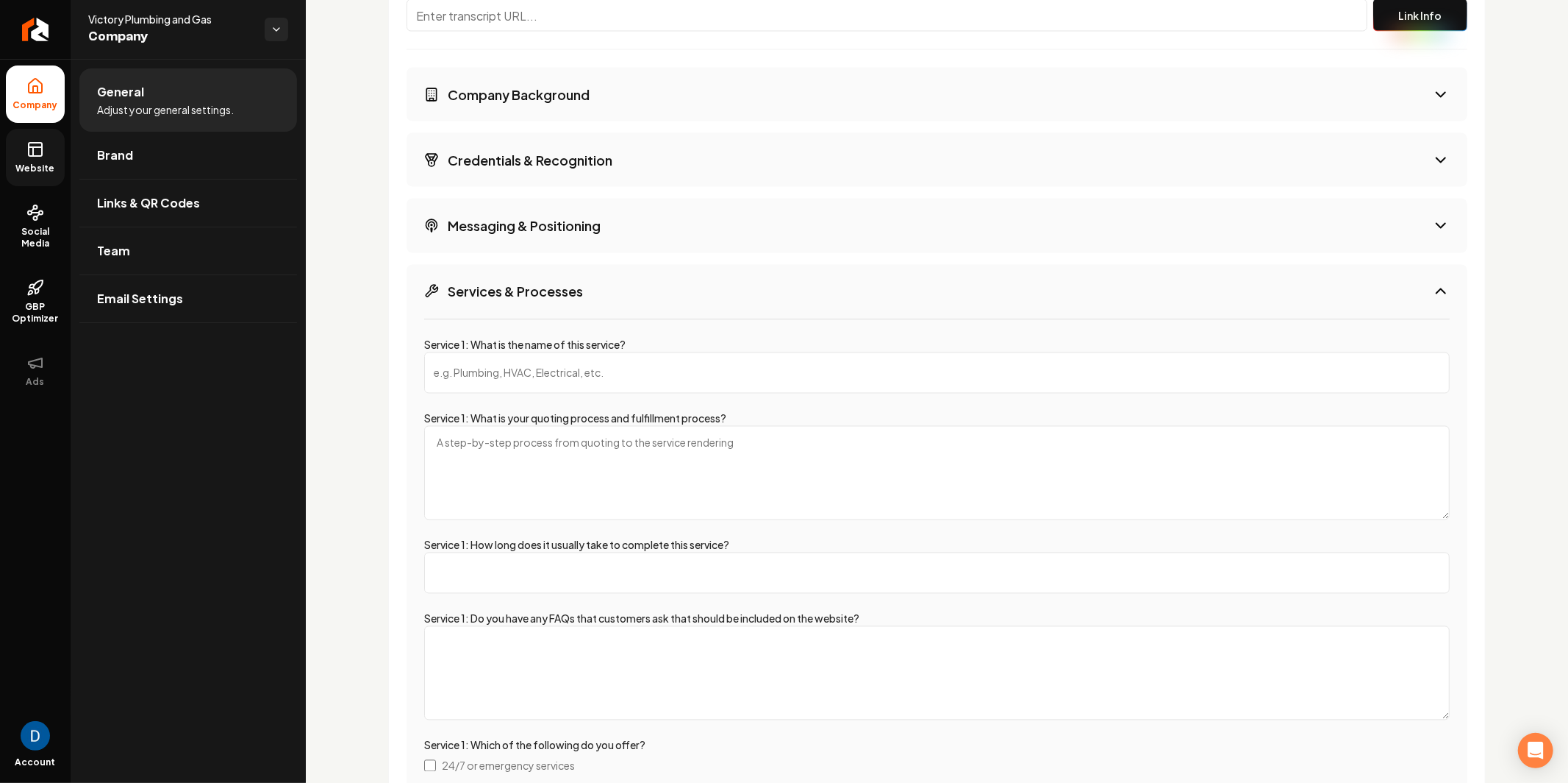
scroll to position [2117, 0]
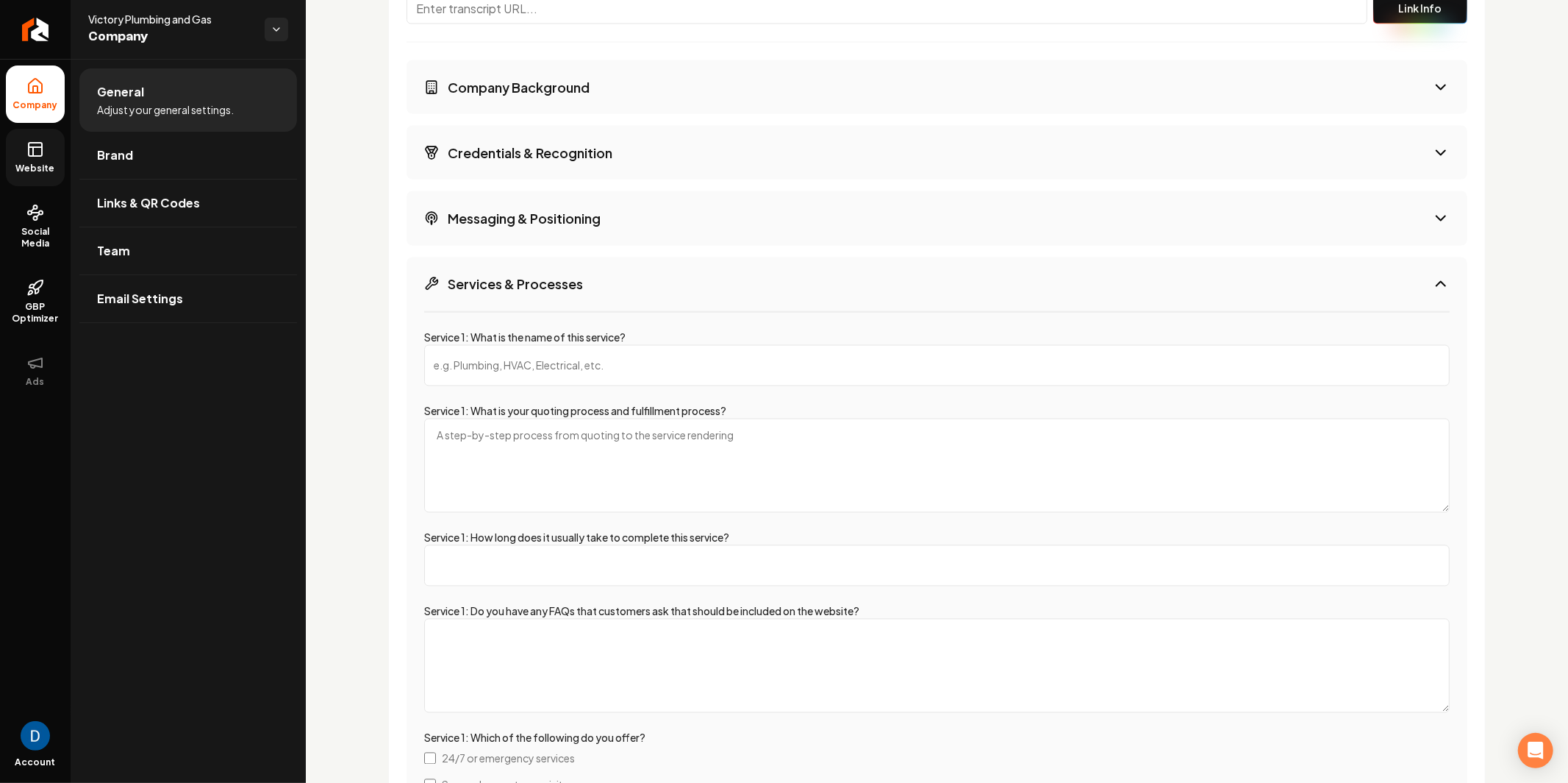
click at [541, 369] on input "Service 1: What is the name of this service?" at bounding box center [937, 365] width 1025 height 41
type input "Gas Leaks"
click at [564, 432] on textarea "Service 1: What is your quoting process and fulfillment process?" at bounding box center [937, 465] width 1025 height 95
type textarea "-Gas test ($300-500) -Send quote"
click at [499, 564] on input "Service 1: How long does it usually take to complete this service?" at bounding box center [937, 565] width 1025 height 41
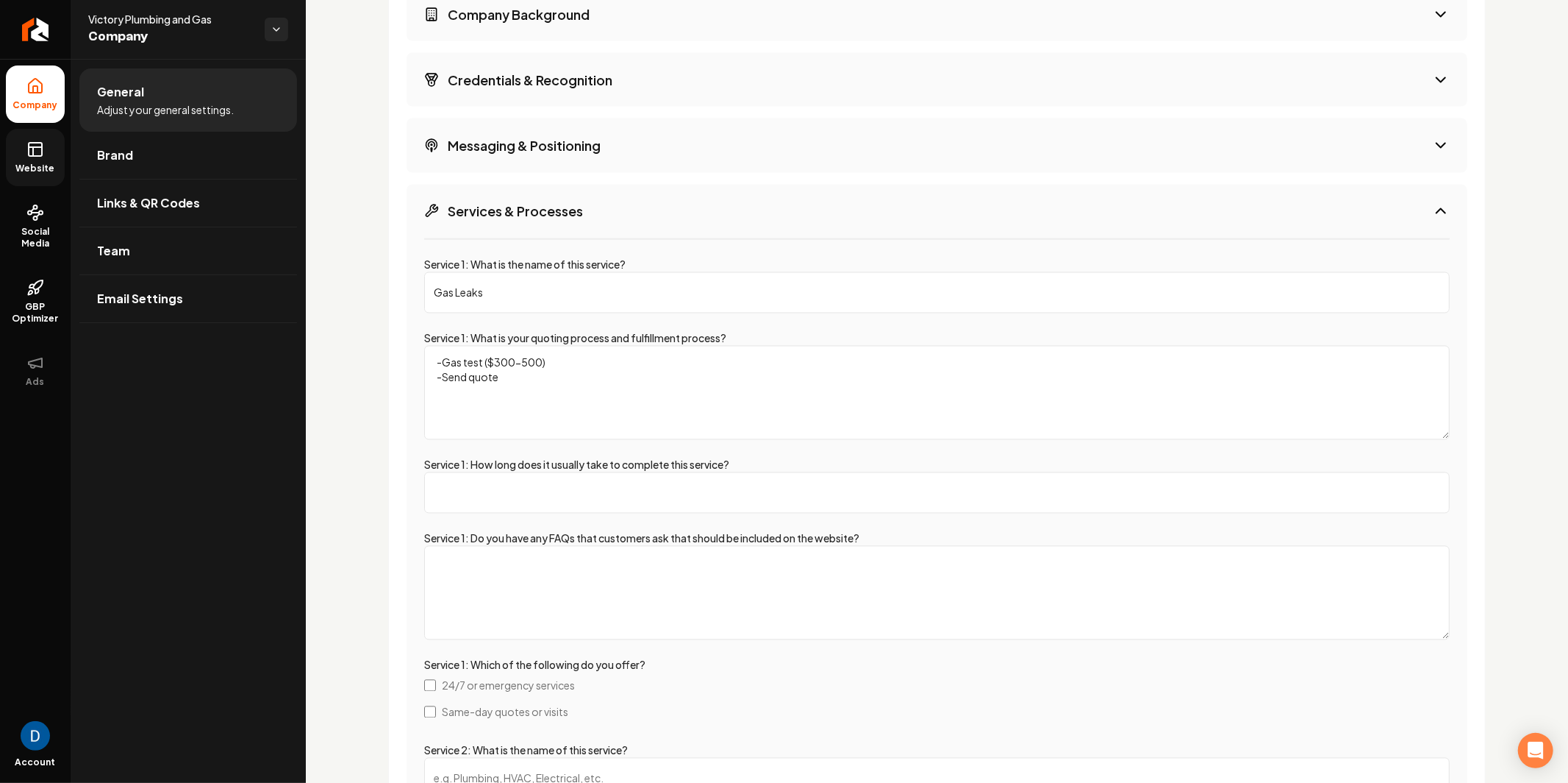
scroll to position [2210, 0]
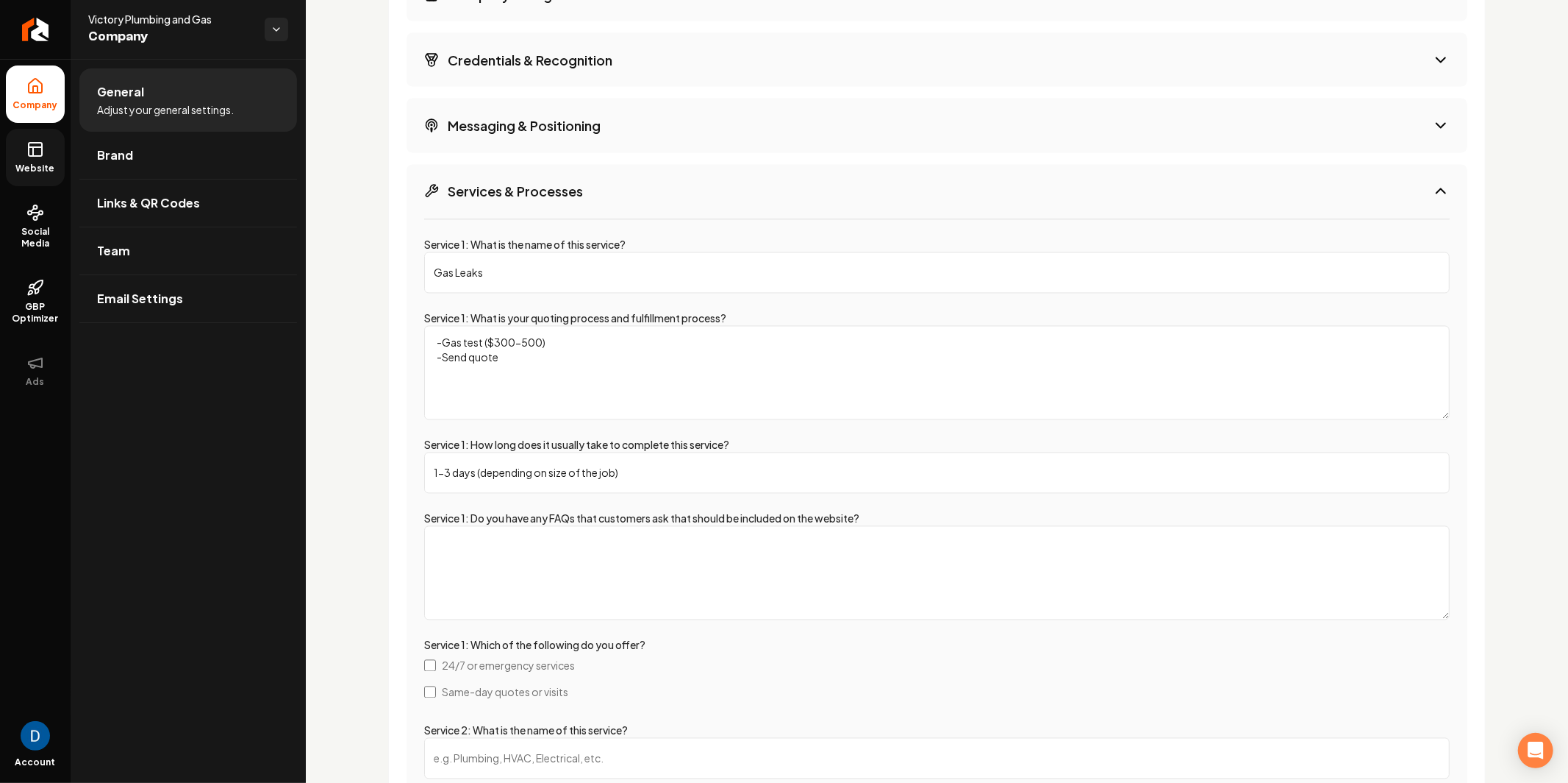
type input "1-3 days (depending on size of the job)"
drag, startPoint x: 572, startPoint y: 506, endPoint x: 568, endPoint y: 537, distance: 31.3
click at [572, 513] on label "Service 1: Do you have any FAQs that customers ask that should be included on t…" at bounding box center [641, 518] width 435 height 13
click at [572, 526] on textarea "Service 1: Do you have any FAQs that customers ask that should be included on t…" at bounding box center [937, 573] width 1025 height 95
click at [553, 561] on textarea "Service 1: Do you have any FAQs that customers ask that should be included on t…" at bounding box center [937, 573] width 1025 height 95
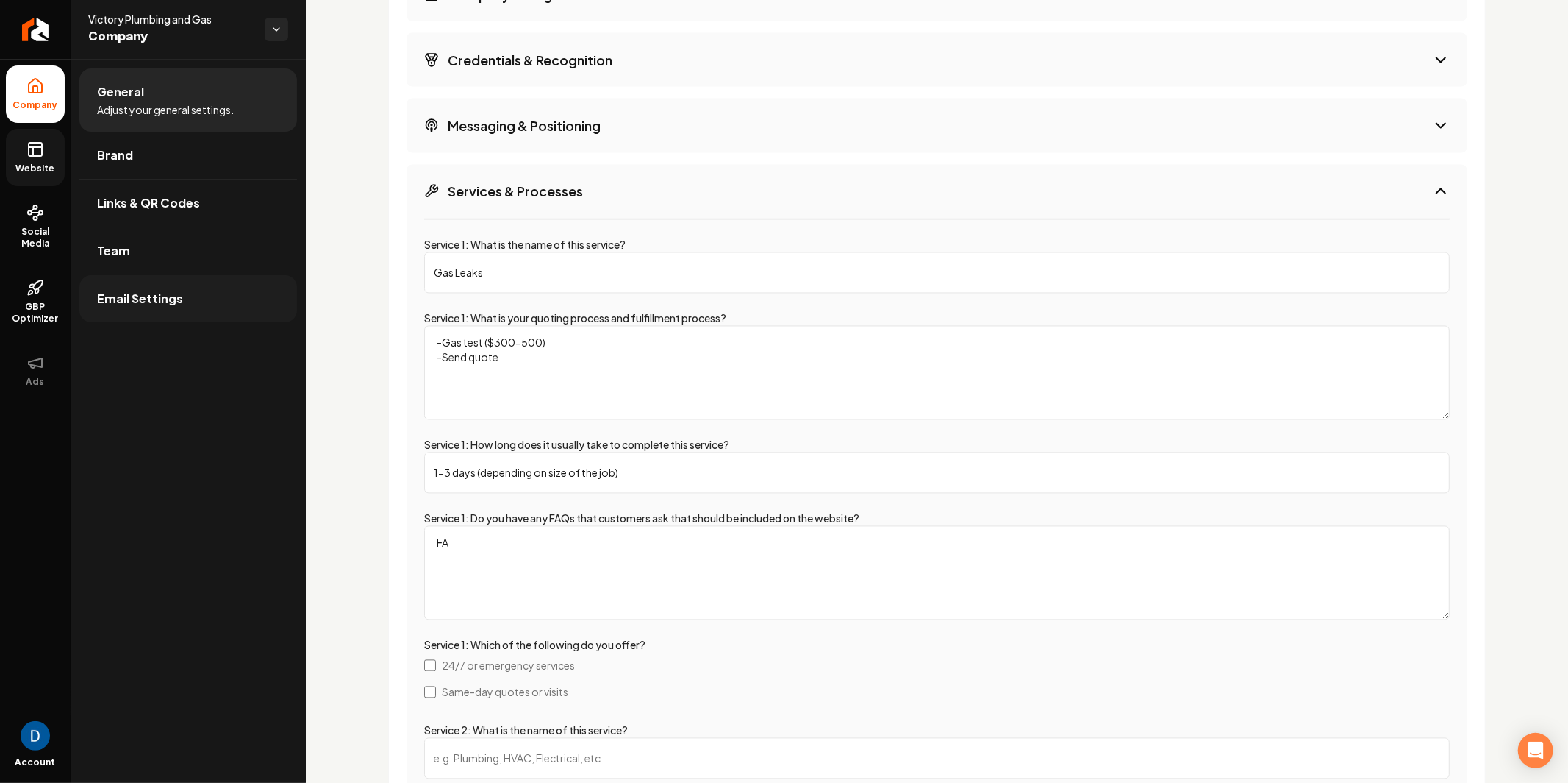
type textarea "FAQ"
click at [472, 480] on input "1-3 days (depending on size of the job)" at bounding box center [937, 472] width 1025 height 41
click at [460, 559] on textarea "Q: How quickly can you complete the job?" at bounding box center [937, 573] width 1025 height 95
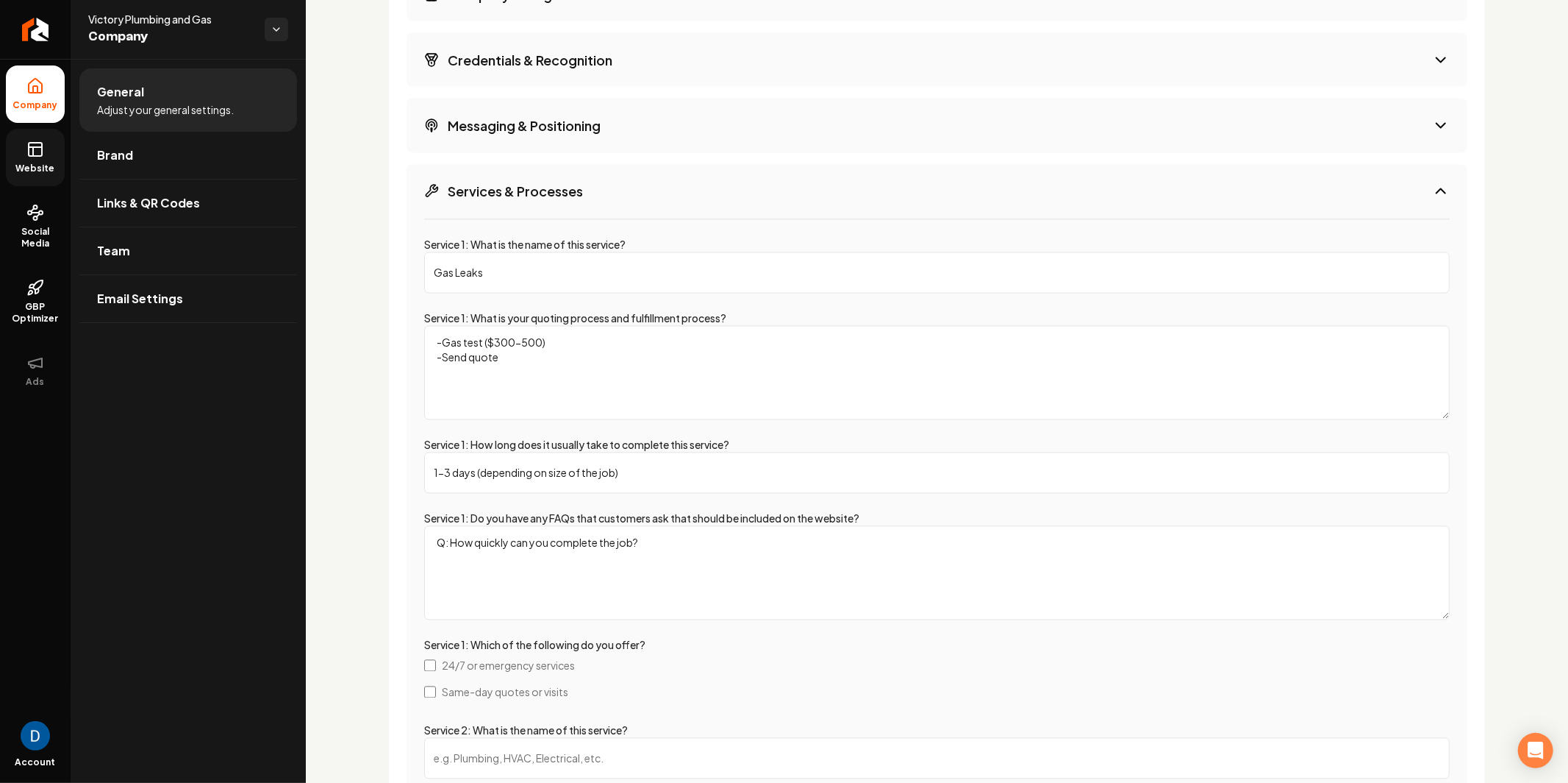
paste textarea "1-3 days (depending on size of the job)"
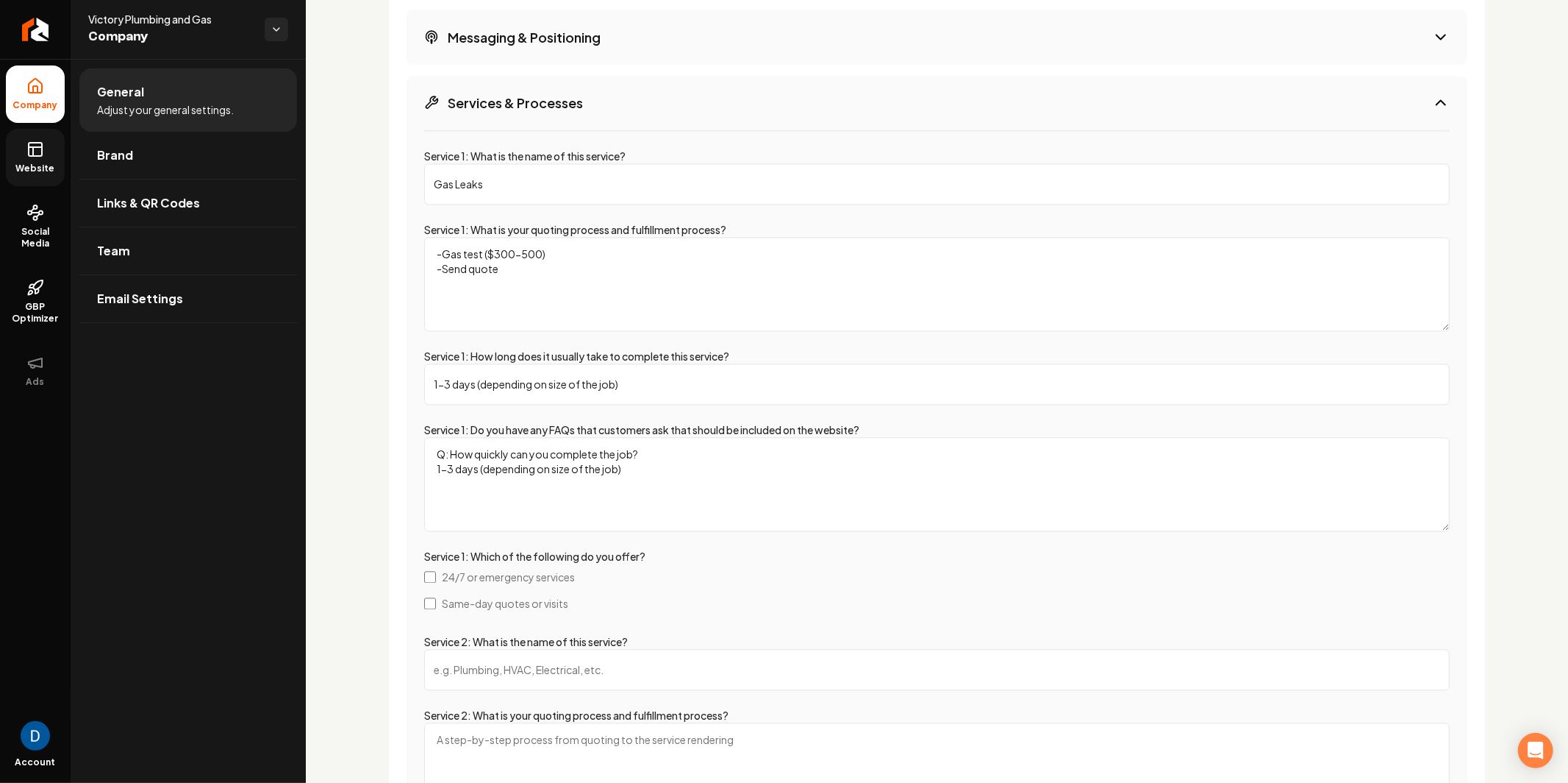
scroll to position [2308, 0]
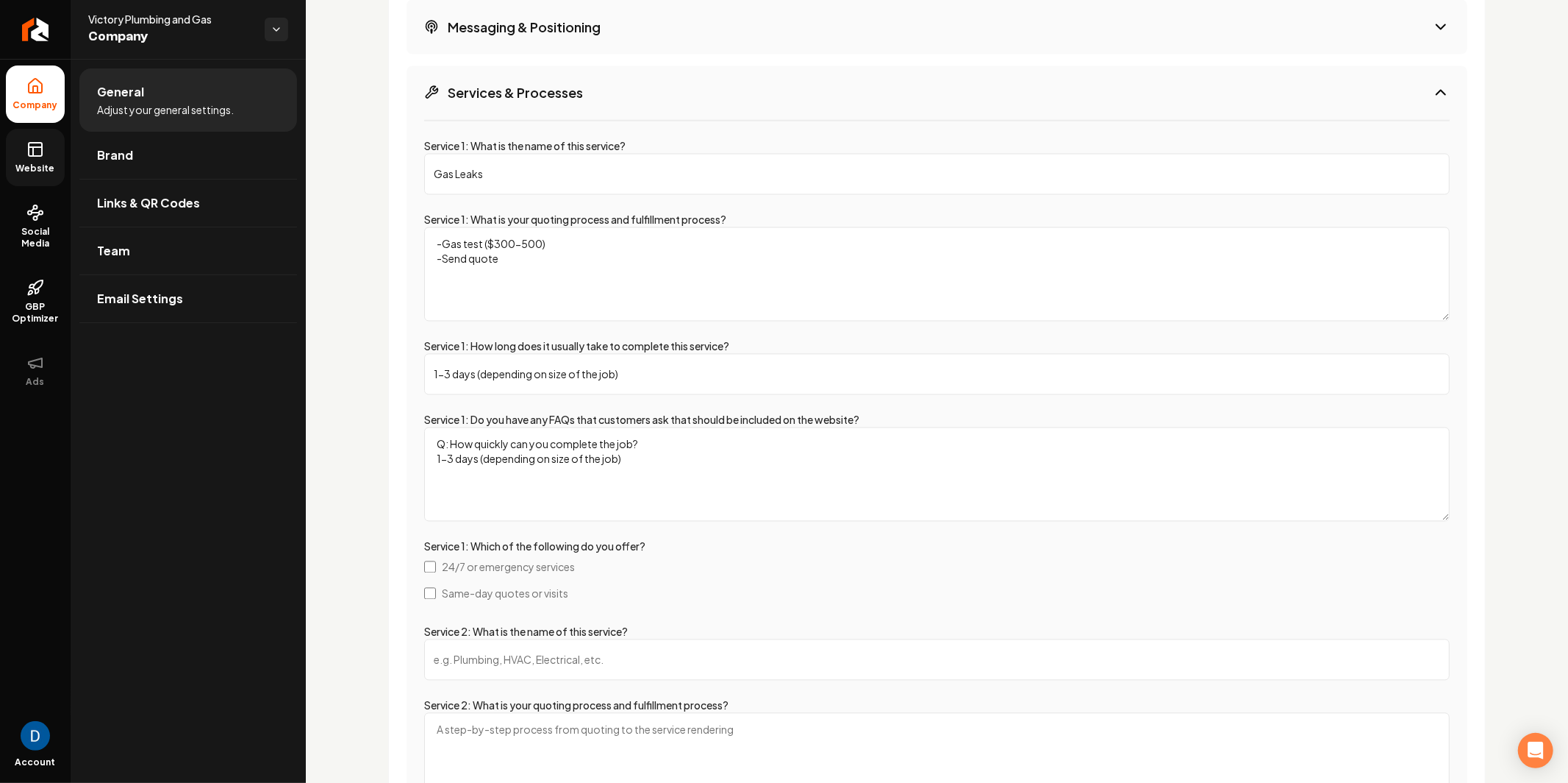
click at [603, 469] on textarea "Q: How quickly can you complete the job? 1-3 days (depending on size of the job)" at bounding box center [937, 474] width 1025 height 95
type textarea "Q: How quickly can you complete the job? 1-3 days (depending on size of the job)"
click at [504, 589] on span "Same-day quotes or visits" at bounding box center [505, 592] width 126 height 15
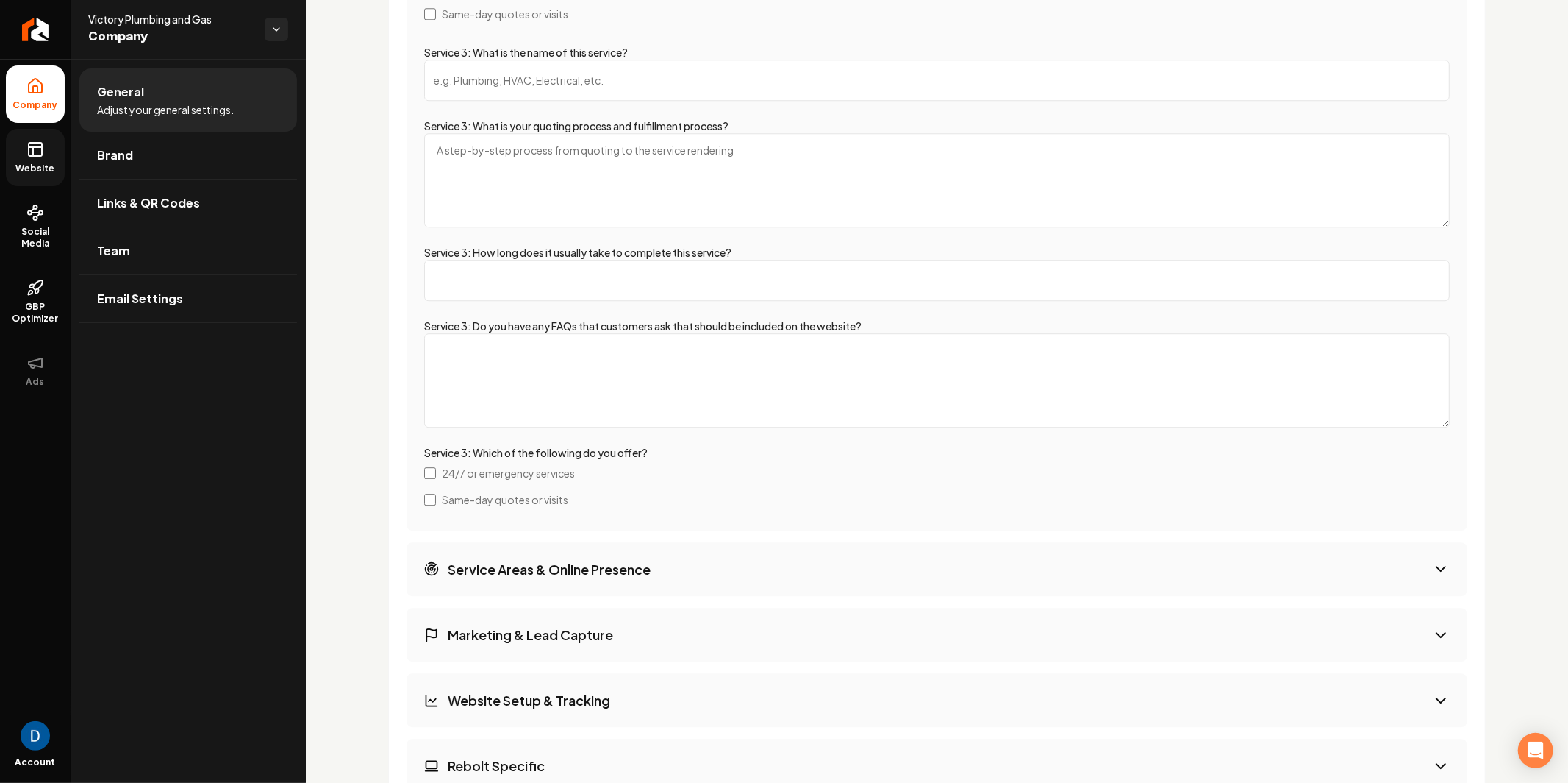
scroll to position [3599, 0]
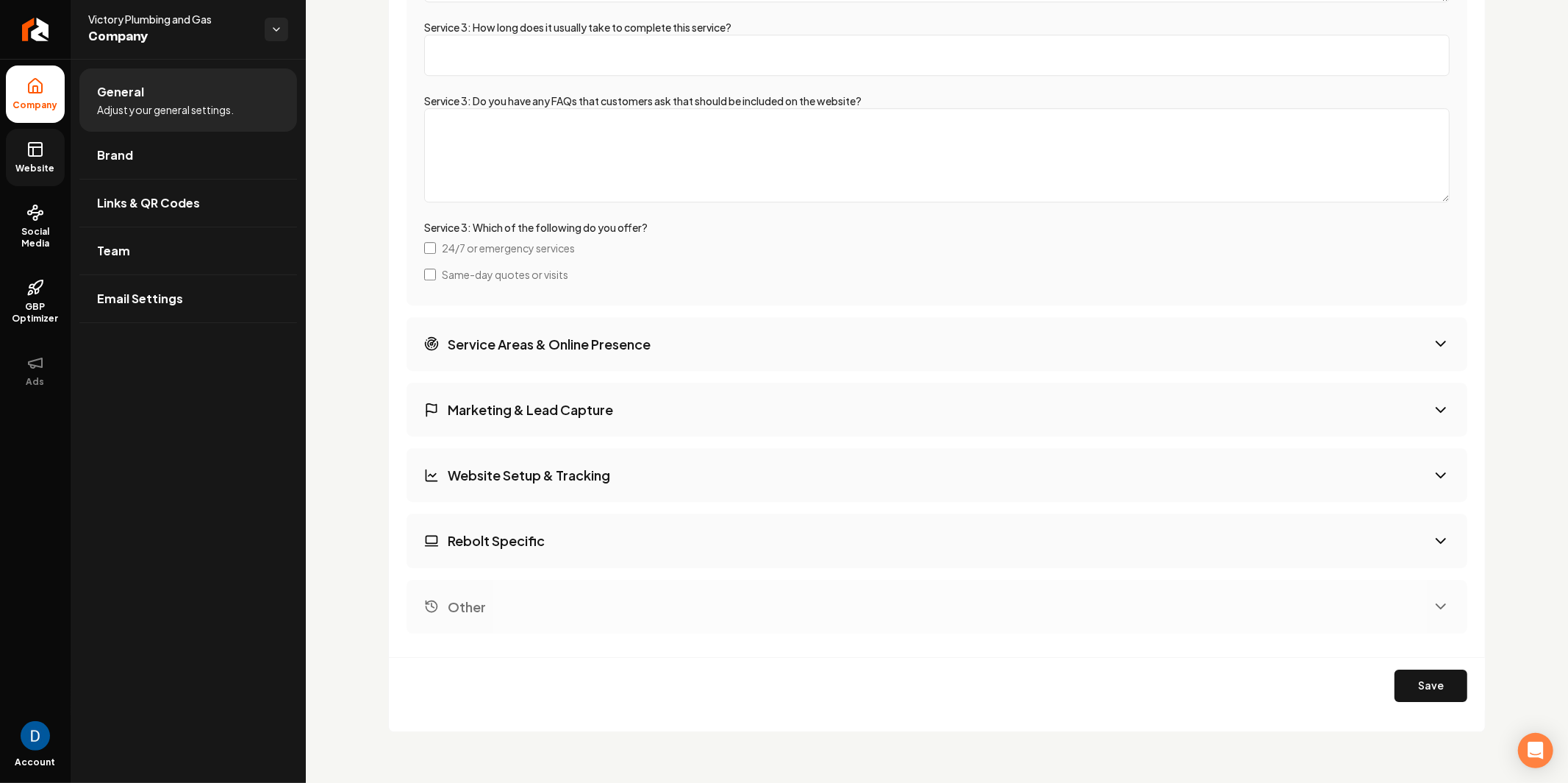
click at [1411, 674] on button "Save" at bounding box center [1431, 685] width 73 height 32
click at [694, 350] on button "Service Areas & Online Presence" at bounding box center [937, 344] width 1061 height 54
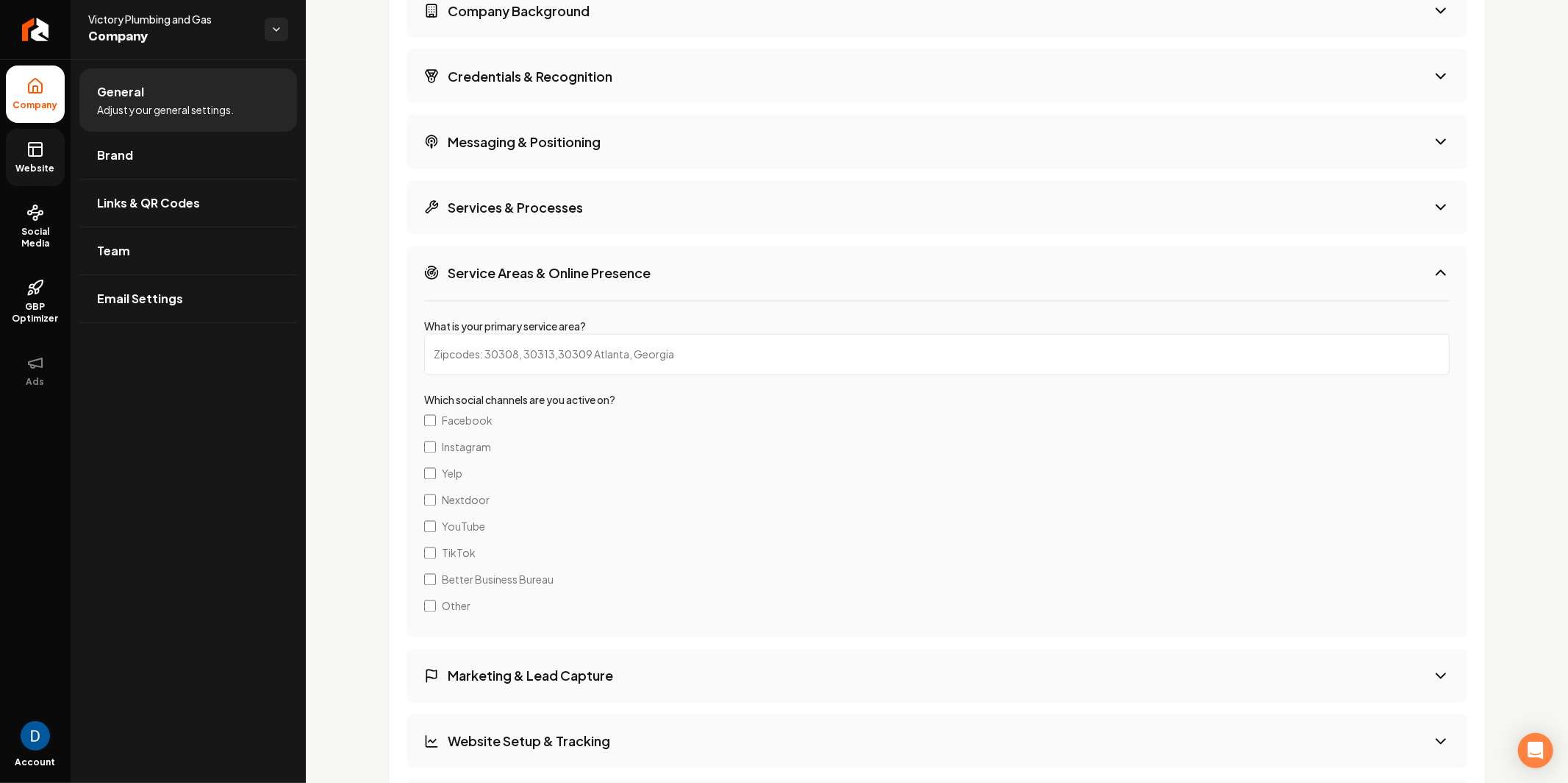
scroll to position [2208, 0]
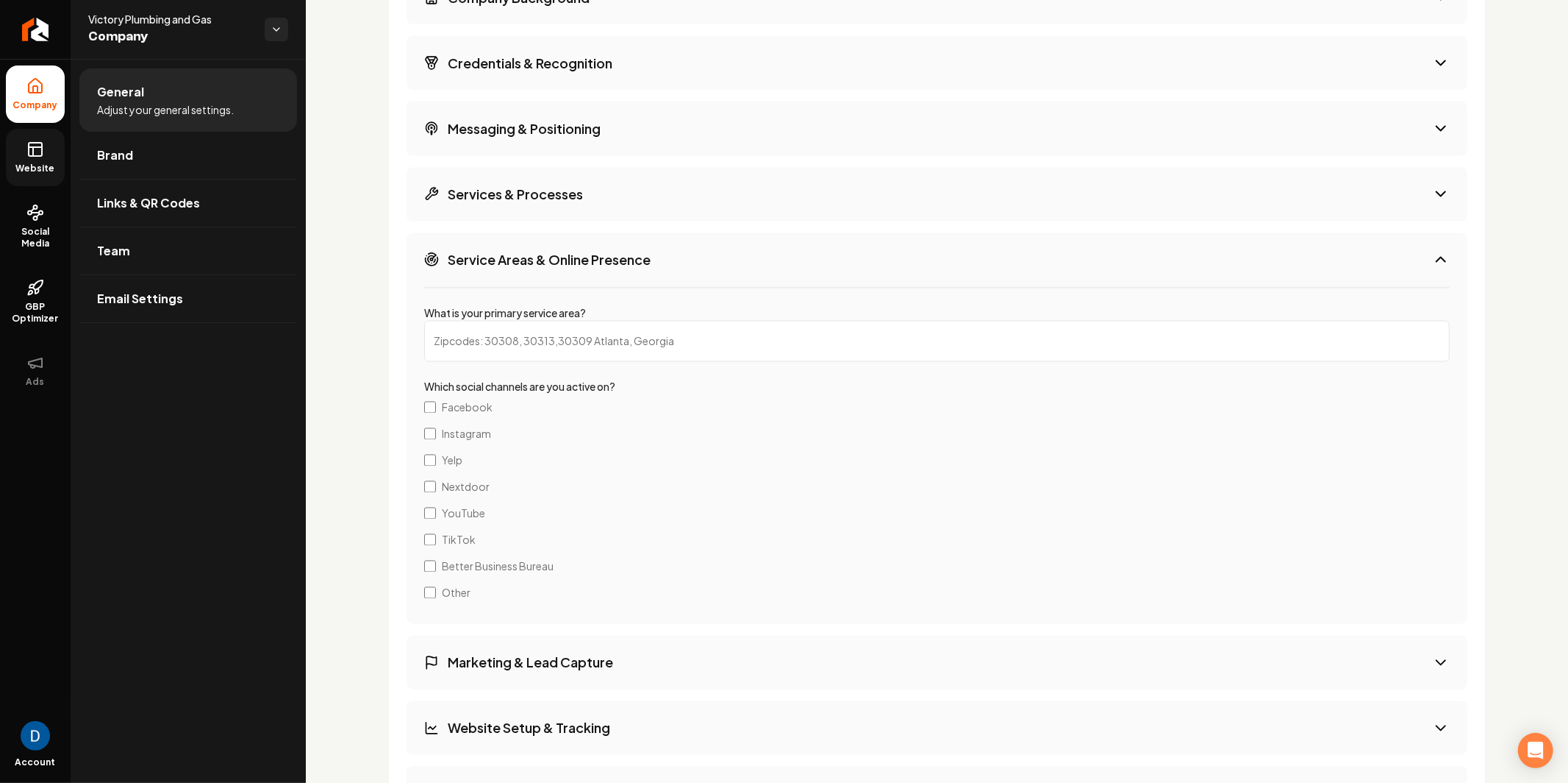
click at [482, 335] on input "What is your primary service area?" at bounding box center [937, 341] width 1025 height 41
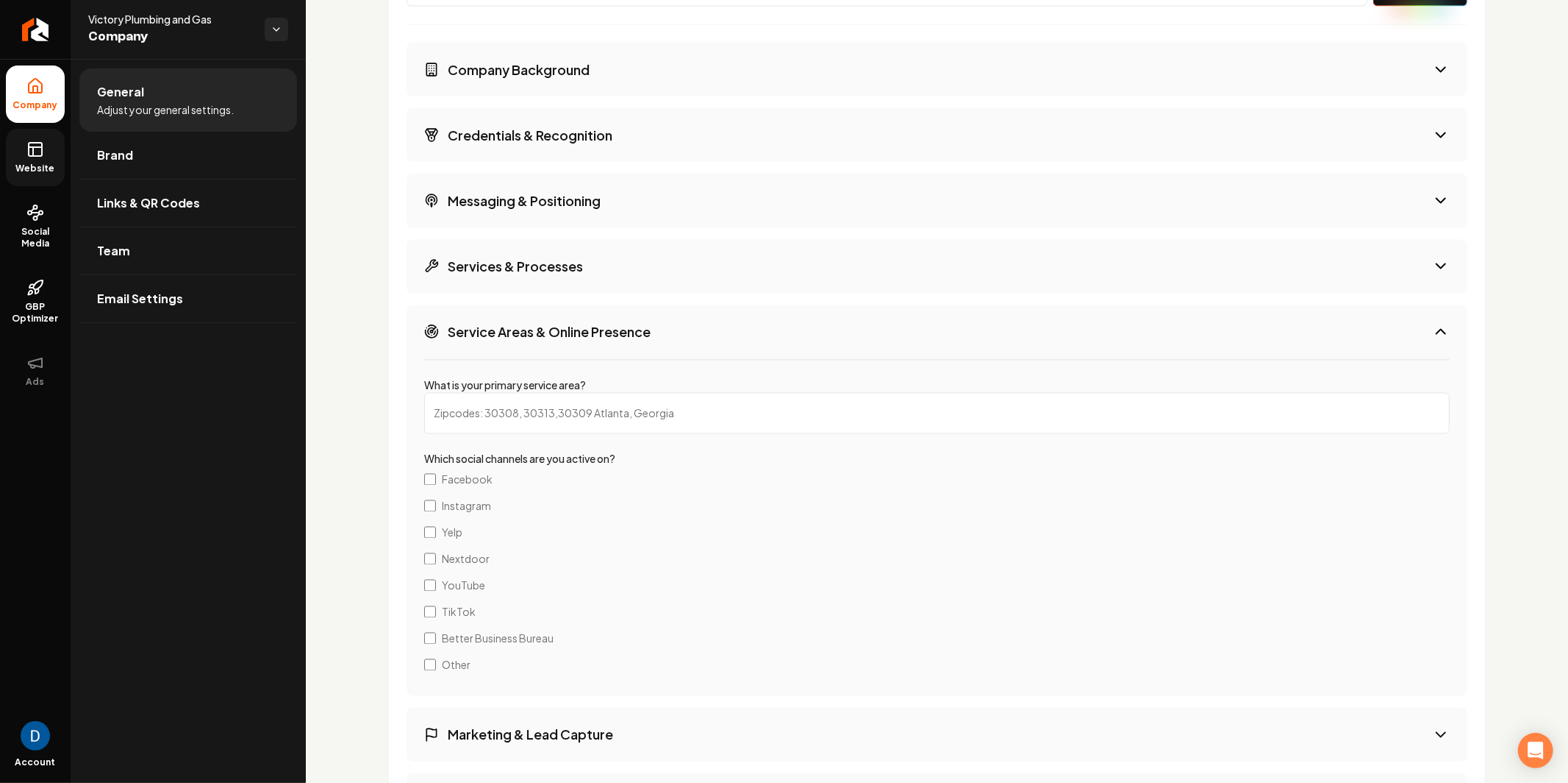
scroll to position [2393, 0]
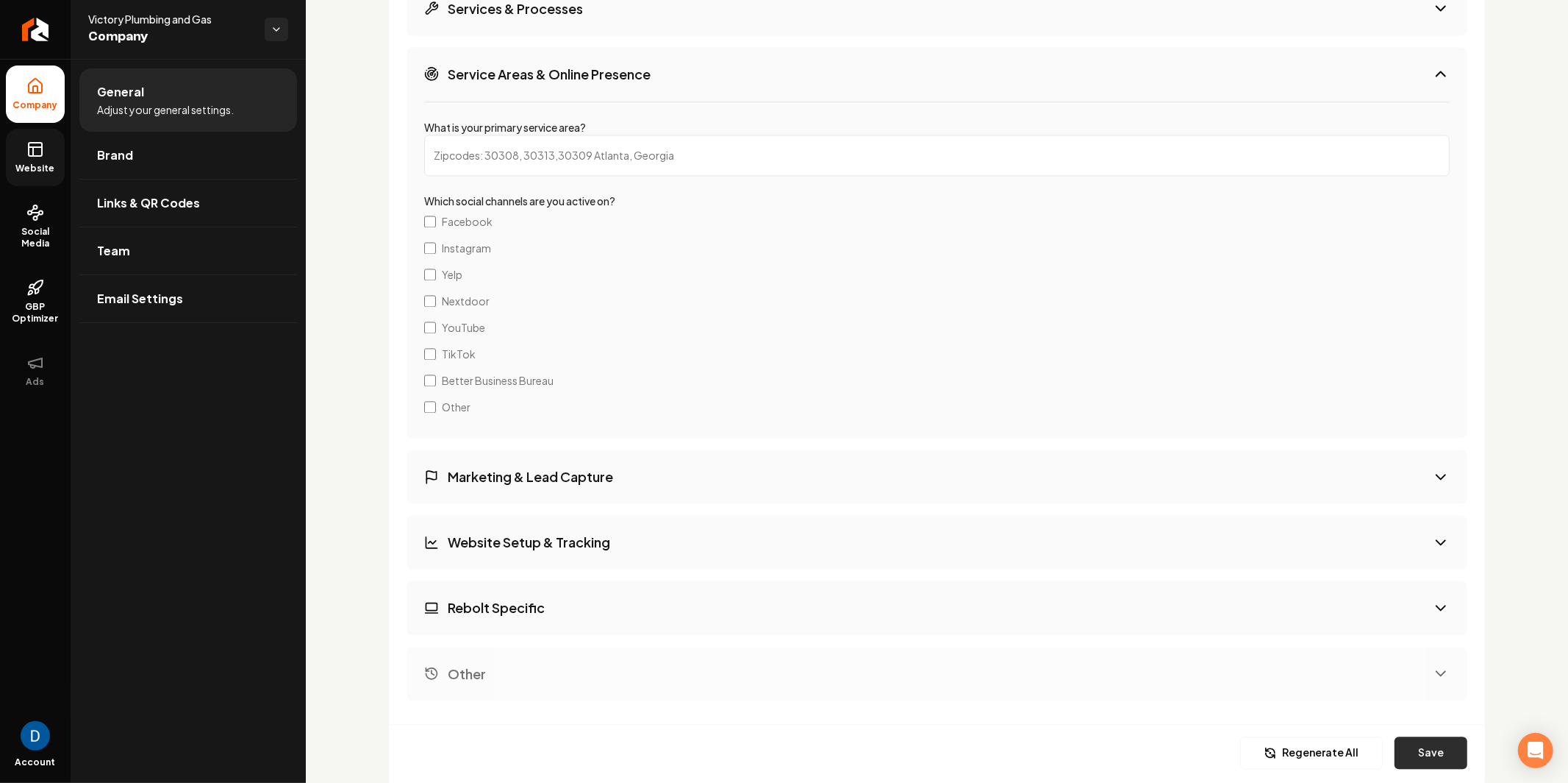
click at [1411, 704] on button "Save" at bounding box center [1431, 752] width 73 height 32
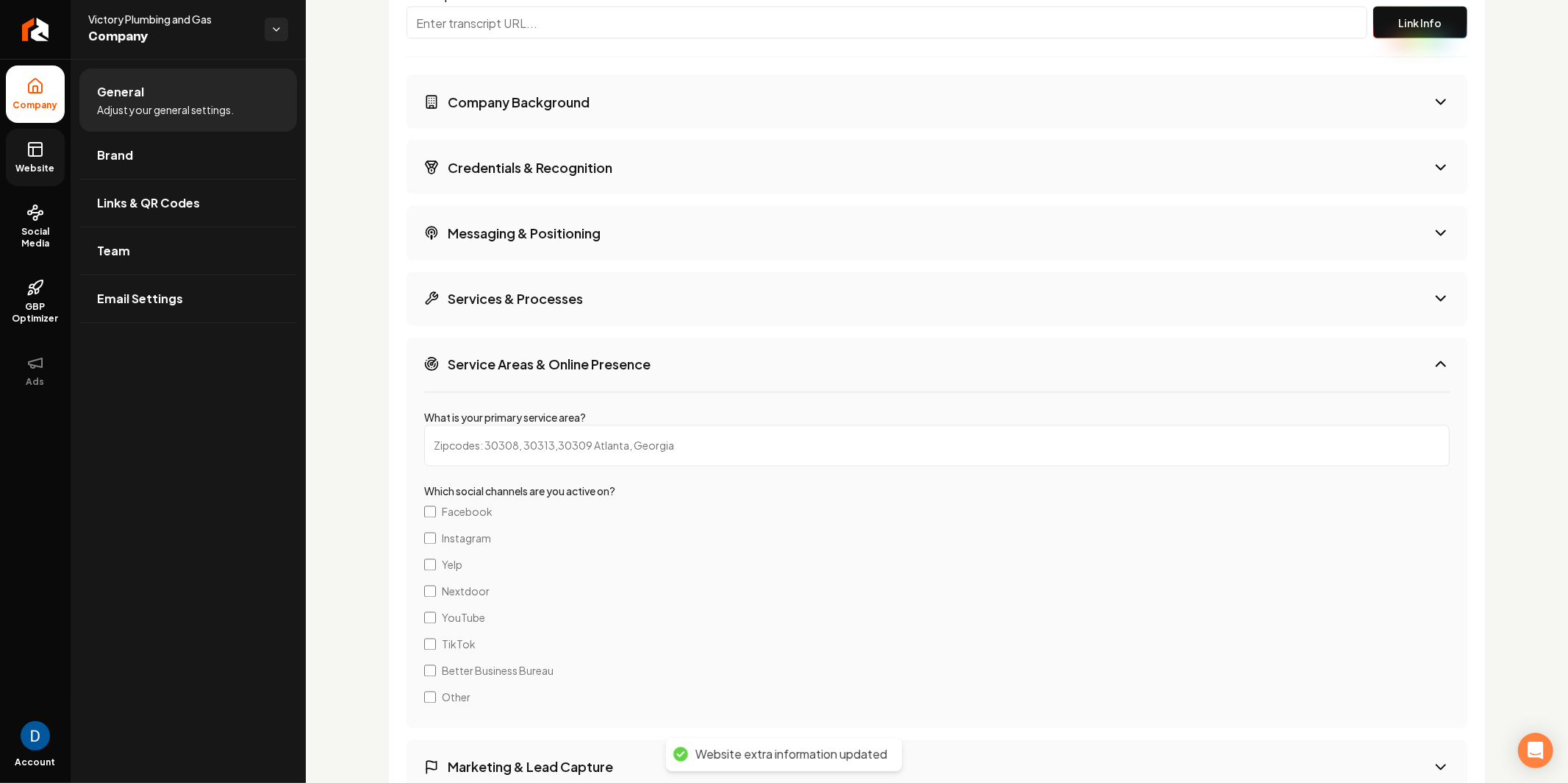
scroll to position [1982, 0]
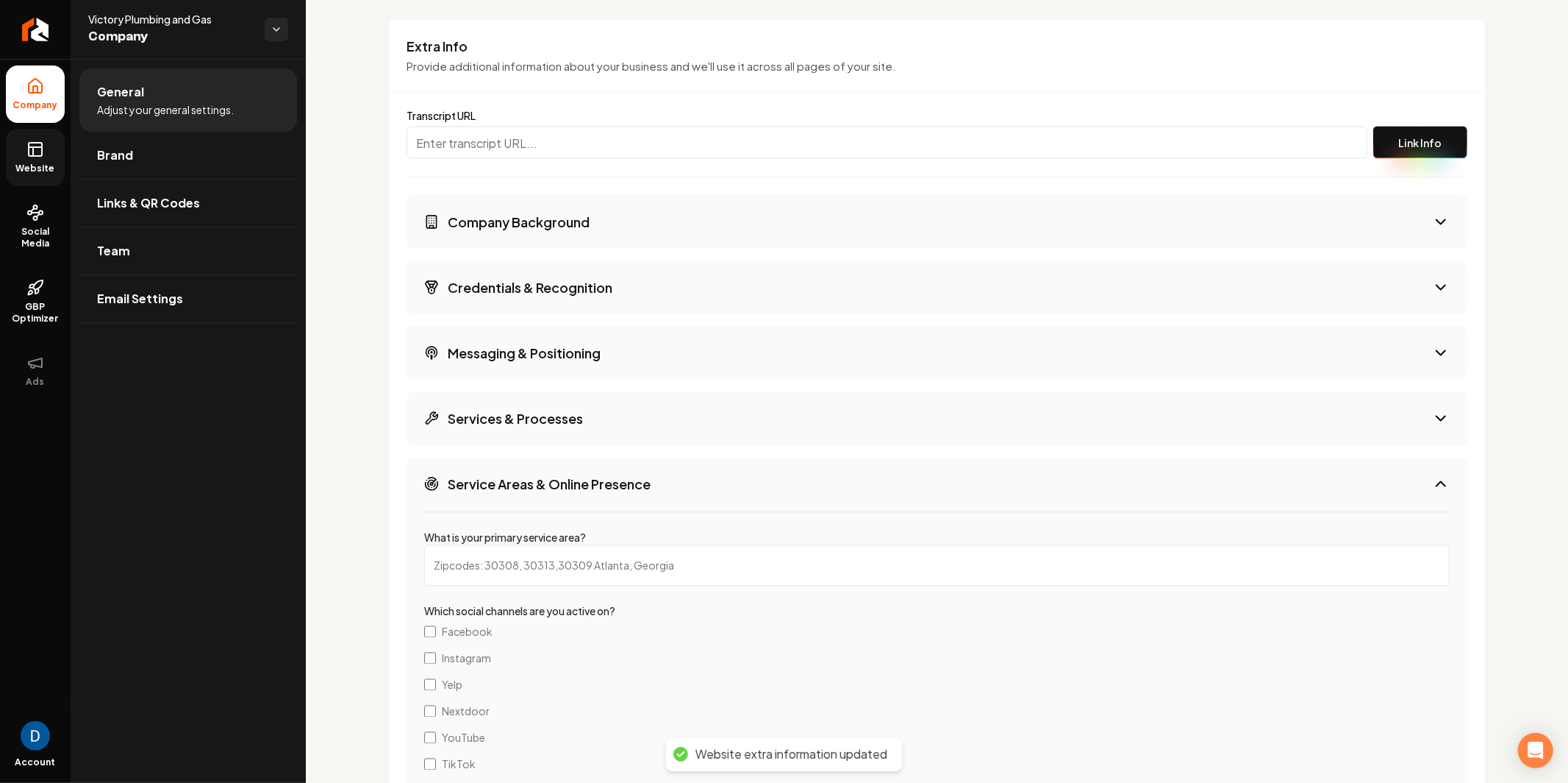
click at [517, 218] on h3 "Company Background" at bounding box center [519, 221] width 142 height 18
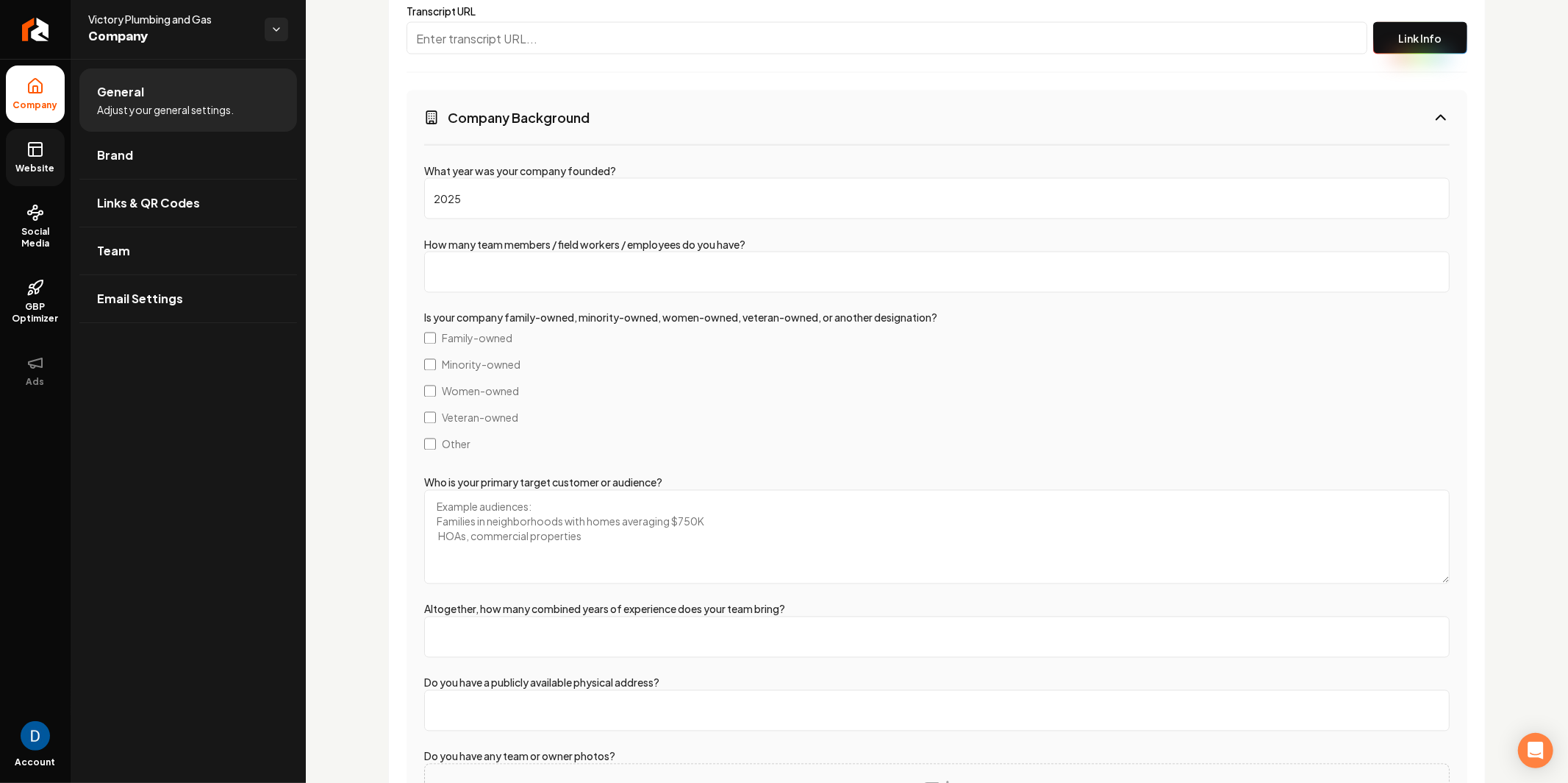
scroll to position [2088, 0]
click at [516, 205] on input "2025" at bounding box center [937, 197] width 1025 height 41
click at [472, 259] on input "How many team members / field workers / employees do you have?" at bounding box center [937, 271] width 1025 height 41
type input "2"
click at [459, 334] on span "Family-owned" at bounding box center [477, 338] width 71 height 15
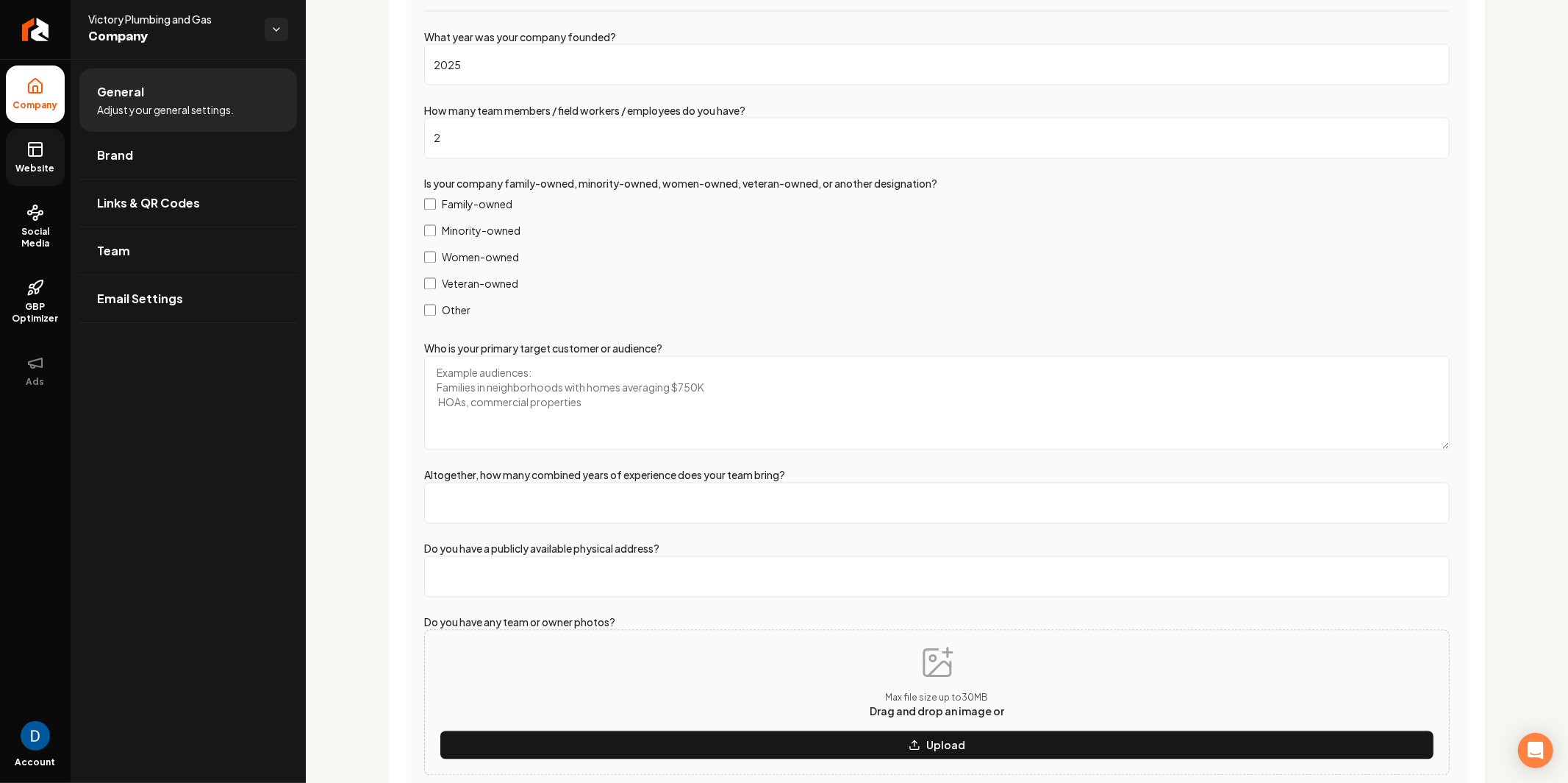
scroll to position [2235, 0]
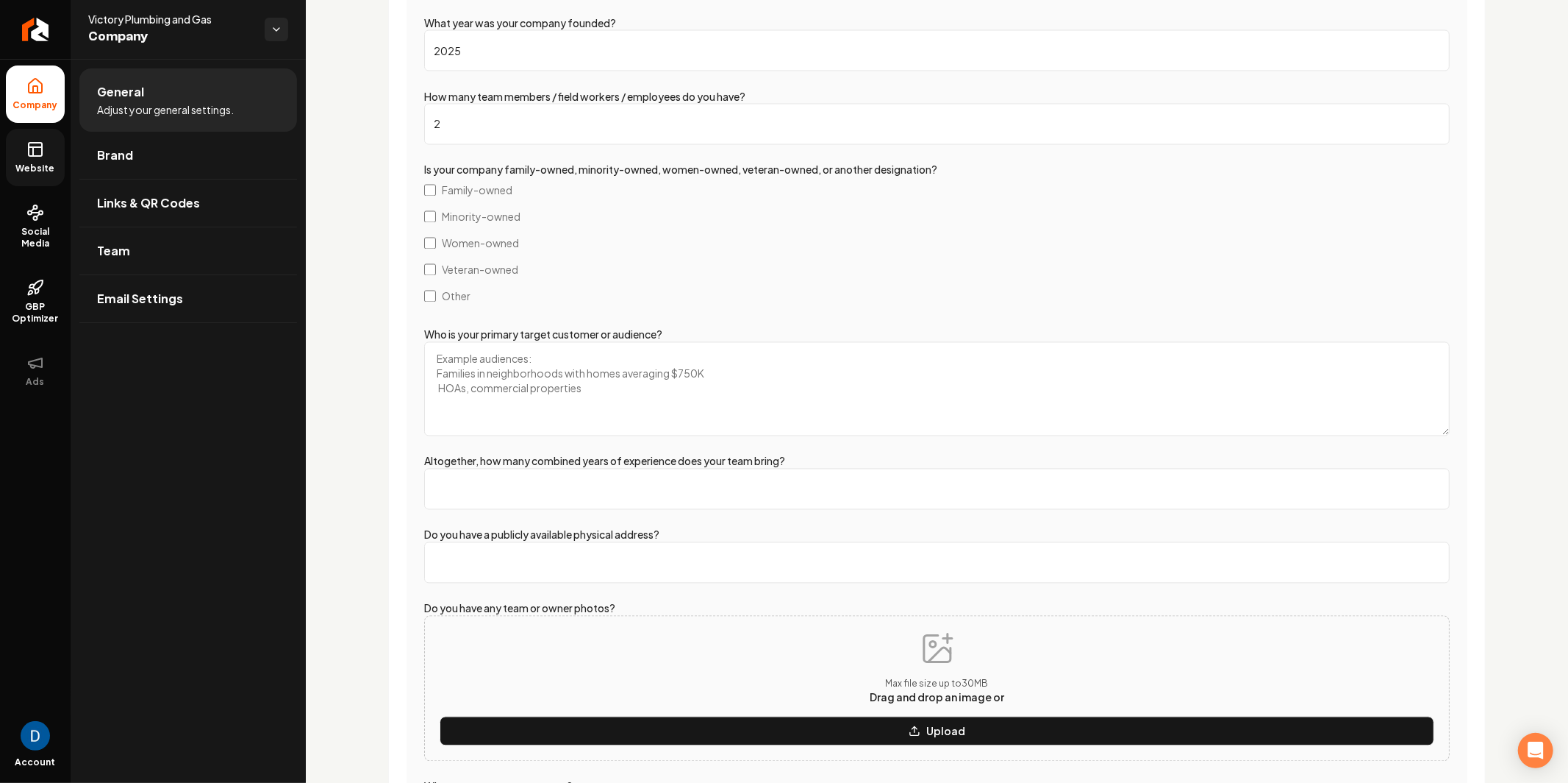
click at [503, 377] on textarea "Who is your primary target customer or audience?" at bounding box center [937, 389] width 1025 height 95
click at [581, 476] on input "Altogether, how many combined years of experience does your team bring?" at bounding box center [937, 488] width 1025 height 41
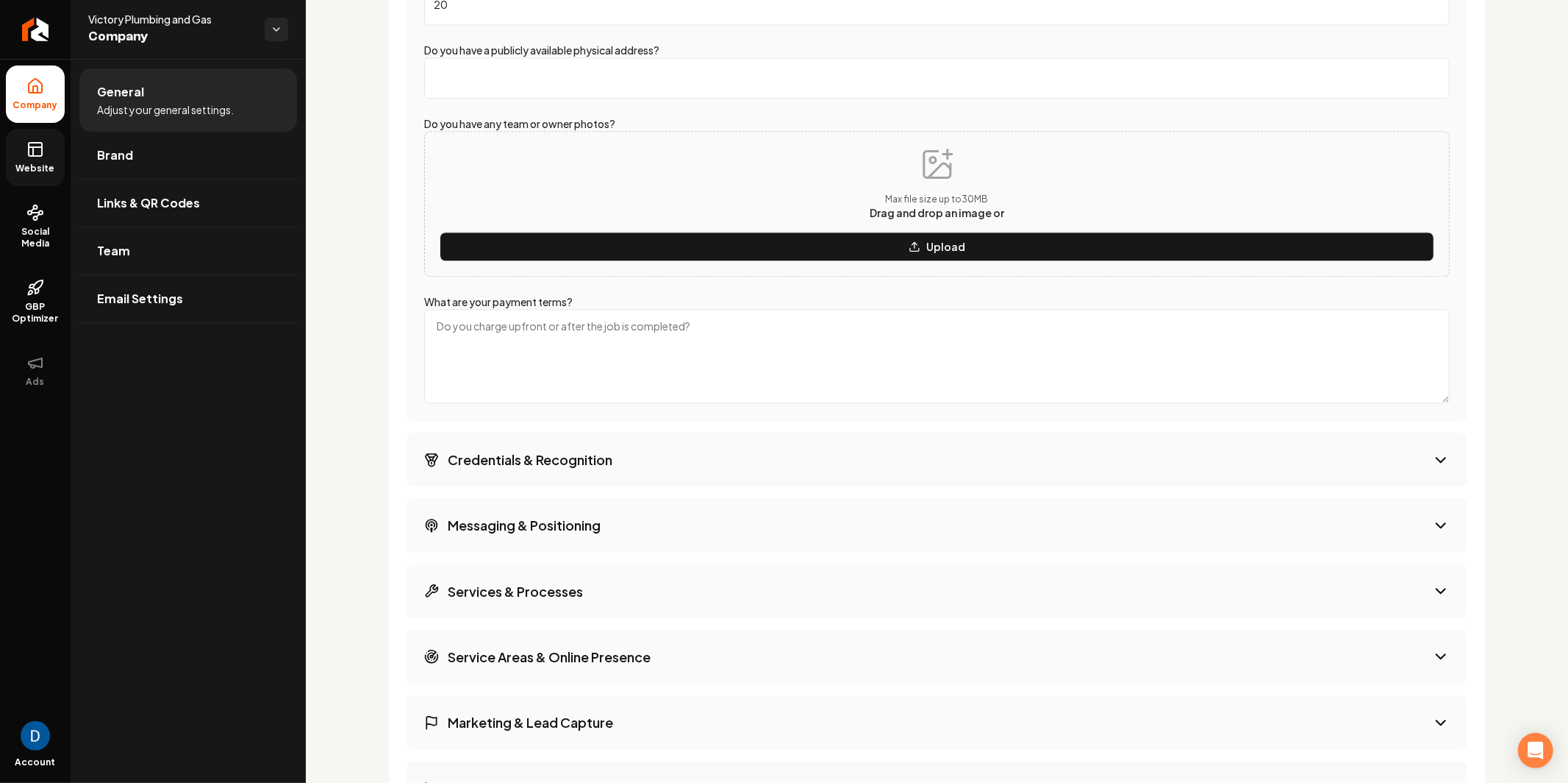
scroll to position [2724, 0]
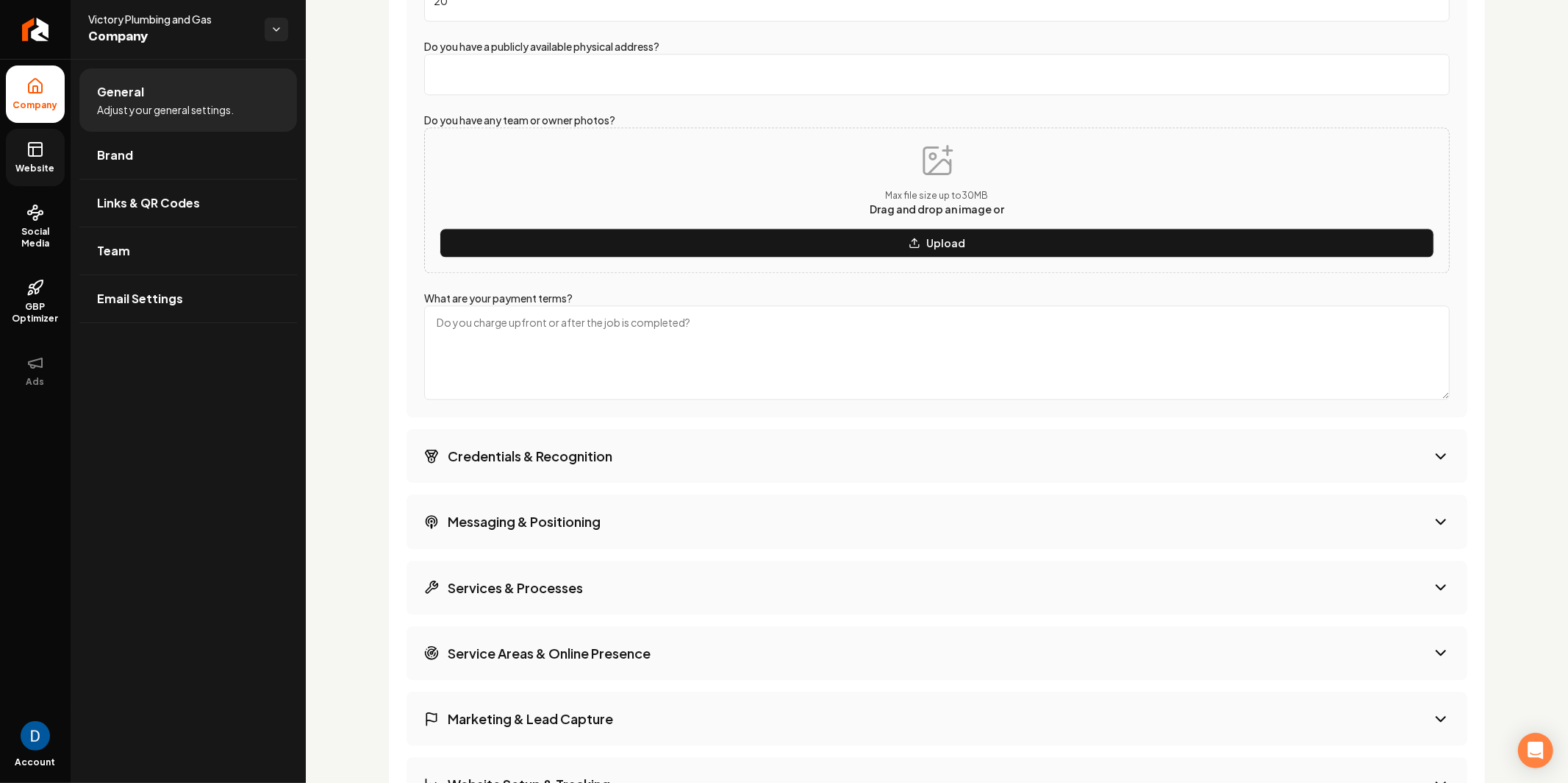
type input "20"
click at [701, 339] on textarea "What are your payment terms?" at bounding box center [937, 352] width 1025 height 95
type textarea "Once job is completed."
click at [558, 433] on button "Credentials & Recognition" at bounding box center [937, 456] width 1061 height 54
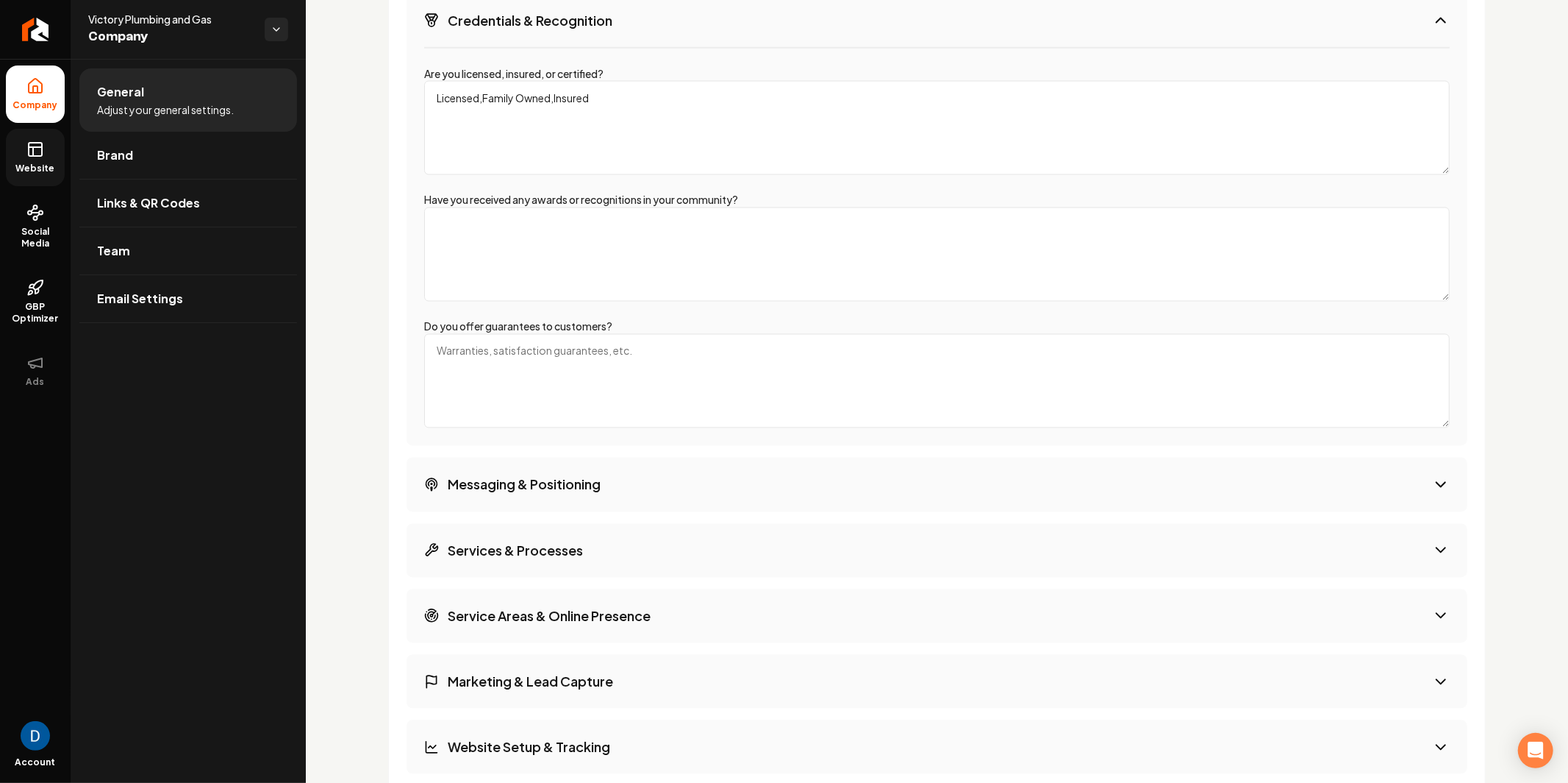
scroll to position [2251, 0]
click at [598, 257] on textarea "Have you received any awards or recognitions in your community?" at bounding box center [937, 253] width 1025 height 95
click at [508, 363] on textarea "Do you offer guarantees to customers?" at bounding box center [937, 380] width 1025 height 95
click at [603, 346] on textarea "2-year warranty for parts and labor (1 year for commercial)" at bounding box center [937, 380] width 1025 height 95
click at [553, 370] on textarea "2-year warranty for parts and labor residential (1 year for commercial)" at bounding box center [937, 380] width 1025 height 95
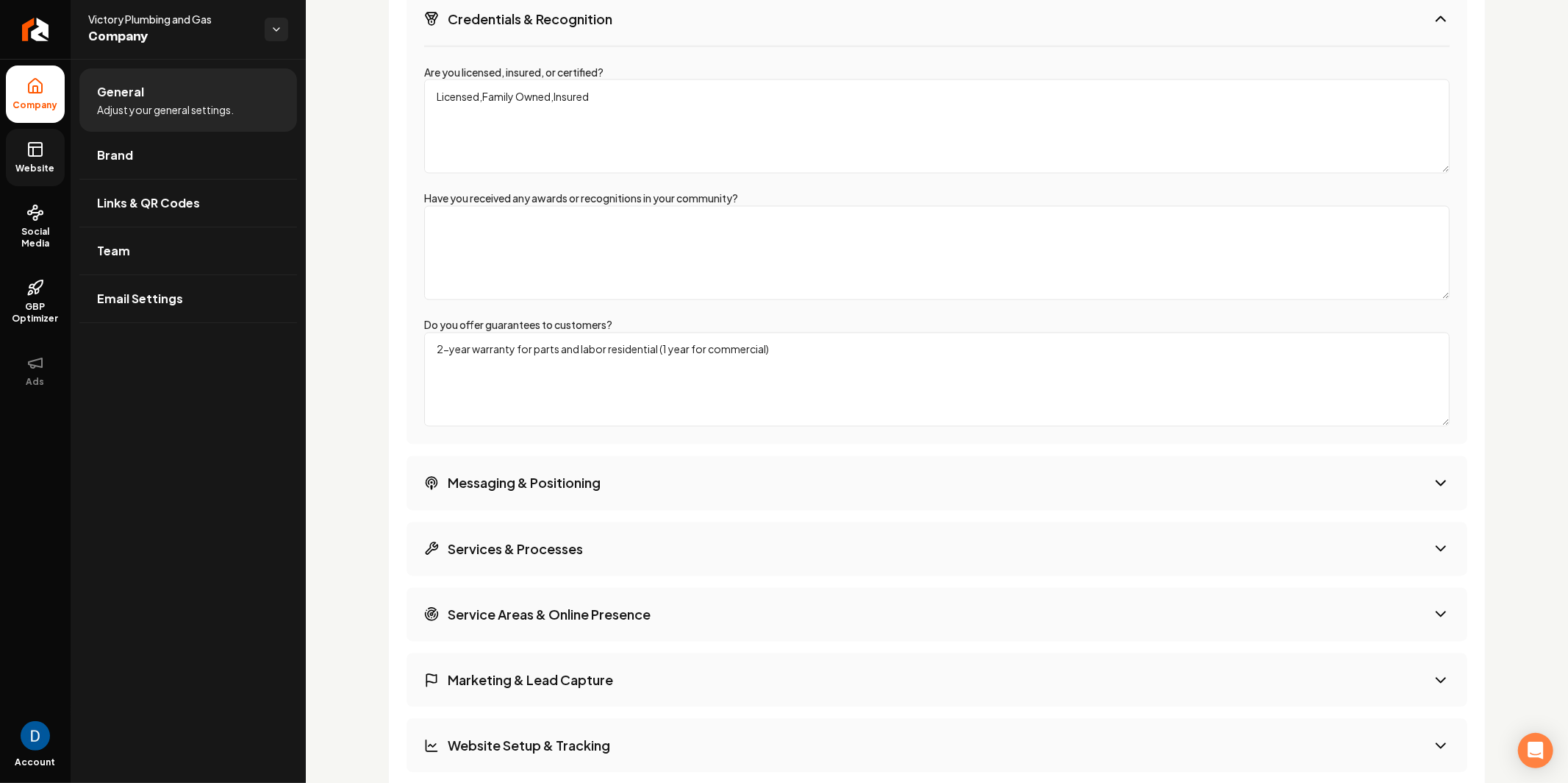
type textarea "2-year warranty for parts and labor residential (1 year for commercial)"
click at [953, 456] on button "Messaging & Positioning" at bounding box center [937, 483] width 1061 height 54
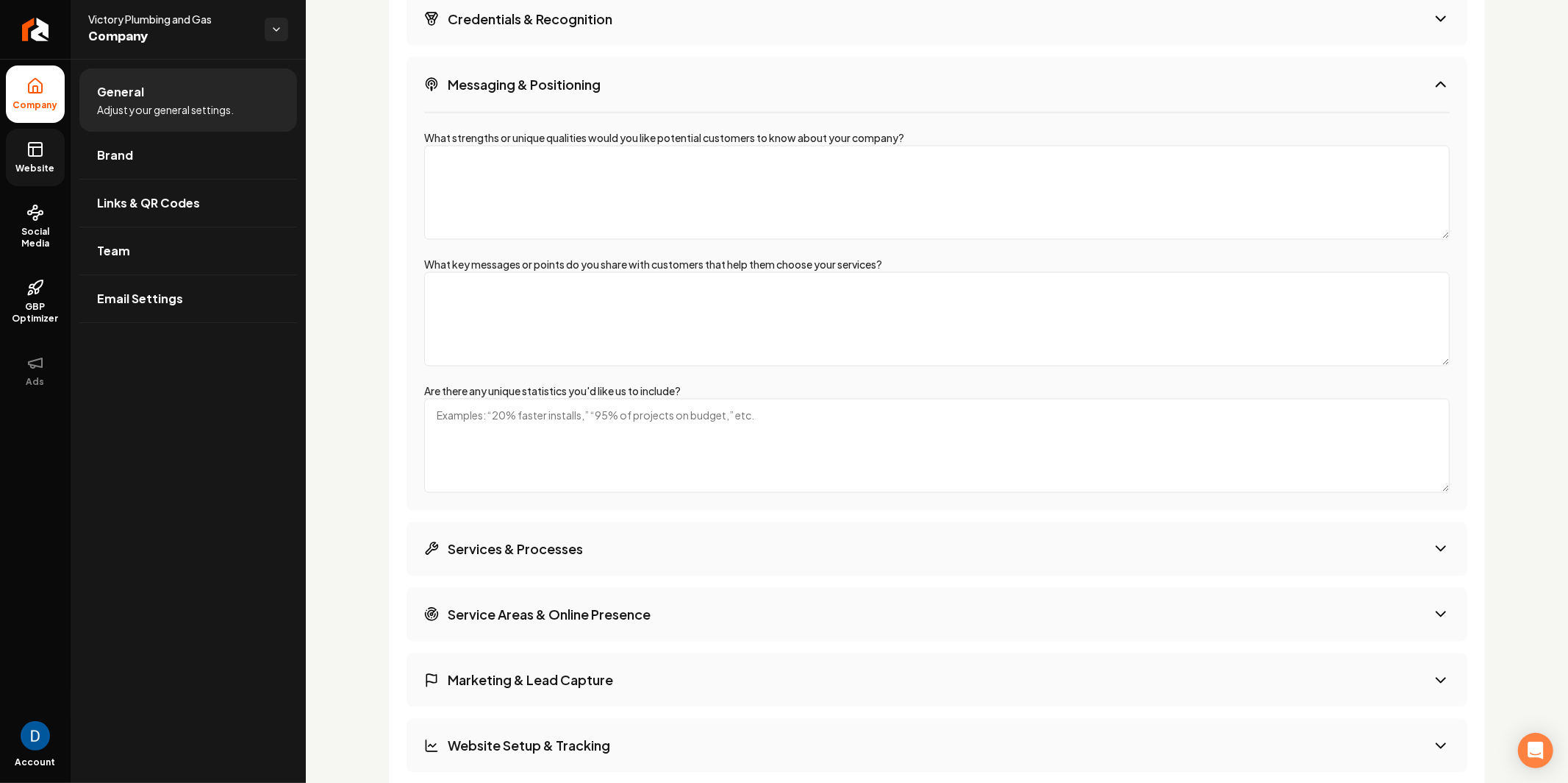
click at [525, 183] on textarea "What strengths or unique qualities would you like potential customers to know a…" at bounding box center [937, 192] width 1025 height 95
type textarea "Trustworthy + experience"
click at [619, 288] on textarea "What key messages or points do you share with customers that help them choose y…" at bounding box center [937, 319] width 1025 height 95
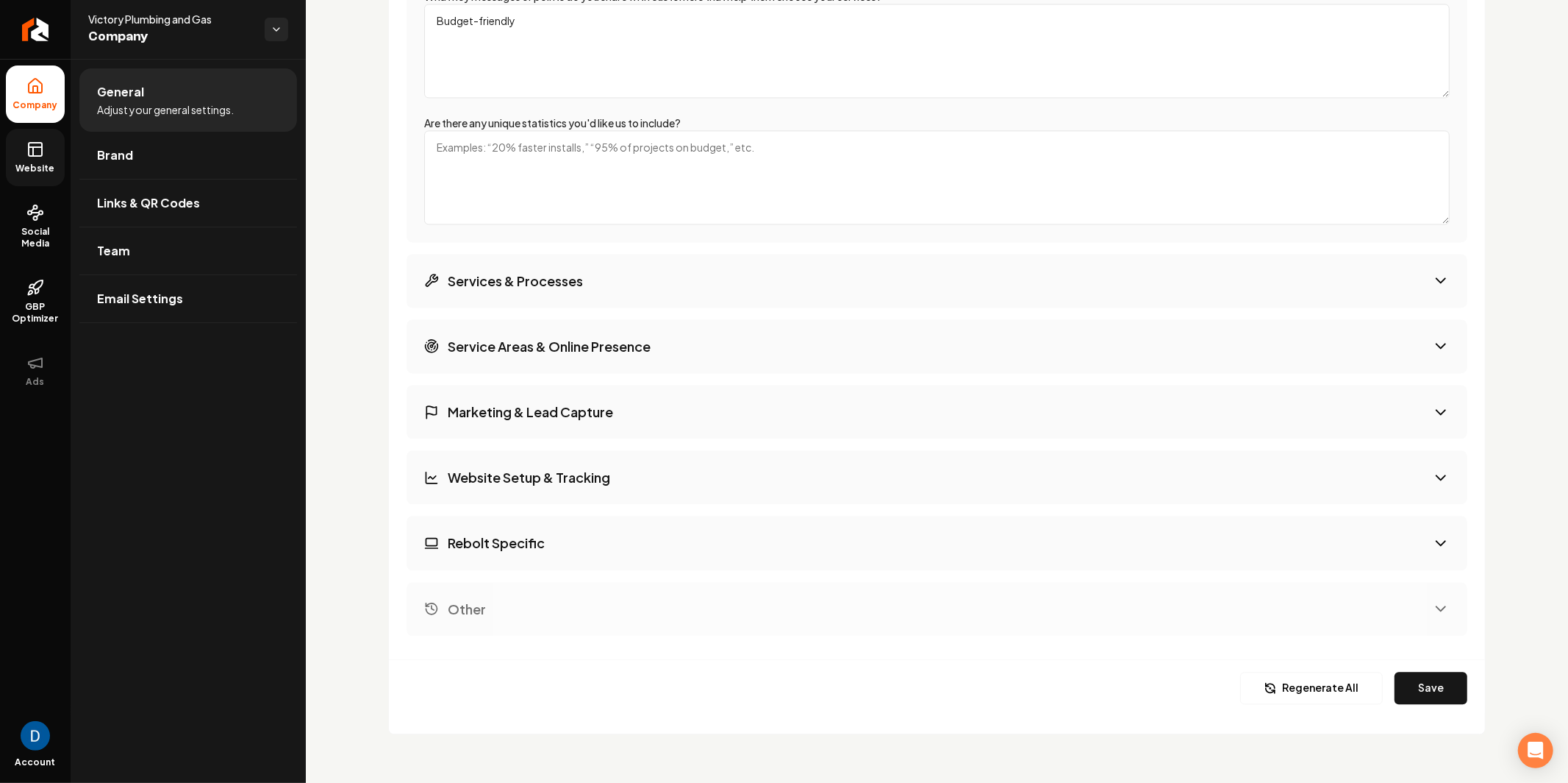
scroll to position [2522, 0]
type textarea "Budget-friendly"
click at [1411, 677] on button "Save" at bounding box center [1431, 685] width 73 height 32
click at [39, 142] on rect at bounding box center [35, 148] width 13 height 13
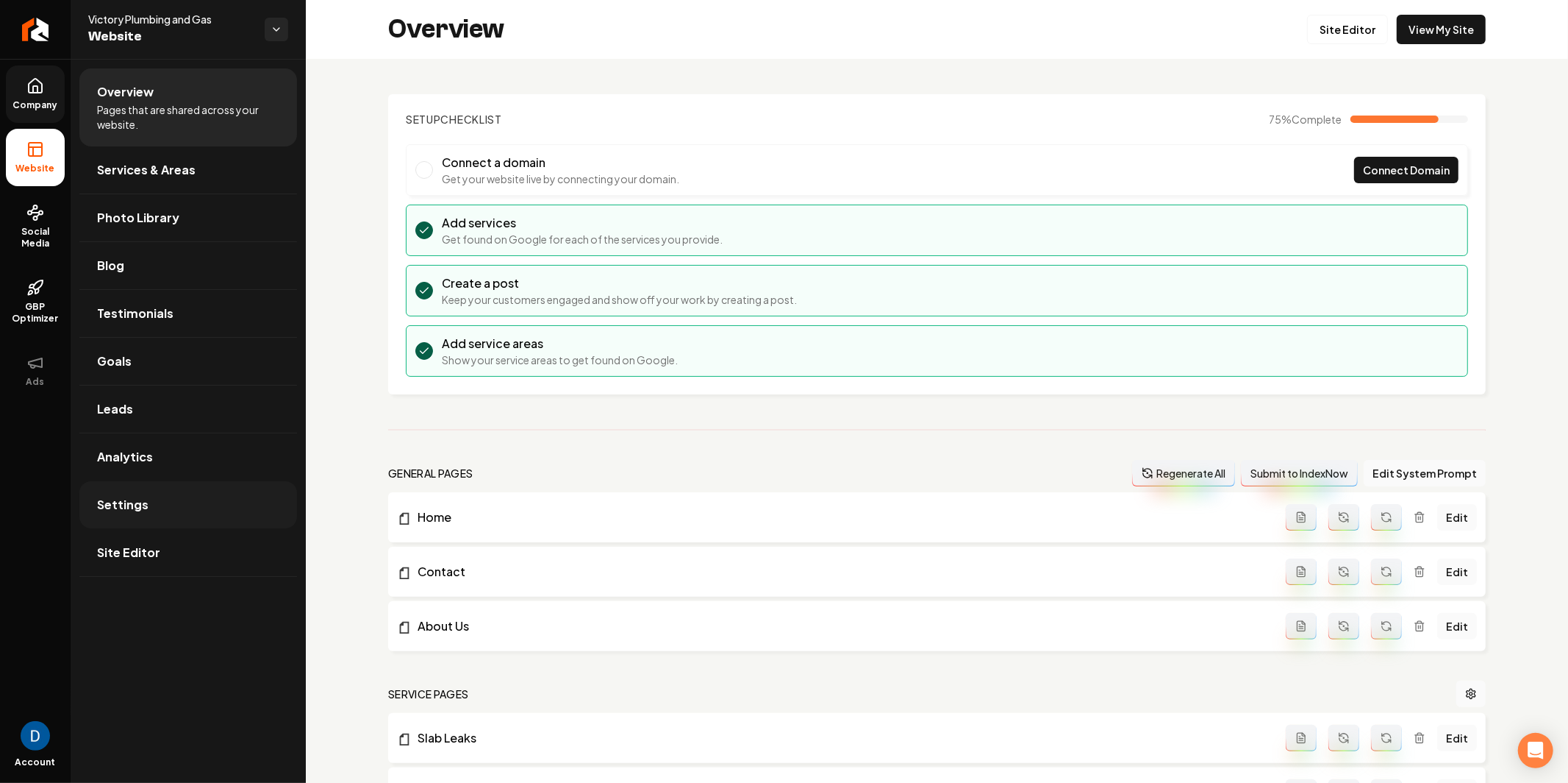
click at [189, 497] on link "Settings" at bounding box center [188, 504] width 218 height 47
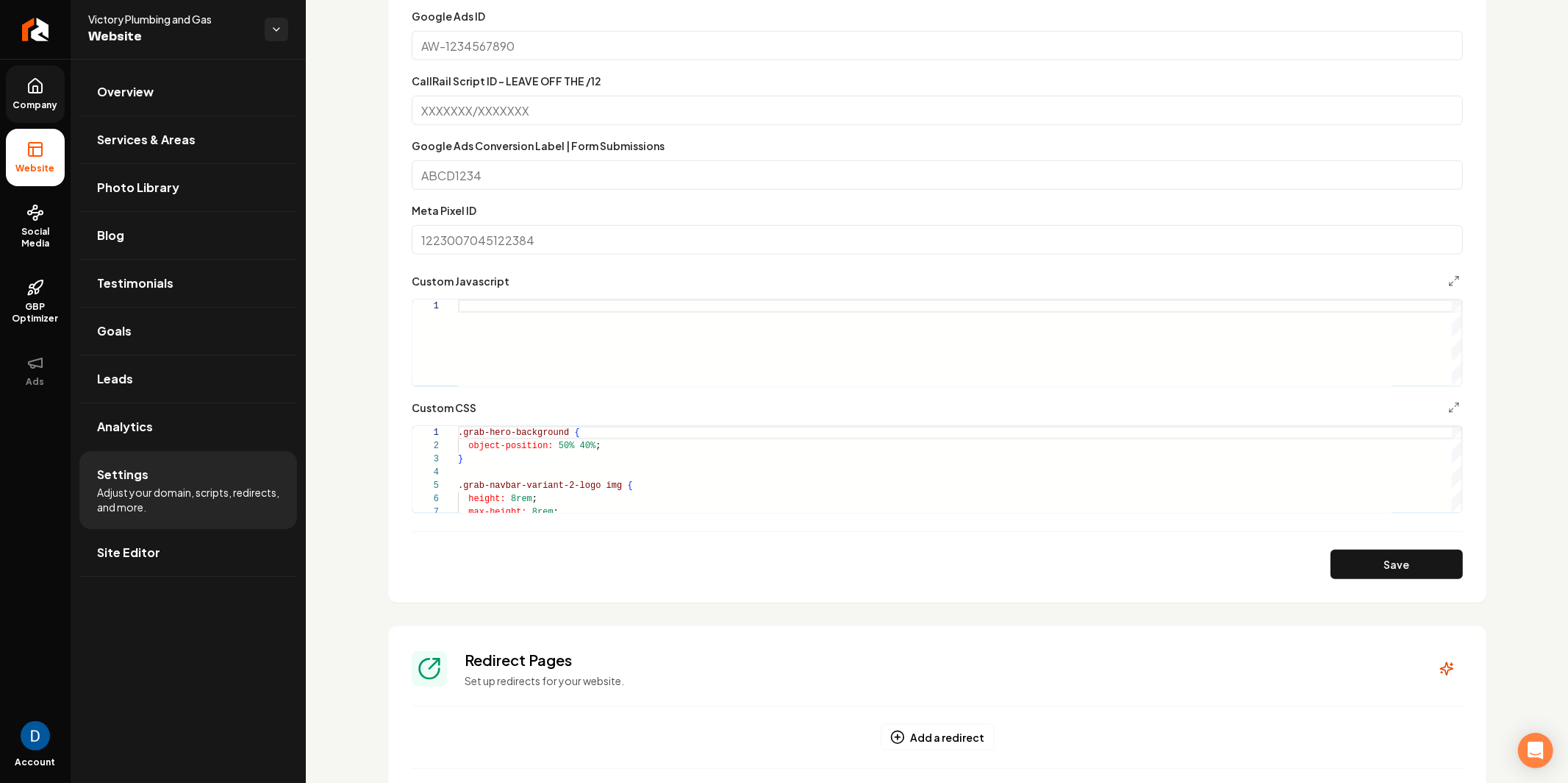
scroll to position [1240, 0]
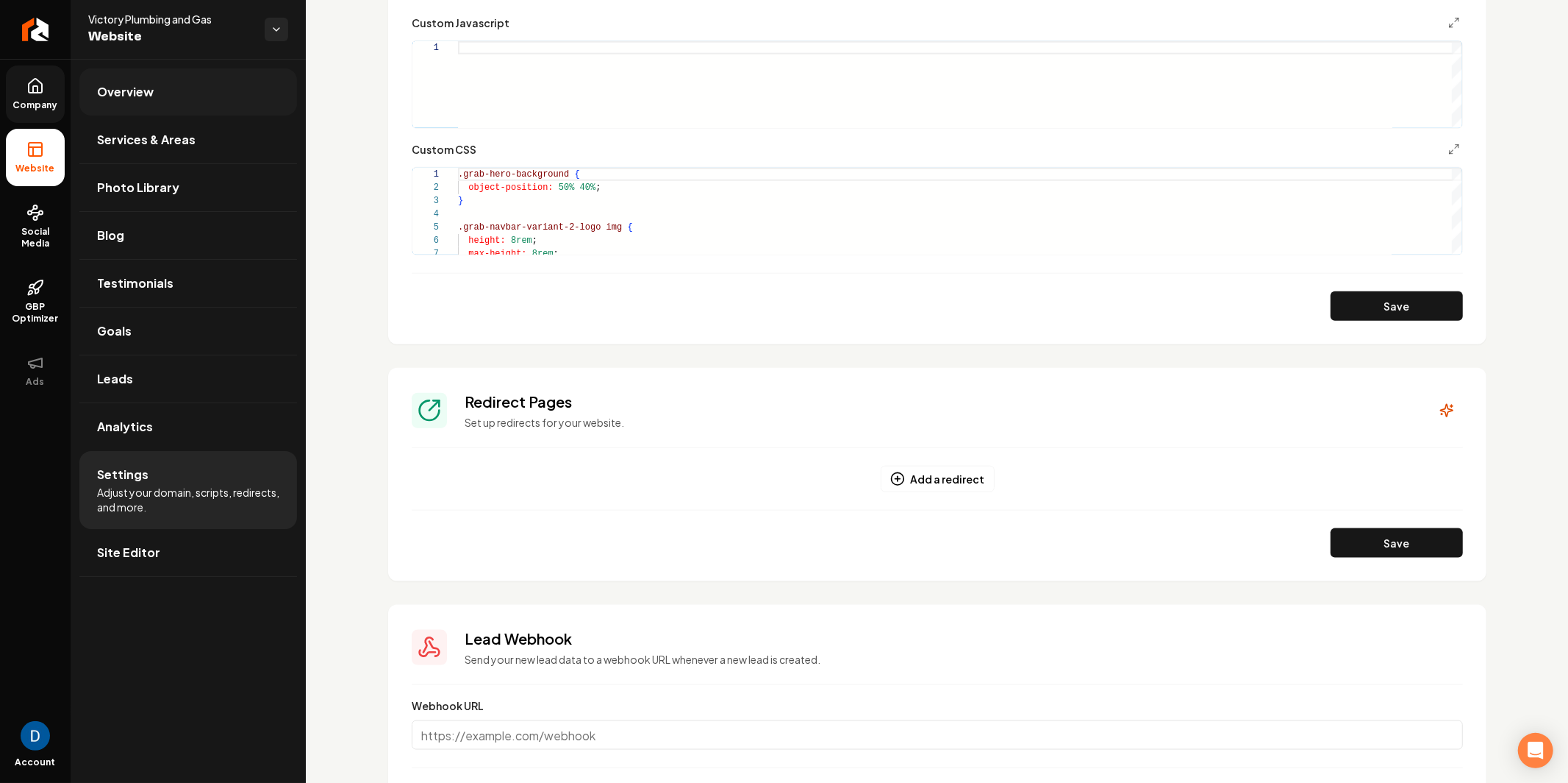
click at [201, 77] on link "Overview" at bounding box center [188, 92] width 218 height 47
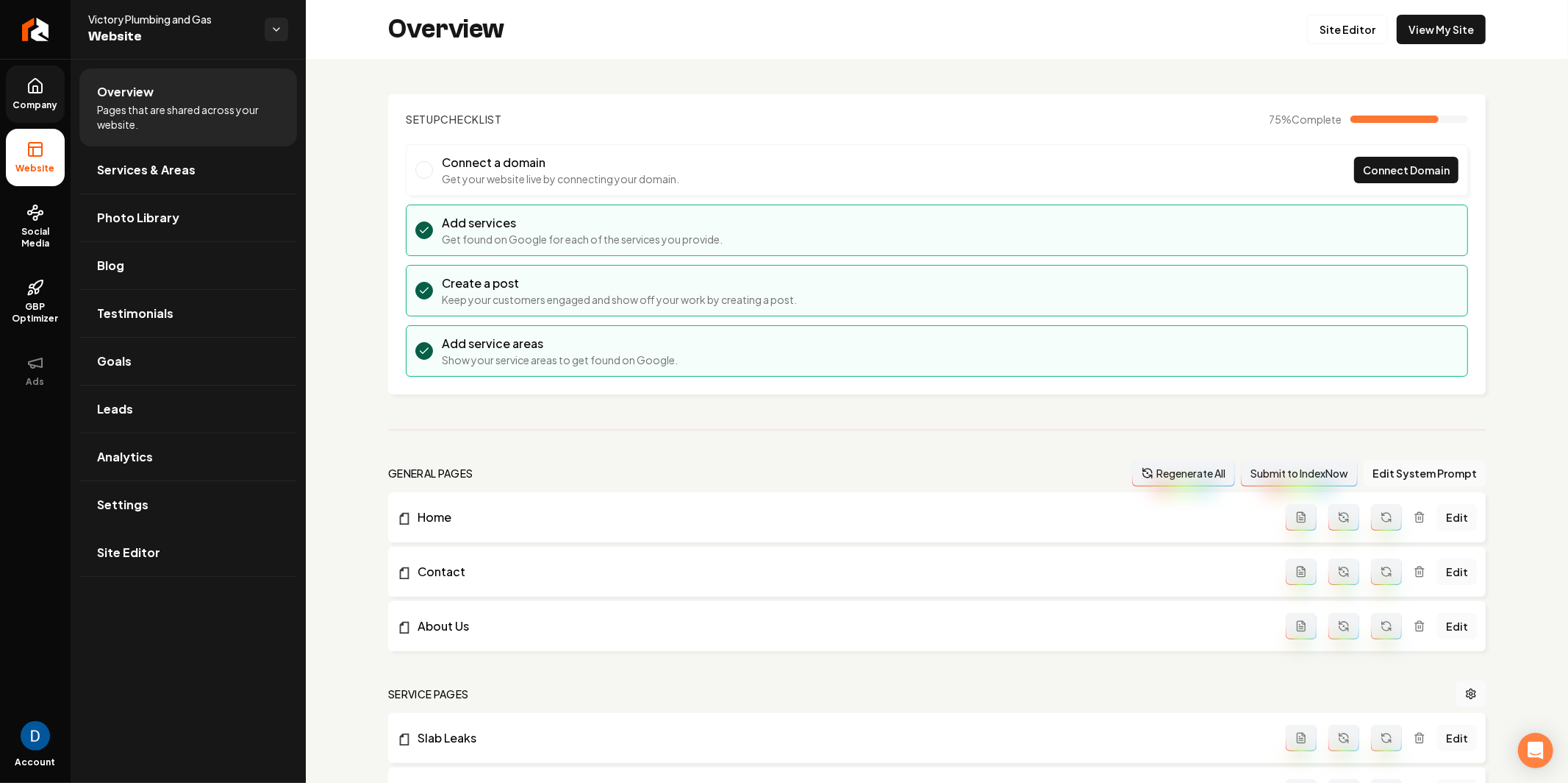
click at [1174, 474] on button "Regenerate All" at bounding box center [1183, 473] width 103 height 27
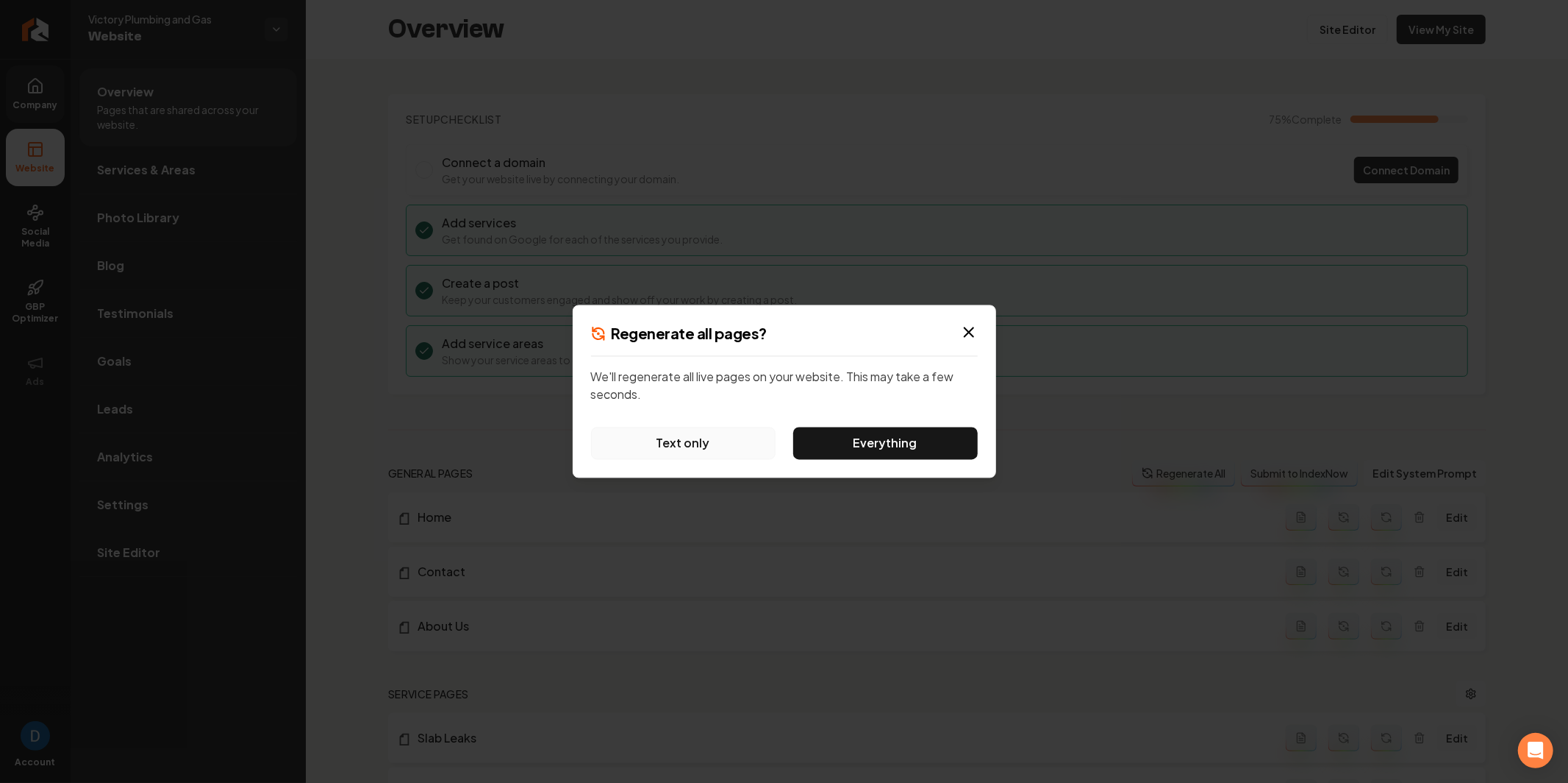
click at [672, 443] on button "Text only" at bounding box center [683, 443] width 184 height 32
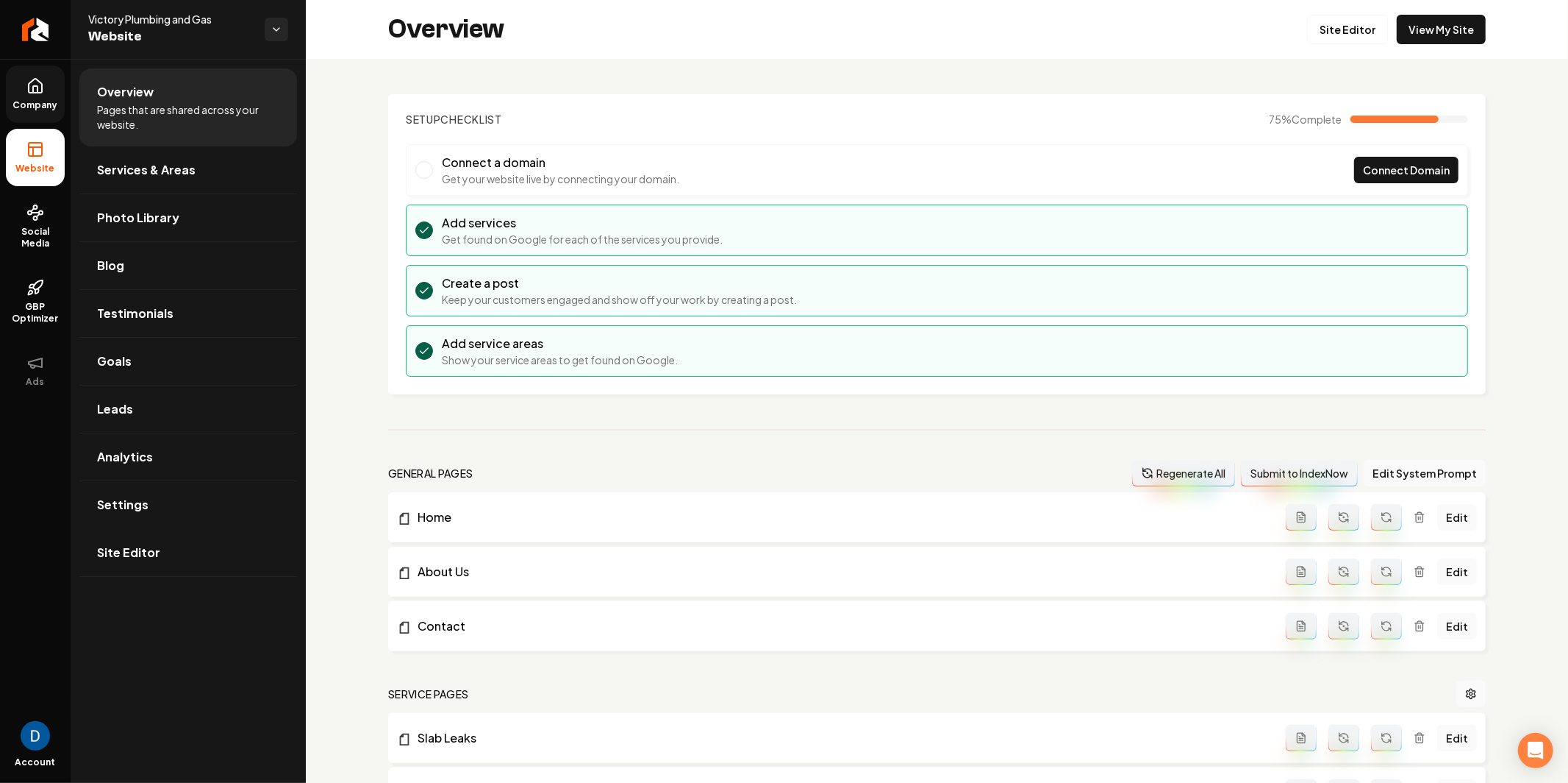
click at [1336, 9] on div "Overview Site Editor View My Site" at bounding box center [937, 29] width 1262 height 59
click at [1344, 32] on link "Site Editor" at bounding box center [1347, 30] width 81 height 30
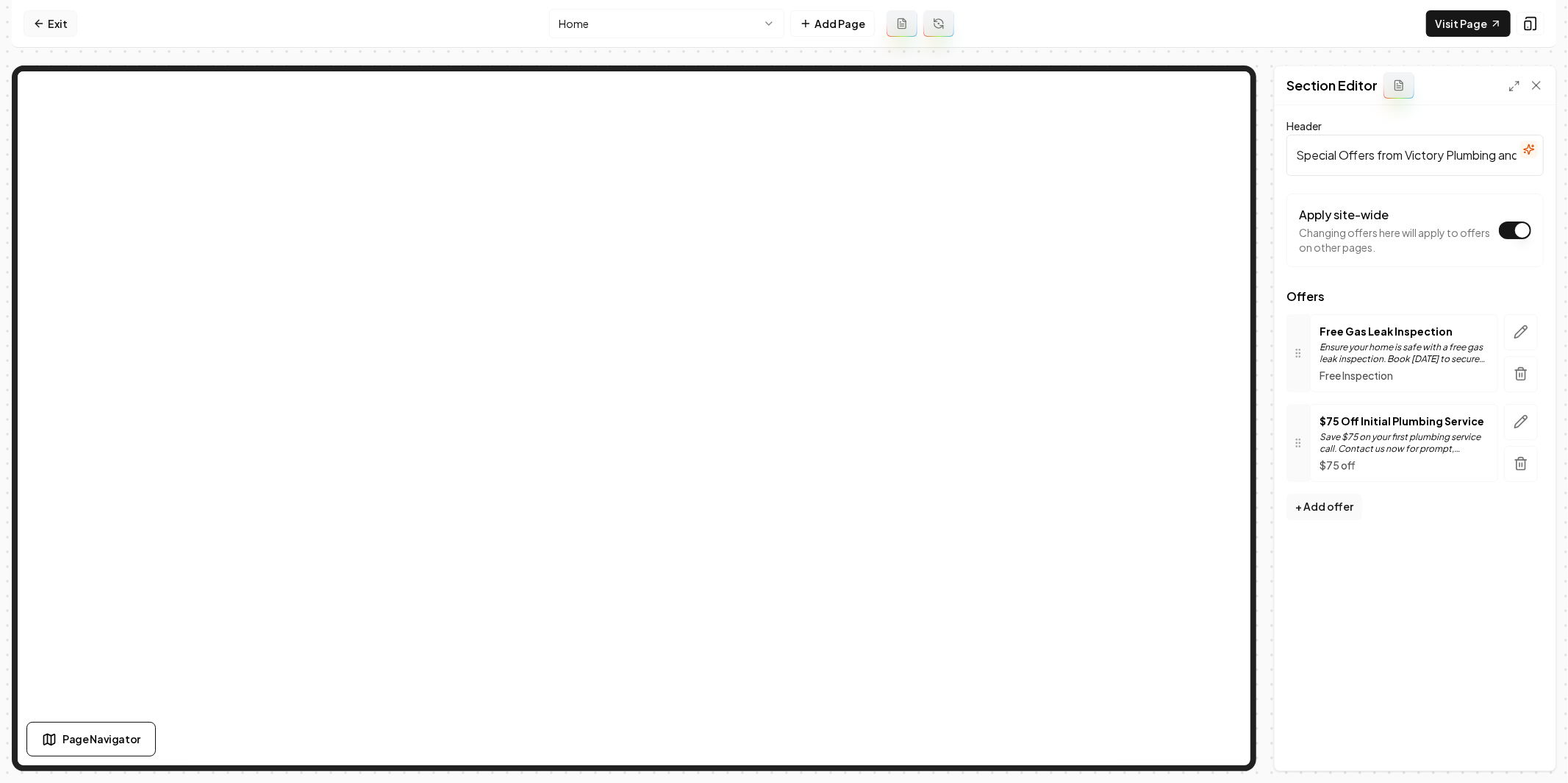
click at [72, 24] on link "Exit" at bounding box center [51, 23] width 54 height 27
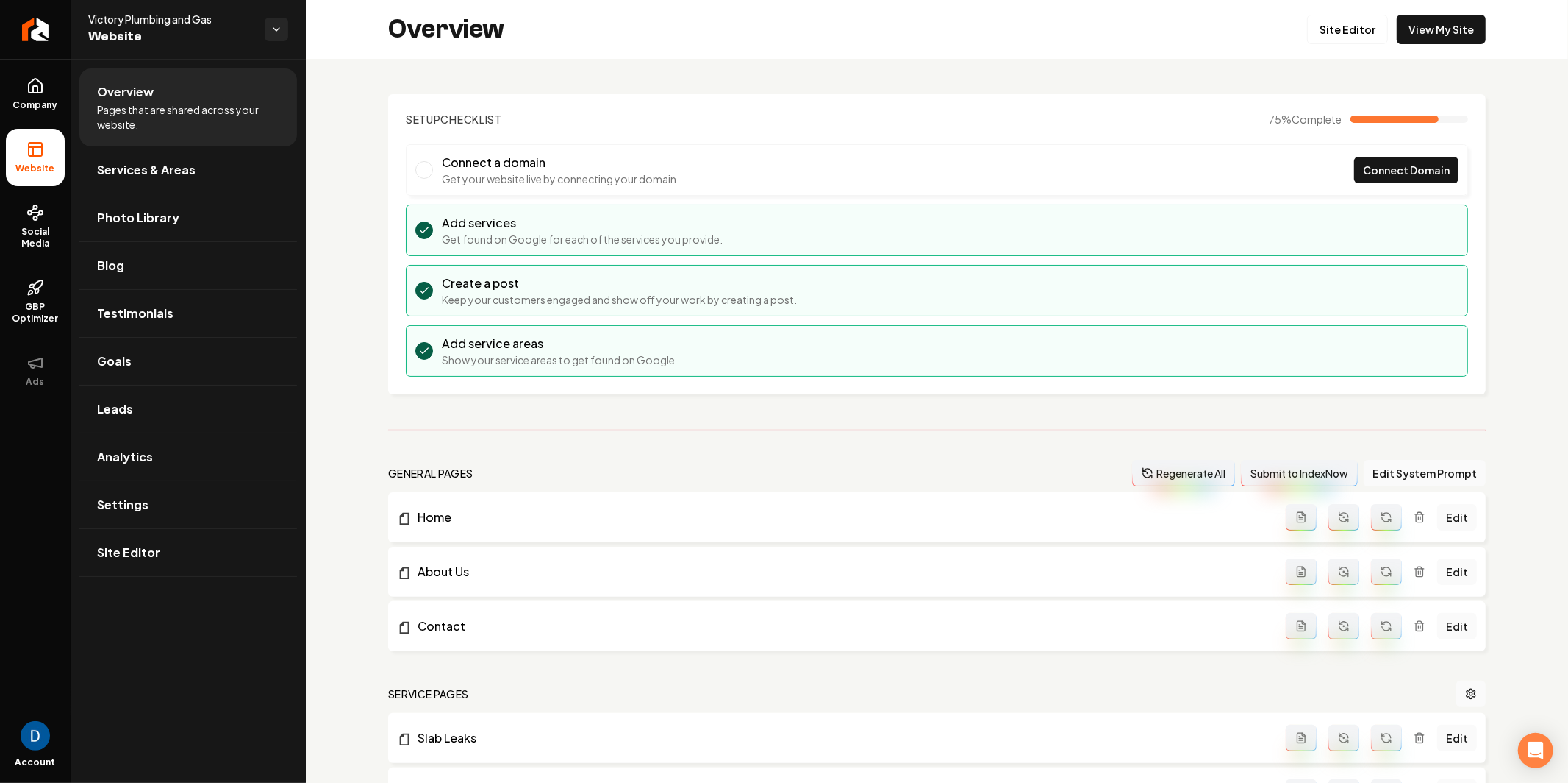
click at [192, 140] on li "Overview Pages that are shared across your website." at bounding box center [188, 108] width 218 height 78
click at [184, 161] on span "Services & Areas" at bounding box center [145, 170] width 99 height 18
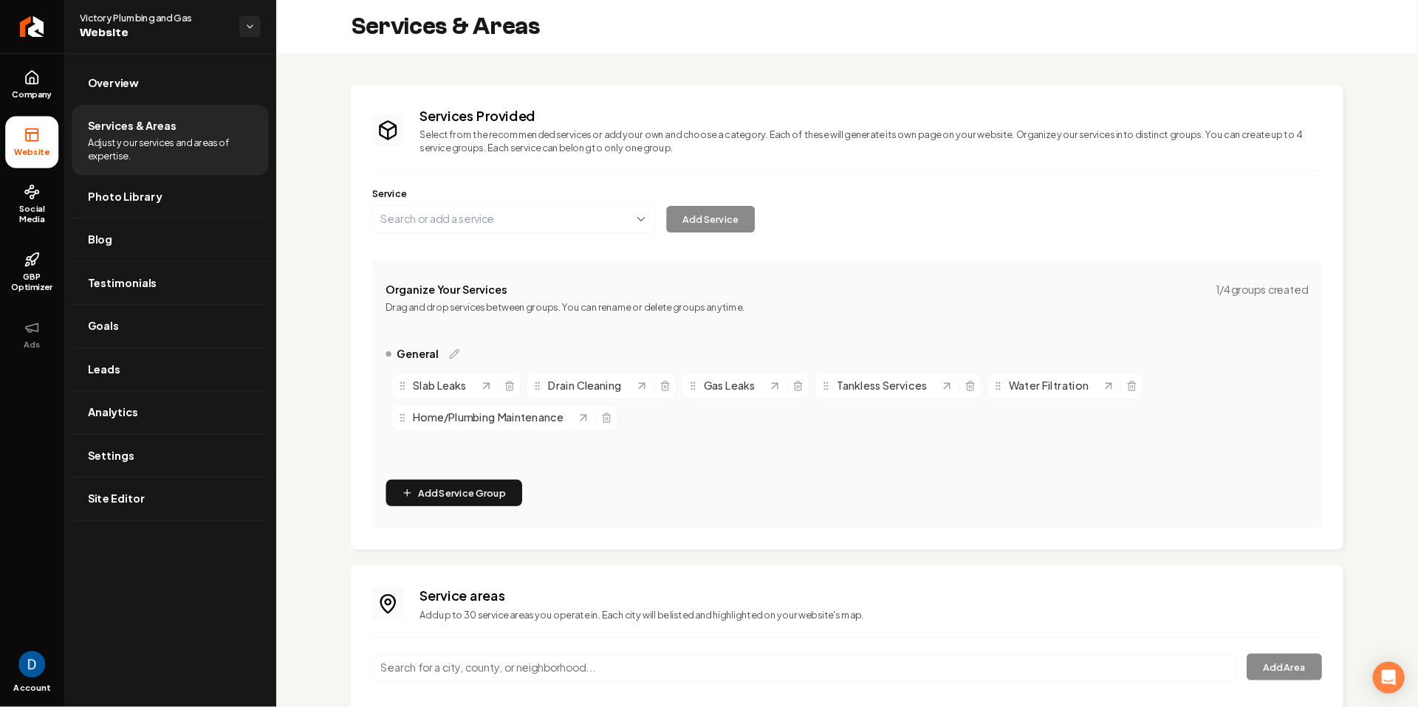
scroll to position [157, 0]
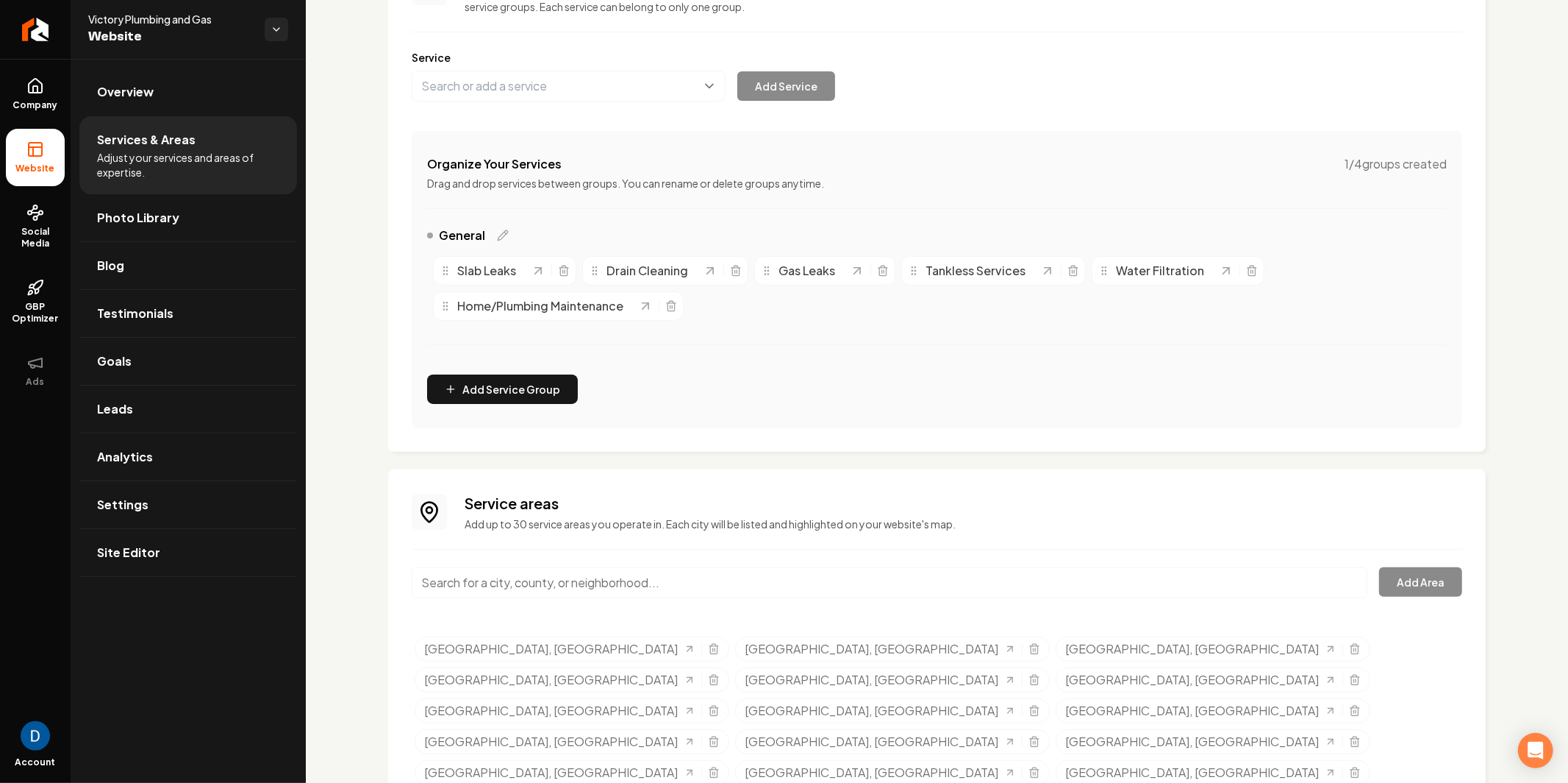
click at [528, 564] on div "Service areas Add up to 30 service areas you operate in. Each city will be list…" at bounding box center [937, 672] width 1050 height 360
click at [524, 575] on input "Main content area" at bounding box center [890, 582] width 956 height 31
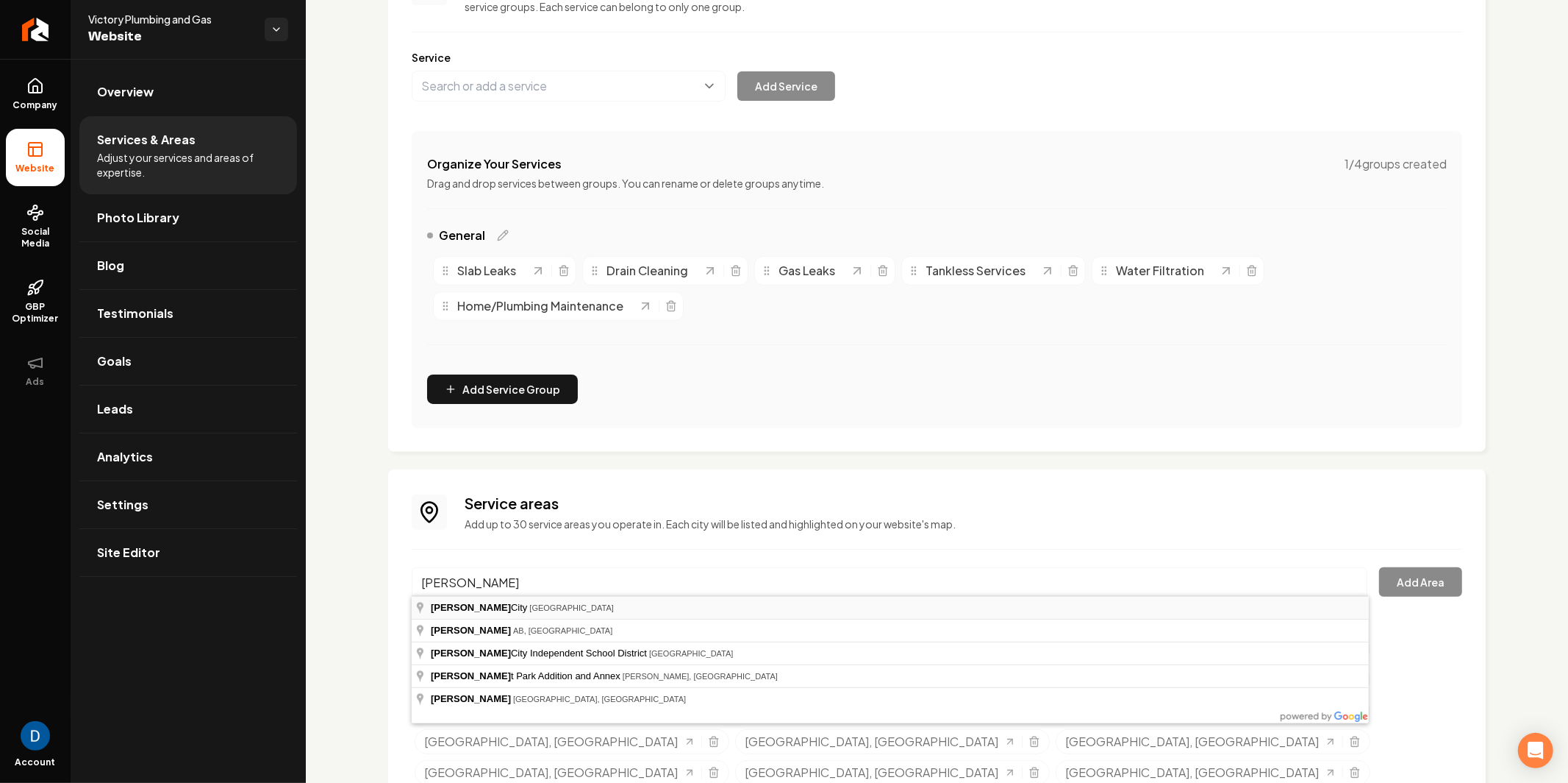
type input "Royse City, TX"
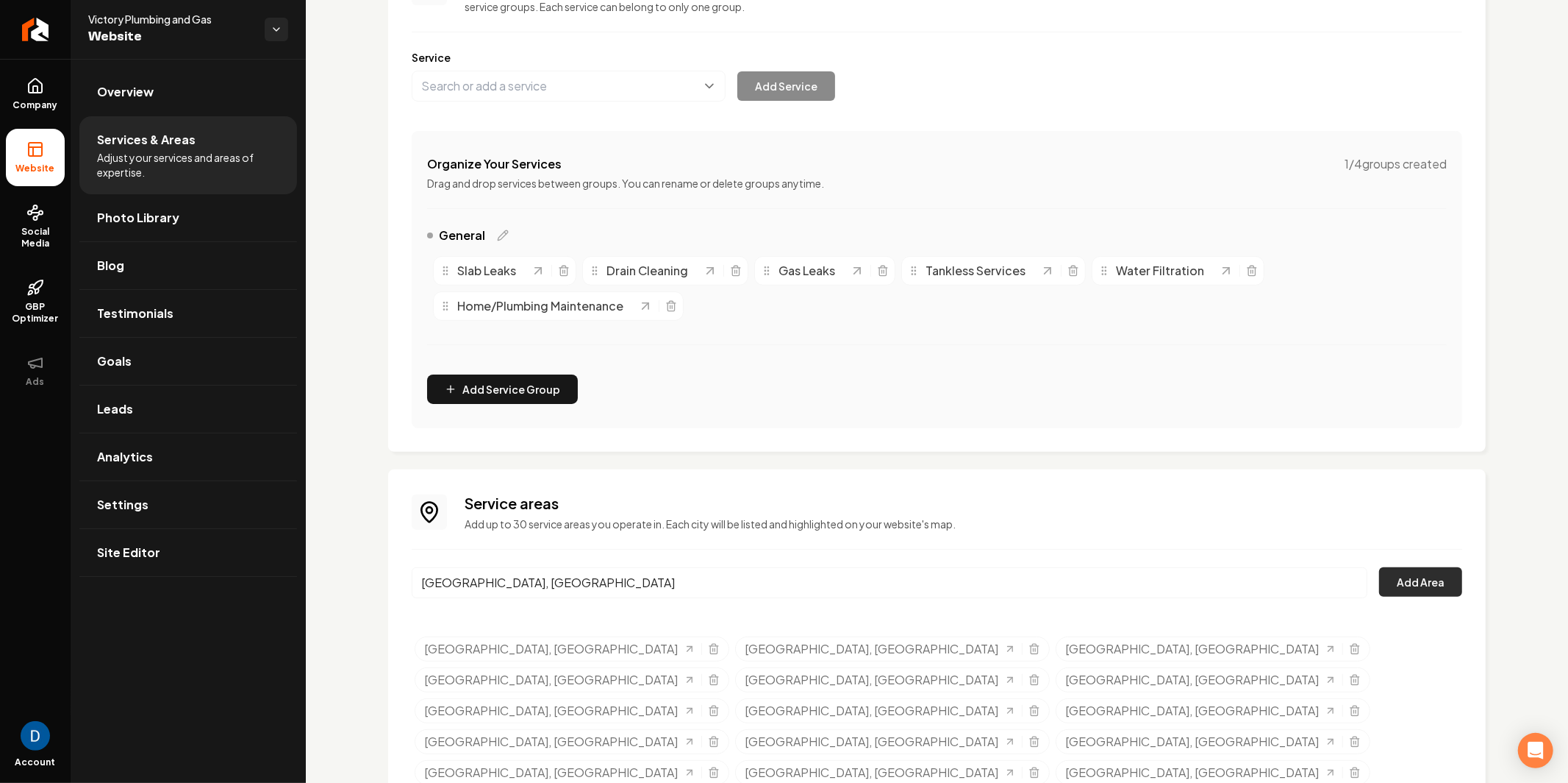
click at [1394, 580] on button "Add Area" at bounding box center [1420, 582] width 83 height 30
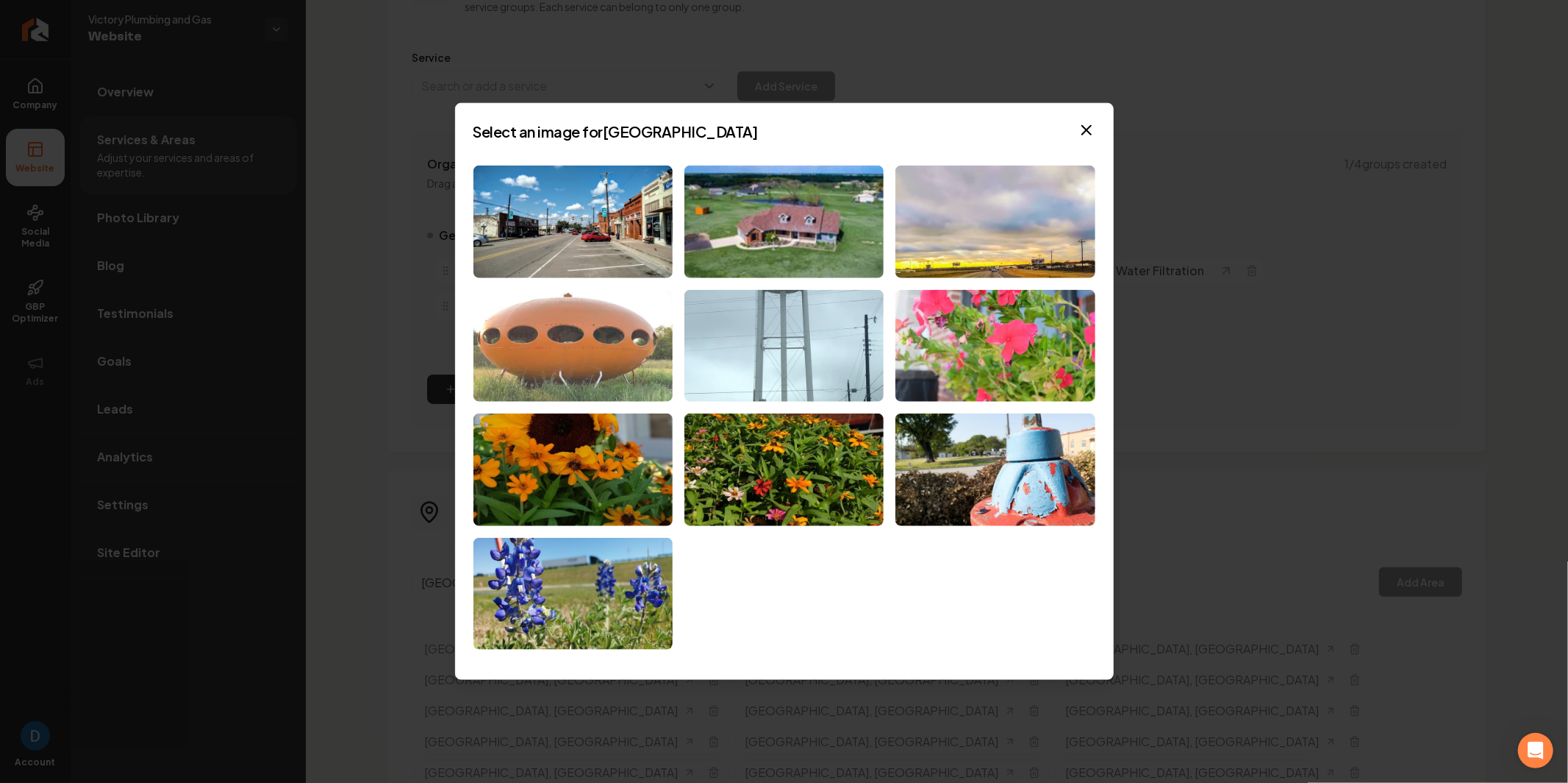
click at [525, 345] on img at bounding box center [573, 345] width 199 height 113
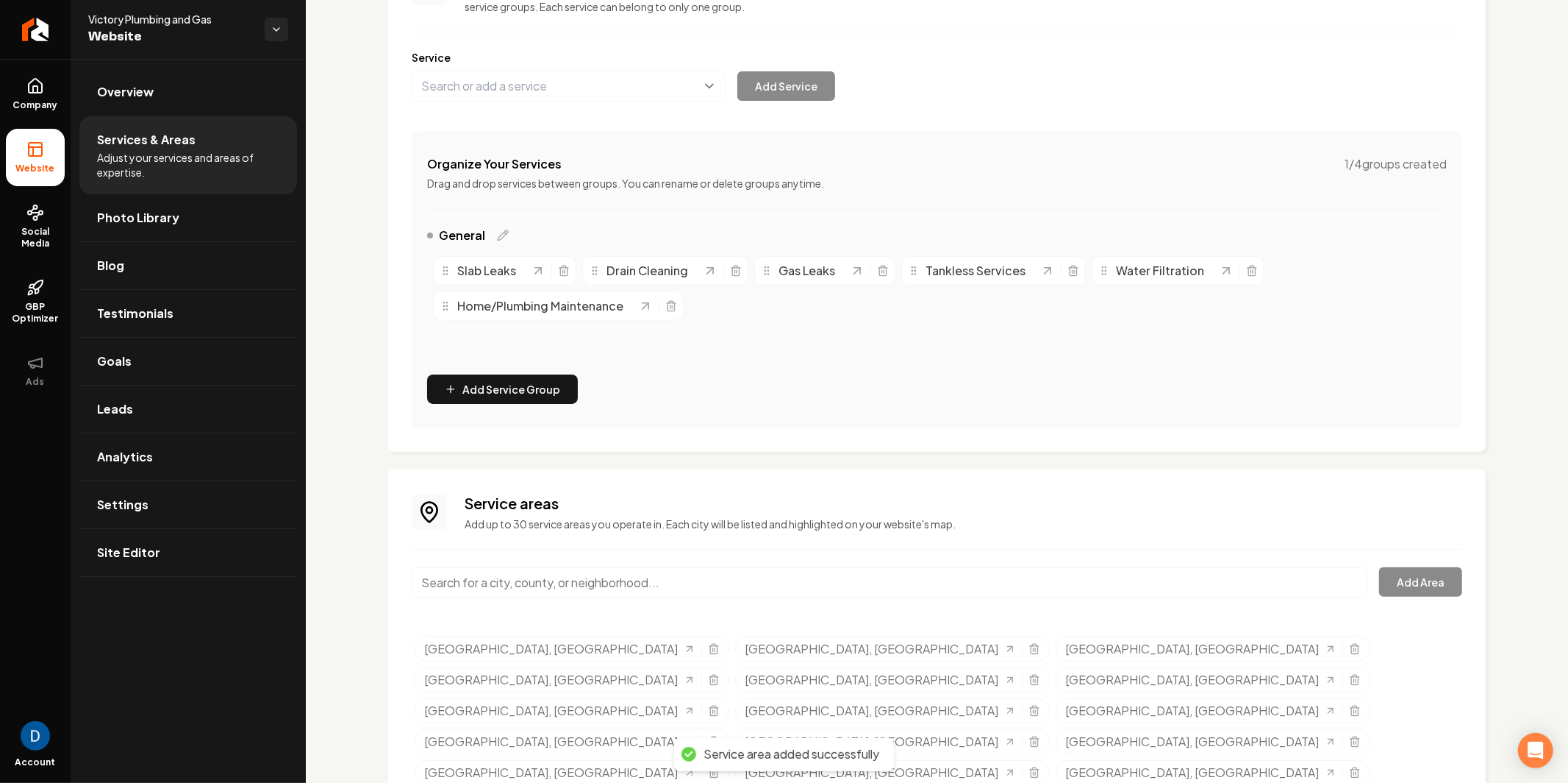
click at [525, 576] on input "Main content area" at bounding box center [890, 582] width 956 height 31
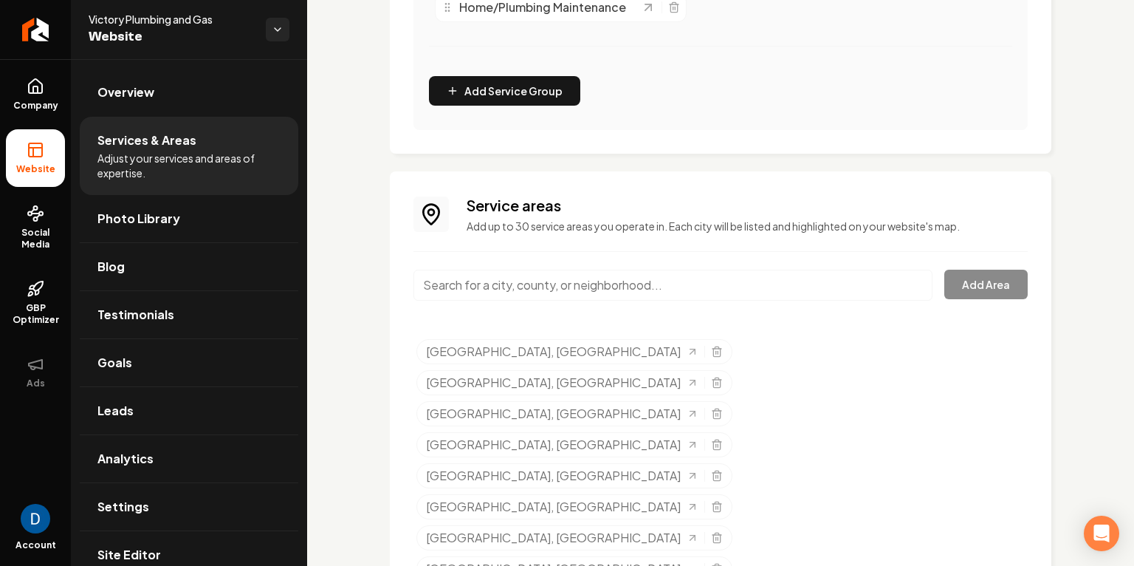
scroll to position [523, 0]
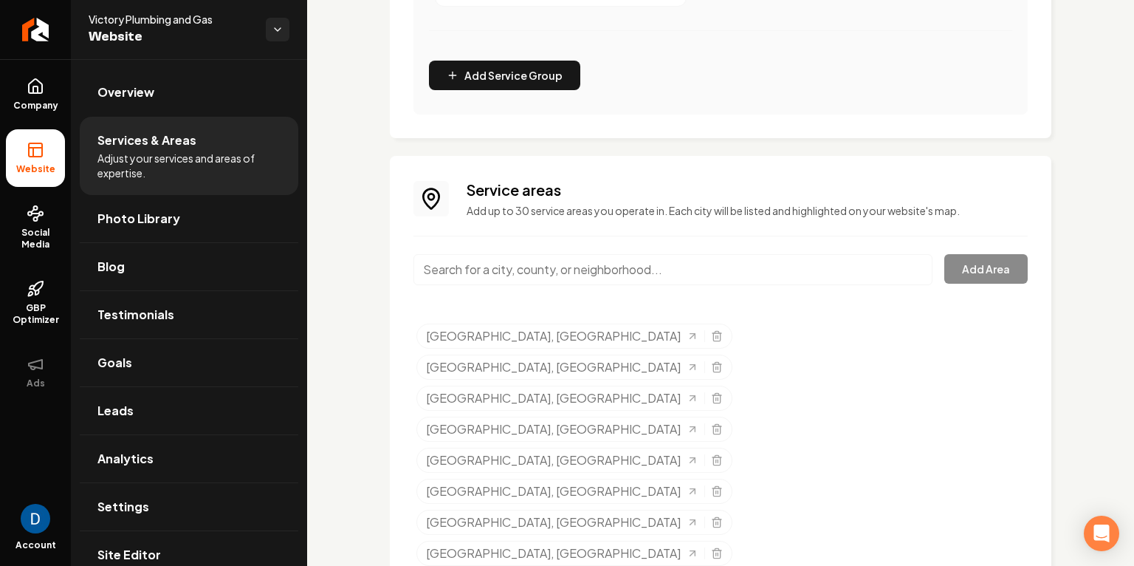
click at [509, 262] on input "Main content area" at bounding box center [673, 269] width 519 height 31
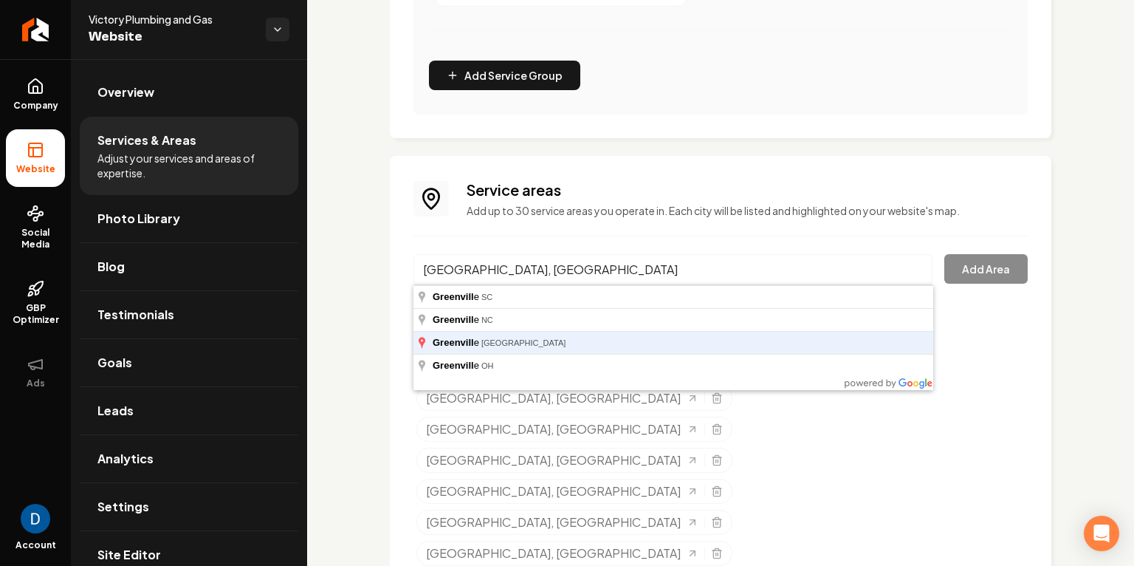
type input "Greenville, TX"
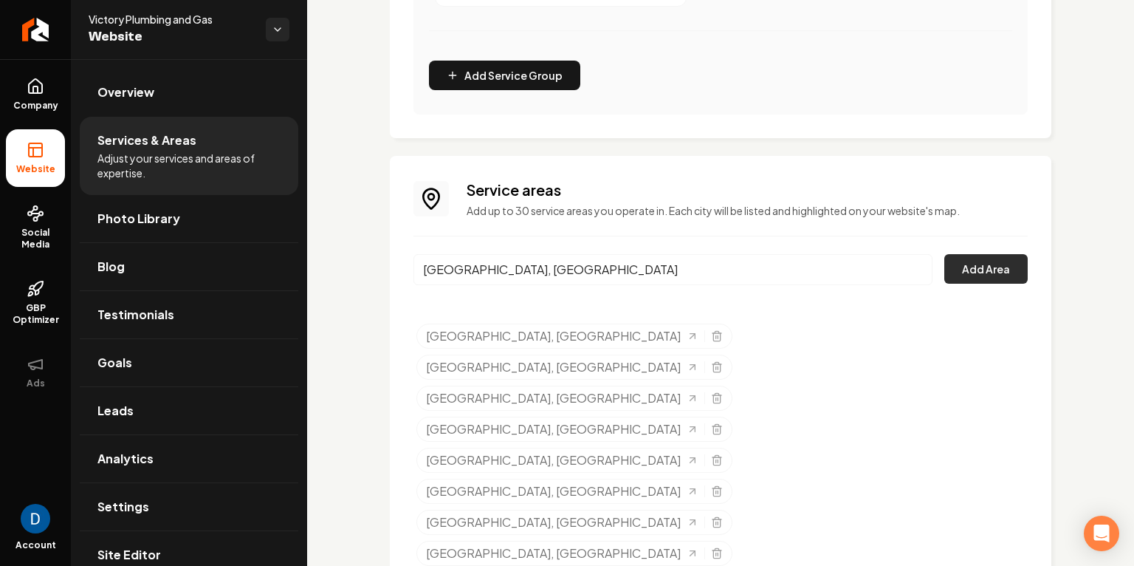
click at [1017, 265] on button "Add Area" at bounding box center [986, 269] width 83 height 30
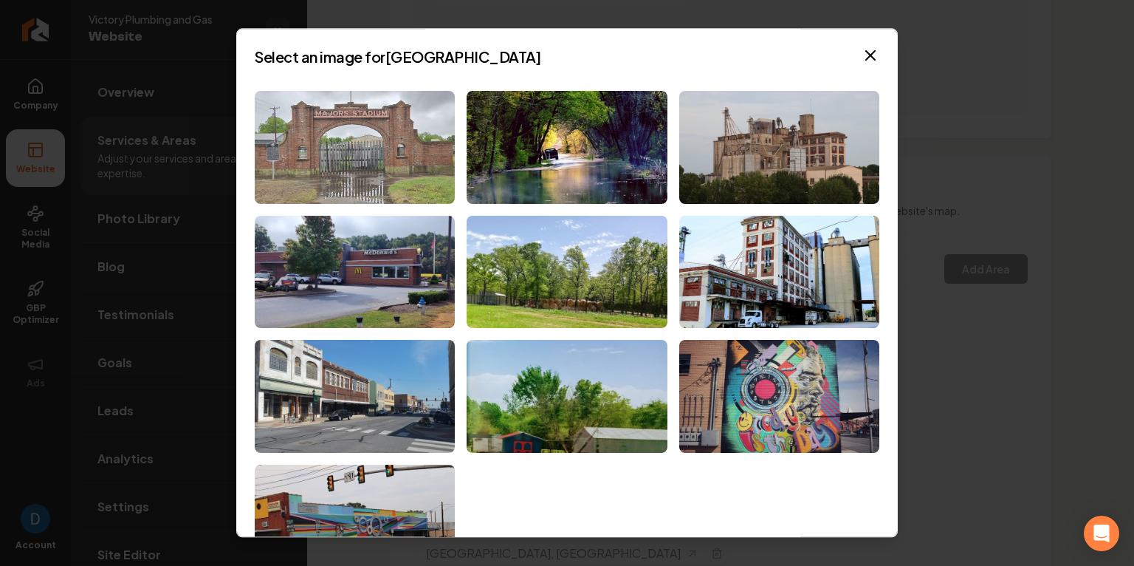
click at [379, 103] on img at bounding box center [355, 147] width 200 height 113
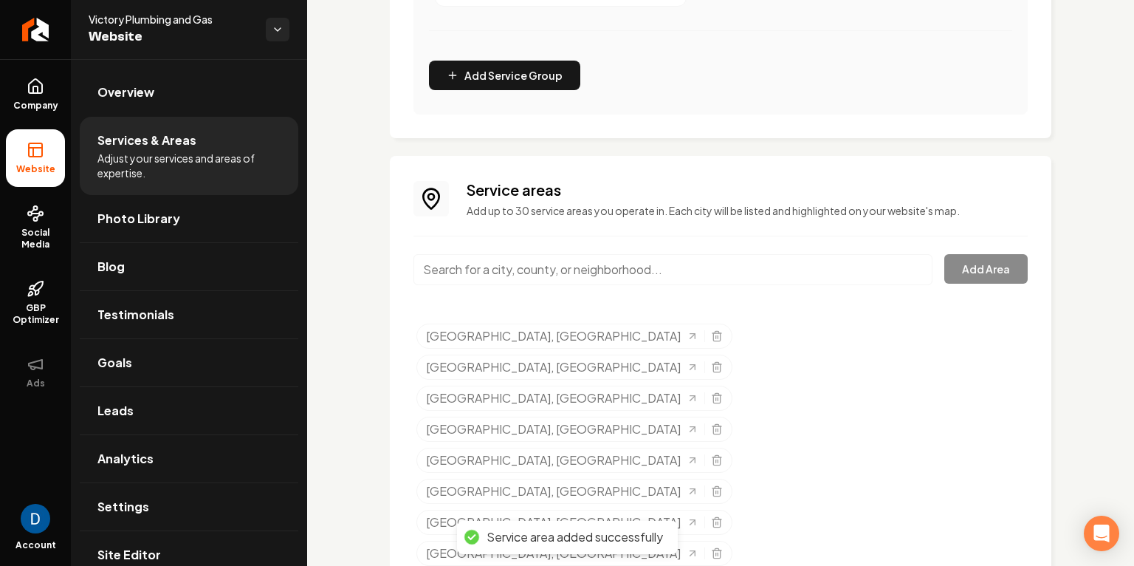
click at [655, 267] on input "Main content area" at bounding box center [673, 269] width 519 height 31
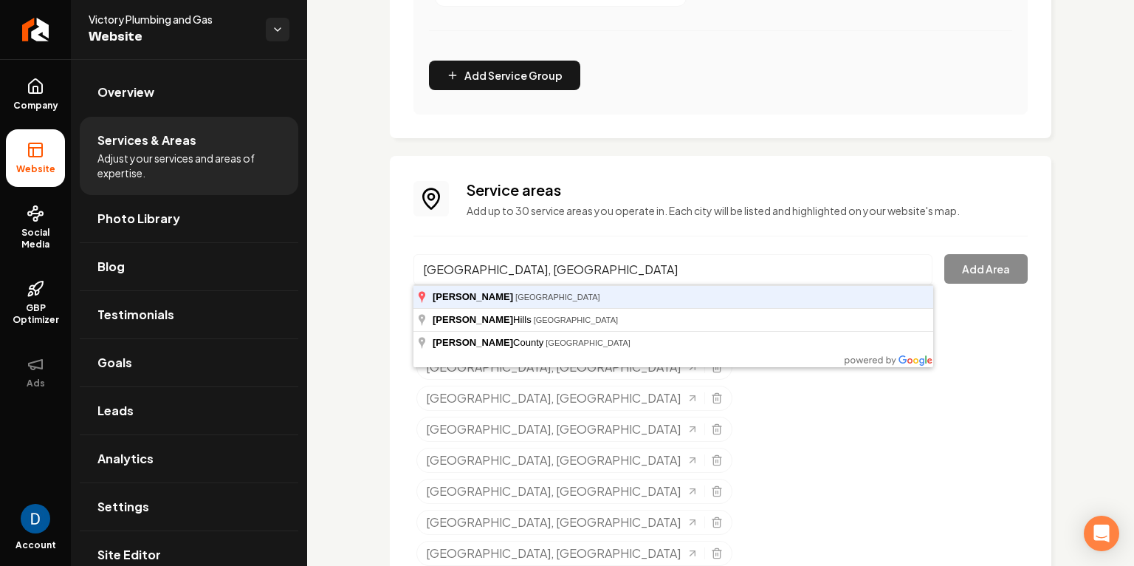
type input "Terrell, TX"
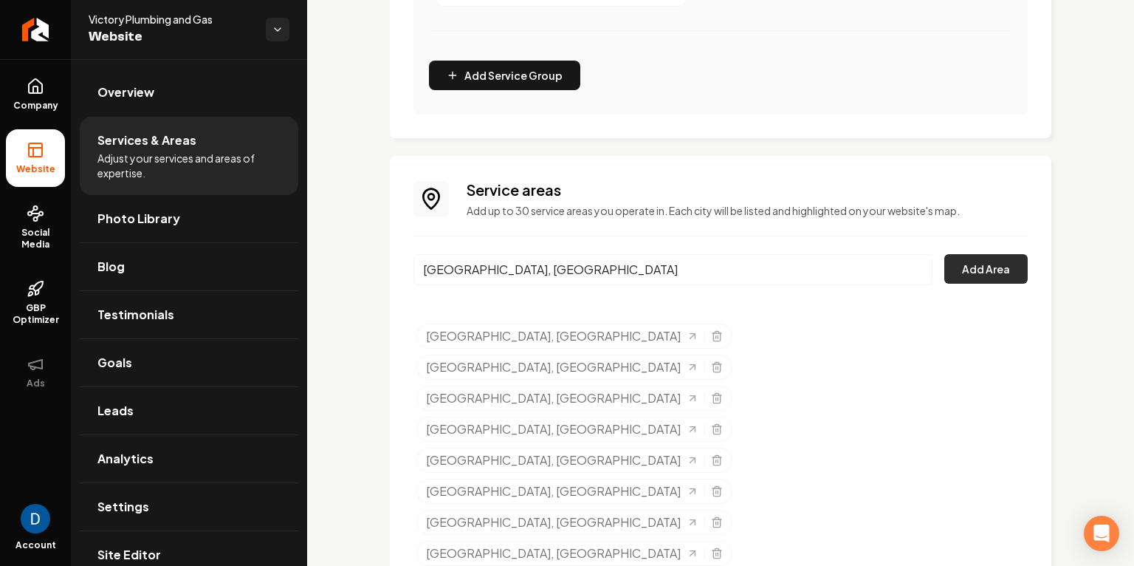
click at [1010, 275] on button "Add Area" at bounding box center [986, 269] width 83 height 30
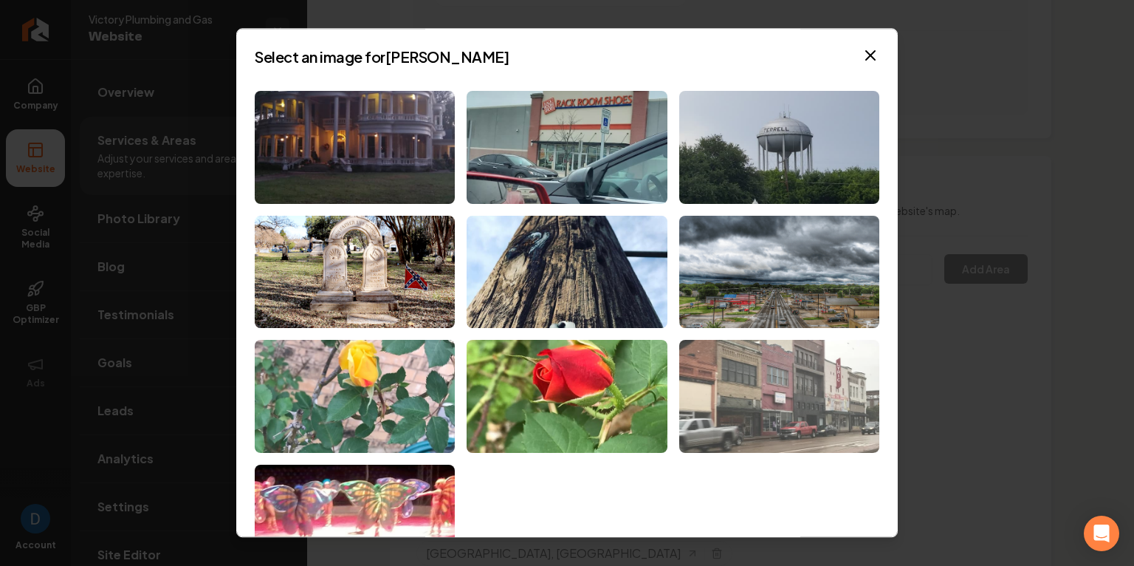
click at [736, 381] on img at bounding box center [779, 396] width 200 height 113
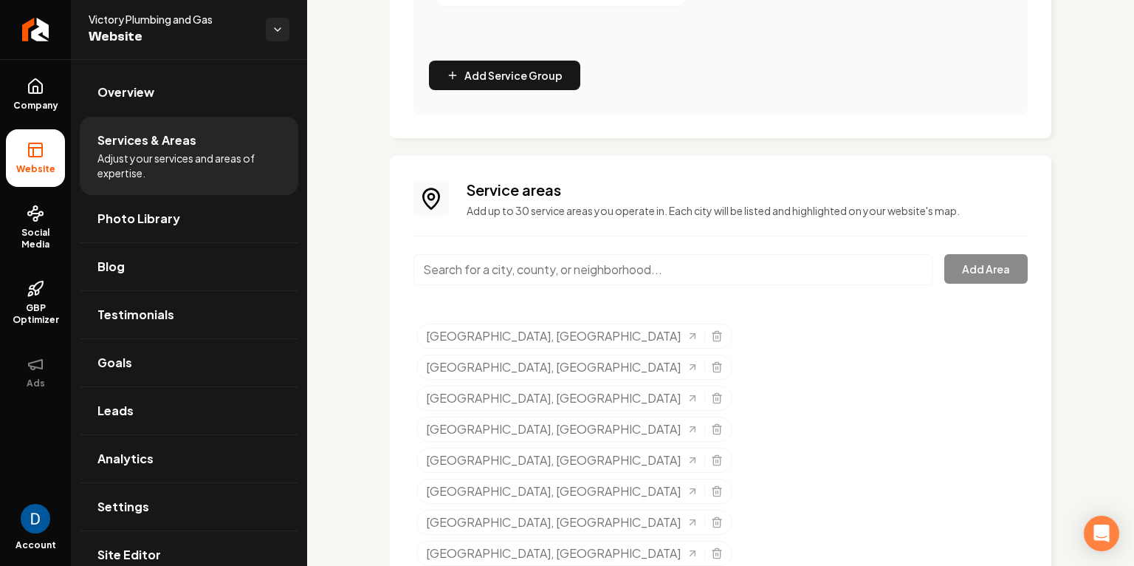
click at [573, 264] on input "Main content area" at bounding box center [673, 269] width 519 height 31
click at [520, 271] on input "Main content area" at bounding box center [673, 270] width 519 height 31
paste input "Caddo Mills"
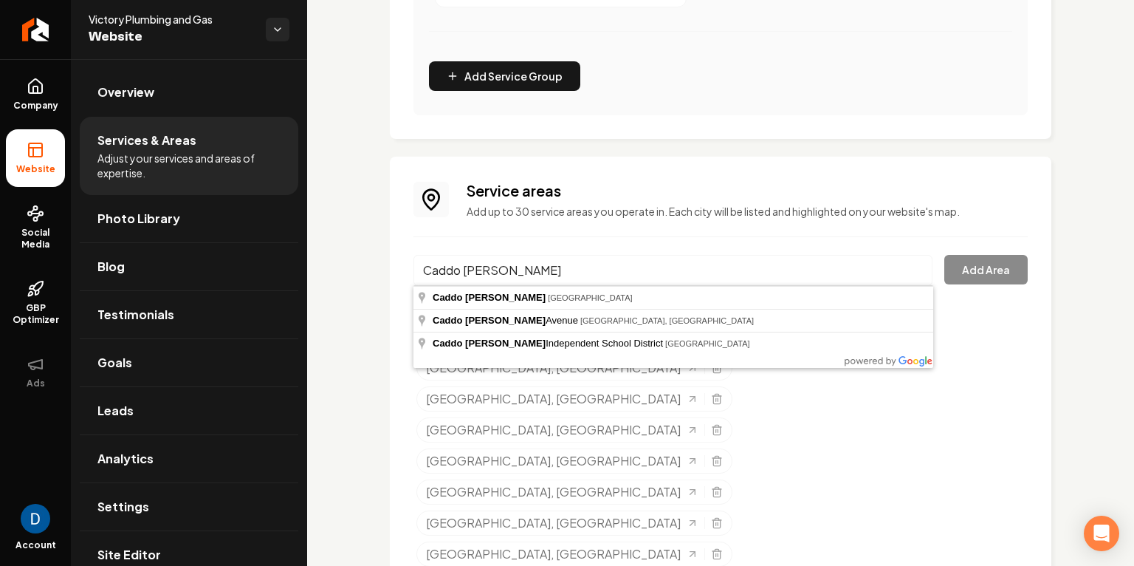
type input "Caddo Mills, TX"
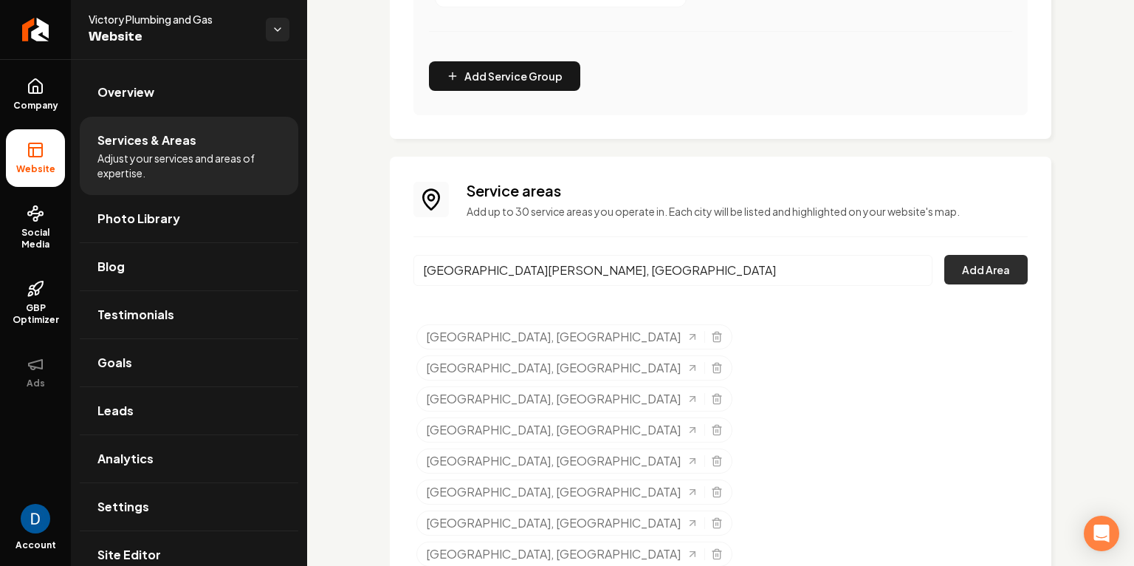
click at [1013, 273] on button "Add Area" at bounding box center [986, 270] width 83 height 30
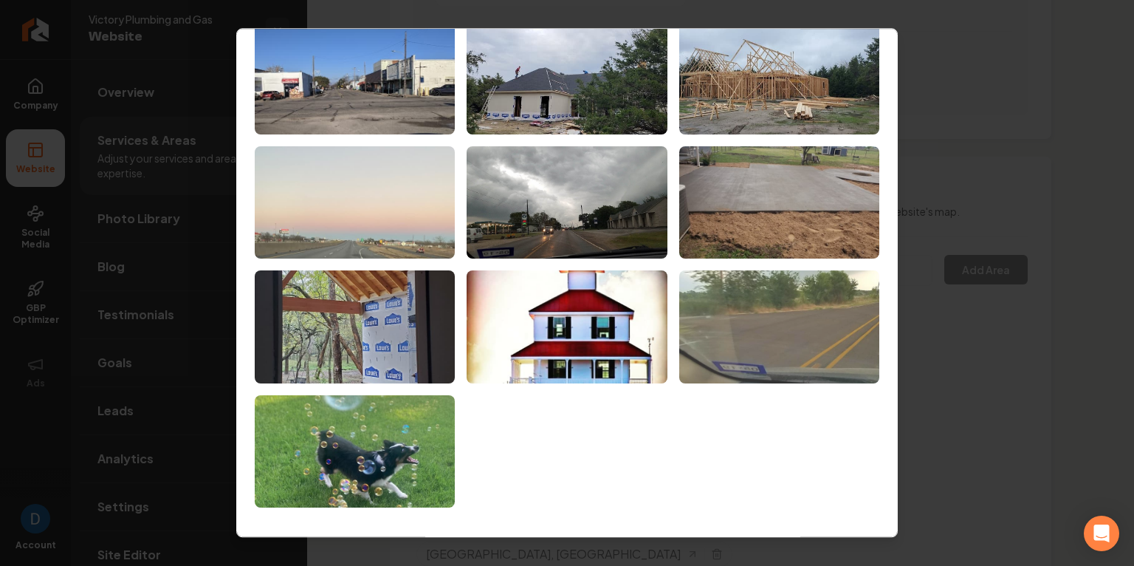
scroll to position [68, 0]
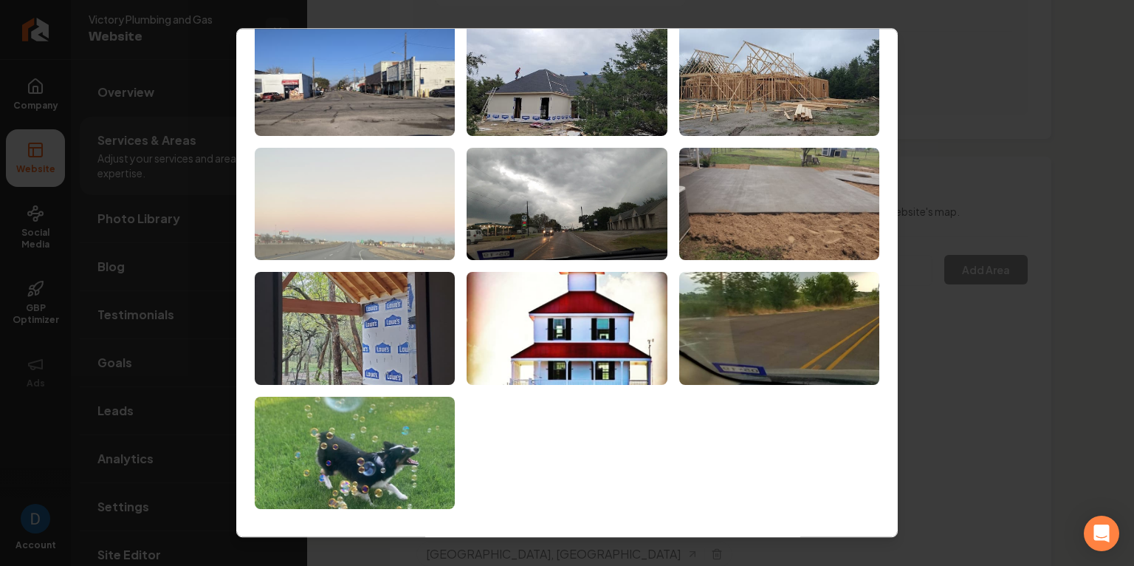
click at [382, 204] on img at bounding box center [355, 204] width 200 height 113
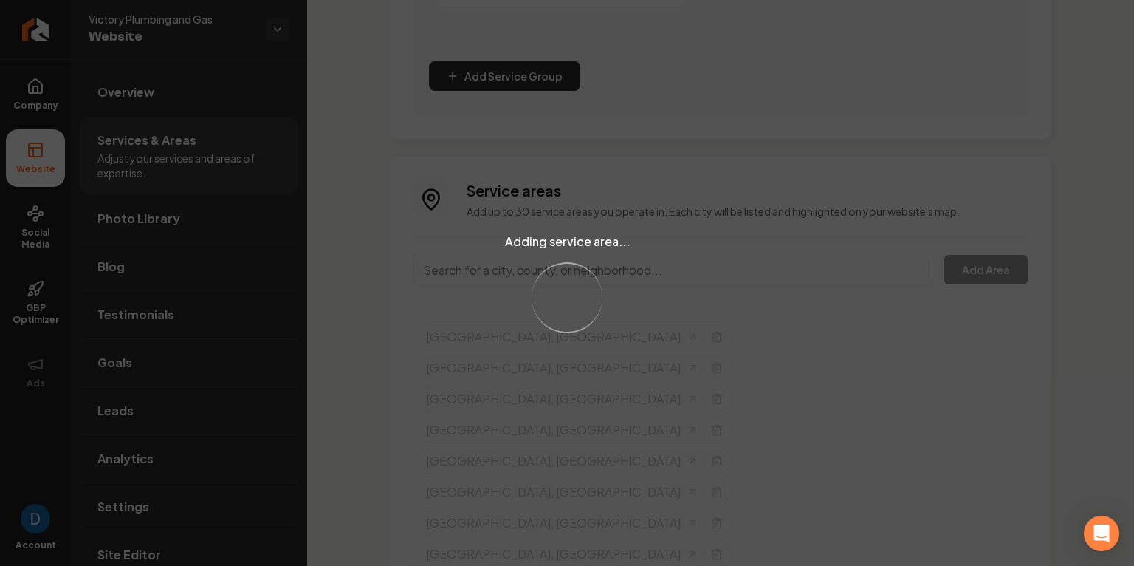
scroll to position [523, 0]
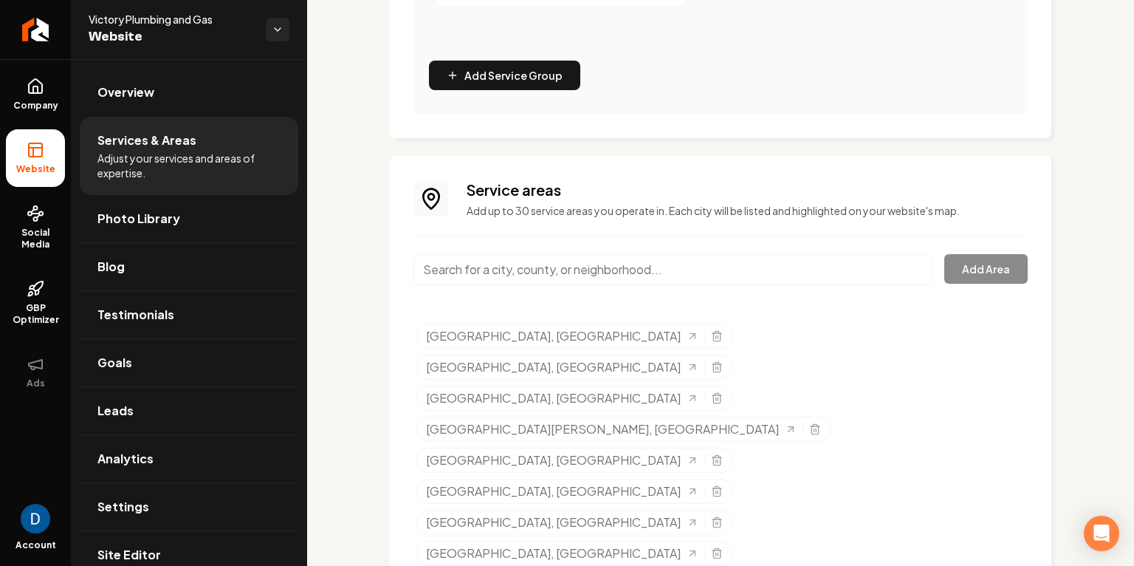
click at [517, 267] on input "Main content area" at bounding box center [673, 269] width 519 height 31
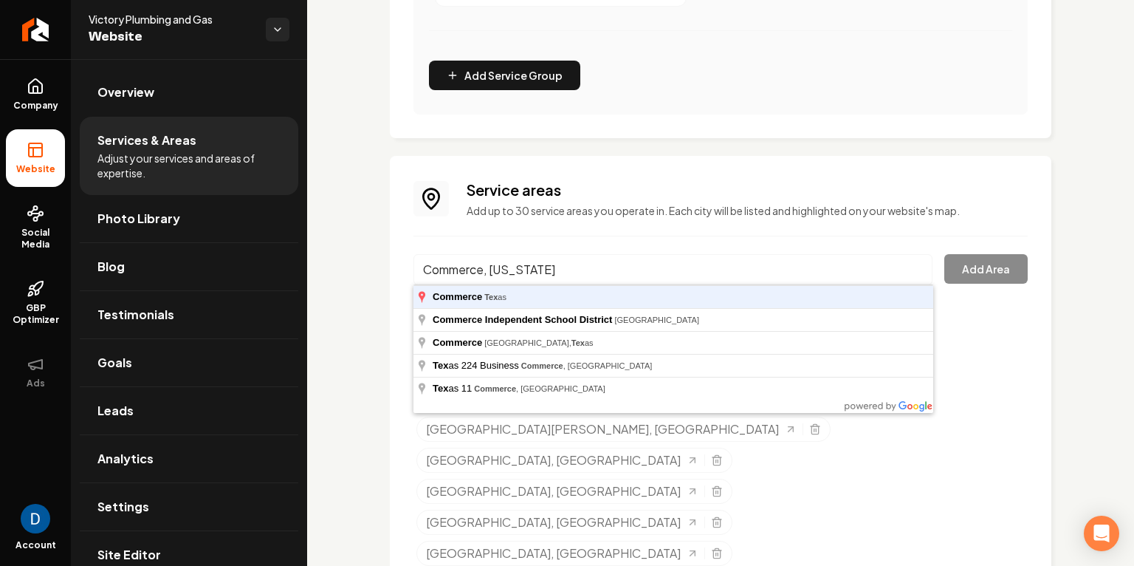
type input "Commerce, Texas"
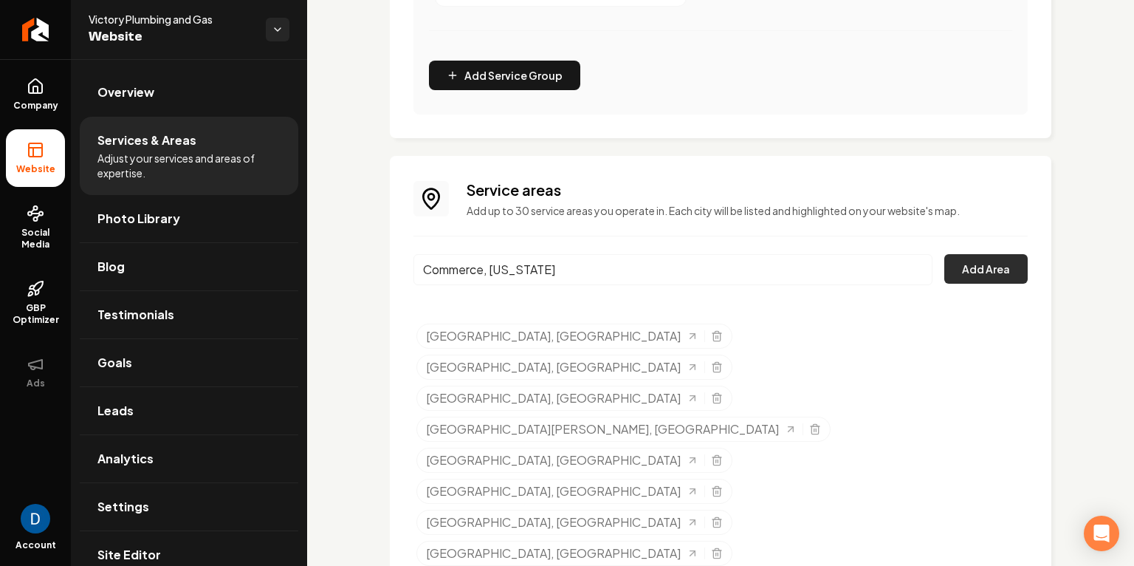
click at [993, 264] on button "Add Area" at bounding box center [986, 269] width 83 height 30
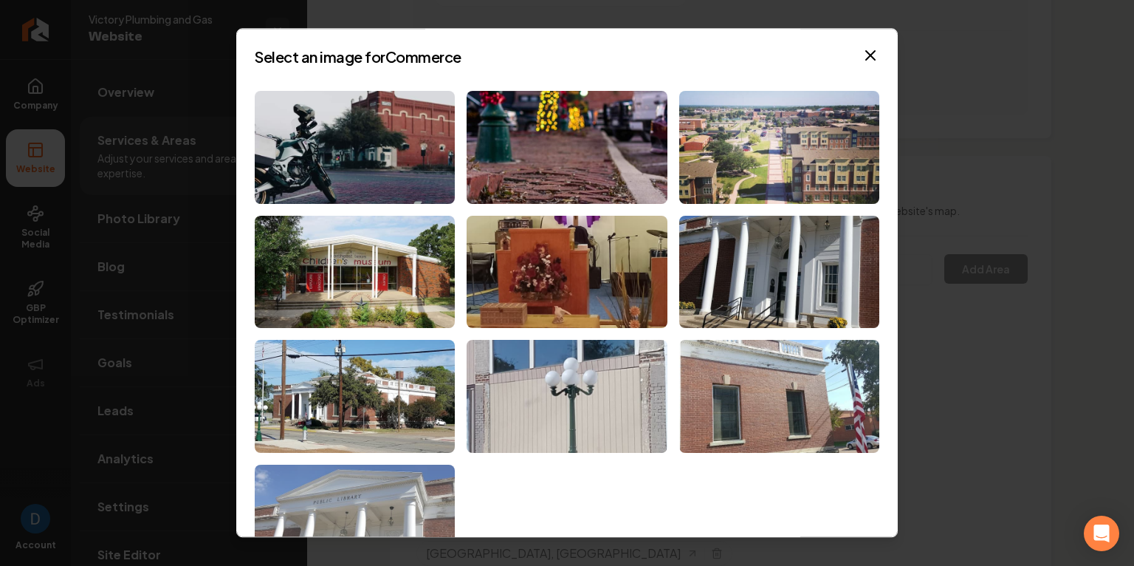
scroll to position [69, 0]
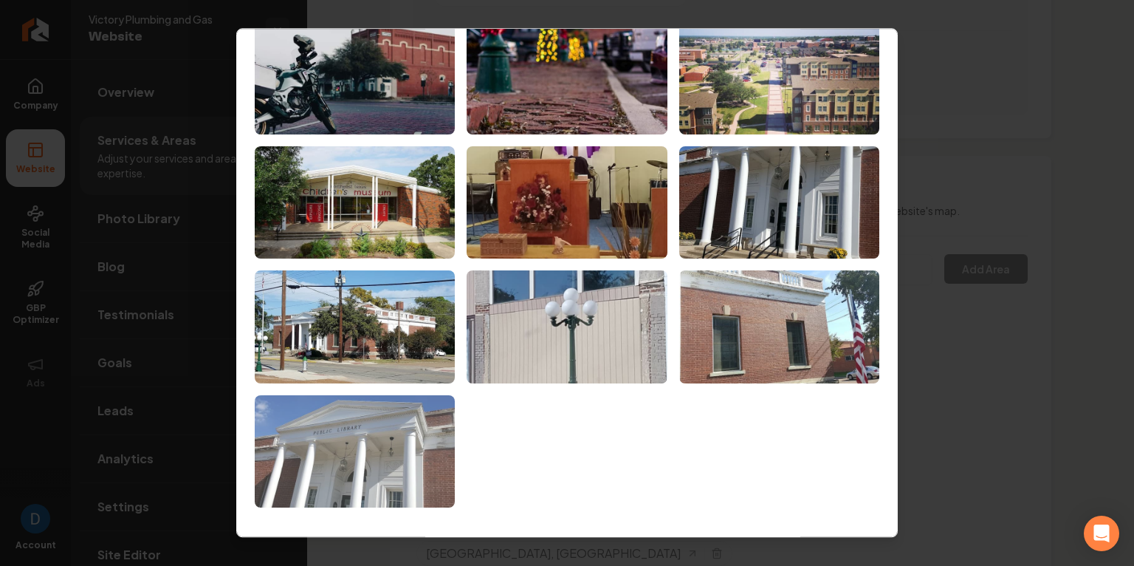
click at [355, 450] on img at bounding box center [355, 451] width 200 height 113
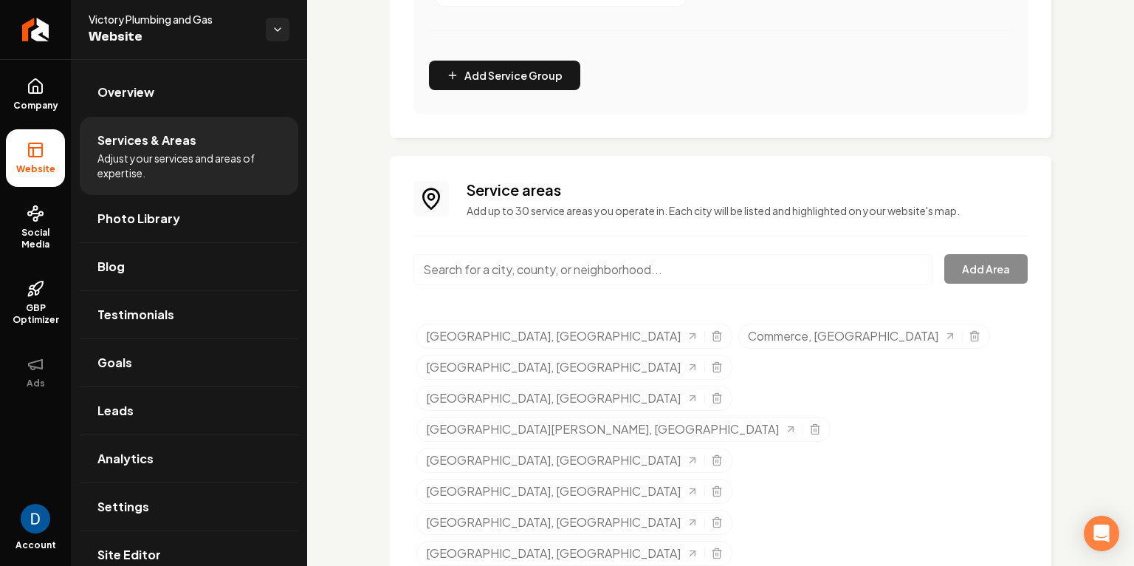
click at [527, 272] on input "Main content area" at bounding box center [673, 269] width 519 height 31
click at [698, 278] on input "Main content area" at bounding box center [673, 269] width 519 height 31
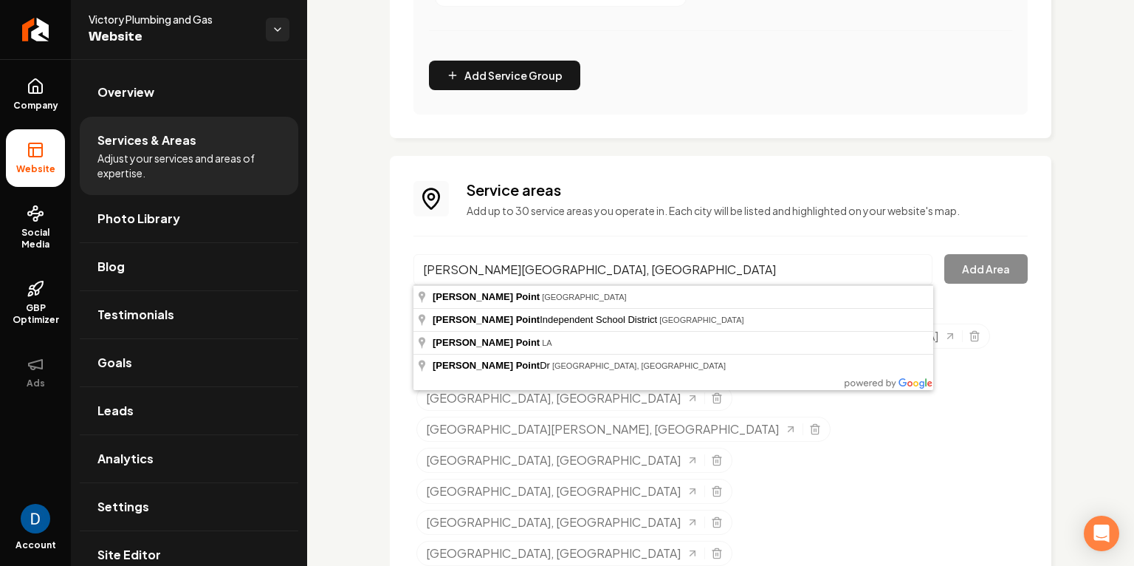
type input "Wills Point, TX"
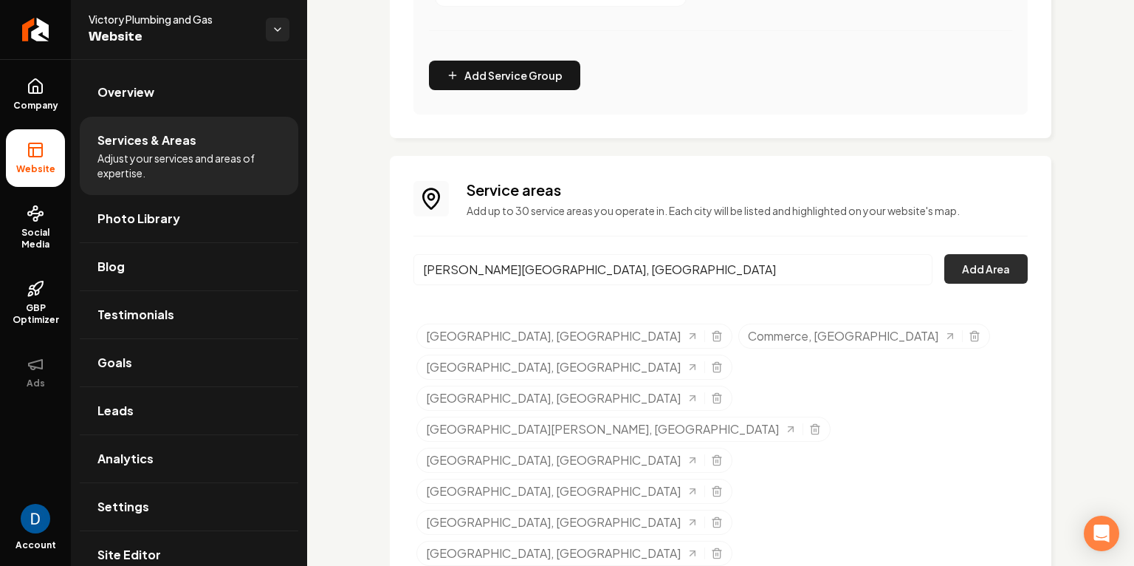
click at [982, 267] on button "Add Area" at bounding box center [986, 269] width 83 height 30
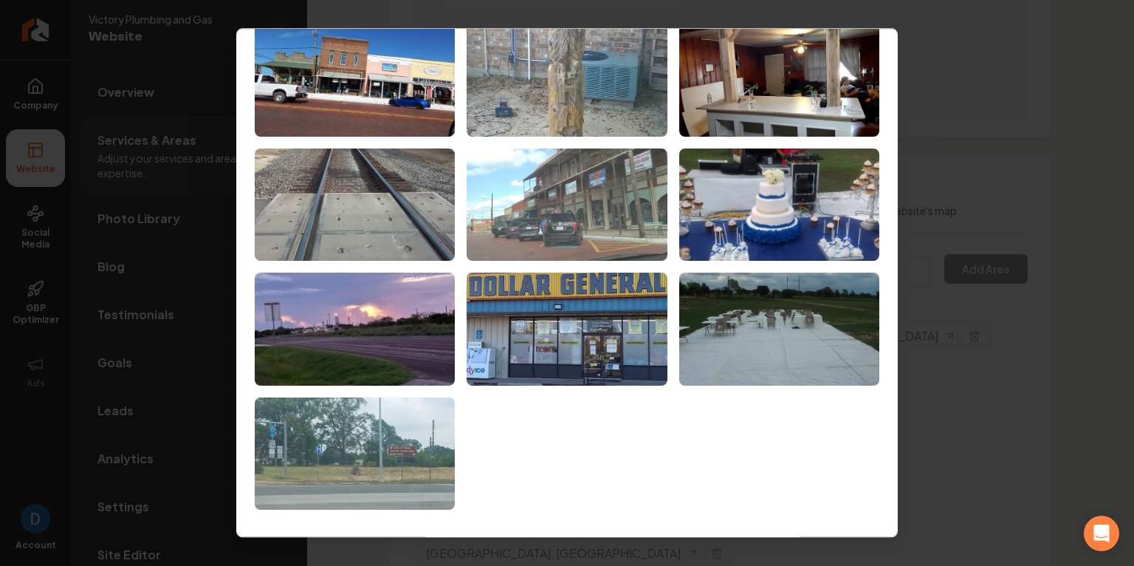
scroll to position [0, 0]
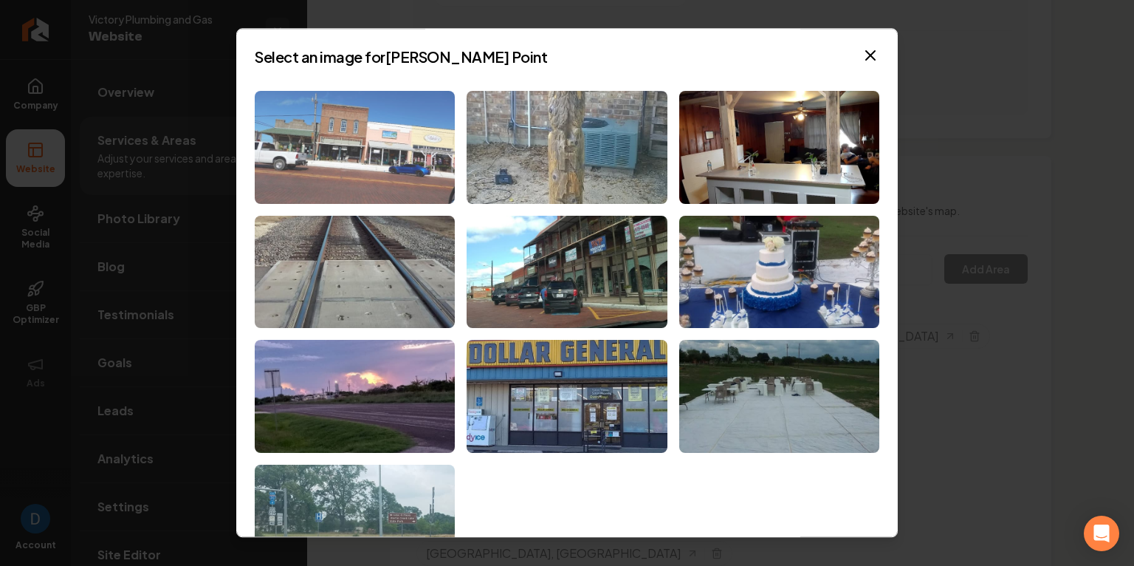
click at [370, 126] on img at bounding box center [355, 147] width 200 height 113
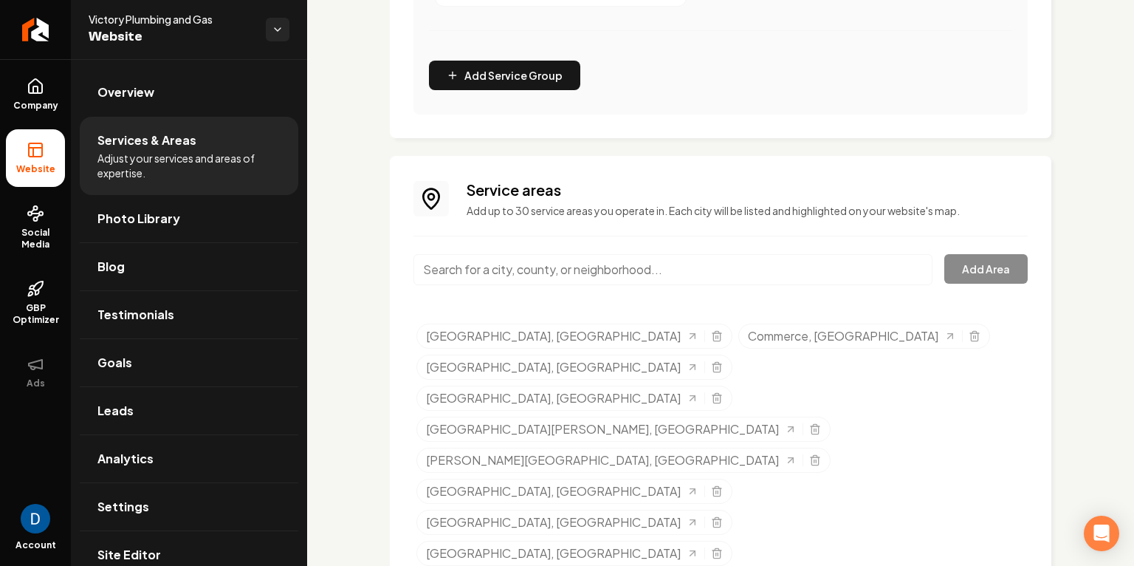
click at [549, 275] on input "Main content area" at bounding box center [673, 269] width 519 height 31
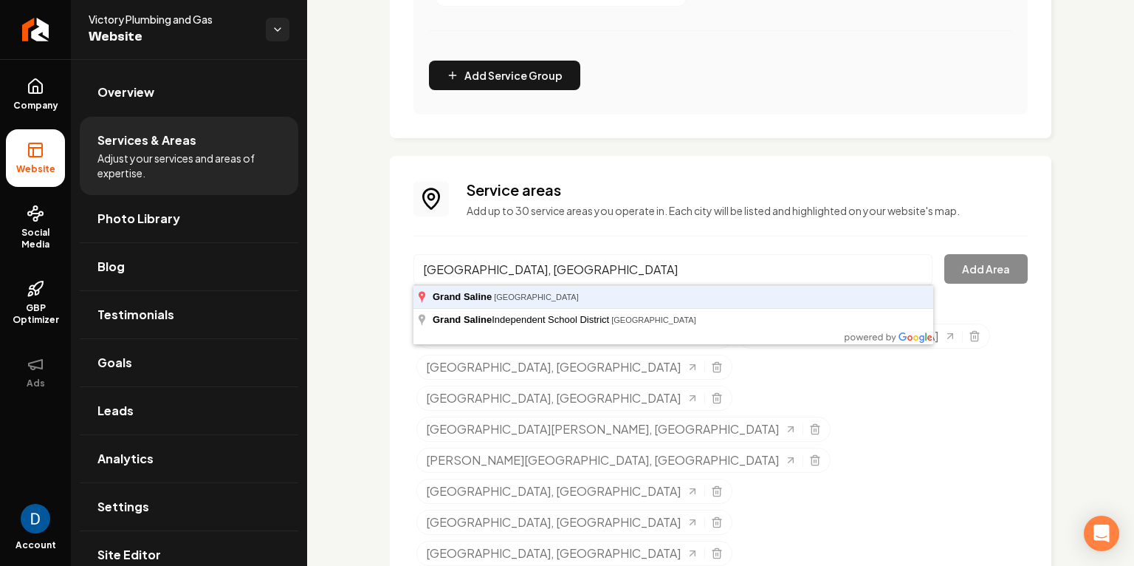
type input "Grand Saline, TX"
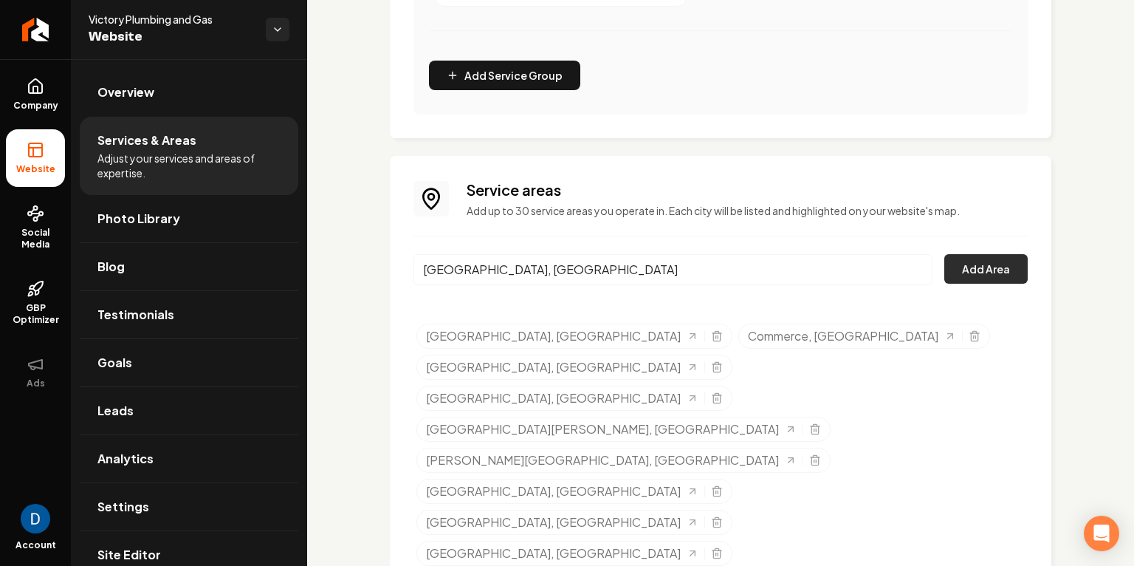
click at [1022, 267] on button "Add Area" at bounding box center [986, 269] width 83 height 30
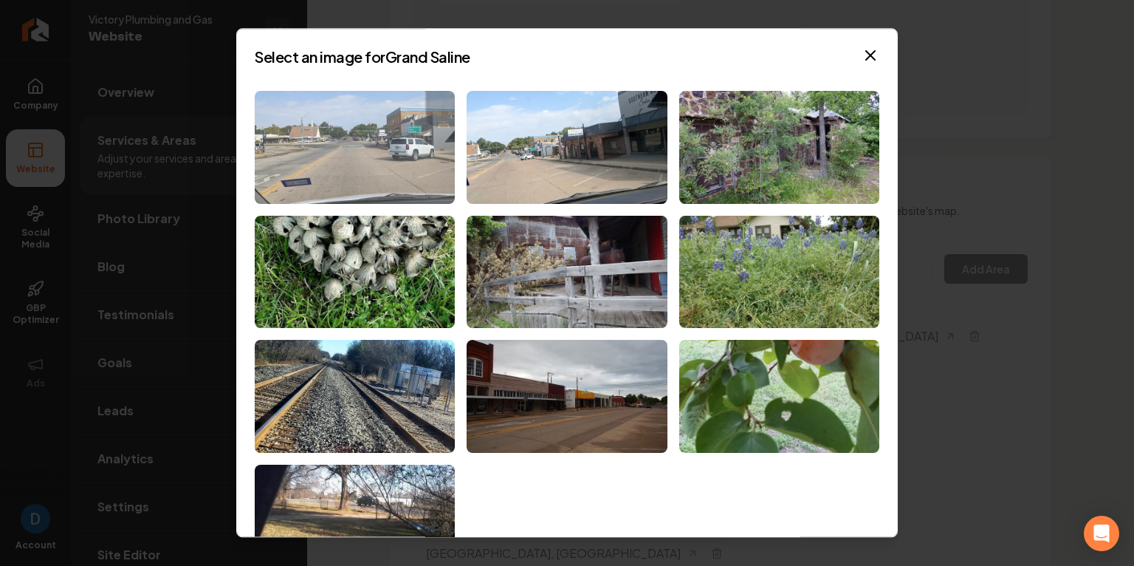
click at [364, 148] on img at bounding box center [355, 147] width 200 height 113
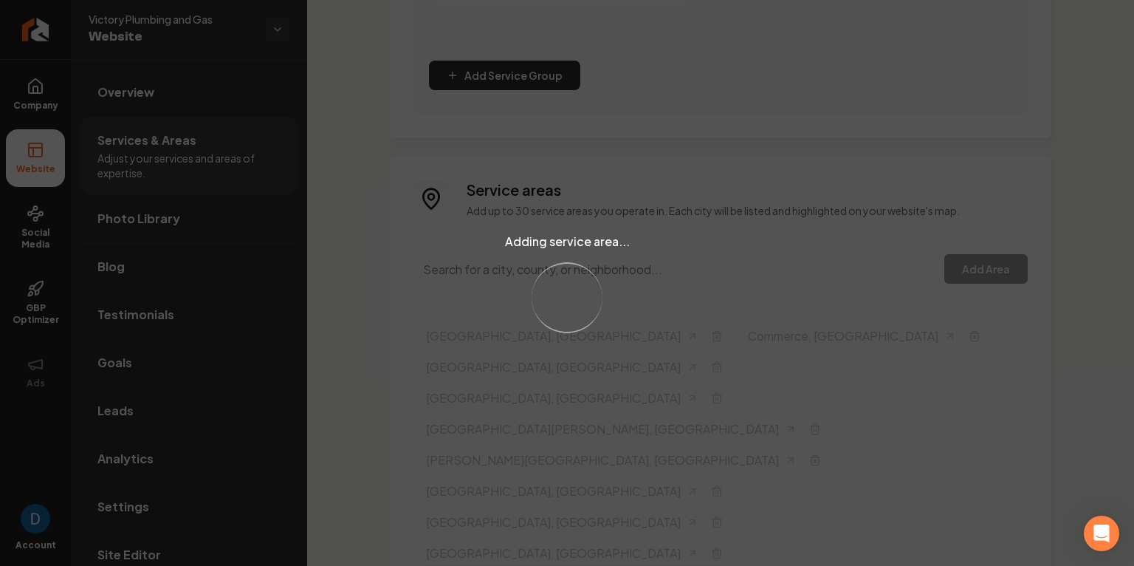
scroll to position [553, 0]
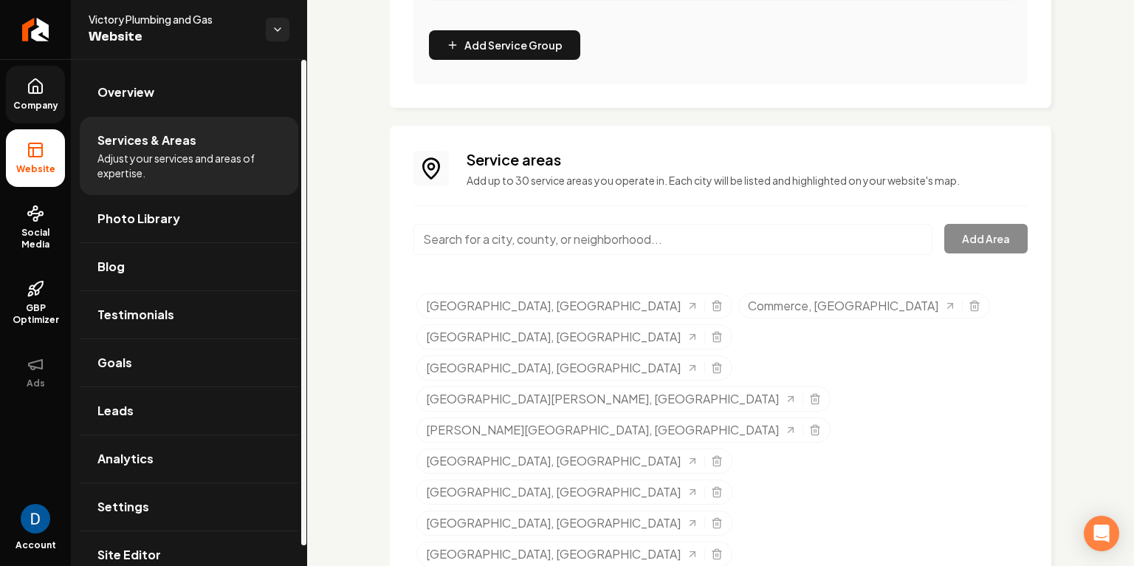
click at [27, 100] on span "Company" at bounding box center [35, 106] width 57 height 12
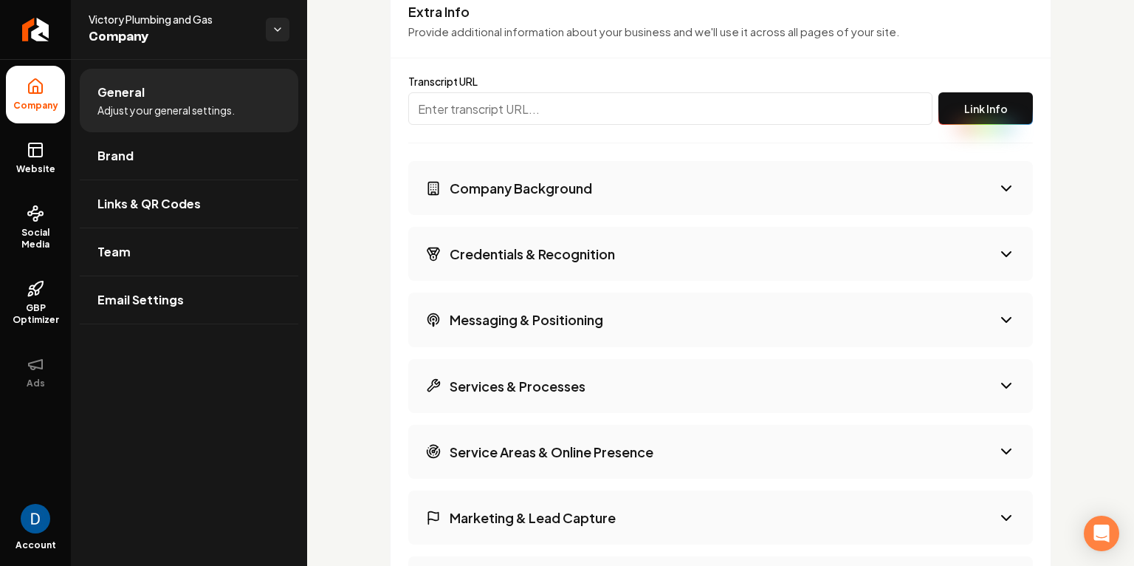
scroll to position [2085, 0]
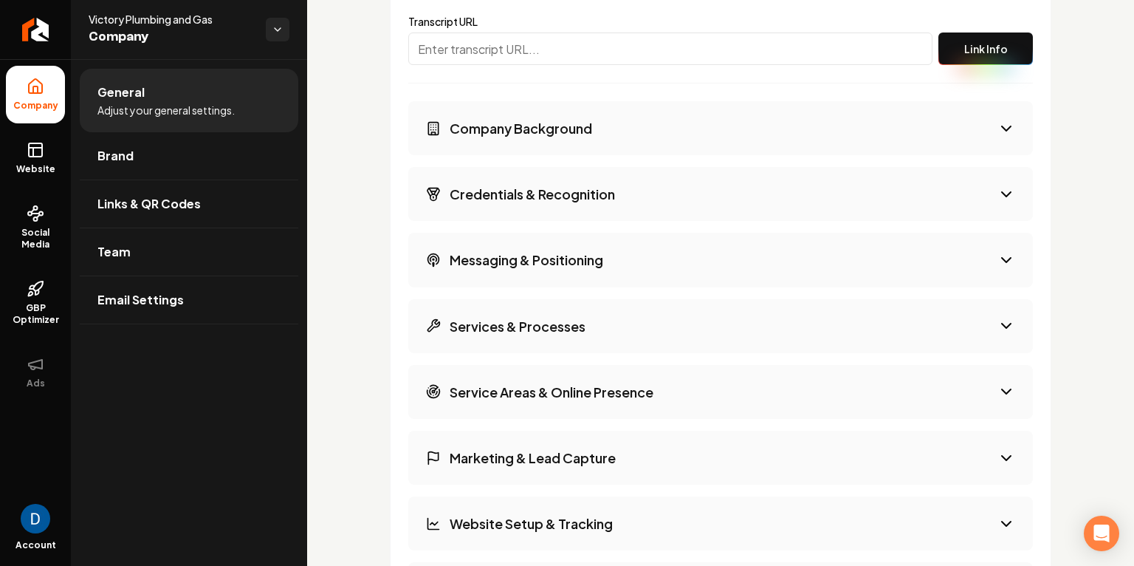
click at [551, 327] on h3 "Services & Processes" at bounding box center [518, 326] width 136 height 18
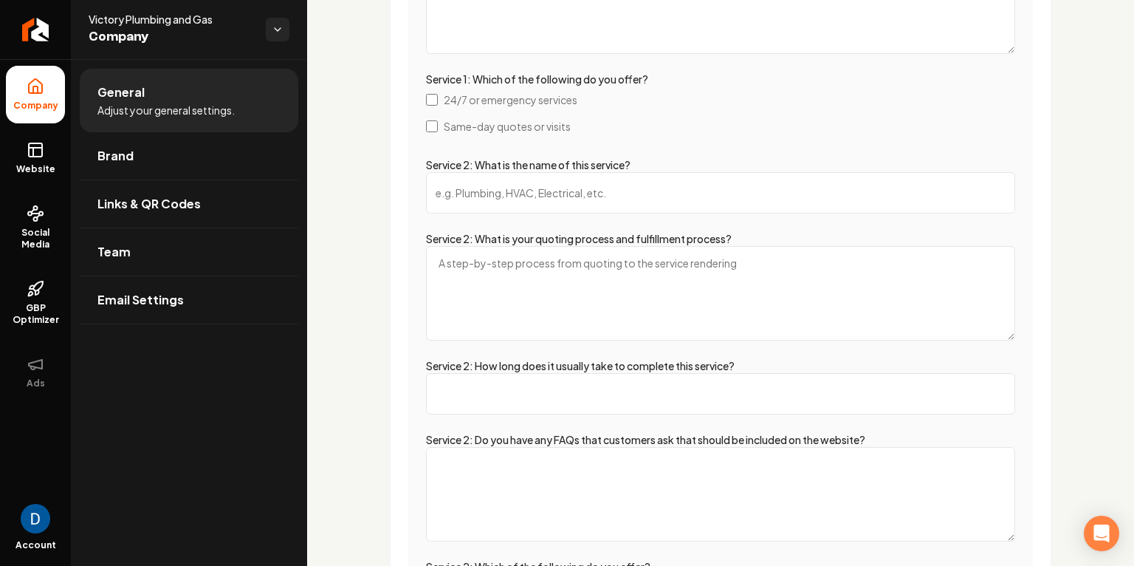
scroll to position [2792, 0]
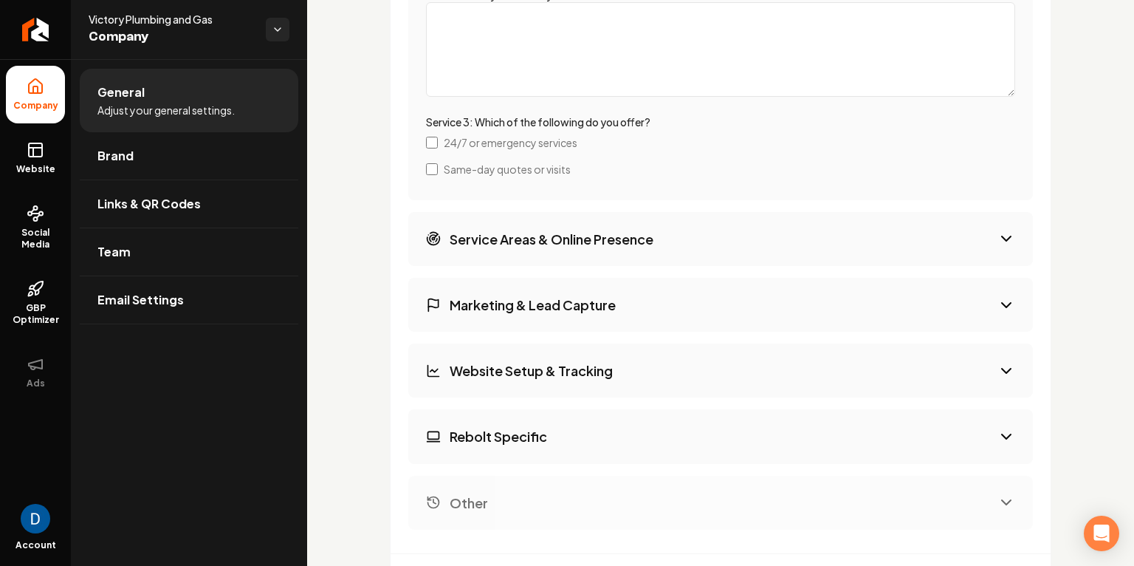
click at [514, 241] on h3 "Service Areas & Online Presence" at bounding box center [552, 239] width 204 height 18
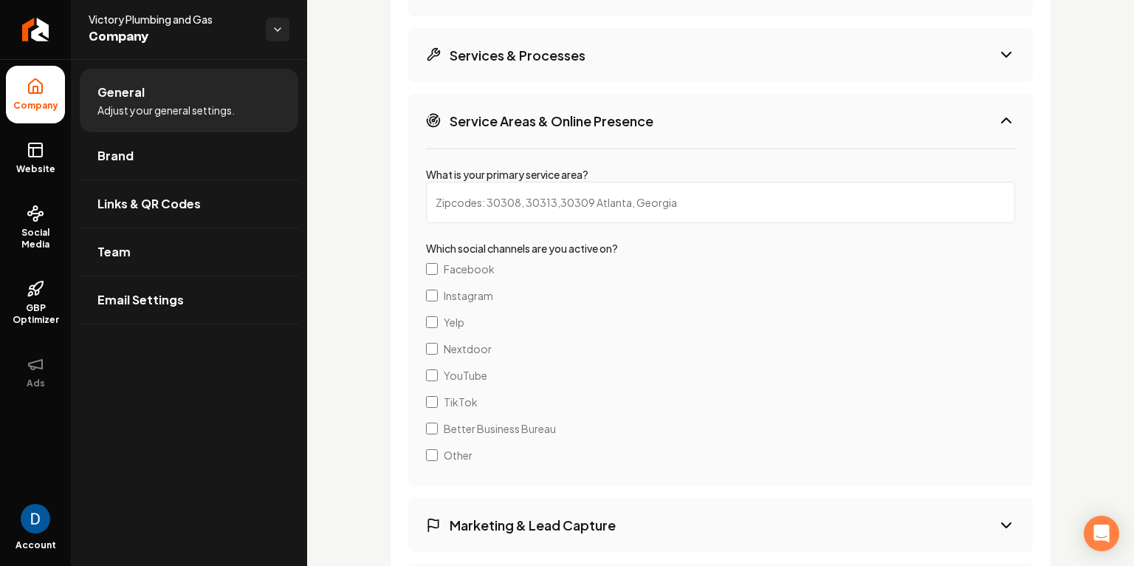
click at [489, 197] on input "What is your primary service area?" at bounding box center [720, 202] width 589 height 41
click at [478, 188] on input "Ro" at bounding box center [720, 202] width 589 height 41
click at [473, 196] on input "Ro" at bounding box center [720, 202] width 589 height 41
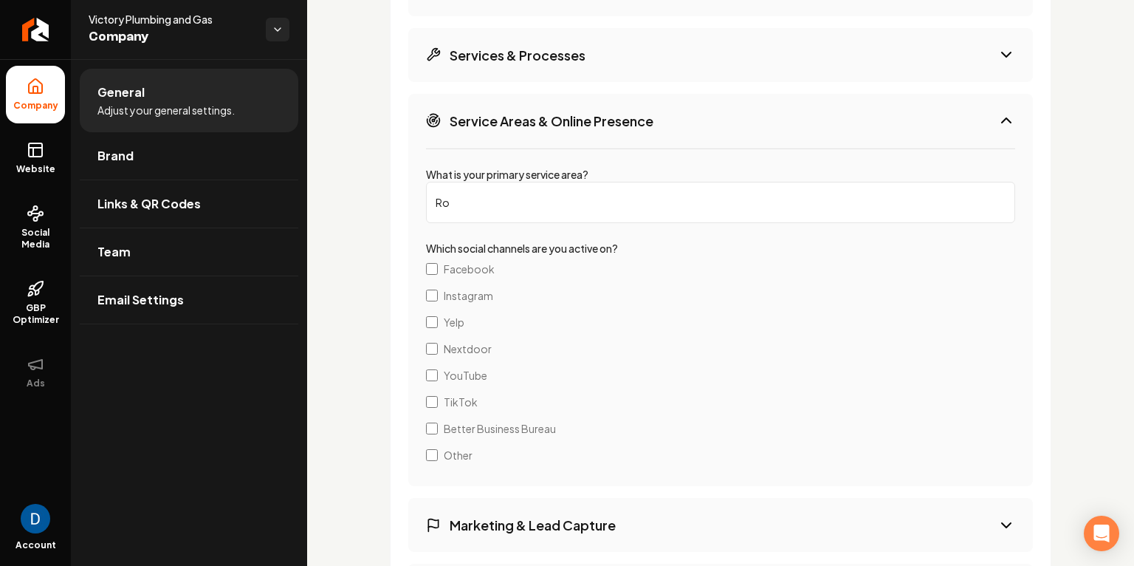
paste input "yse City, TX Plumbing"
click at [501, 203] on input "Royse City, TX Plumbing" at bounding box center [720, 202] width 589 height 41
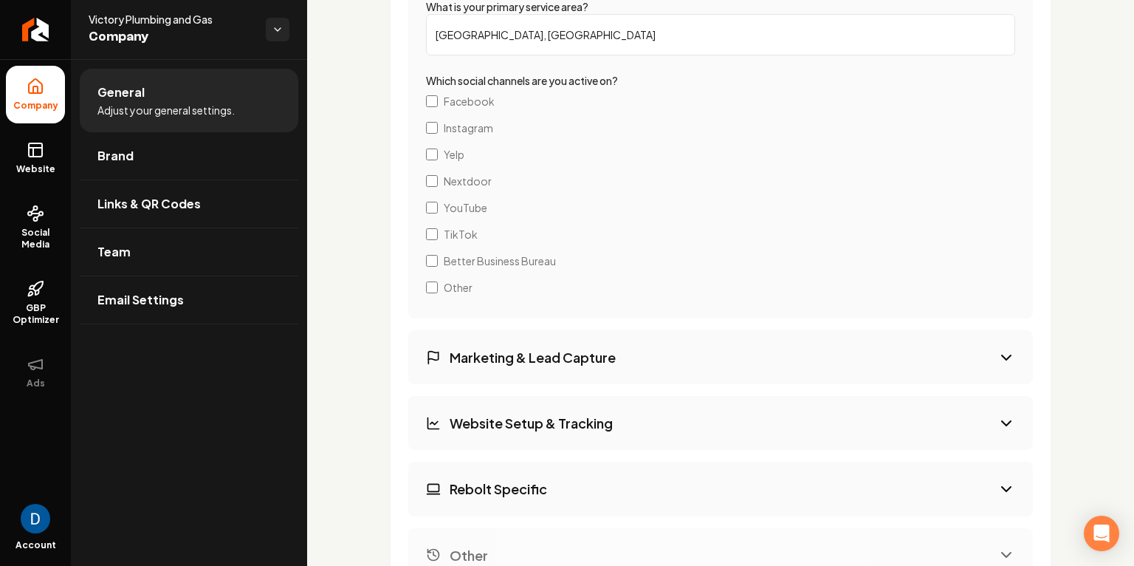
scroll to position [2694, 0]
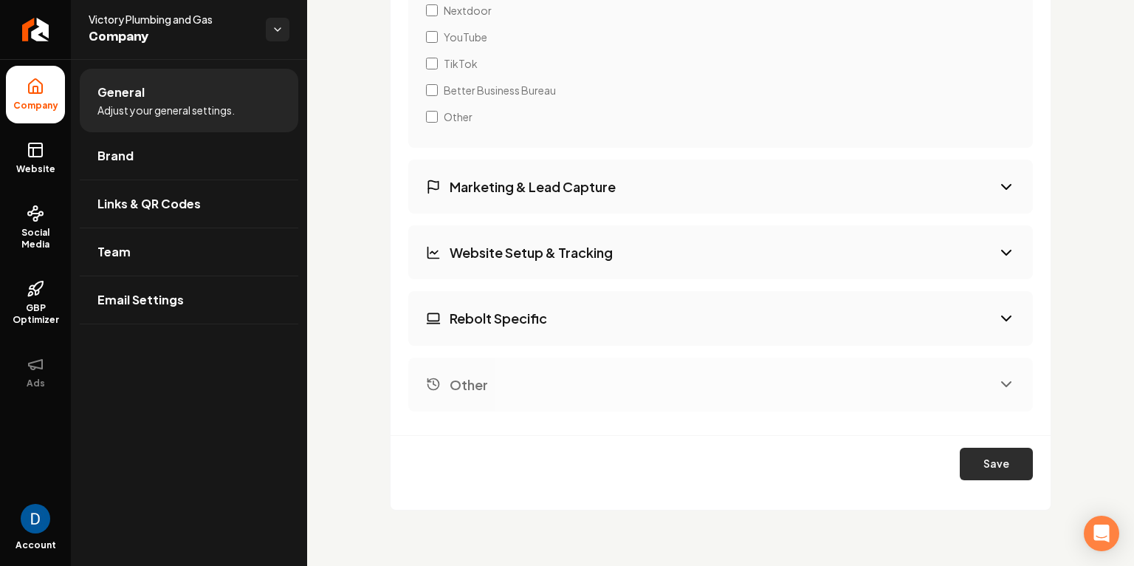
type input "Royse City, TX"
click at [1002, 475] on button "Save" at bounding box center [996, 464] width 73 height 32
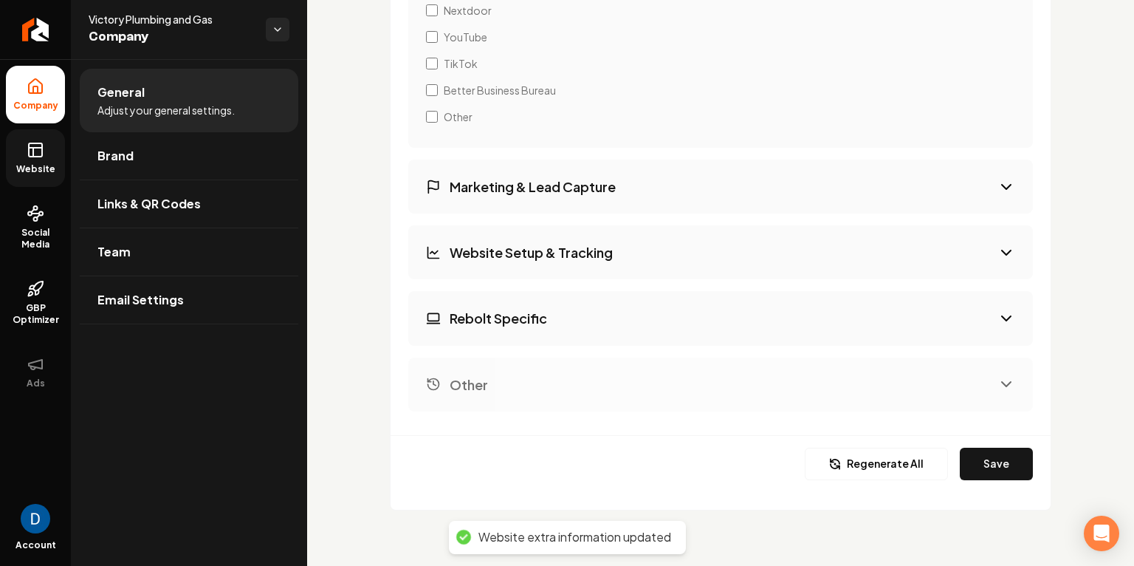
click at [30, 155] on rect at bounding box center [35, 149] width 13 height 13
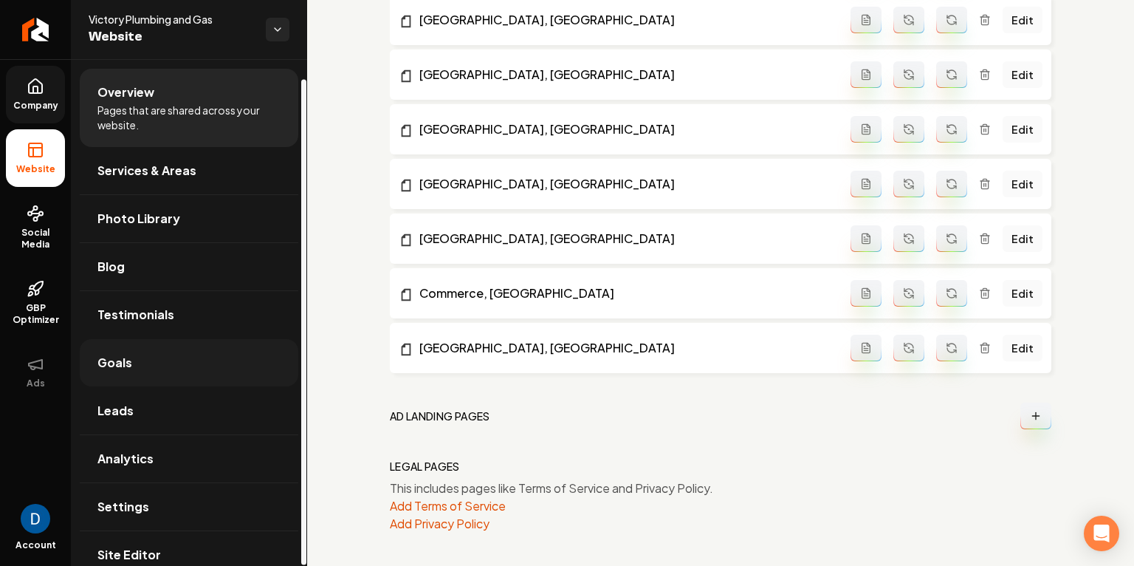
scroll to position [20, 0]
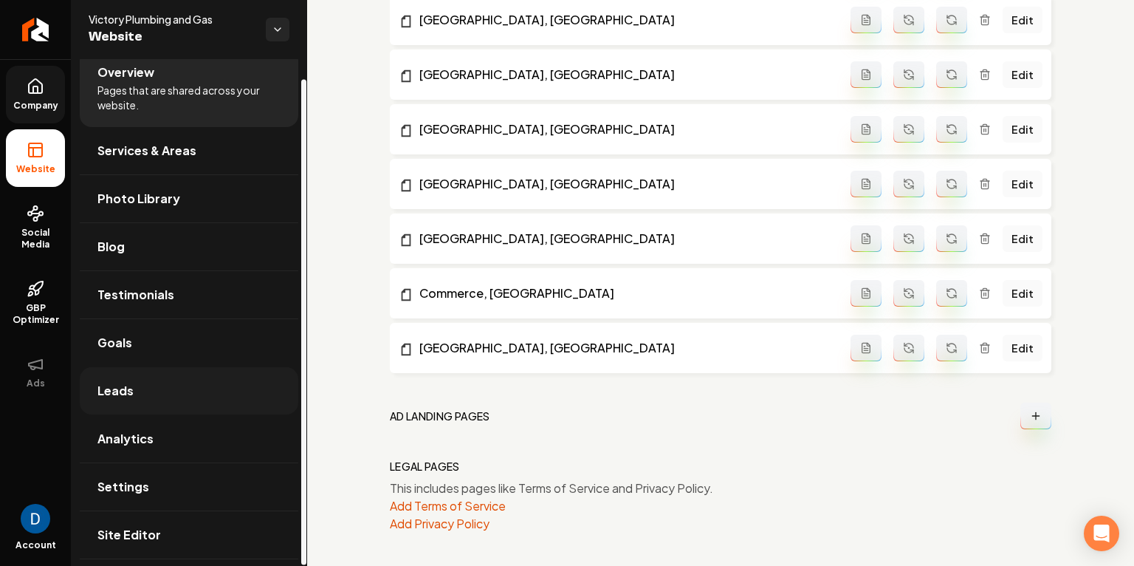
click at [160, 371] on link "Leads" at bounding box center [189, 390] width 219 height 47
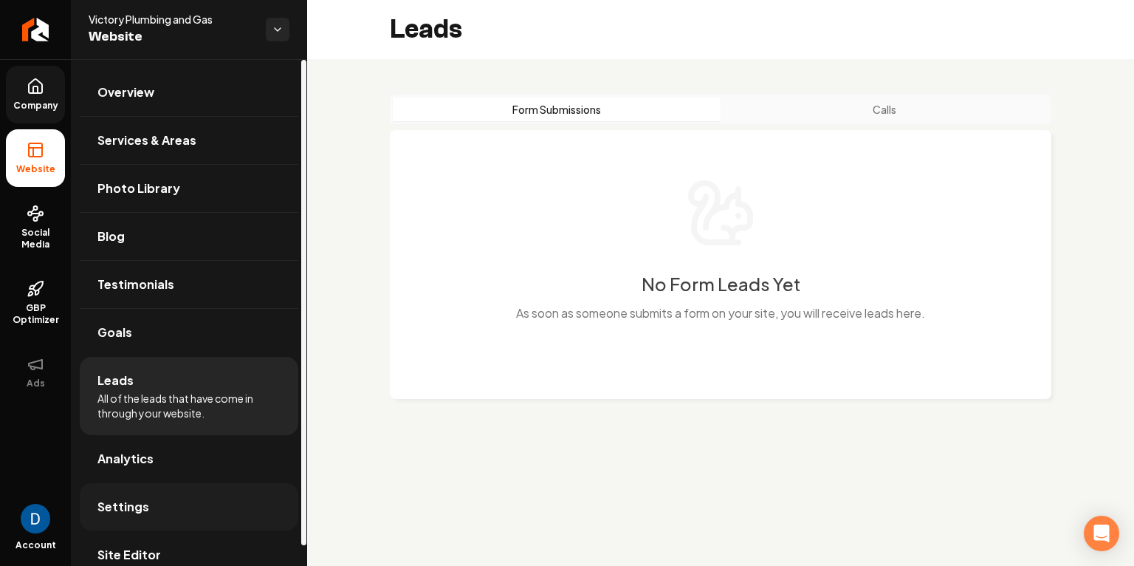
click at [205, 499] on link "Settings" at bounding box center [189, 506] width 219 height 47
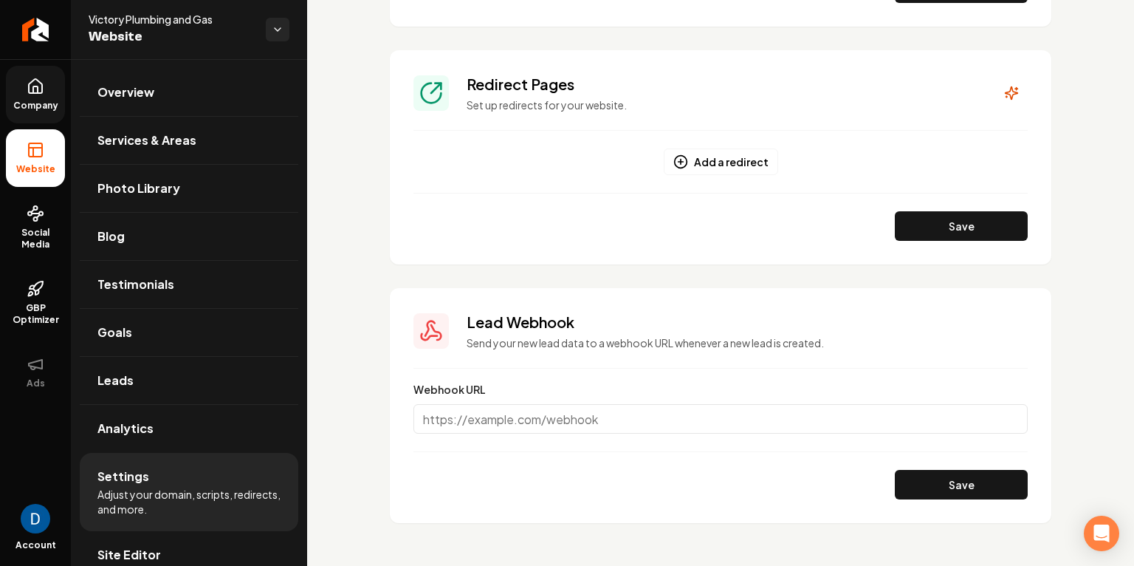
scroll to position [1594, 0]
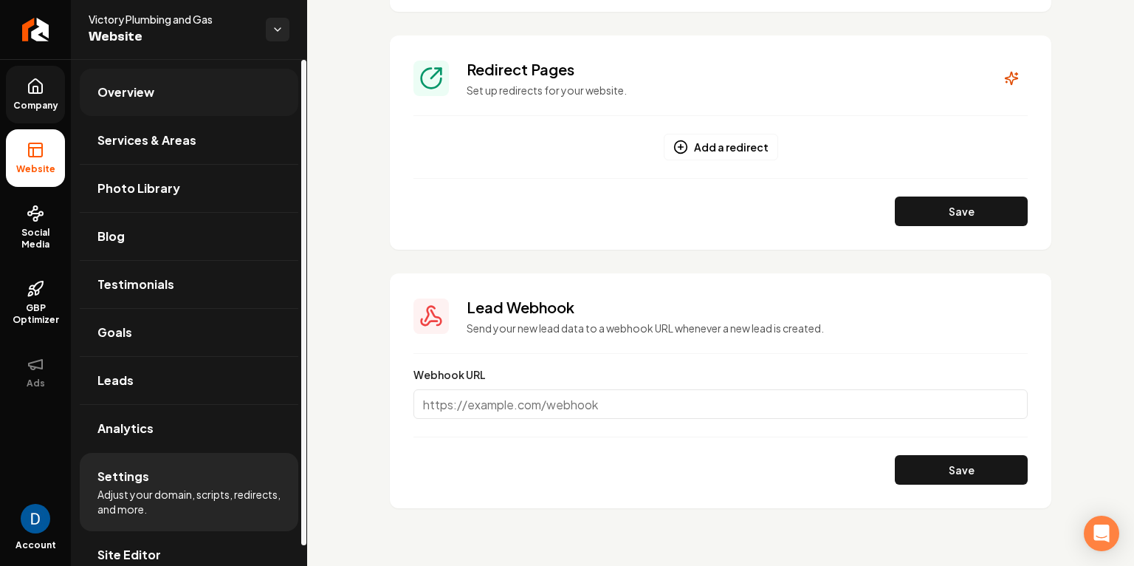
click at [150, 78] on link "Overview" at bounding box center [189, 92] width 219 height 47
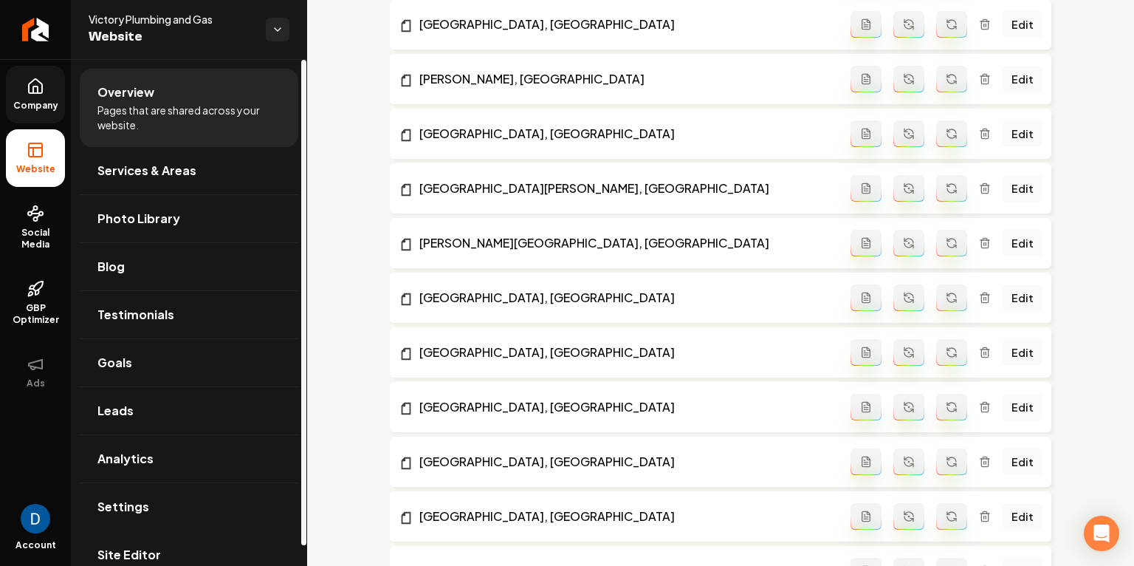
scroll to position [2199, 0]
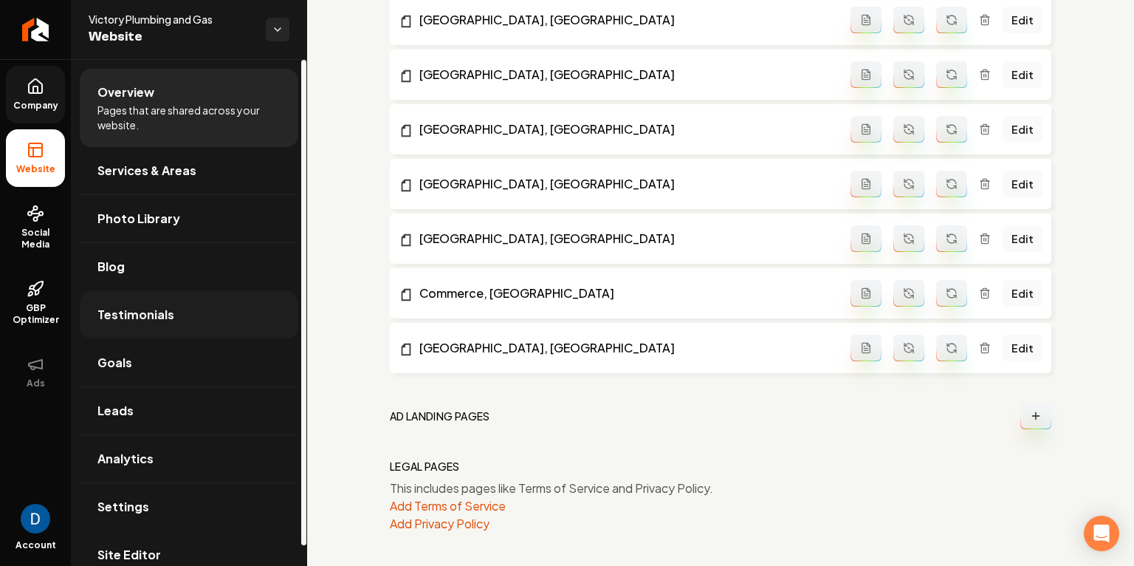
click at [212, 313] on link "Testimonials" at bounding box center [189, 314] width 219 height 47
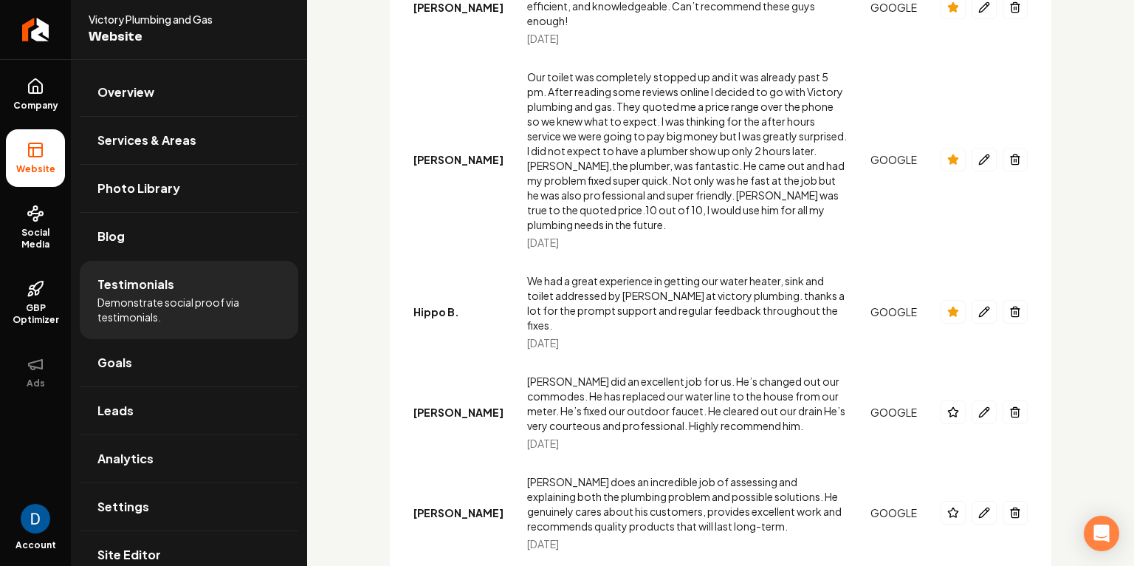
scroll to position [628, 0]
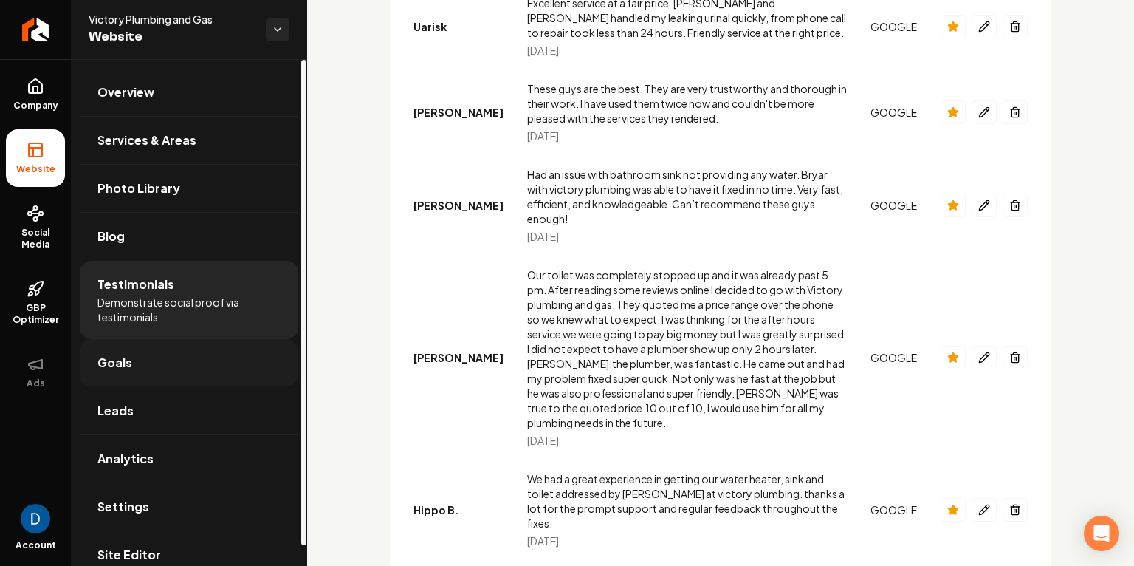
click at [171, 354] on link "Goals" at bounding box center [189, 362] width 219 height 47
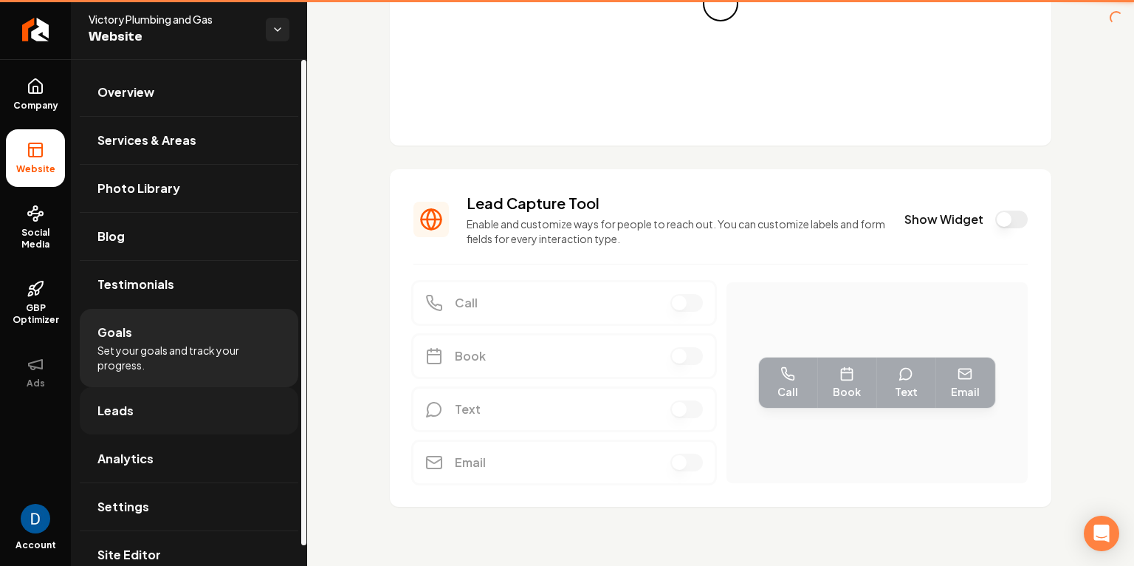
scroll to position [336, 0]
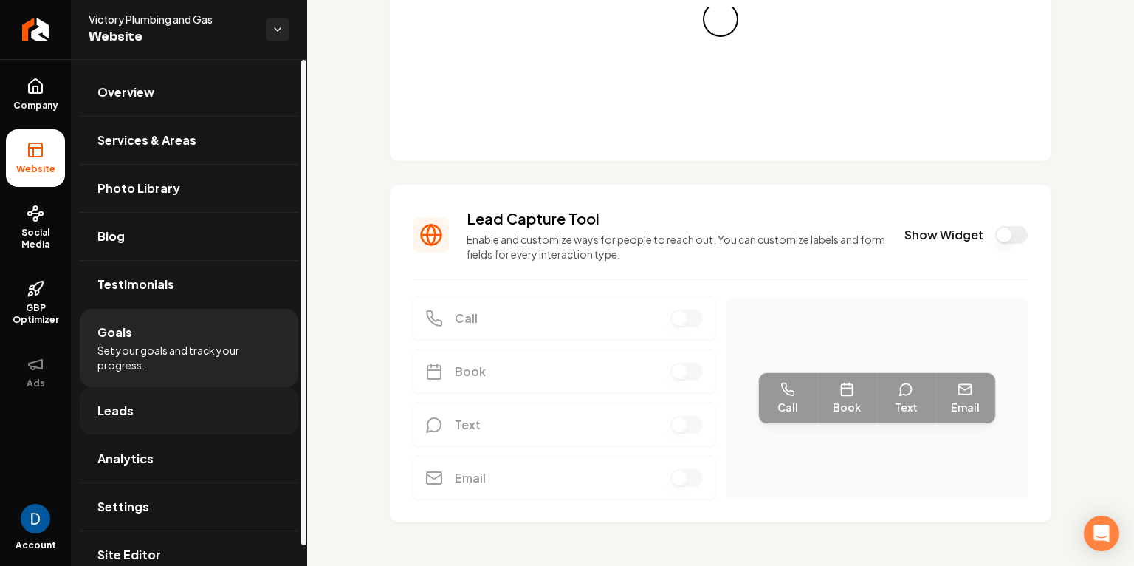
click at [175, 405] on link "Leads" at bounding box center [189, 410] width 219 height 47
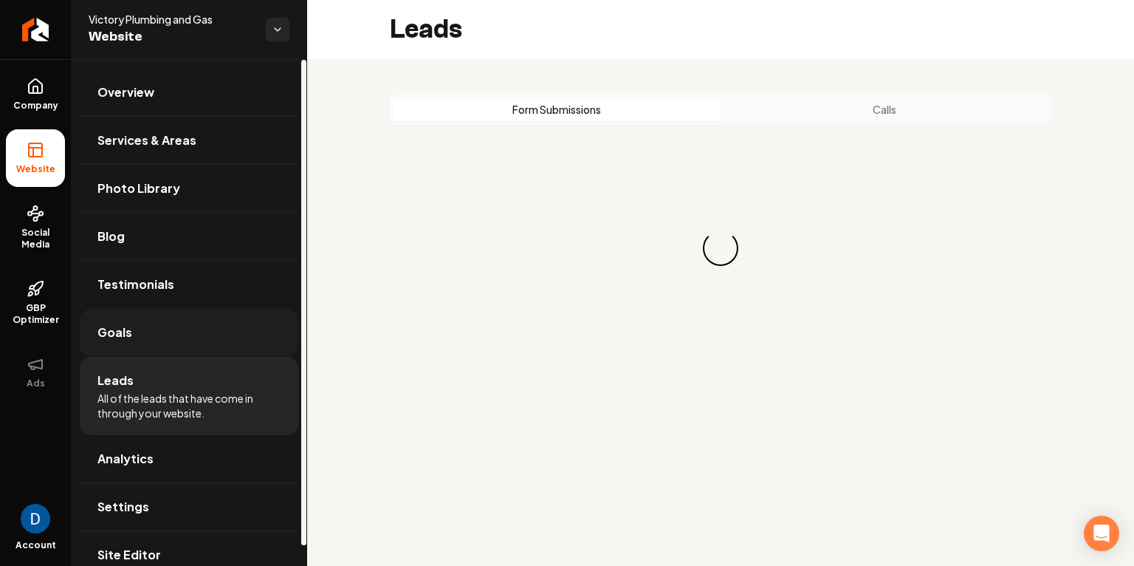
click at [216, 332] on link "Goals" at bounding box center [189, 332] width 219 height 47
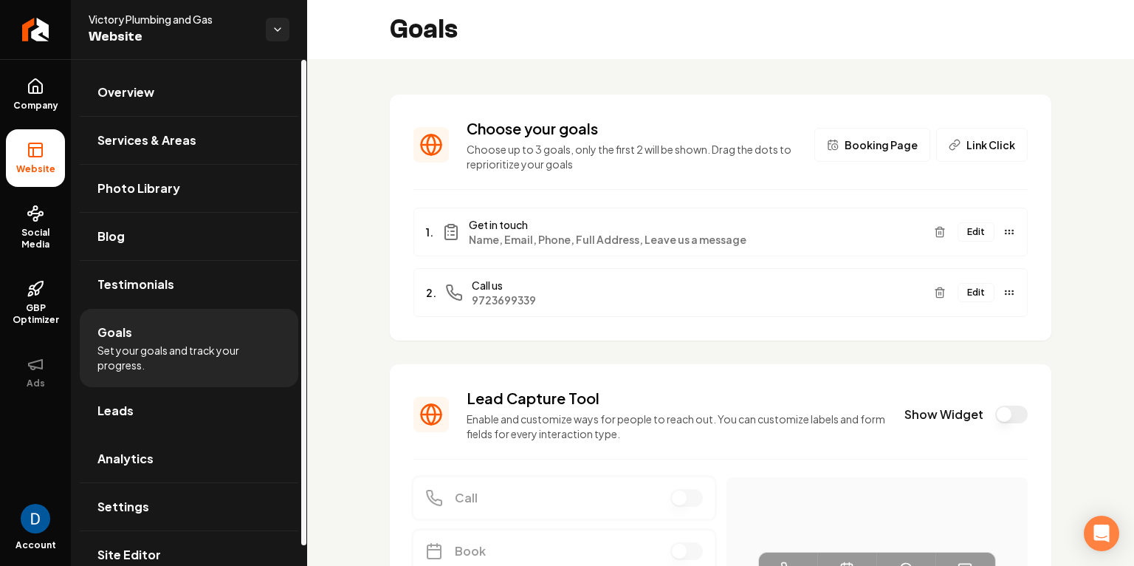
scroll to position [193, 0]
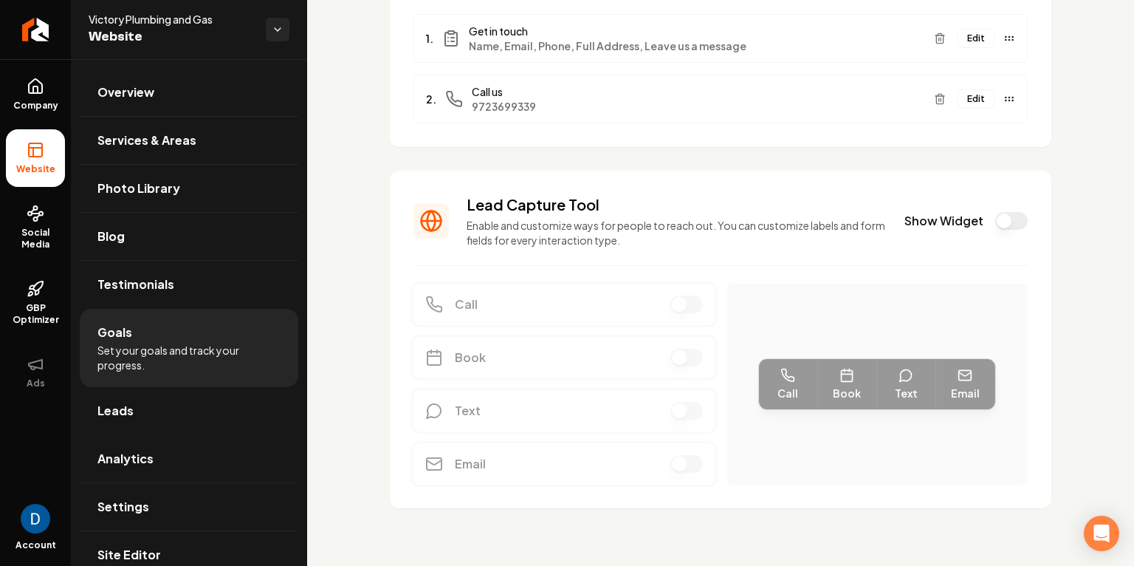
click at [1009, 227] on button "Show Widget" at bounding box center [1012, 221] width 32 height 18
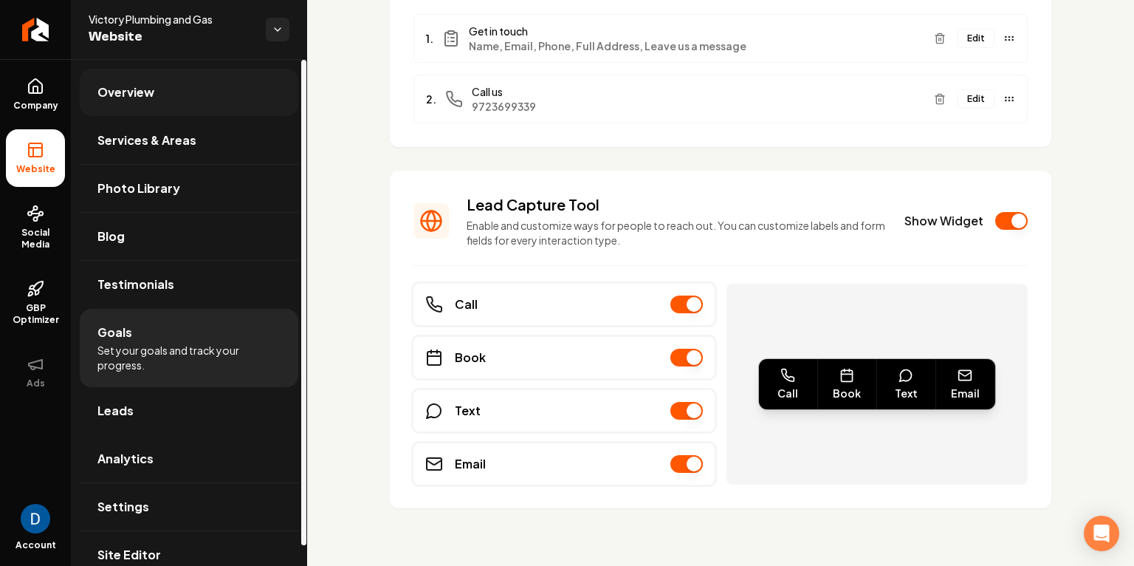
click at [162, 109] on link "Overview" at bounding box center [189, 92] width 219 height 47
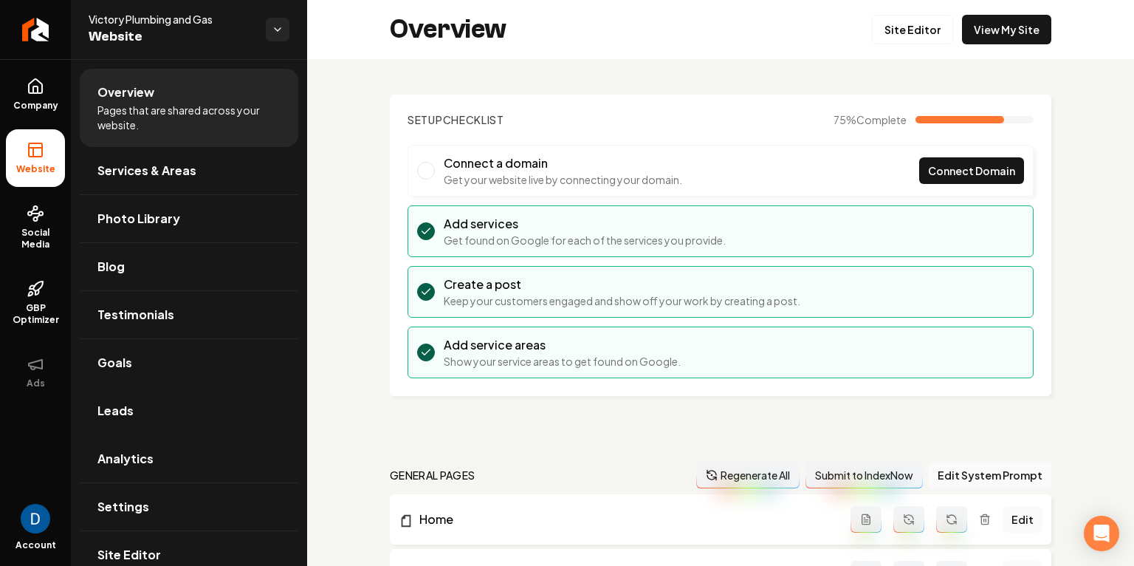
click at [946, 194] on li "Connect a domain Get your website live by connecting your domain. Connect Domain" at bounding box center [721, 171] width 626 height 52
click at [959, 171] on span "Connect Domain" at bounding box center [971, 171] width 87 height 16
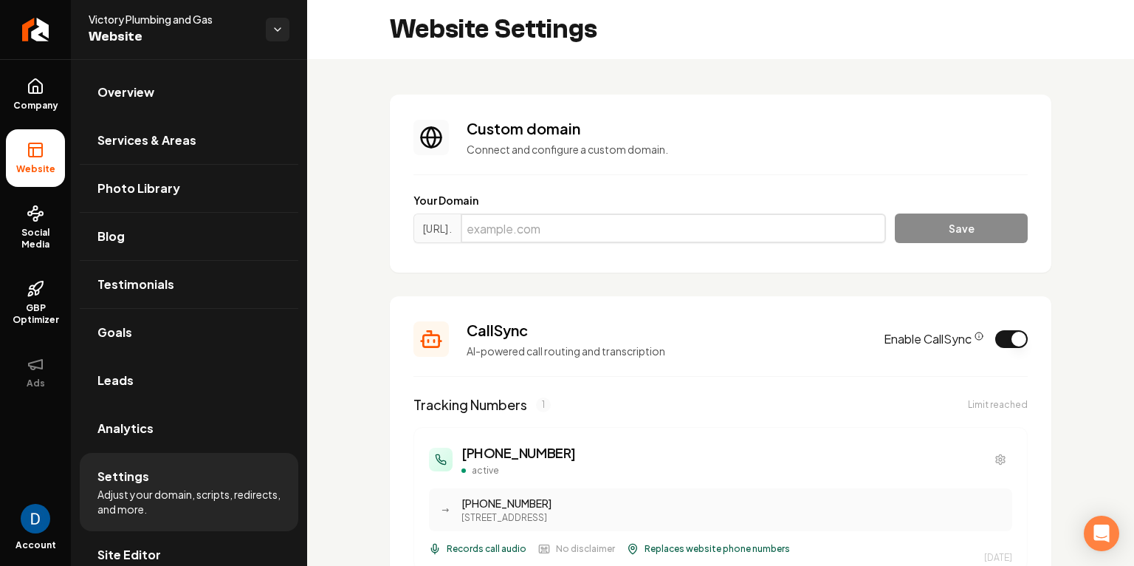
click at [575, 229] on input "Main content area" at bounding box center [673, 228] width 425 height 30
paste input "victoryplumbingandgas.com"
type input "victoryplumbingandgas.com"
click at [941, 223] on button "Save" at bounding box center [961, 228] width 133 height 30
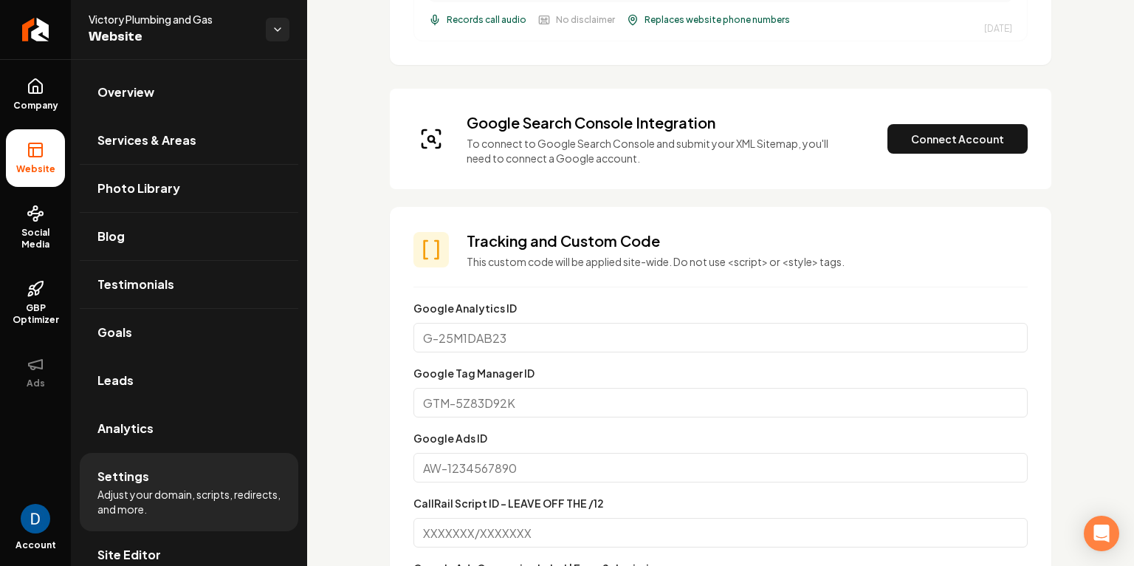
scroll to position [564, 0]
click at [925, 143] on button "Connect Account" at bounding box center [958, 141] width 140 height 30
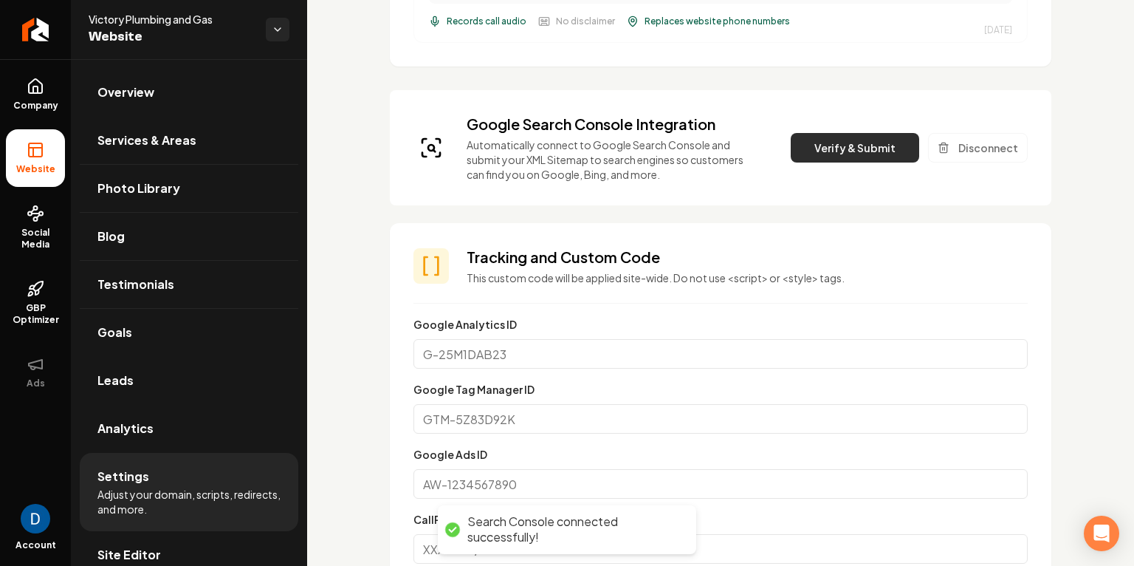
click at [818, 148] on button "Verify & Submit" at bounding box center [855, 148] width 129 height 30
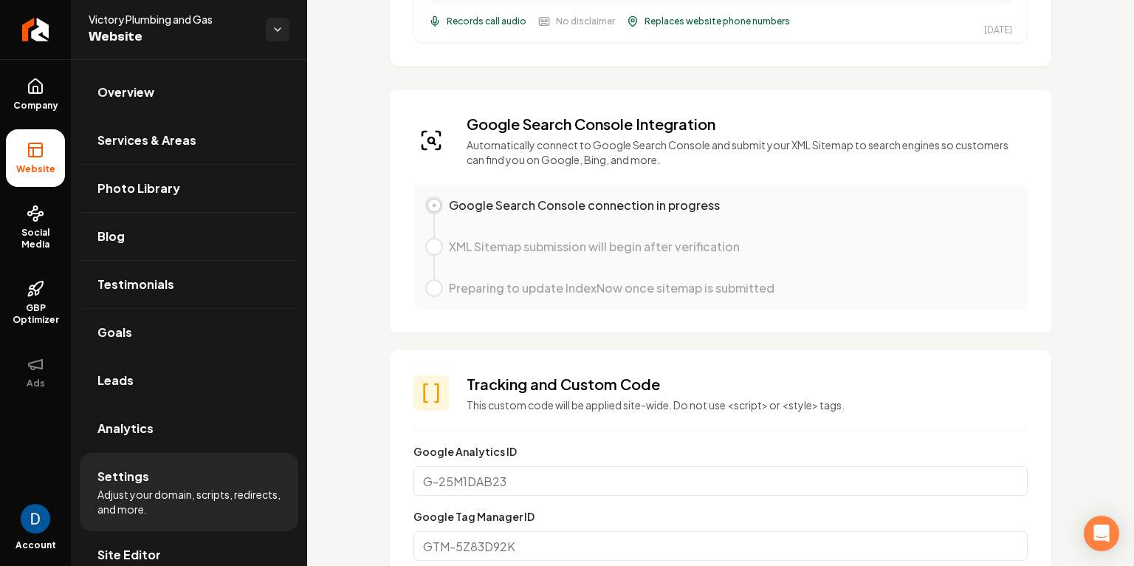
scroll to position [0, 0]
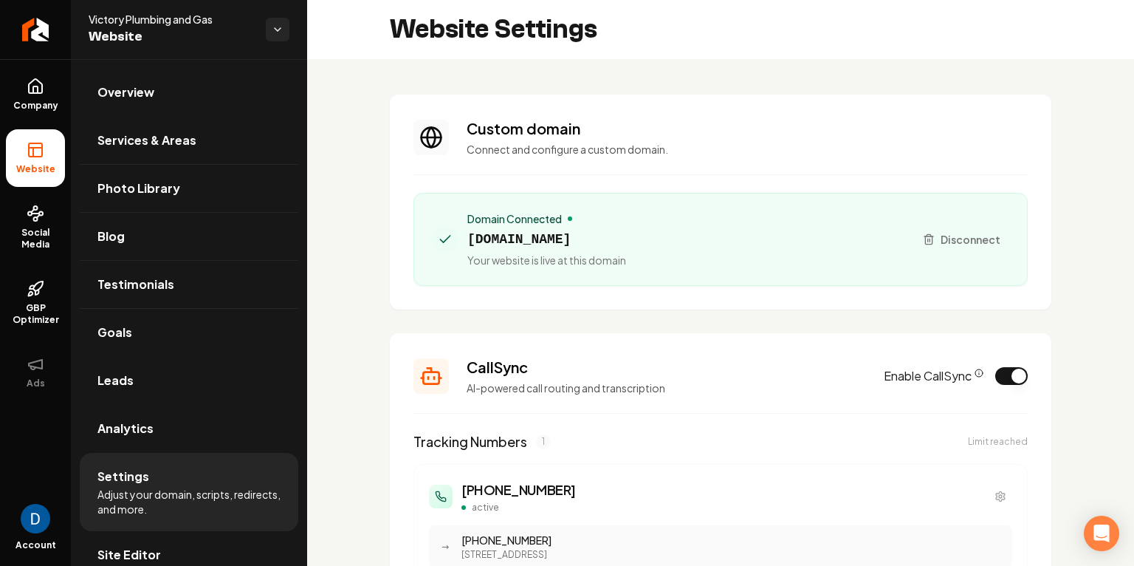
click at [531, 241] on span "victoryplumbingandgas.com" at bounding box center [546, 239] width 159 height 21
copy span "victoryplumbingandgas.com"
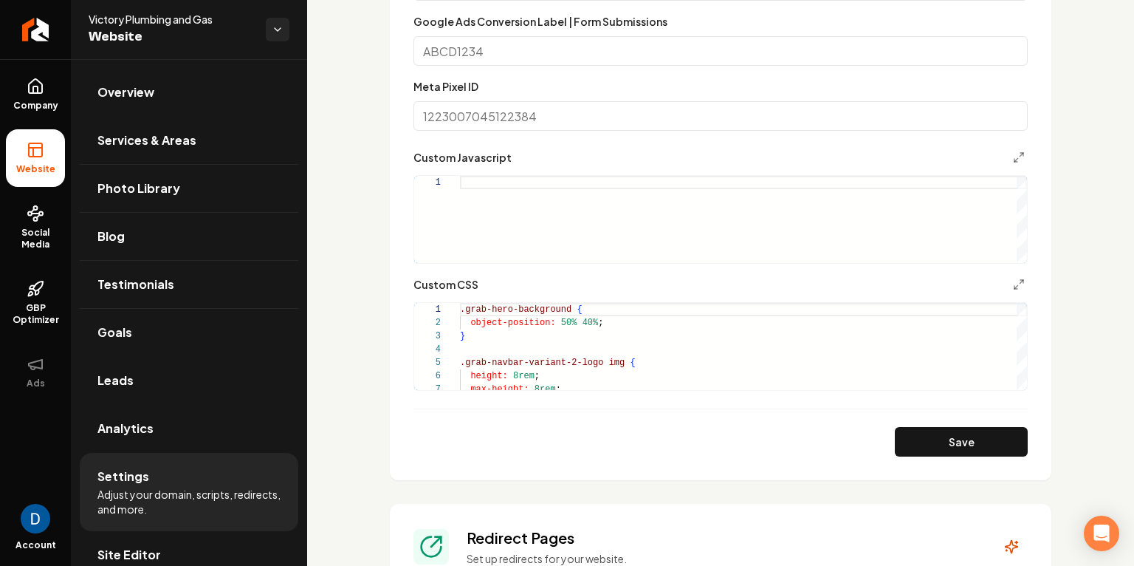
scroll to position [1792, 0]
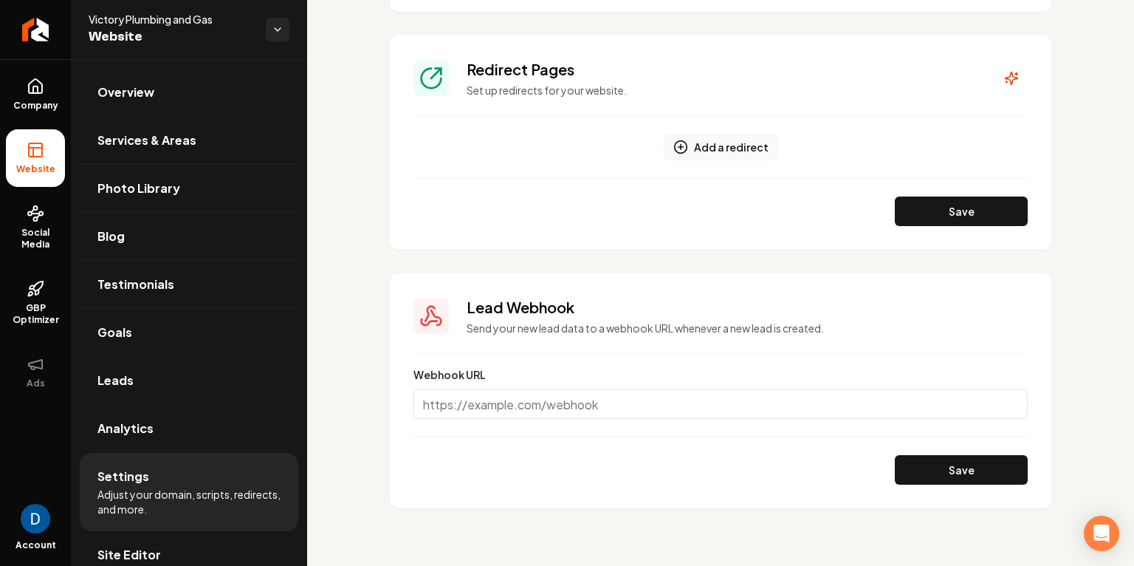
click at [738, 145] on button "Add a redirect" at bounding box center [721, 147] width 114 height 27
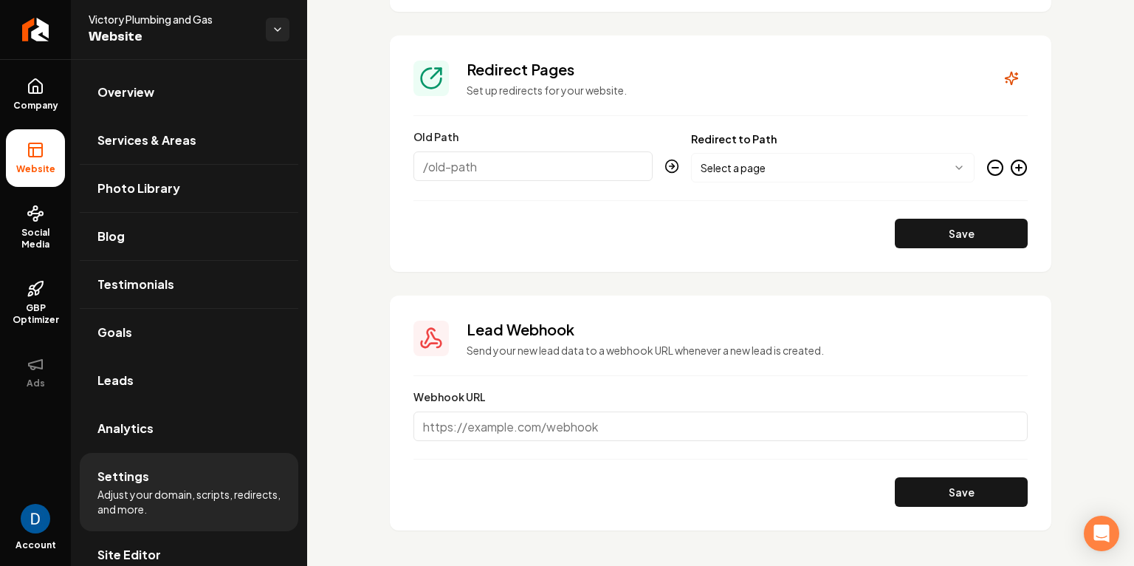
click at [985, 165] on div "**********" at bounding box center [721, 158] width 614 height 49
click at [1001, 162] on icon "Main content area" at bounding box center [996, 168] width 18 height 18
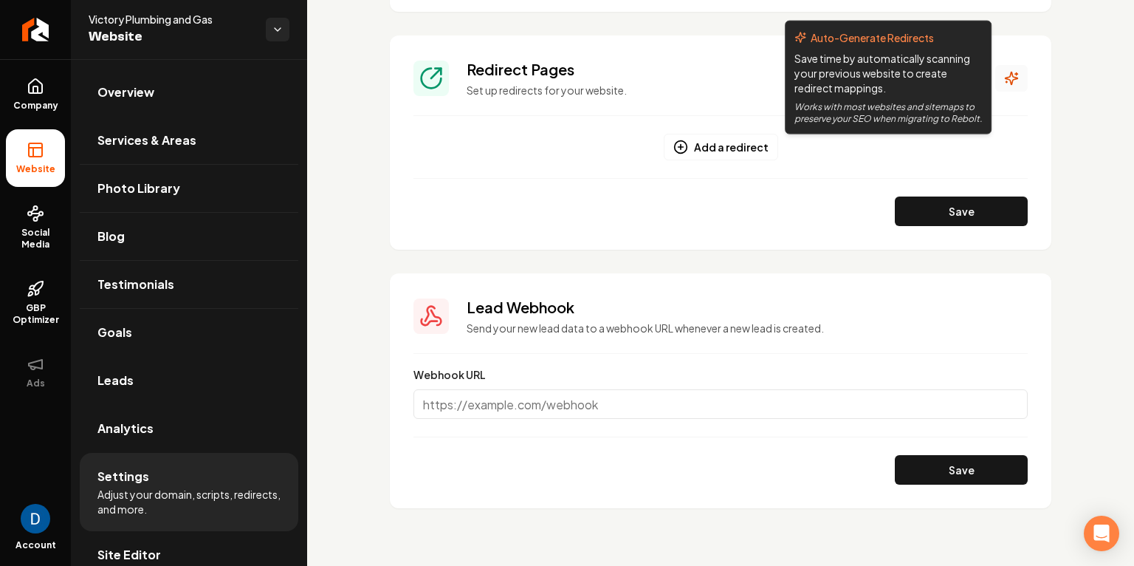
click at [1018, 80] on icon "Main content area" at bounding box center [1011, 78] width 15 height 15
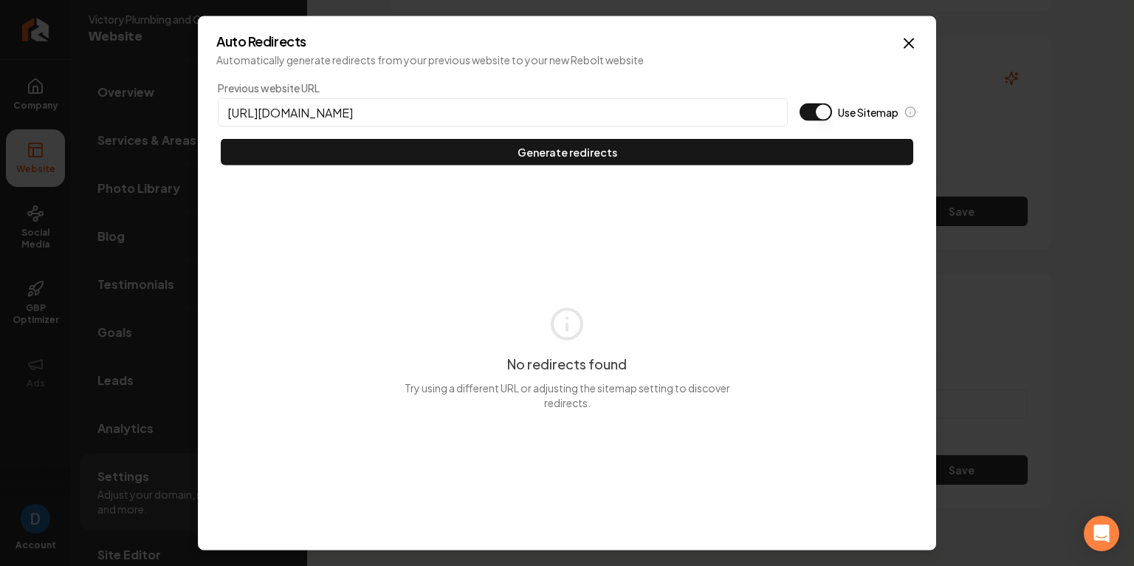
type input "https://victoryplumbingandgas.com"
click at [818, 109] on button "Use Sitemap" at bounding box center [816, 112] width 32 height 18
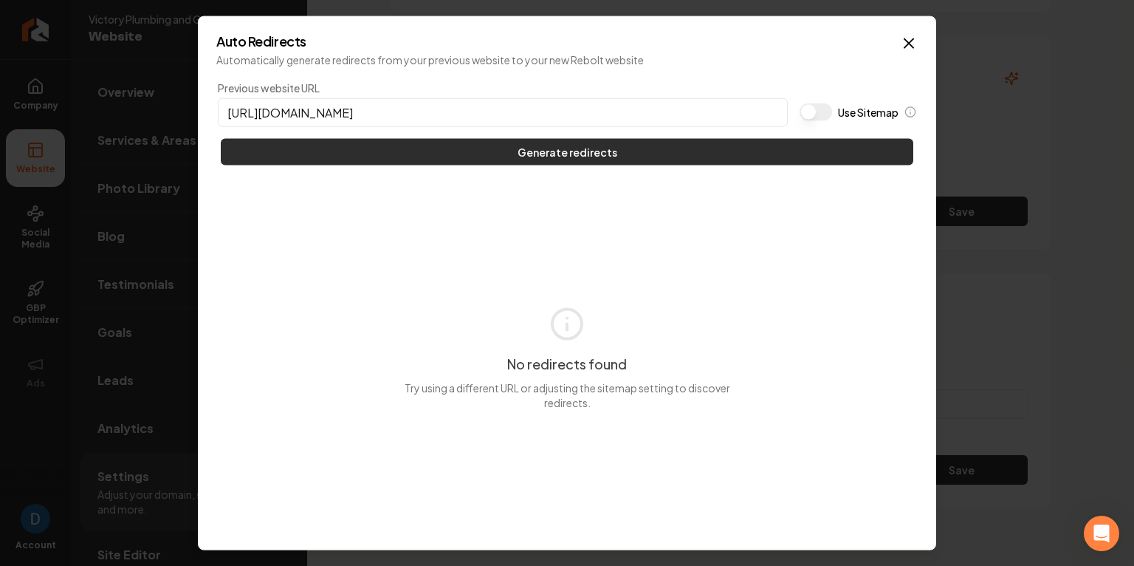
click at [753, 153] on button "Generate redirects" at bounding box center [567, 152] width 693 height 27
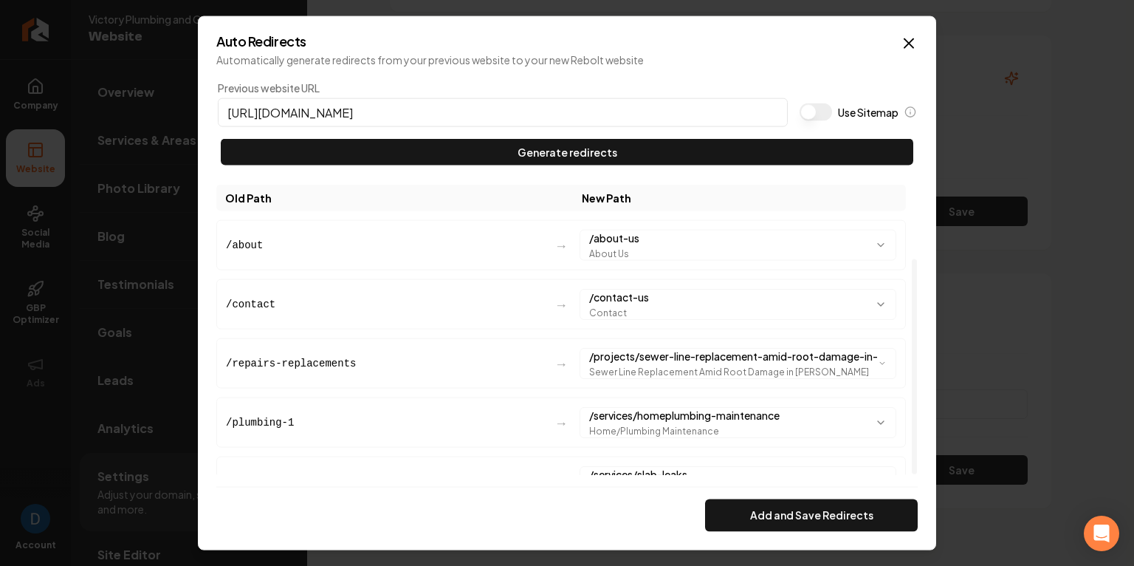
scroll to position [100, 0]
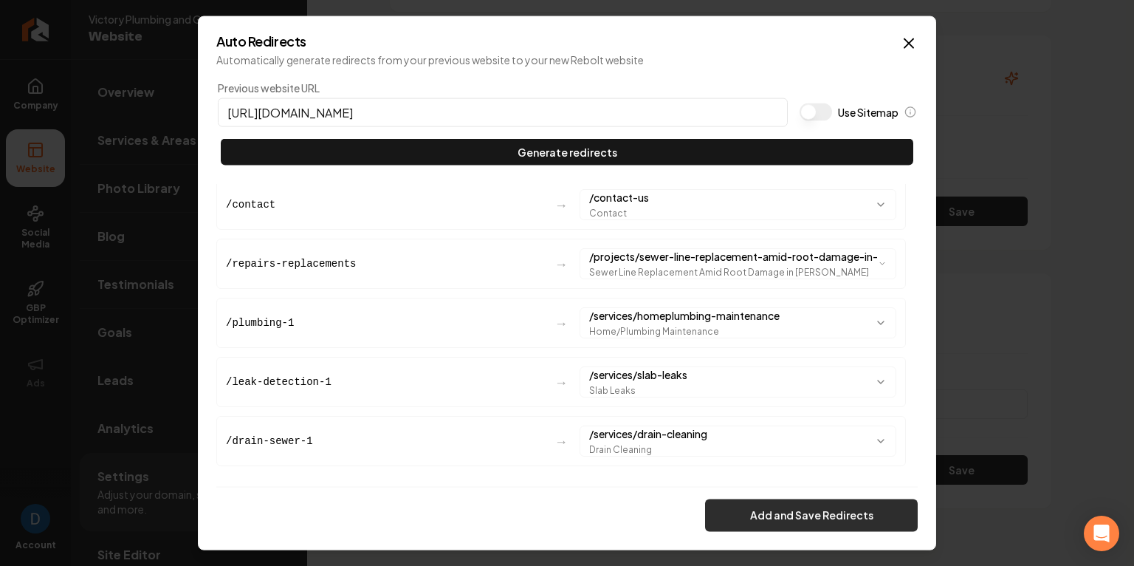
click at [794, 501] on button "Add and Save Redirects" at bounding box center [811, 514] width 213 height 32
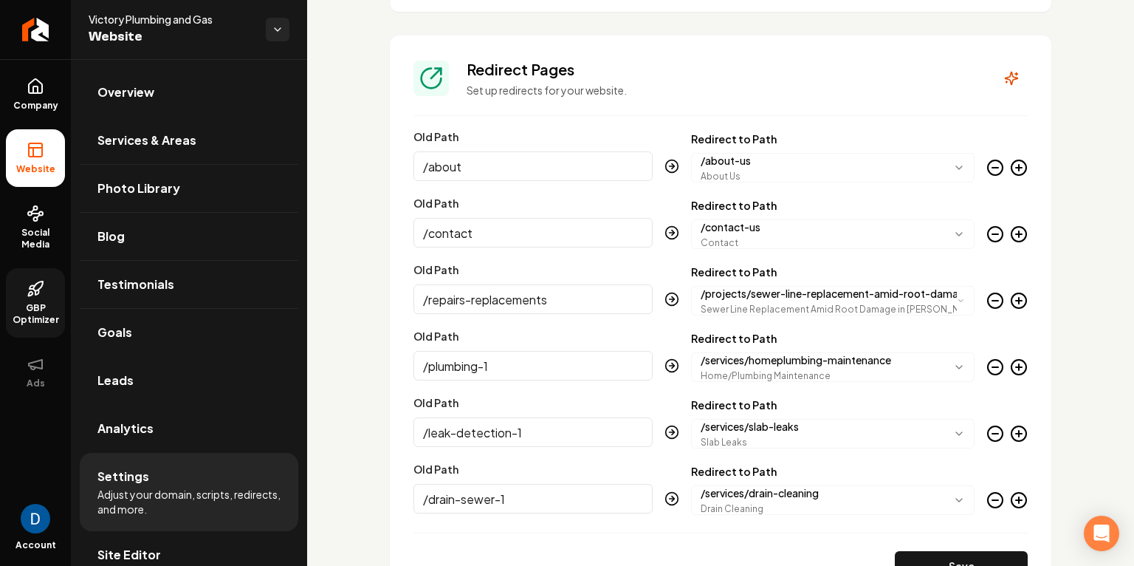
click at [44, 294] on link "GBP Optimizer" at bounding box center [35, 302] width 59 height 69
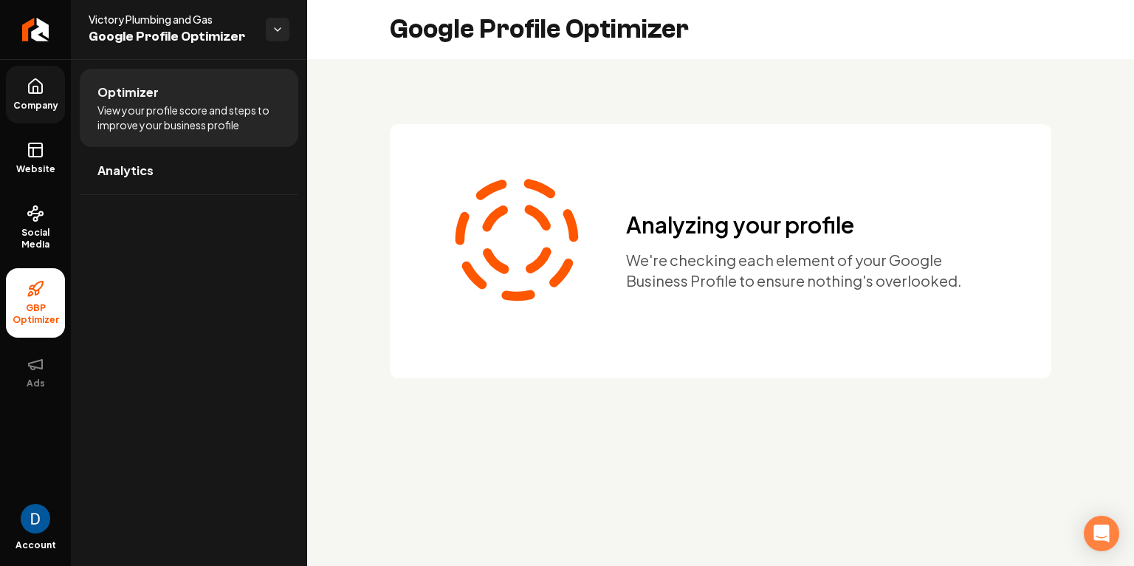
click at [51, 91] on link "Company" at bounding box center [35, 95] width 59 height 58
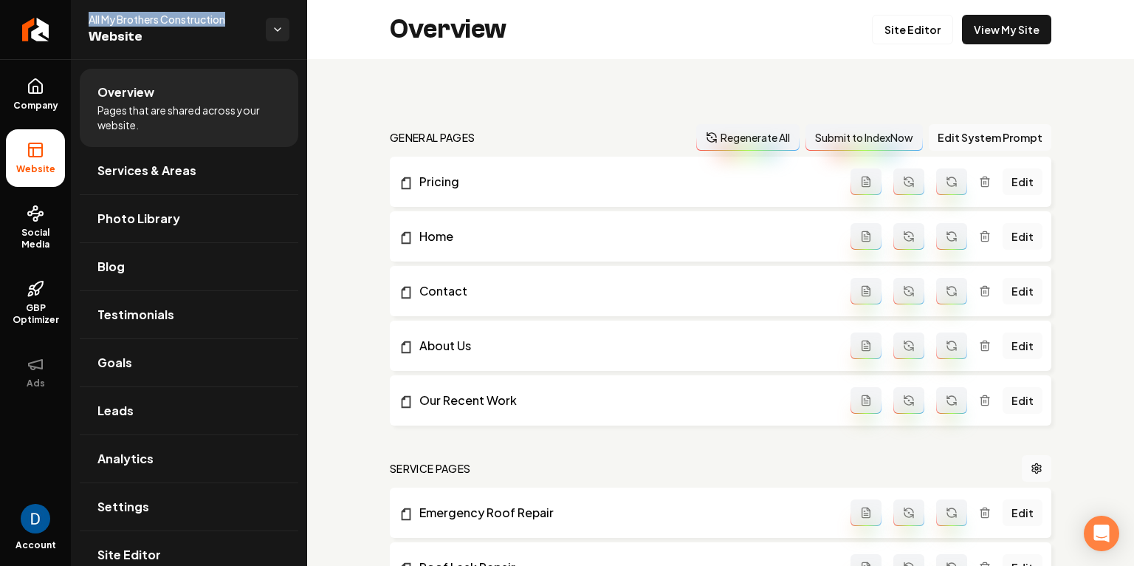
scroll to position [1, 0]
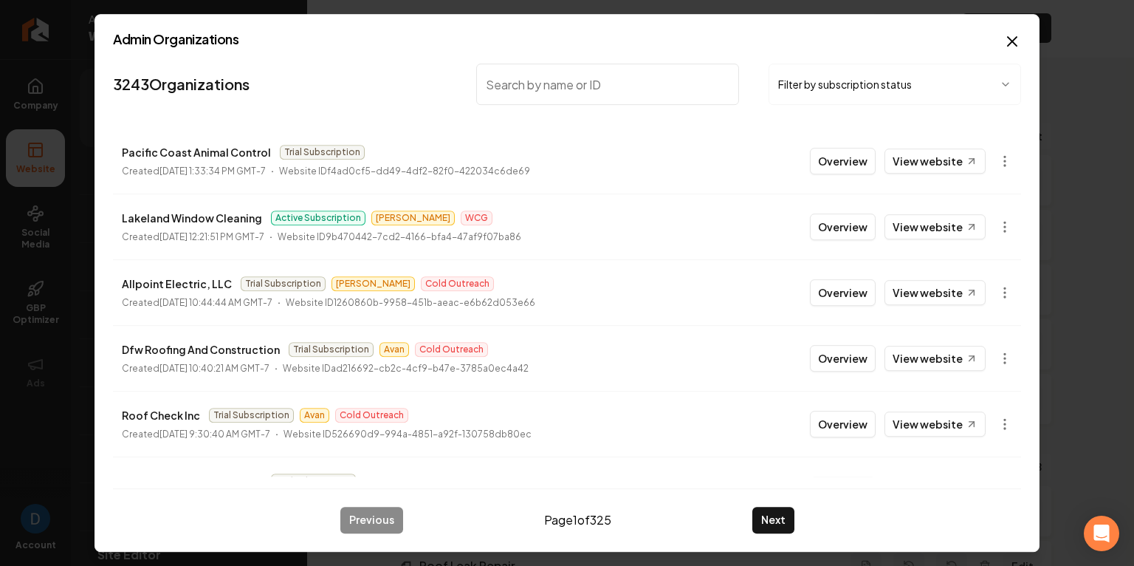
paste input "Victory Plumbing and Gas"
type input "Victory Plumbing and Gas"
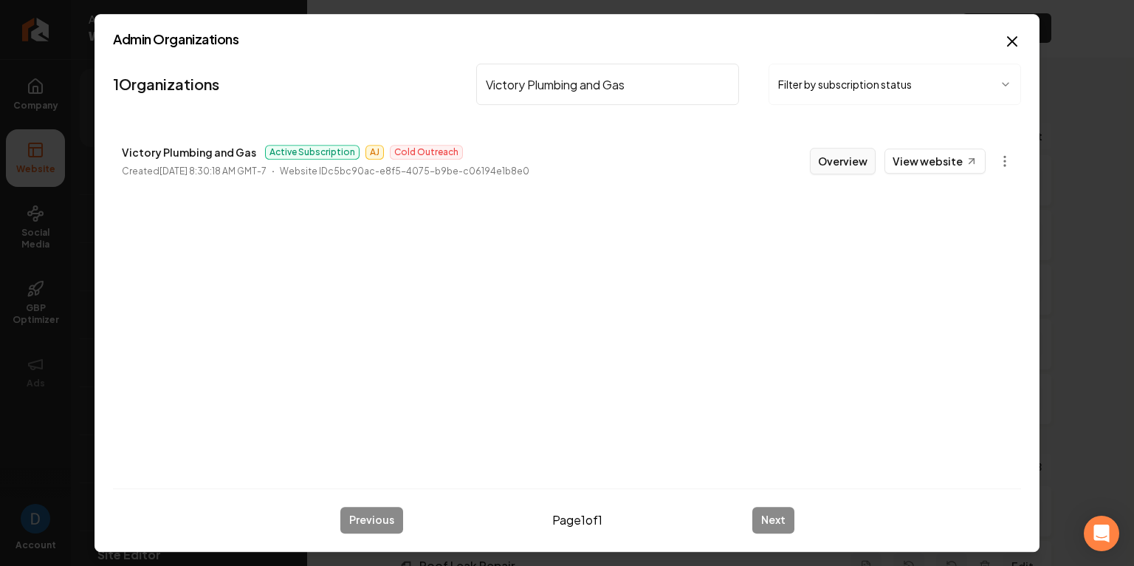
click at [846, 165] on button "Overview" at bounding box center [843, 161] width 66 height 27
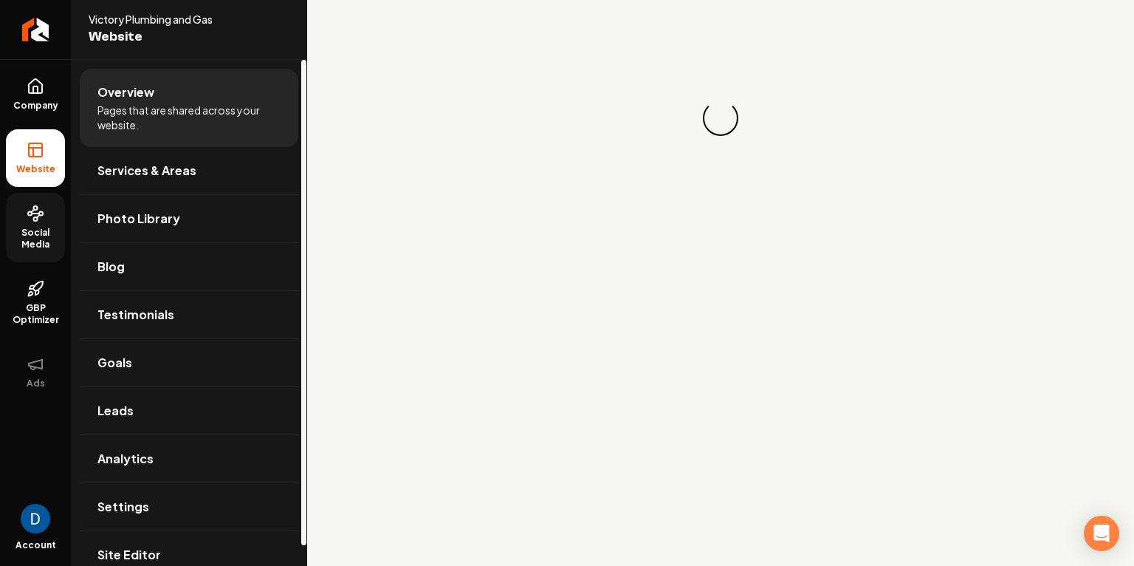
click at [46, 244] on span "Social Media" at bounding box center [35, 239] width 59 height 24
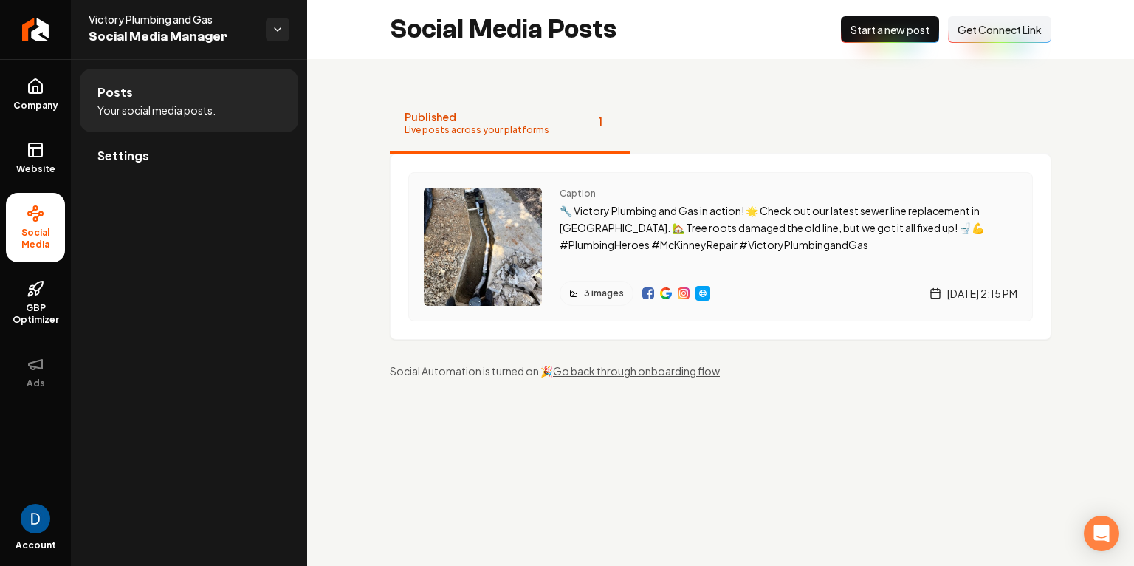
click at [667, 292] on img "Main content area" at bounding box center [666, 293] width 12 height 12
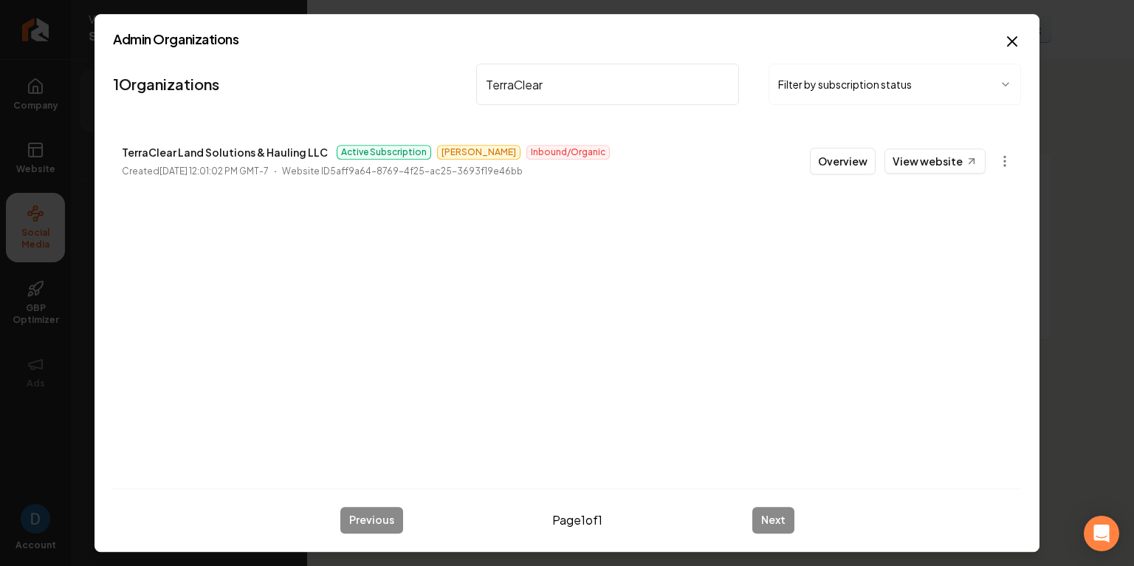
type input "TerraClear"
click at [1009, 41] on icon "button" at bounding box center [1013, 41] width 18 height 18
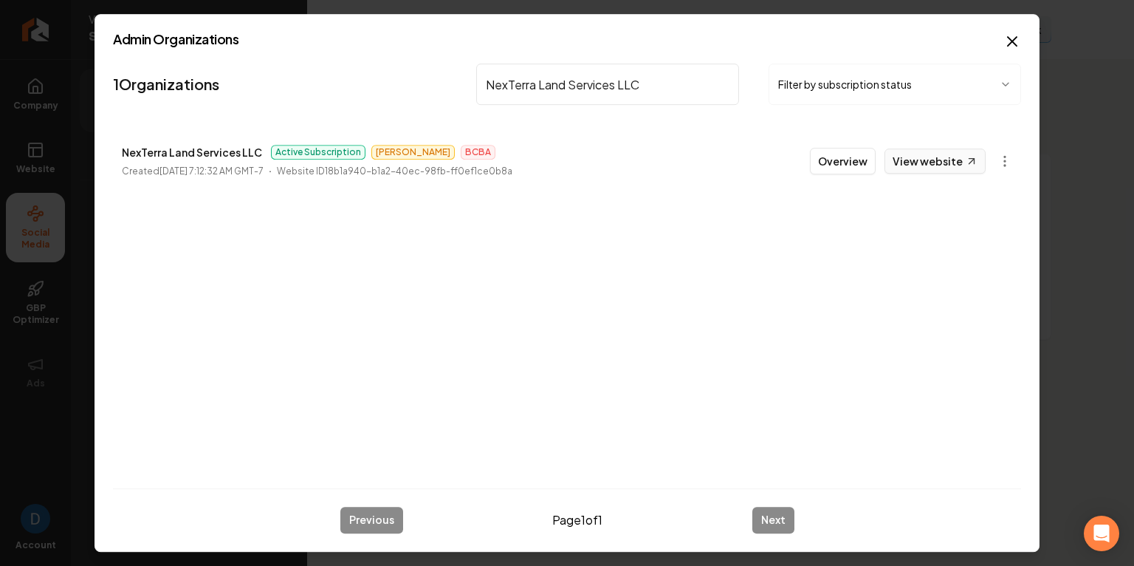
click at [954, 159] on link "View website" at bounding box center [935, 160] width 101 height 25
click at [577, 82] on input "NexTerra Land Services LLC" at bounding box center [607, 84] width 263 height 41
click at [577, 75] on input "NexTerra Land Services LLC" at bounding box center [607, 84] width 263 height 41
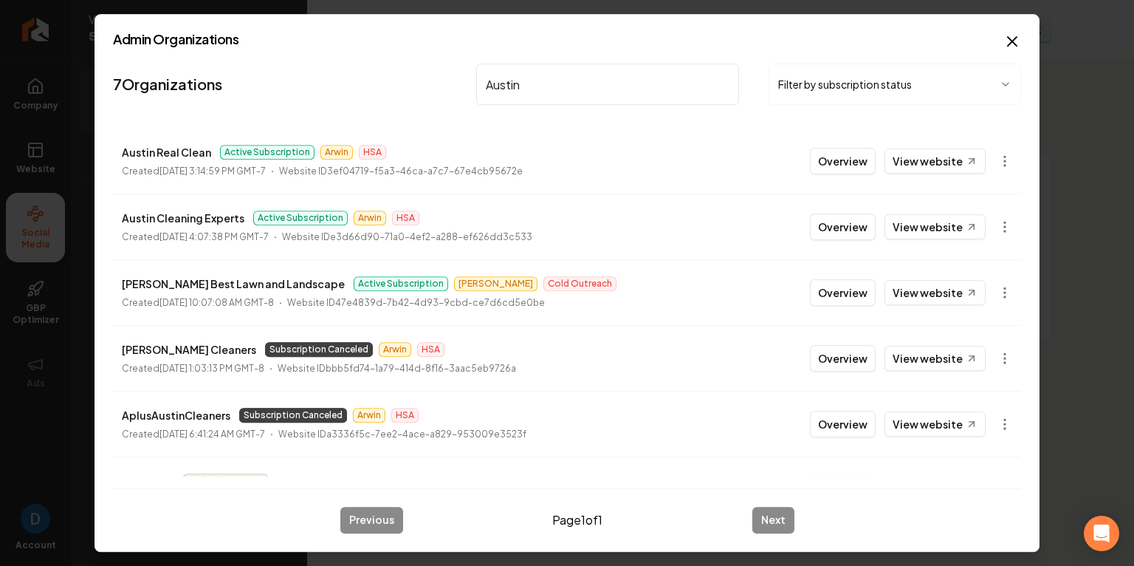
type input "Austin"
click at [222, 282] on p "[PERSON_NAME] Best Lawn and Landscape" at bounding box center [233, 284] width 223 height 18
copy p "[PERSON_NAME] Best Lawn and Landscape"
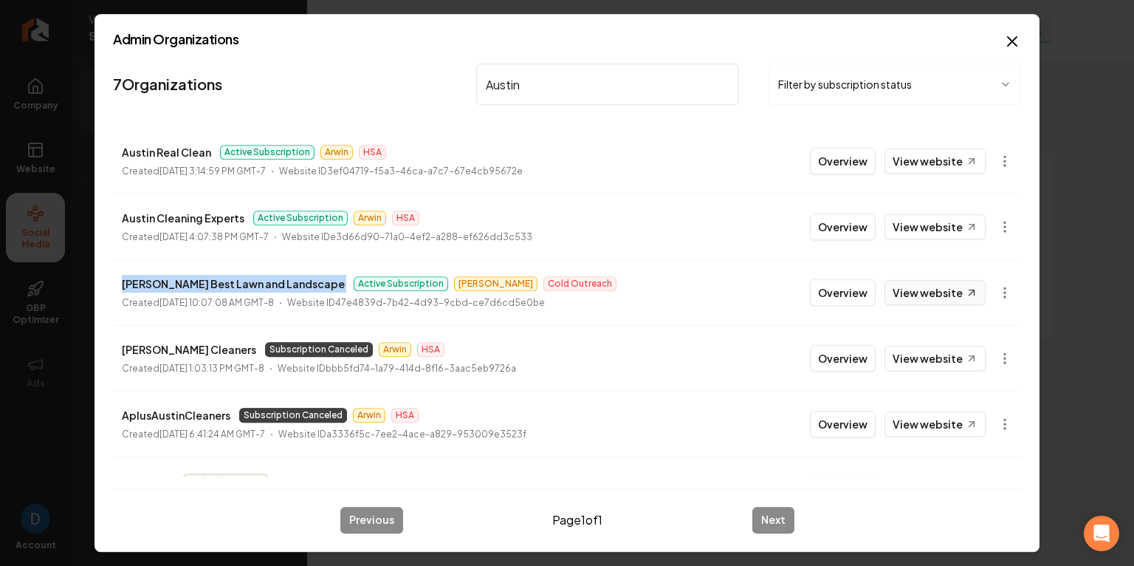
click at [930, 291] on link "View website" at bounding box center [935, 292] width 101 height 25
click at [163, 290] on p "[PERSON_NAME] Best Lawn and Landscape" at bounding box center [233, 284] width 223 height 18
drag, startPoint x: 121, startPoint y: 286, endPoint x: 211, endPoint y: 286, distance: 90.1
click at [211, 286] on li "[PERSON_NAME] Best Lawn and Landscape Active Subscription [PERSON_NAME] Outreac…" at bounding box center [567, 292] width 908 height 66
click at [143, 281] on p "[PERSON_NAME] Best Lawn and Landscape" at bounding box center [233, 284] width 223 height 18
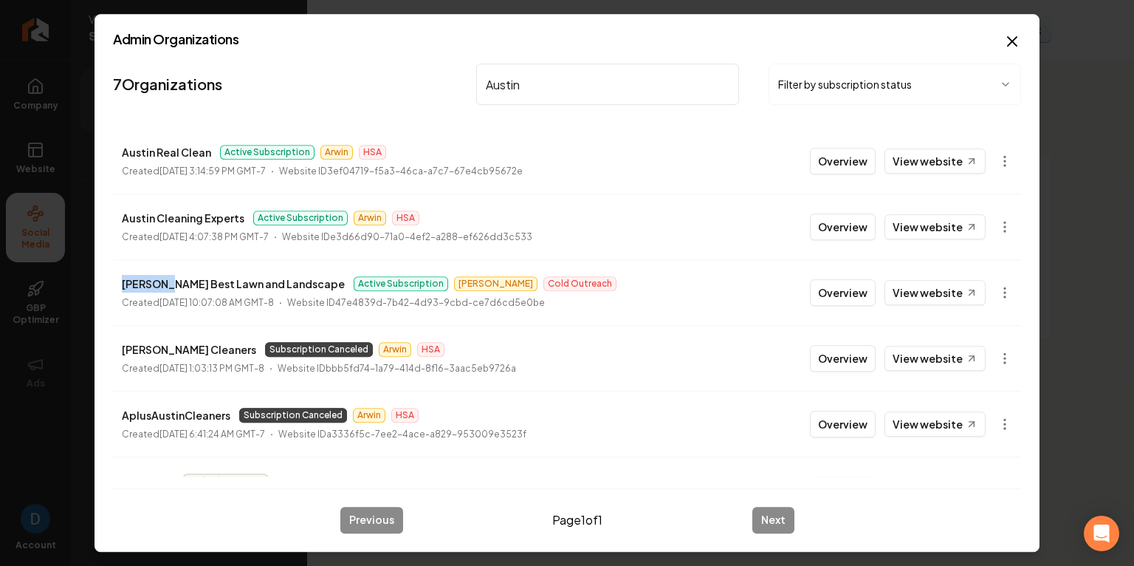
click at [143, 281] on p "[PERSON_NAME] Best Lawn and Landscape" at bounding box center [233, 284] width 223 height 18
